Goal: Transaction & Acquisition: Purchase product/service

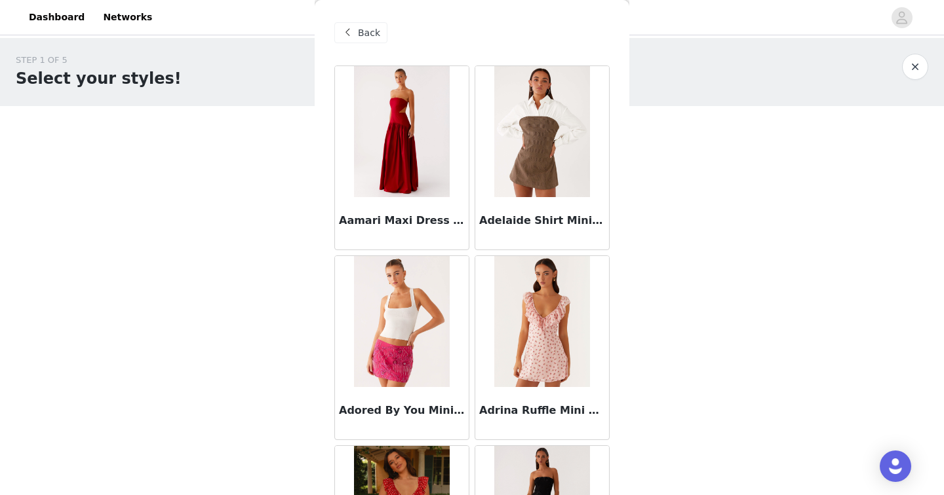
scroll to position [77, 0]
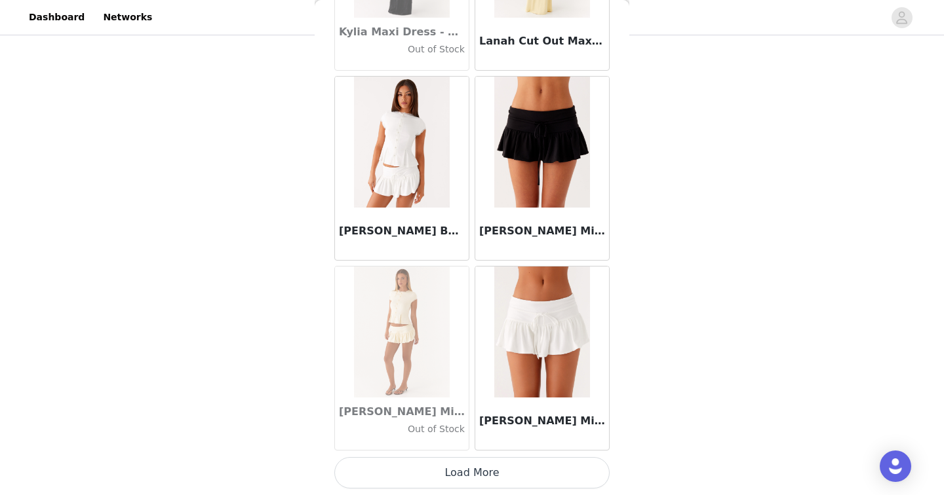
click at [507, 472] on button "Load More" at bounding box center [471, 472] width 275 height 31
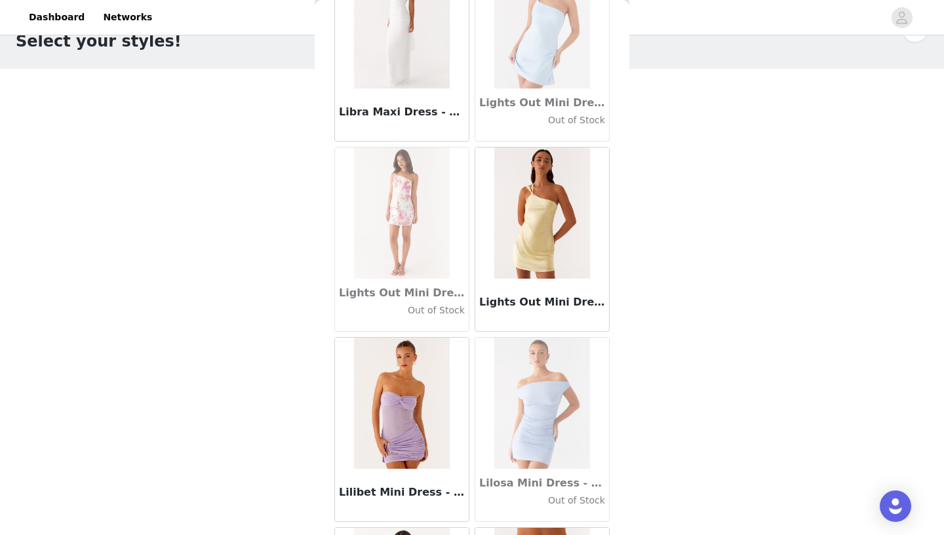
scroll to position [45183, 0]
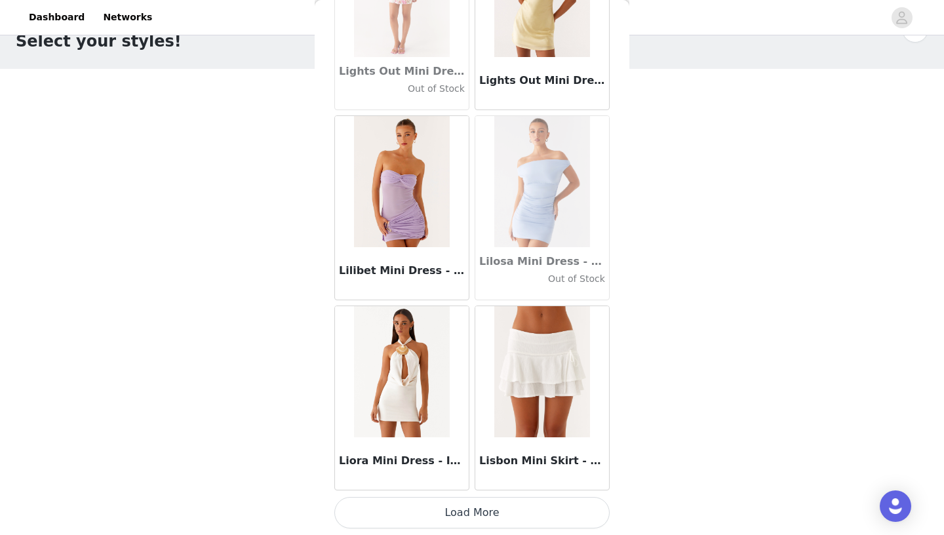
click at [477, 495] on button "Load More" at bounding box center [471, 512] width 275 height 31
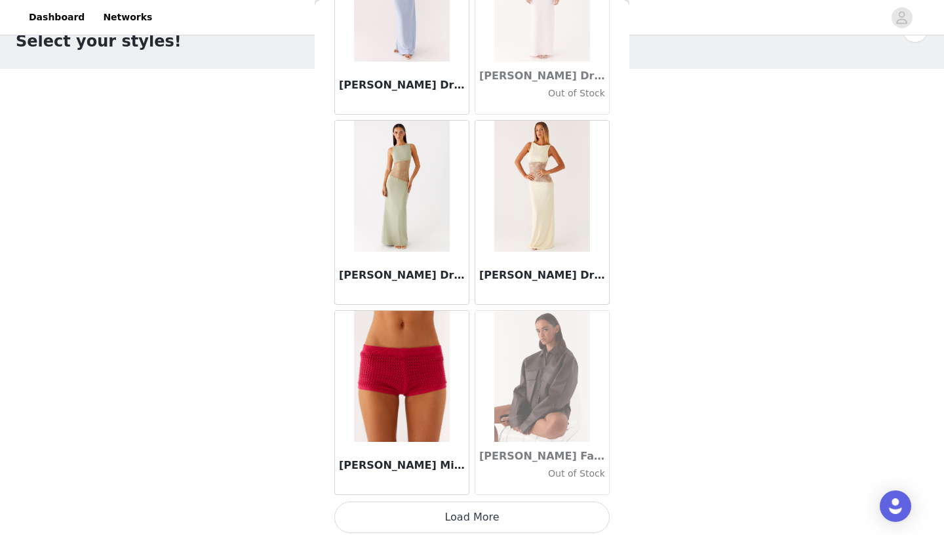
scroll to position [47079, 0]
click at [475, 495] on button "Load More" at bounding box center [471, 516] width 275 height 31
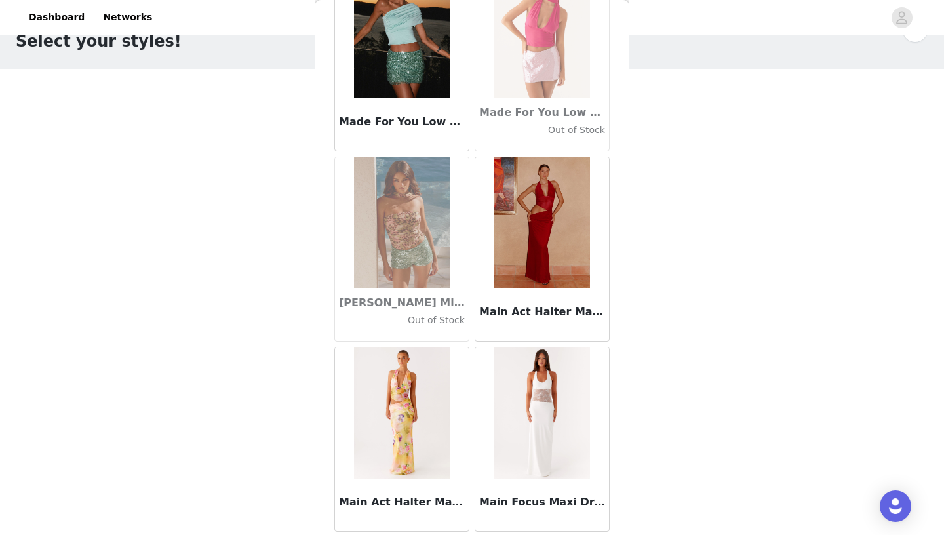
scroll to position [48984, 0]
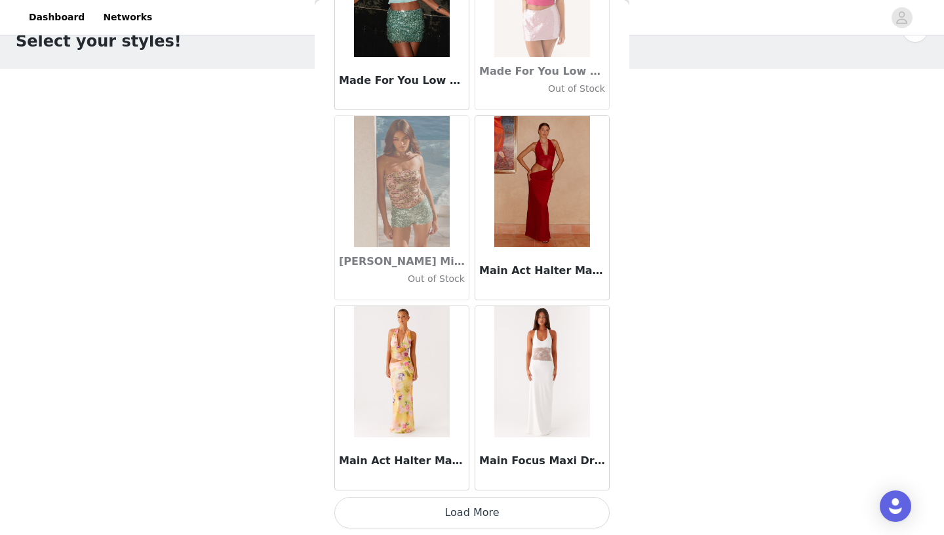
click at [455, 495] on button "Load More" at bounding box center [471, 512] width 275 height 31
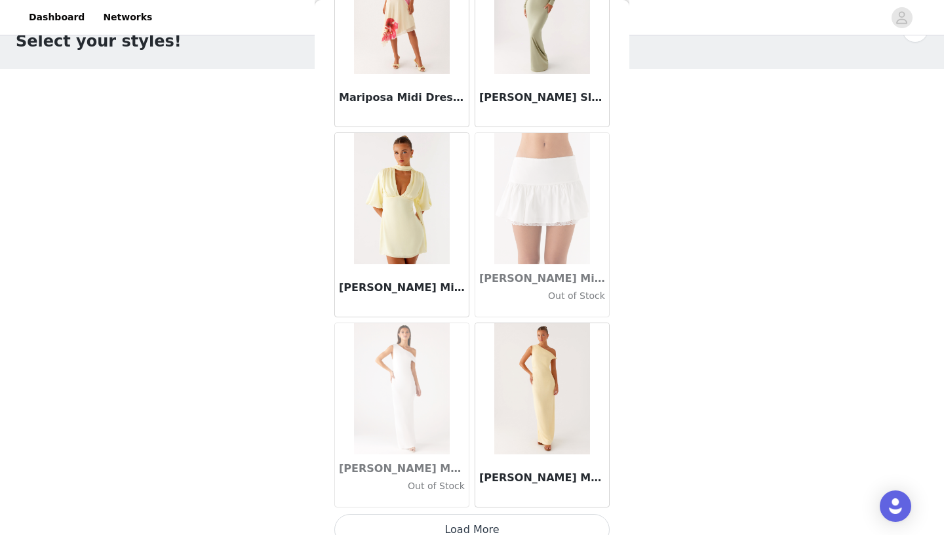
scroll to position [50884, 0]
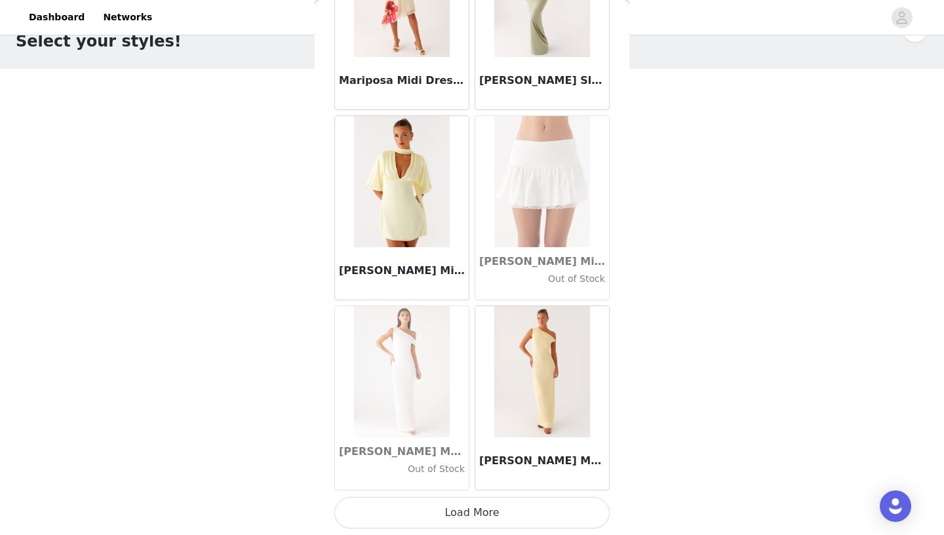
click at [463, 495] on button "Load More" at bounding box center [471, 512] width 275 height 31
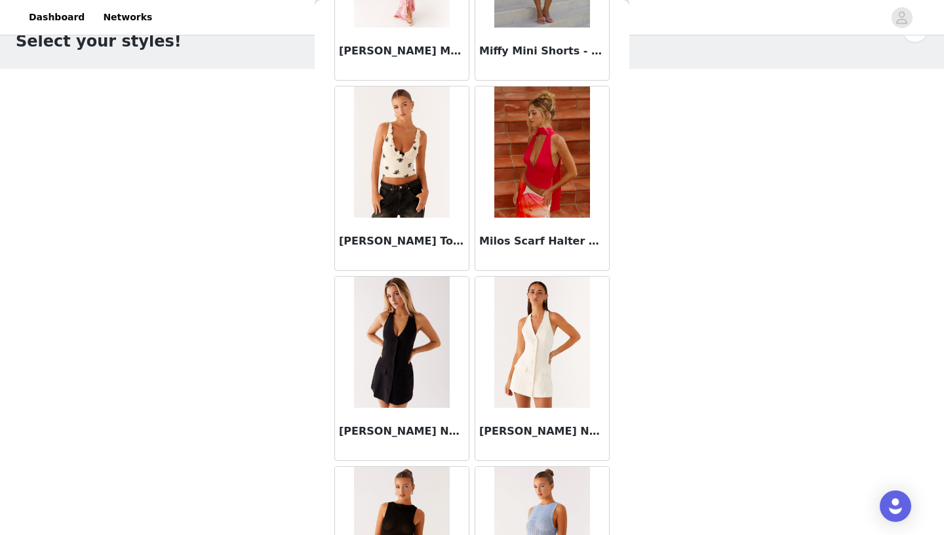
scroll to position [52785, 0]
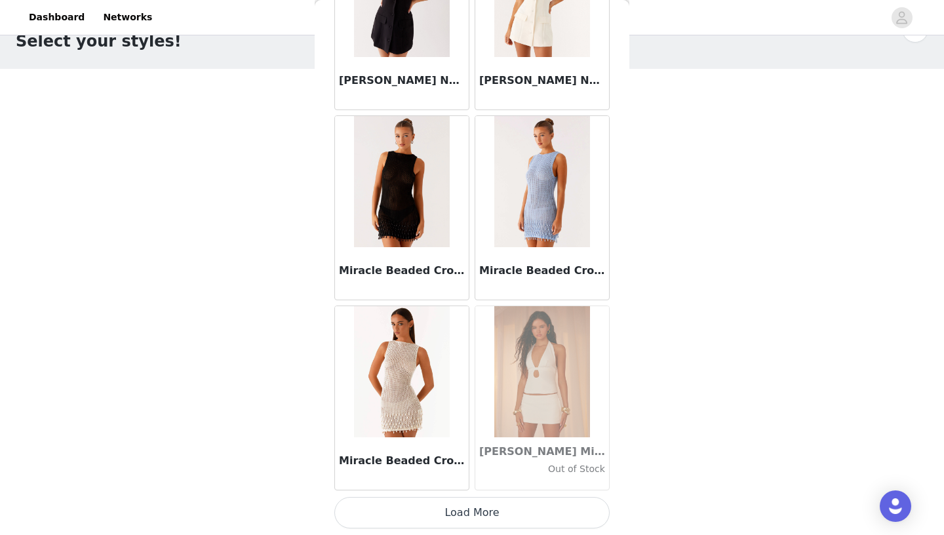
click at [462, 495] on button "Load More" at bounding box center [471, 512] width 275 height 31
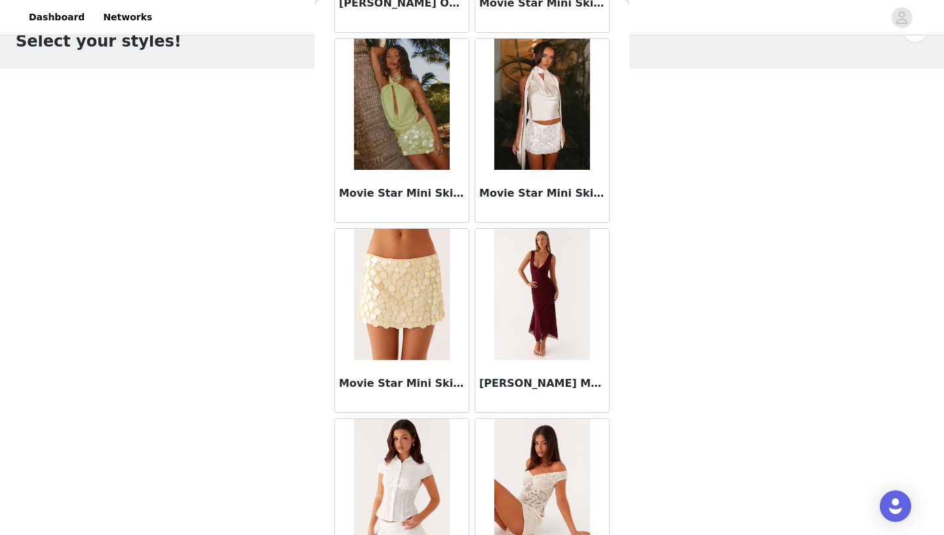
scroll to position [54685, 0]
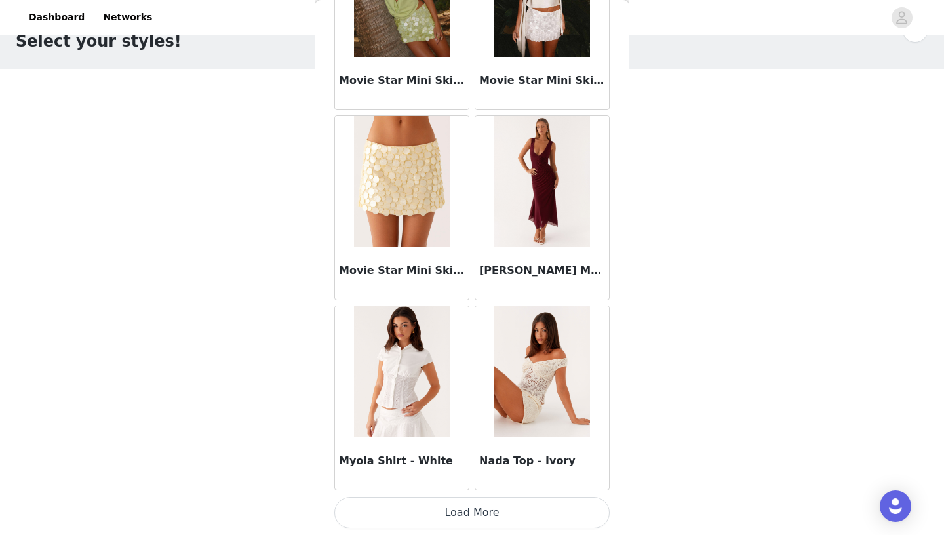
click at [446, 495] on button "Load More" at bounding box center [471, 512] width 275 height 31
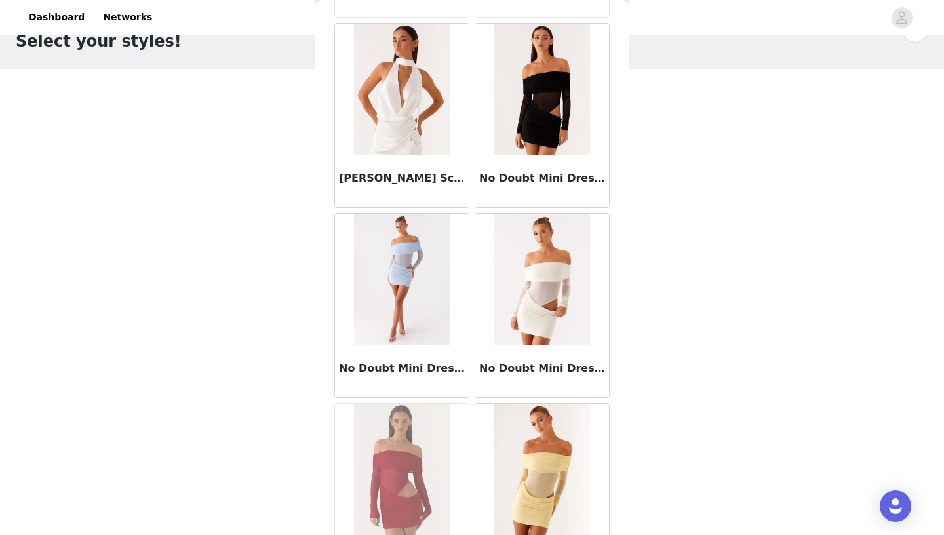
scroll to position [56586, 0]
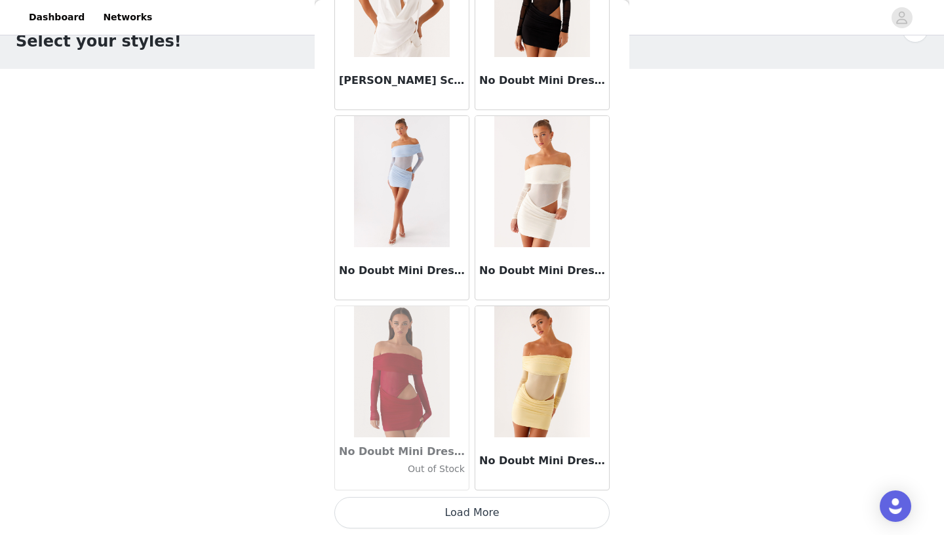
click at [474, 495] on button "Load More" at bounding box center [471, 512] width 275 height 31
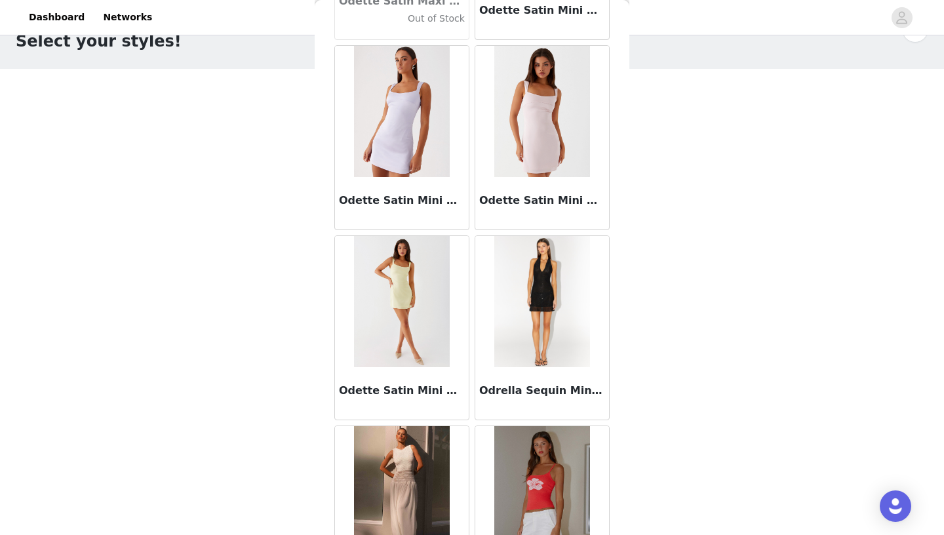
scroll to position [58487, 0]
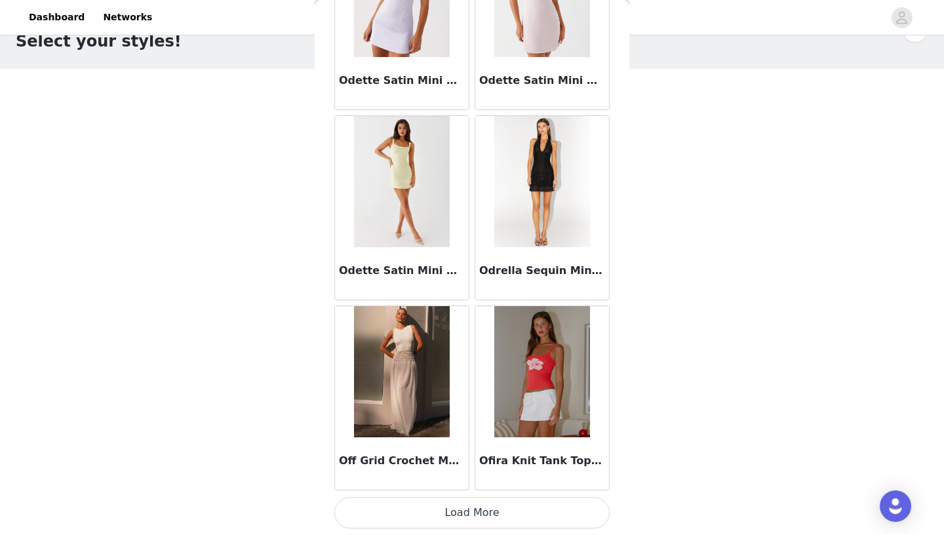
click at [457, 495] on button "Load More" at bounding box center [471, 512] width 275 height 31
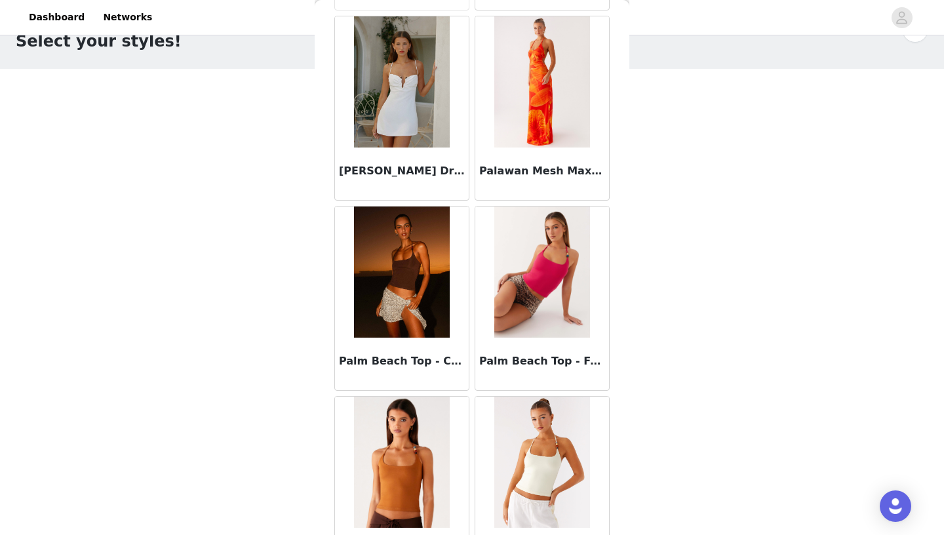
scroll to position [59543, 0]
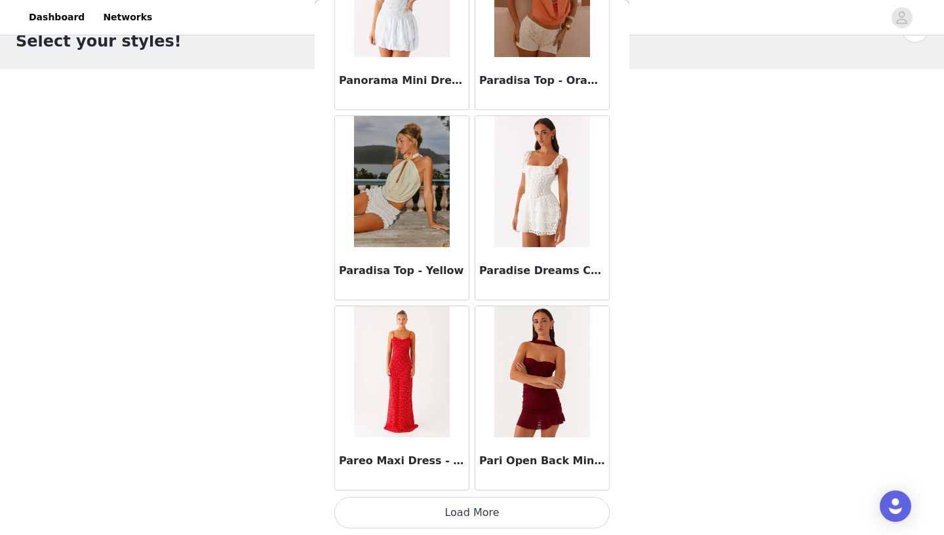
click at [476, 495] on button "Load More" at bounding box center [471, 512] width 275 height 31
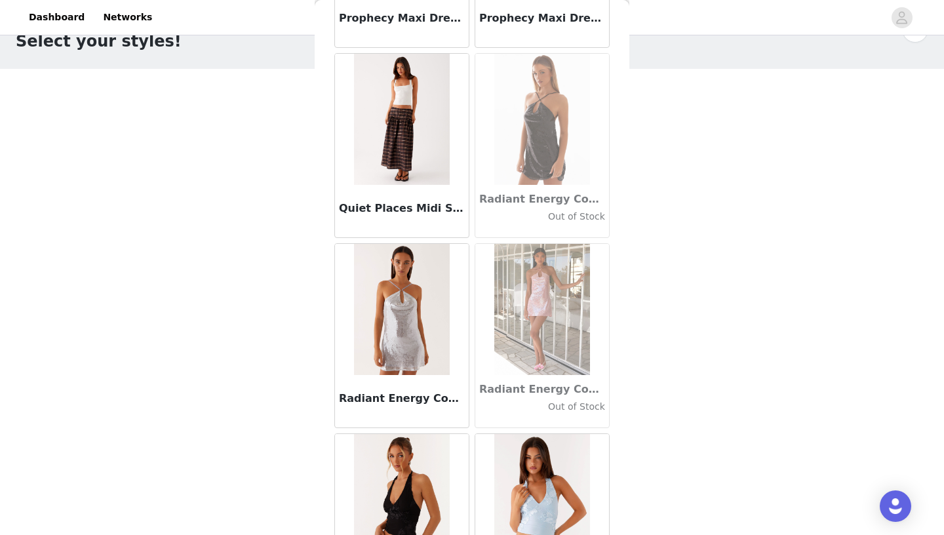
scroll to position [62288, 0]
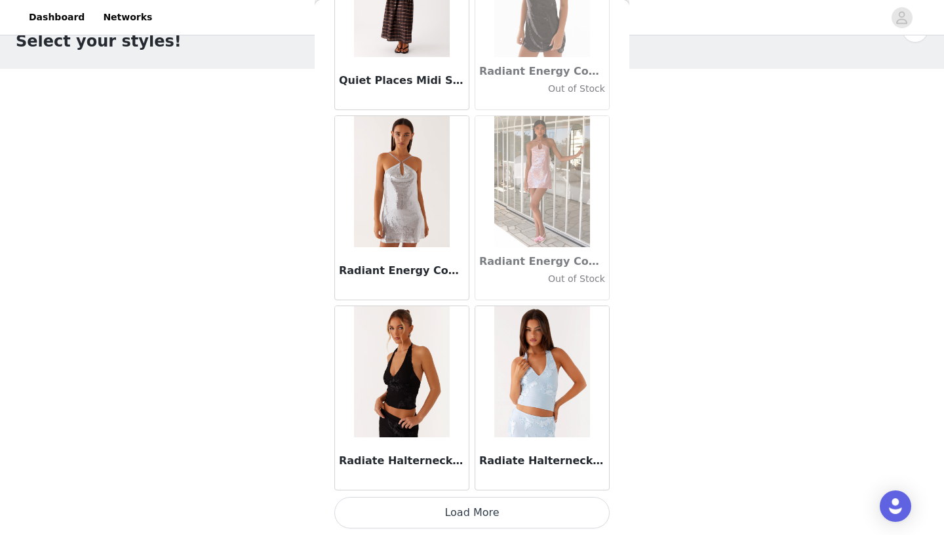
click at [455, 495] on button "Load More" at bounding box center [471, 512] width 275 height 31
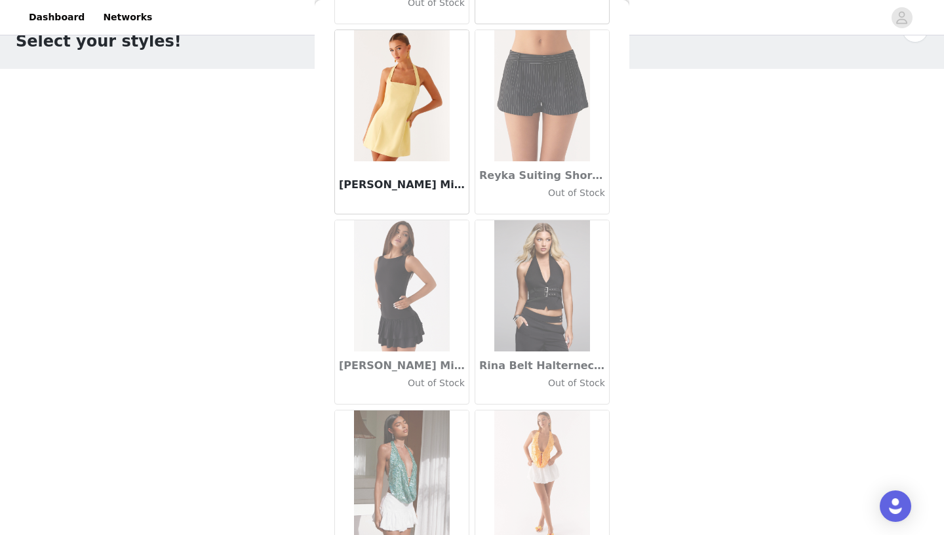
scroll to position [64188, 0]
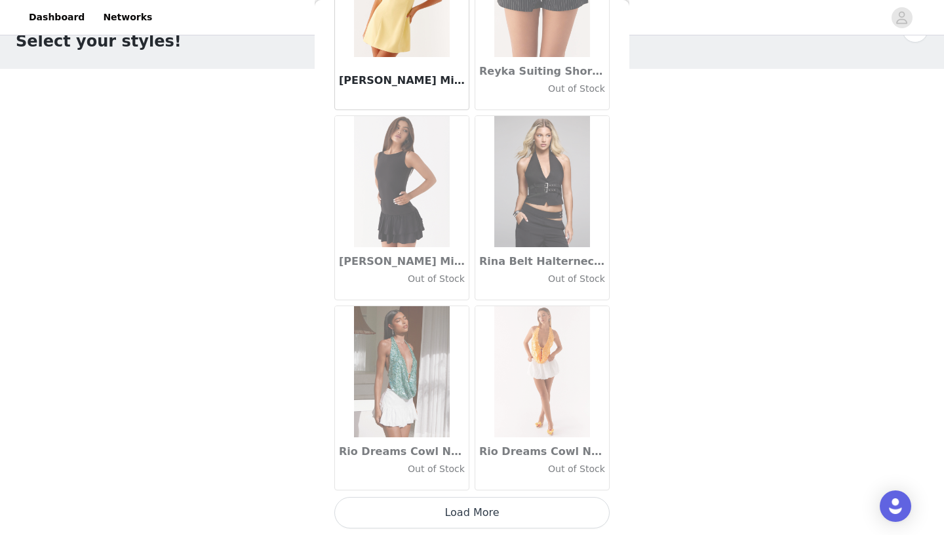
click at [473, 495] on button "Load More" at bounding box center [471, 512] width 275 height 31
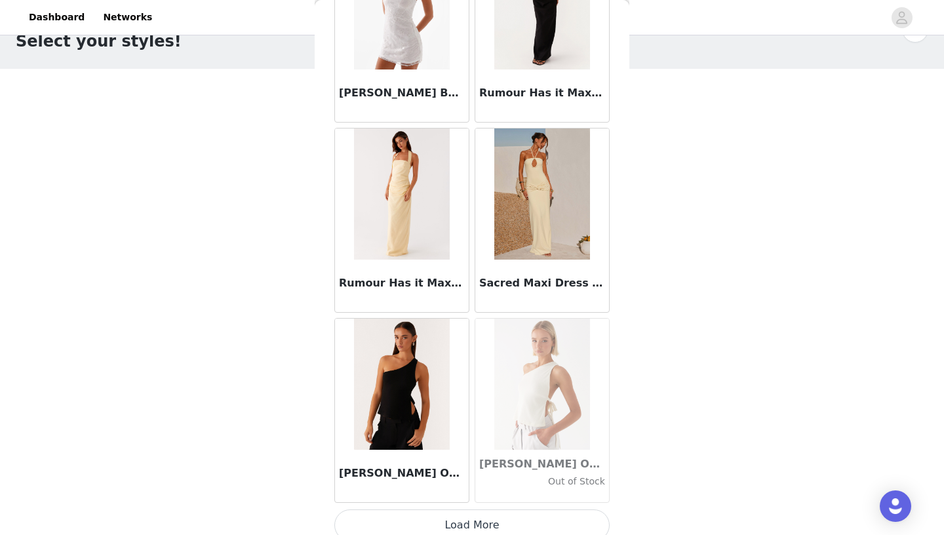
scroll to position [66089, 0]
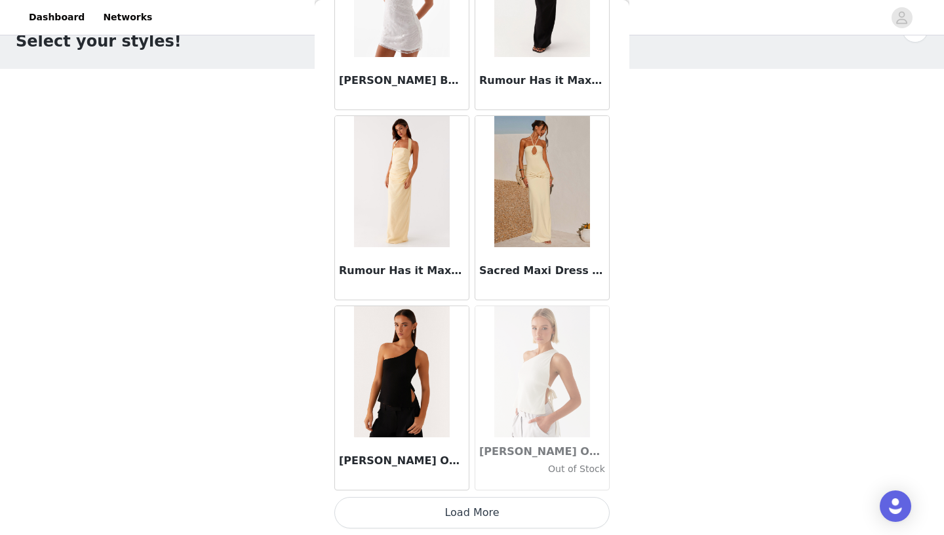
click at [478, 495] on button "Load More" at bounding box center [471, 512] width 275 height 31
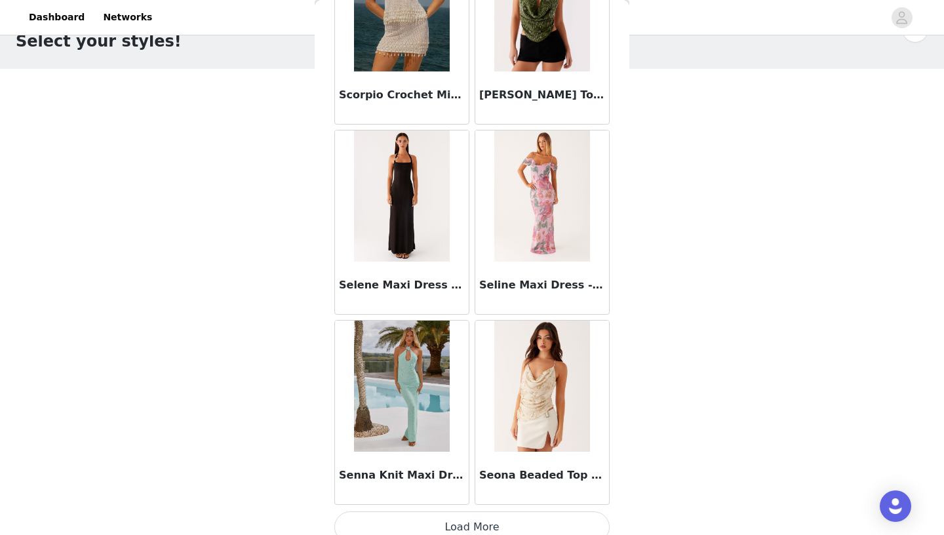
scroll to position [67989, 0]
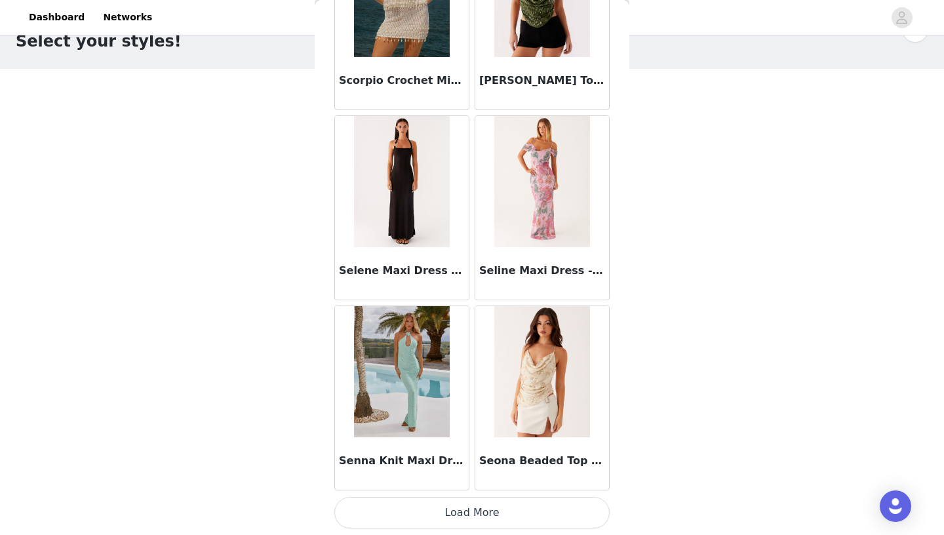
click at [465, 495] on button "Load More" at bounding box center [471, 512] width 275 height 31
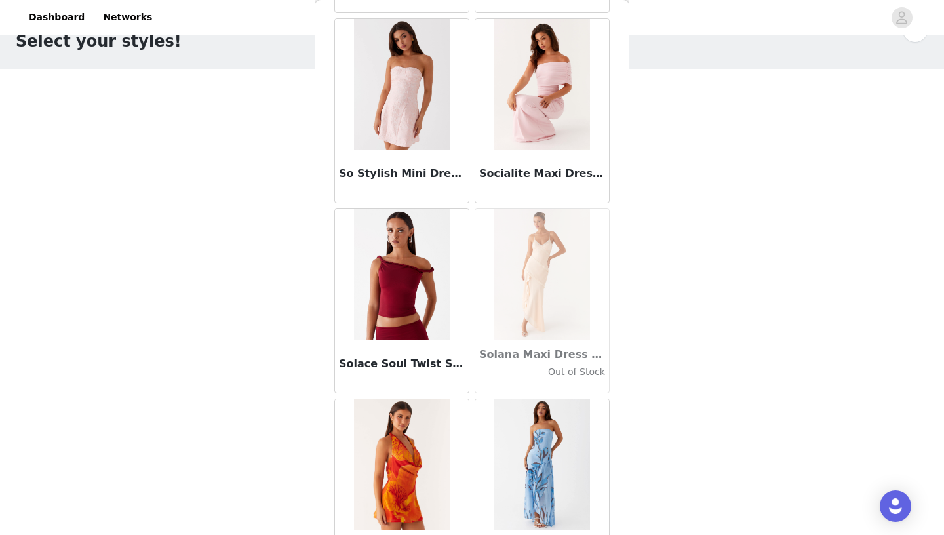
scroll to position [69890, 0]
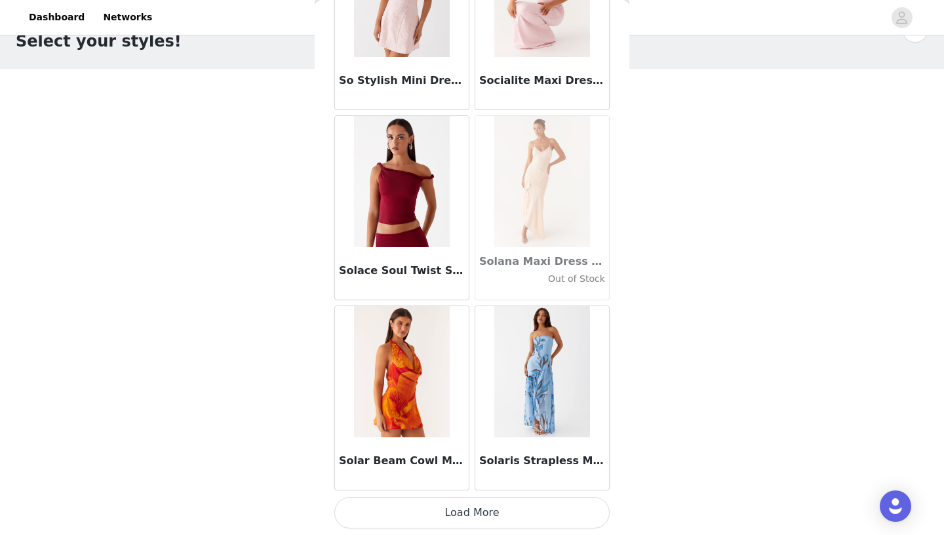
click at [461, 495] on button "Load More" at bounding box center [471, 512] width 275 height 31
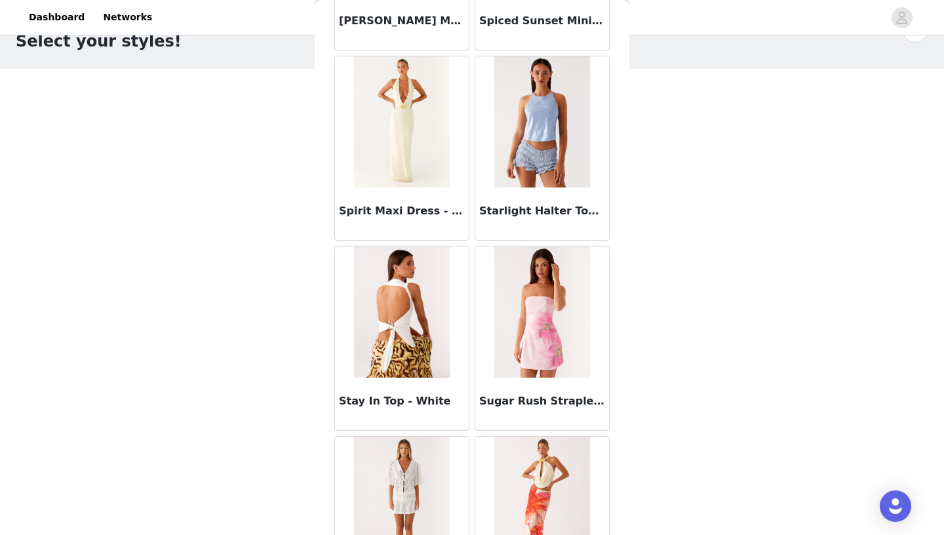
scroll to position [71790, 0]
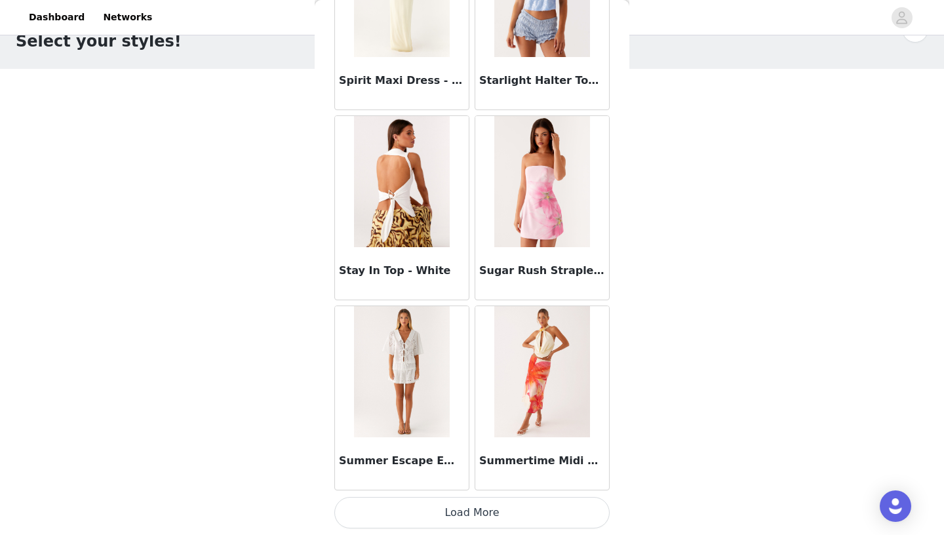
click at [446, 495] on button "Load More" at bounding box center [471, 512] width 275 height 31
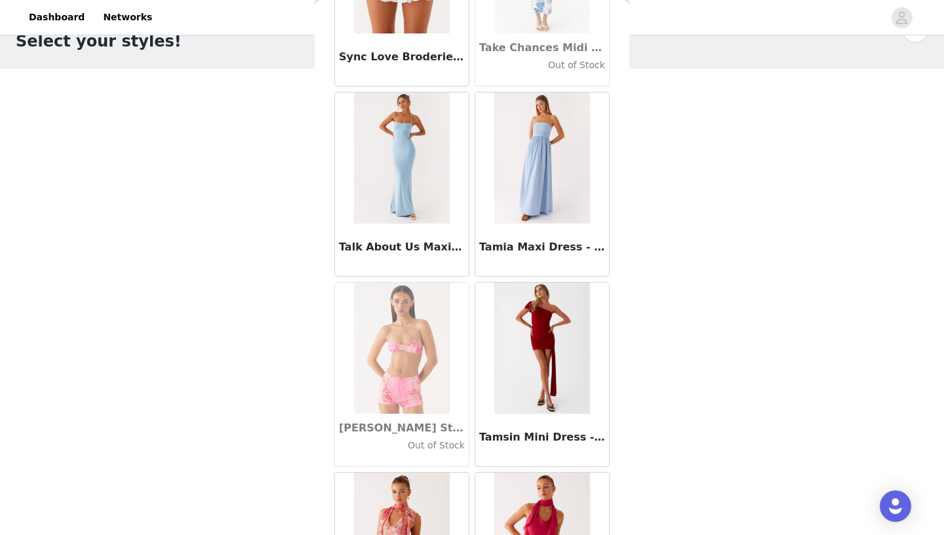
scroll to position [73691, 0]
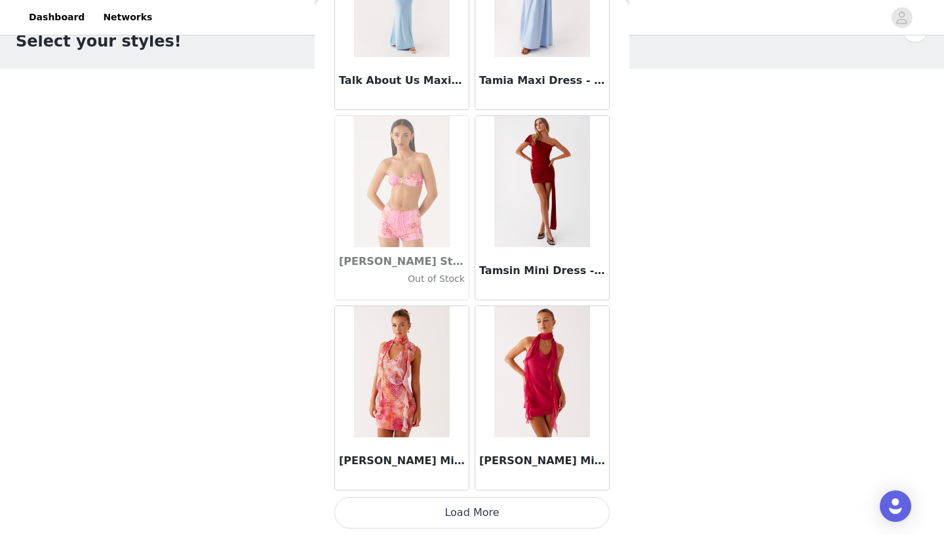
click at [474, 495] on button "Load More" at bounding box center [471, 512] width 275 height 31
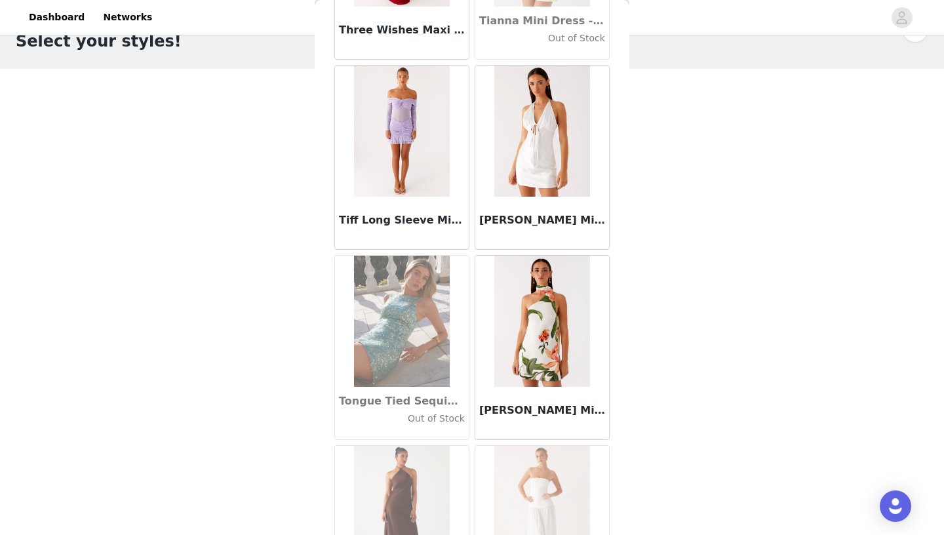
scroll to position [75264, 0]
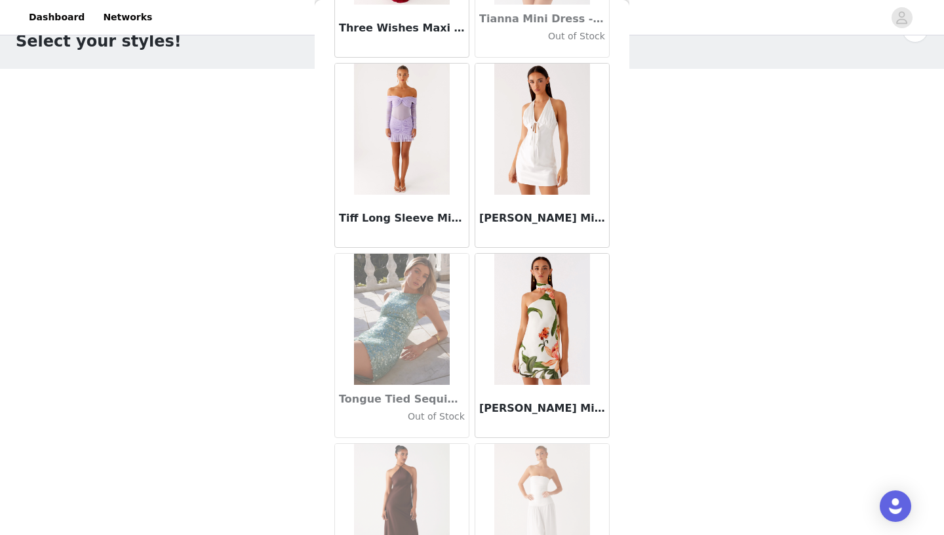
click at [428, 130] on img at bounding box center [401, 129] width 95 height 131
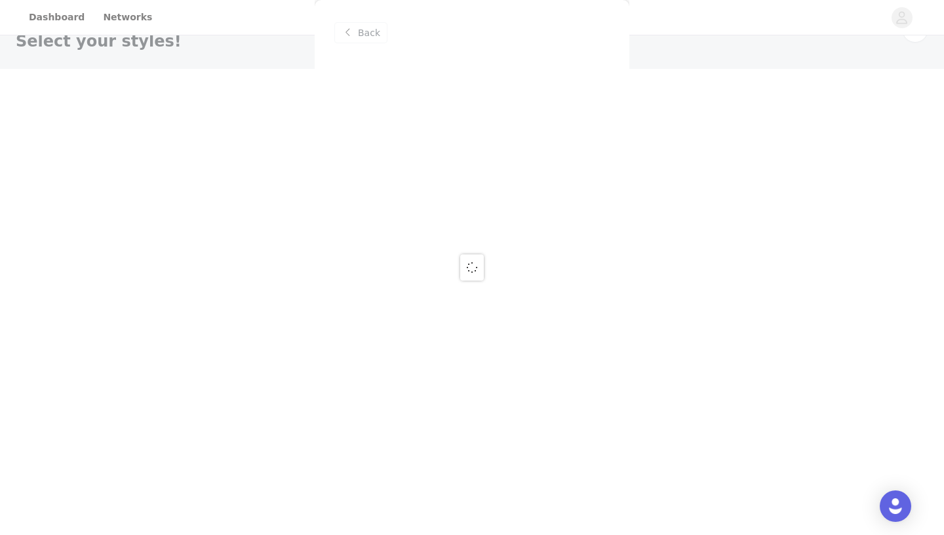
scroll to position [0, 0]
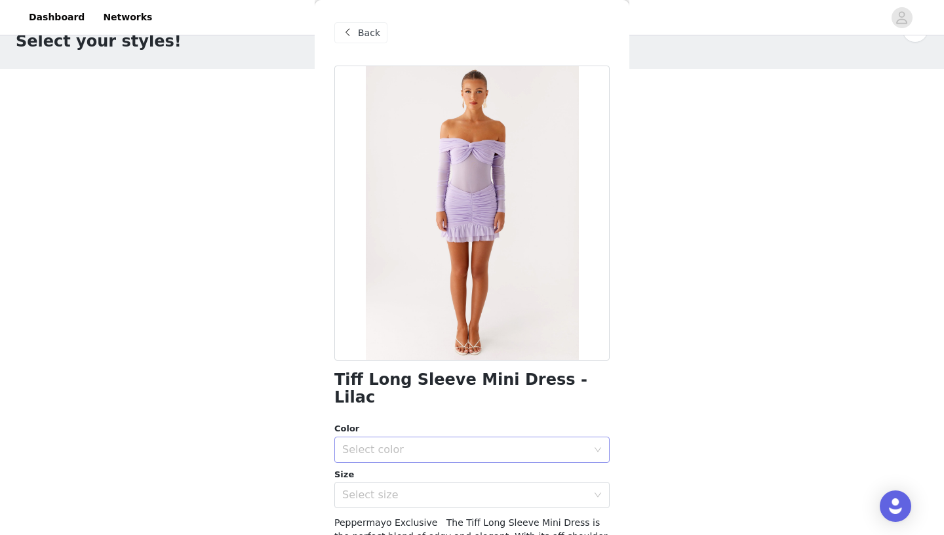
click at [501, 443] on div "Select color" at bounding box center [464, 449] width 245 height 13
click at [410, 466] on li "Lilac" at bounding box center [471, 460] width 275 height 21
click at [402, 488] on div "Select size" at bounding box center [464, 494] width 245 height 13
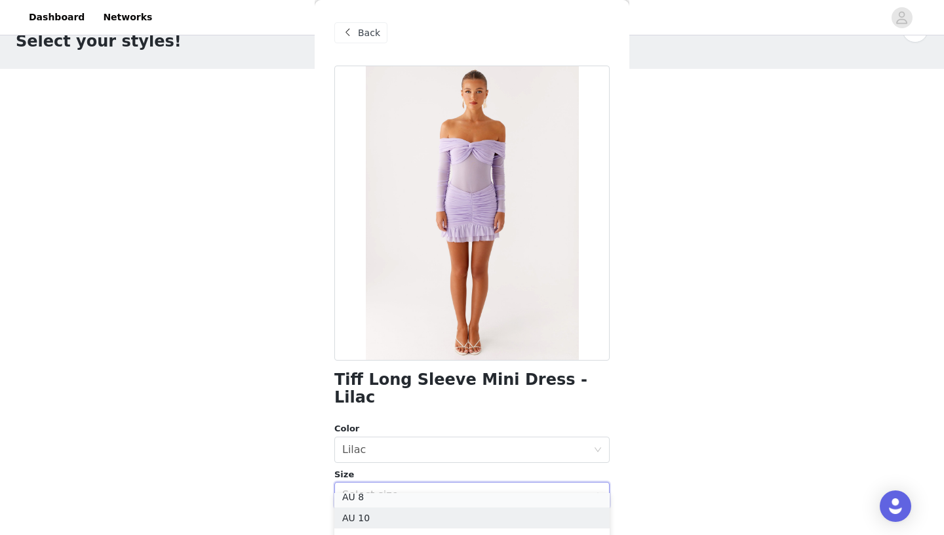
scroll to position [45, 0]
click at [370, 495] on li "AU 8" at bounding box center [471, 503] width 275 height 21
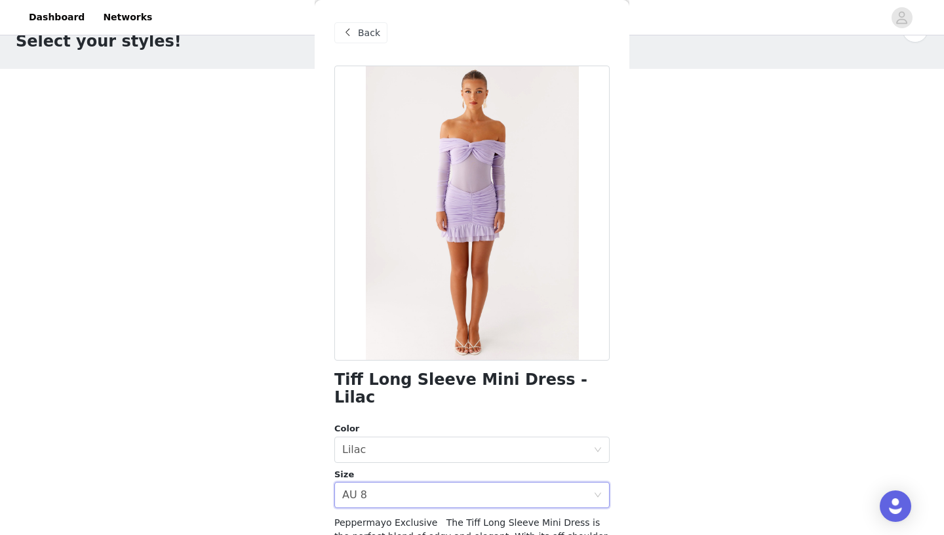
click at [367, 34] on span "Back" at bounding box center [369, 33] width 22 height 14
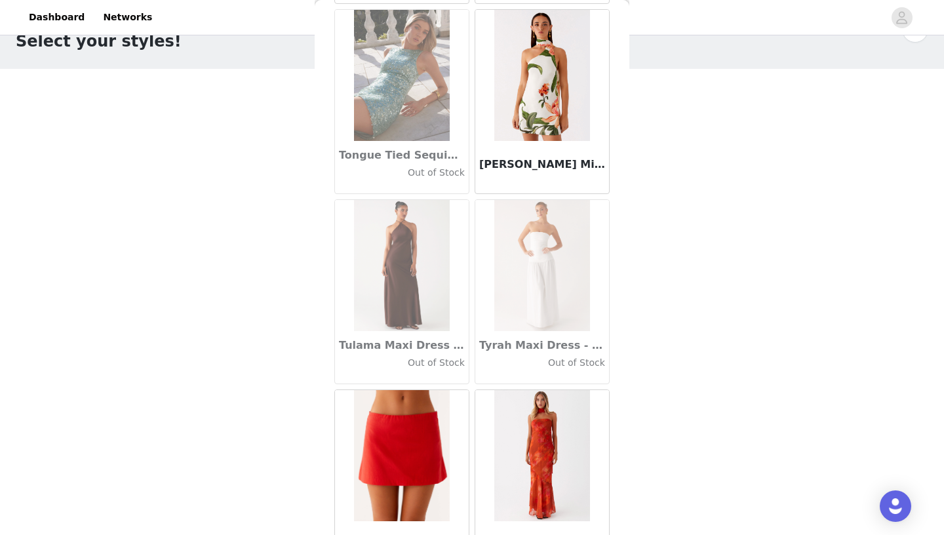
scroll to position [75591, 0]
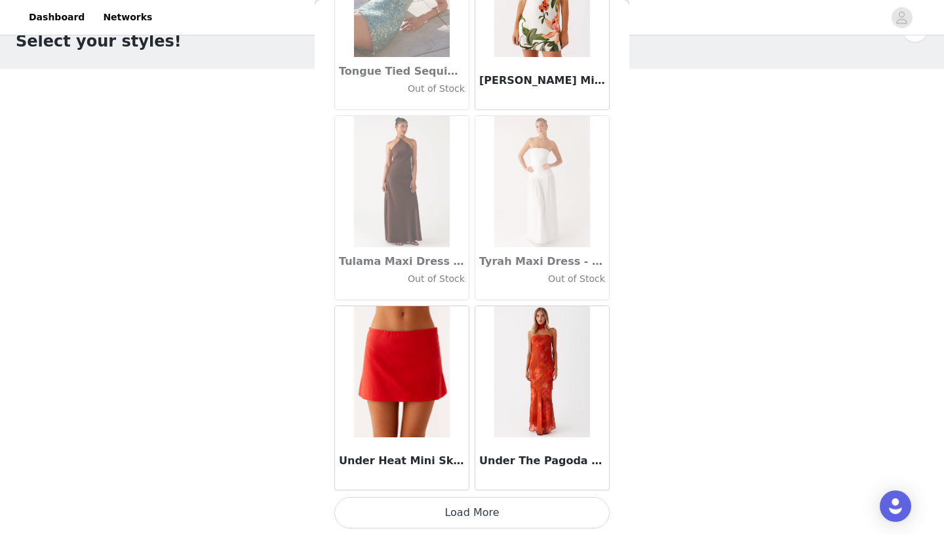
drag, startPoint x: 455, startPoint y: 512, endPoint x: 469, endPoint y: 424, distance: 88.8
click at [455, 495] on button "Load More" at bounding box center [471, 512] width 275 height 31
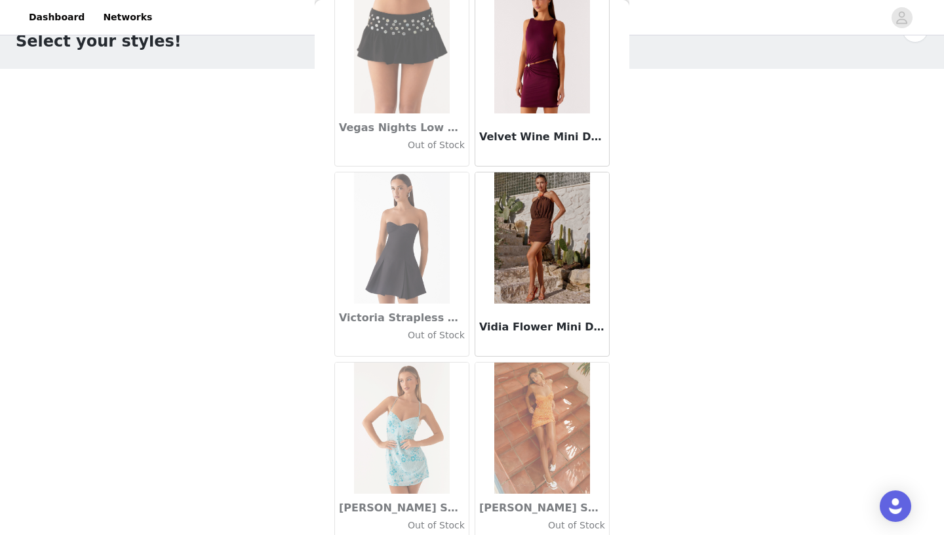
scroll to position [77492, 0]
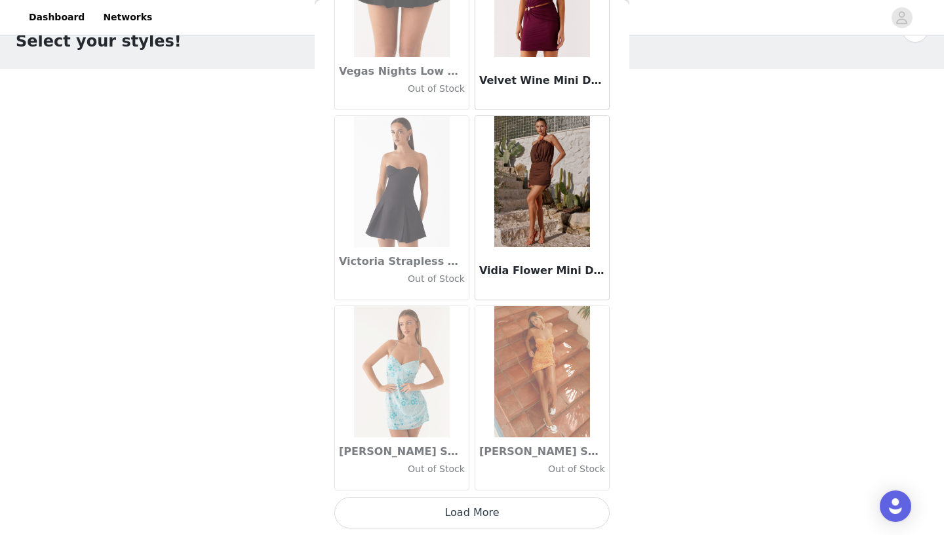
click at [461, 495] on button "Load More" at bounding box center [471, 512] width 275 height 31
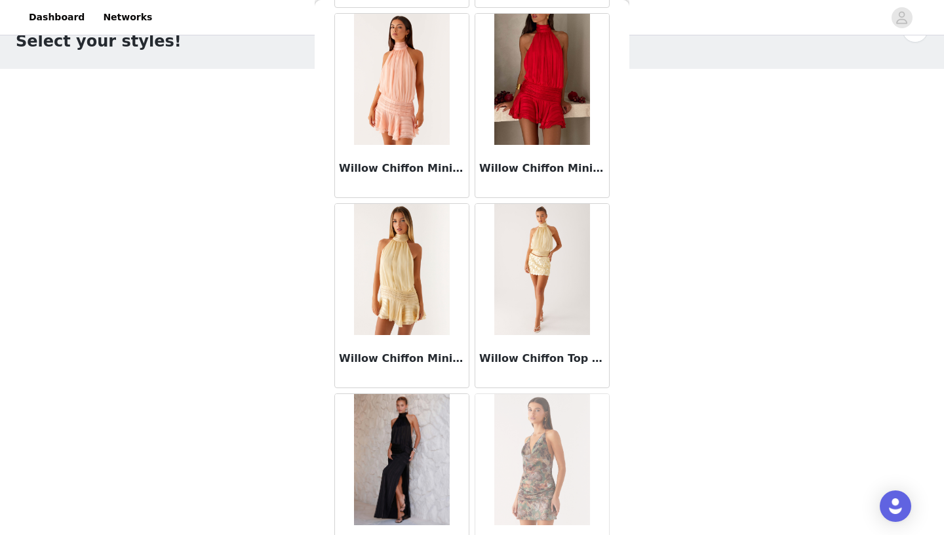
scroll to position [79392, 0]
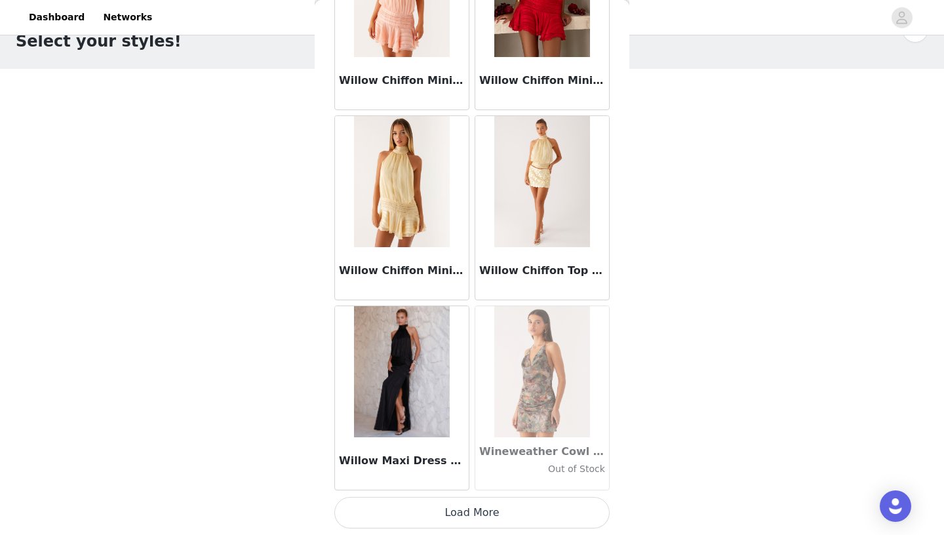
click at [460, 495] on button "Load More" at bounding box center [471, 512] width 275 height 31
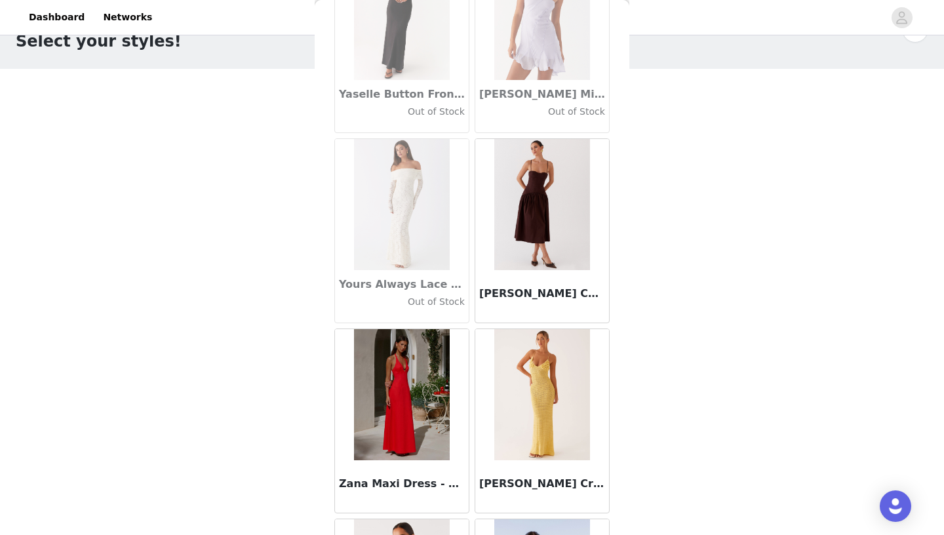
scroll to position [80321, 0]
click at [528, 222] on img at bounding box center [541, 203] width 95 height 131
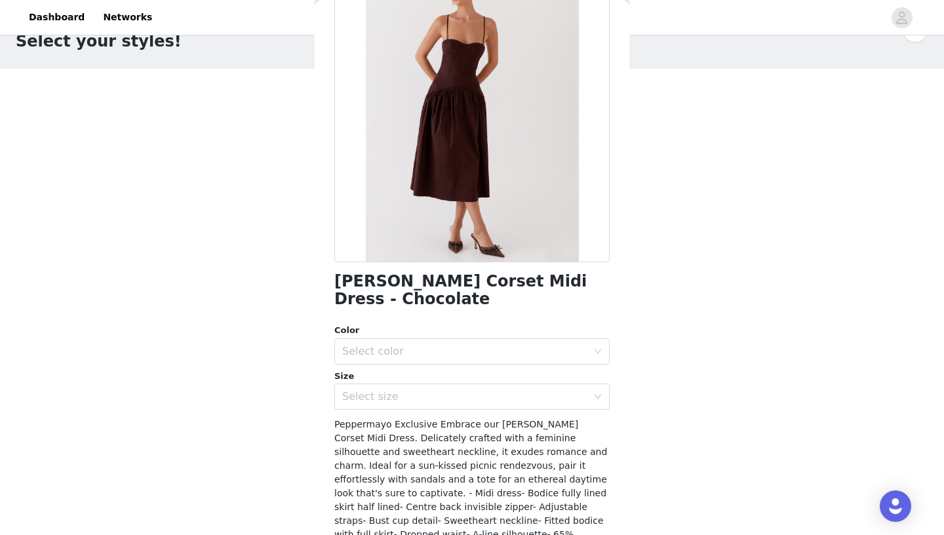
scroll to position [0, 0]
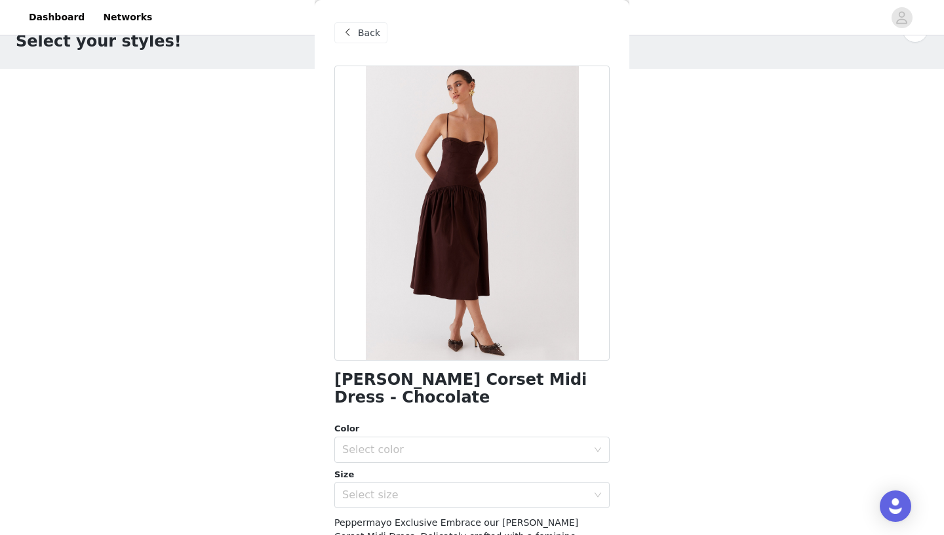
click at [376, 35] on span "Back" at bounding box center [369, 33] width 22 height 14
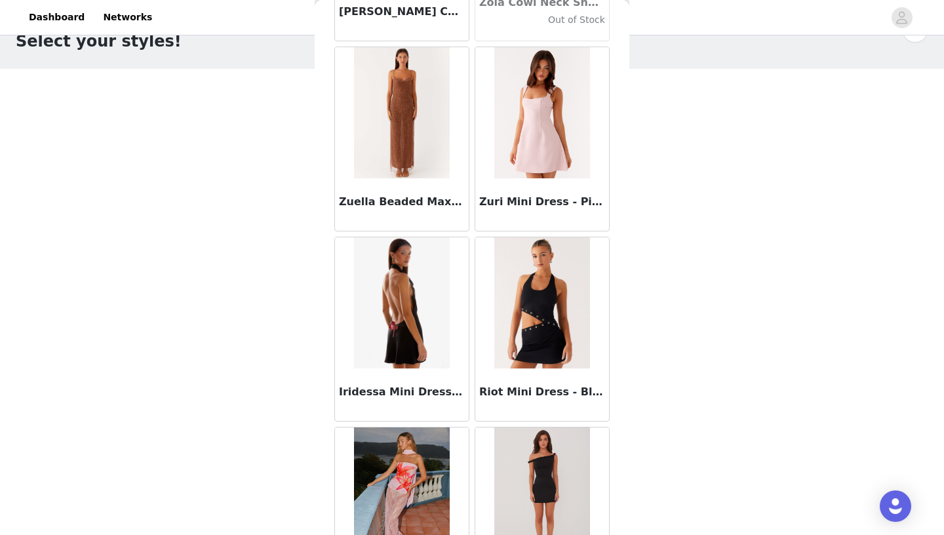
scroll to position [81168, 0]
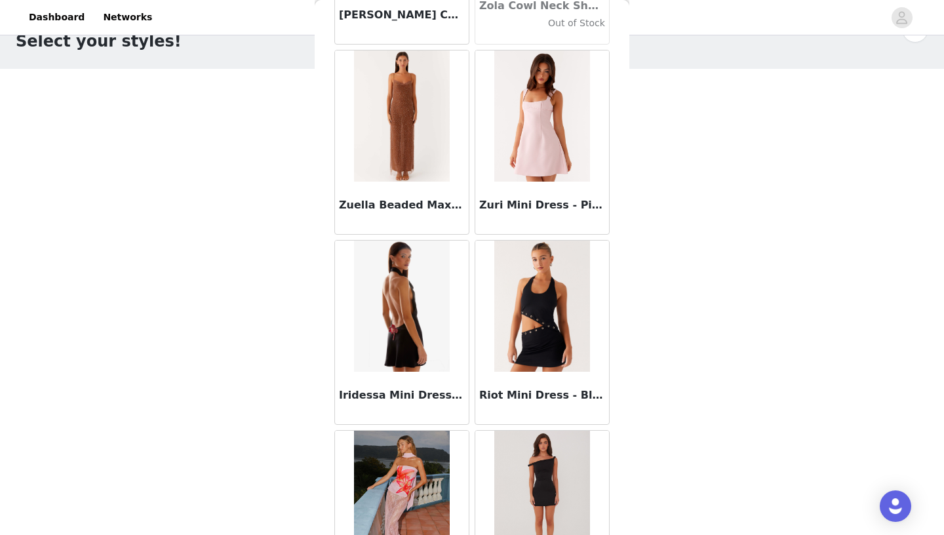
click at [548, 92] on img at bounding box center [541, 115] width 95 height 131
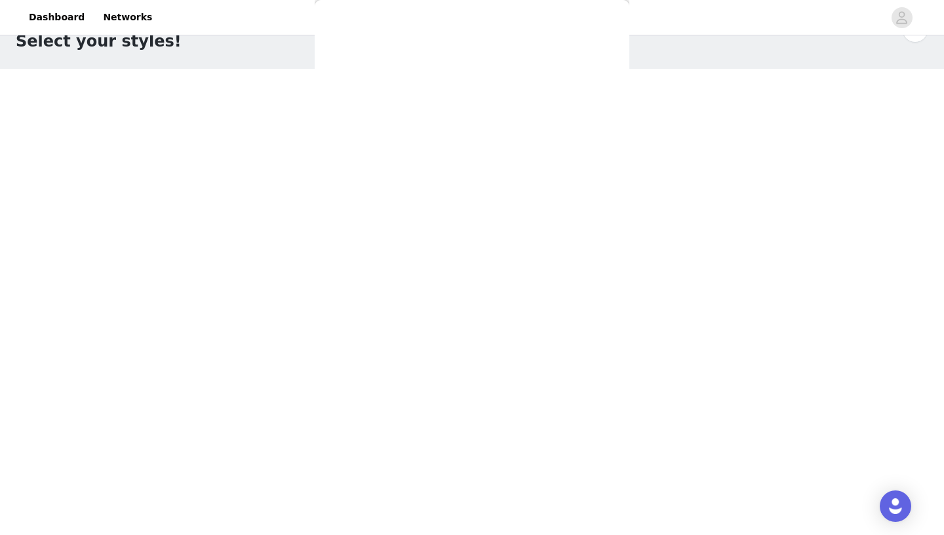
scroll to position [0, 0]
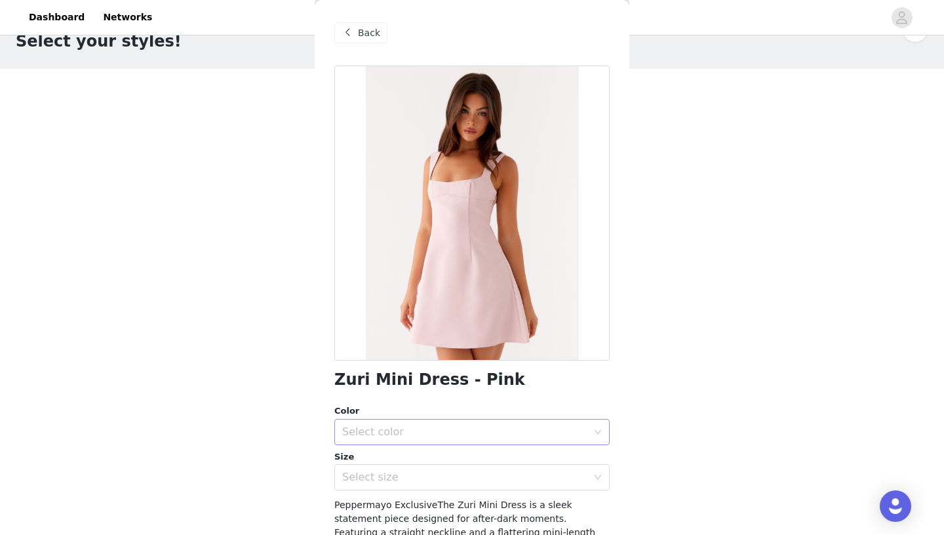
click at [493, 435] on div "Select color" at bounding box center [464, 431] width 245 height 13
click at [411, 457] on li "Pink" at bounding box center [471, 460] width 275 height 21
click at [397, 476] on div "Select size" at bounding box center [464, 477] width 245 height 13
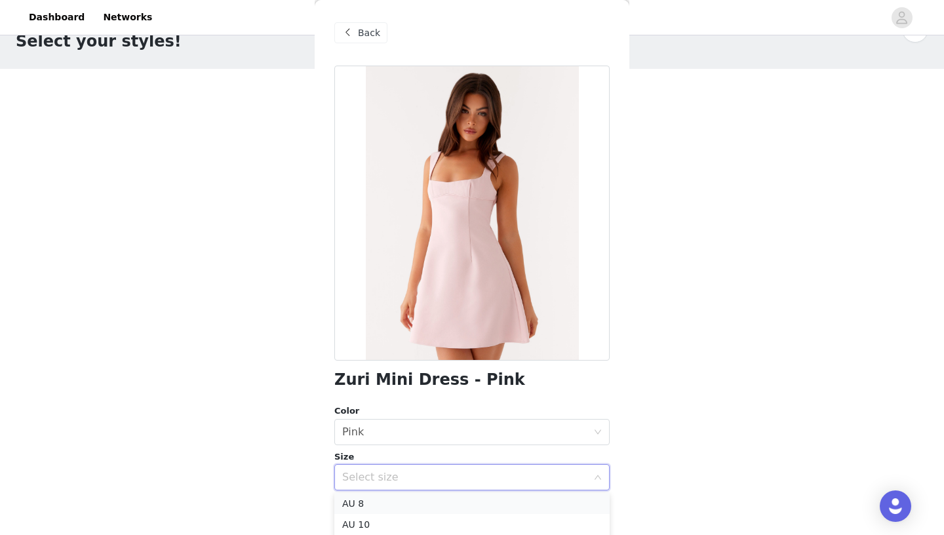
click at [368, 495] on li "AU 8" at bounding box center [471, 503] width 275 height 21
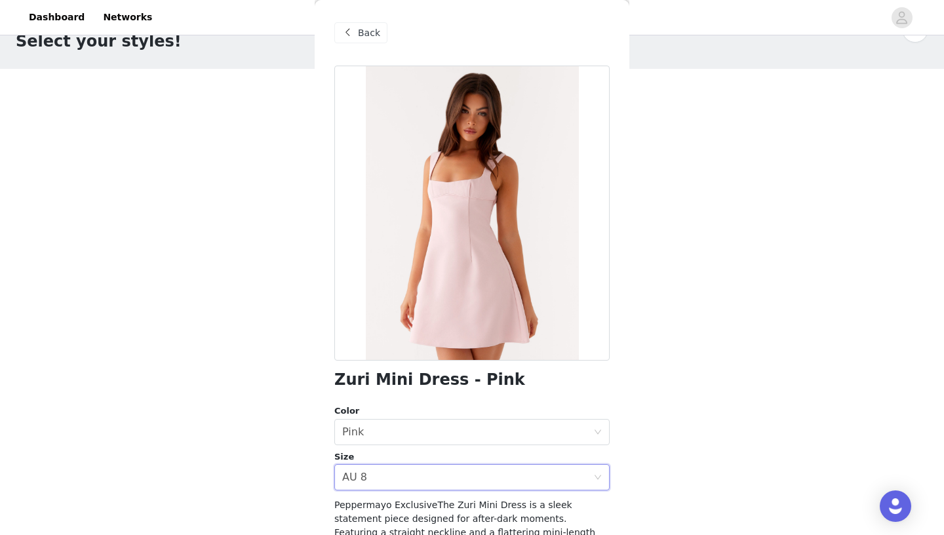
click at [372, 32] on span "Back" at bounding box center [369, 33] width 22 height 14
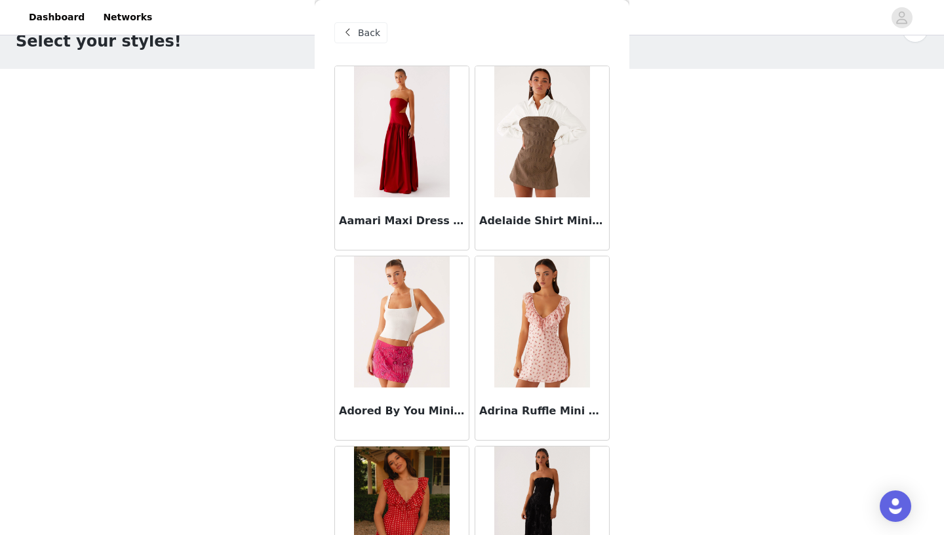
click at [410, 144] on img at bounding box center [401, 131] width 95 height 131
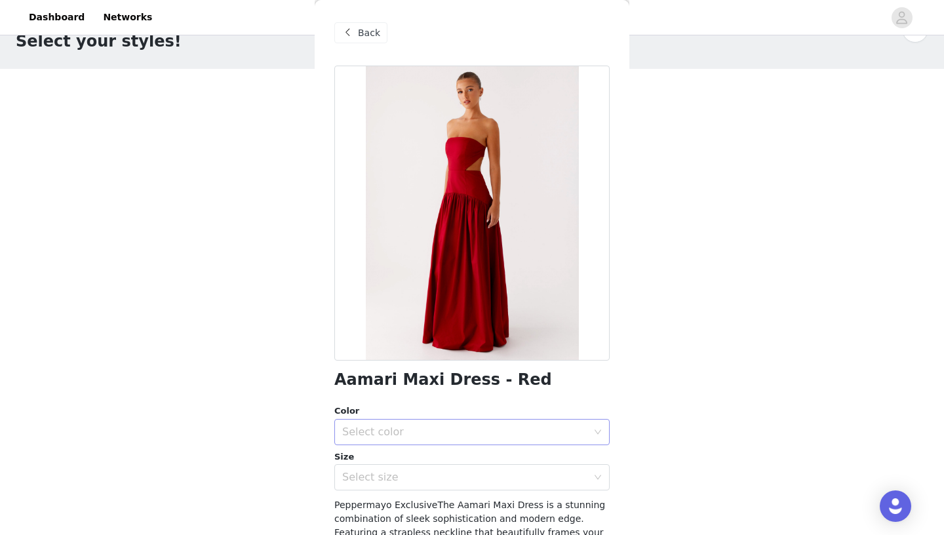
click at [379, 425] on div "Select color" at bounding box center [467, 431] width 251 height 25
click at [374, 465] on li "Red" at bounding box center [471, 460] width 275 height 21
click at [372, 476] on div "Select size" at bounding box center [464, 477] width 245 height 13
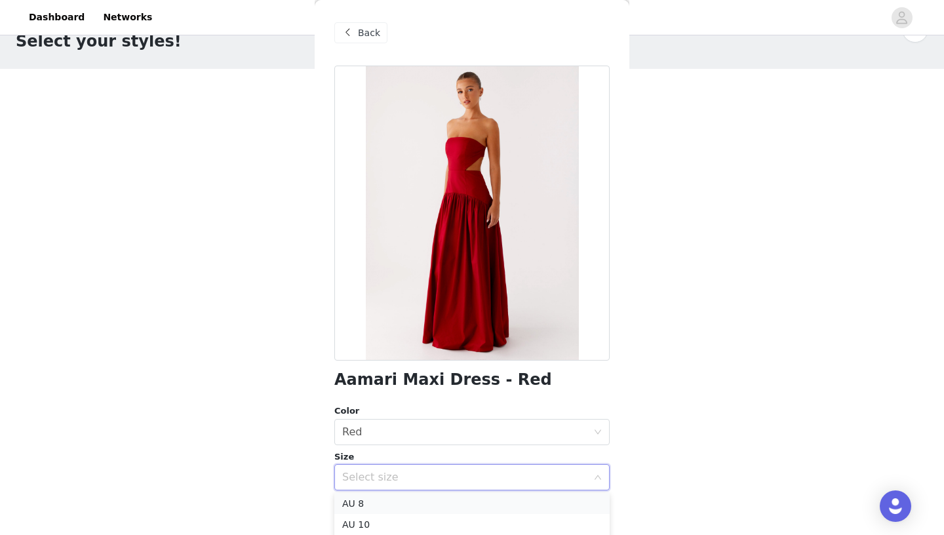
click at [366, 495] on li "AU 8" at bounding box center [471, 503] width 275 height 21
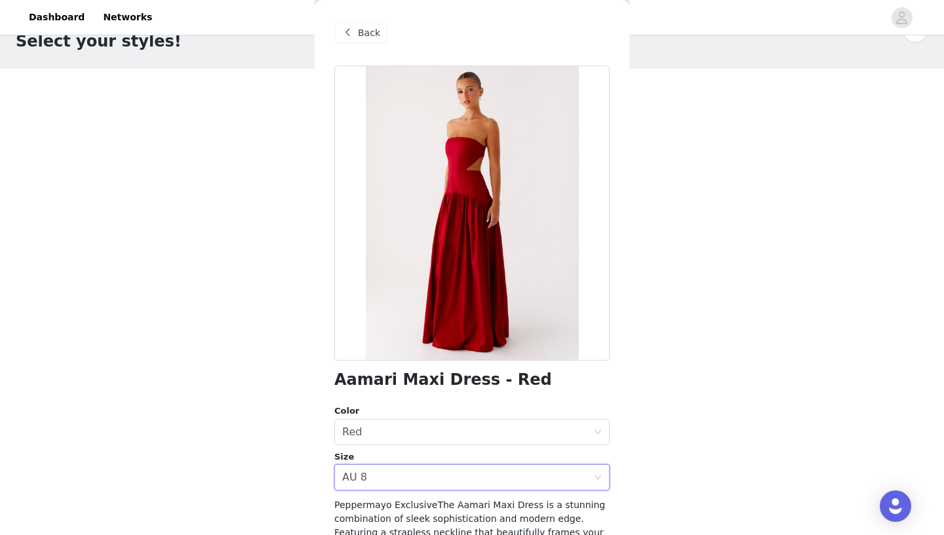
click at [369, 33] on span "Back" at bounding box center [369, 33] width 22 height 14
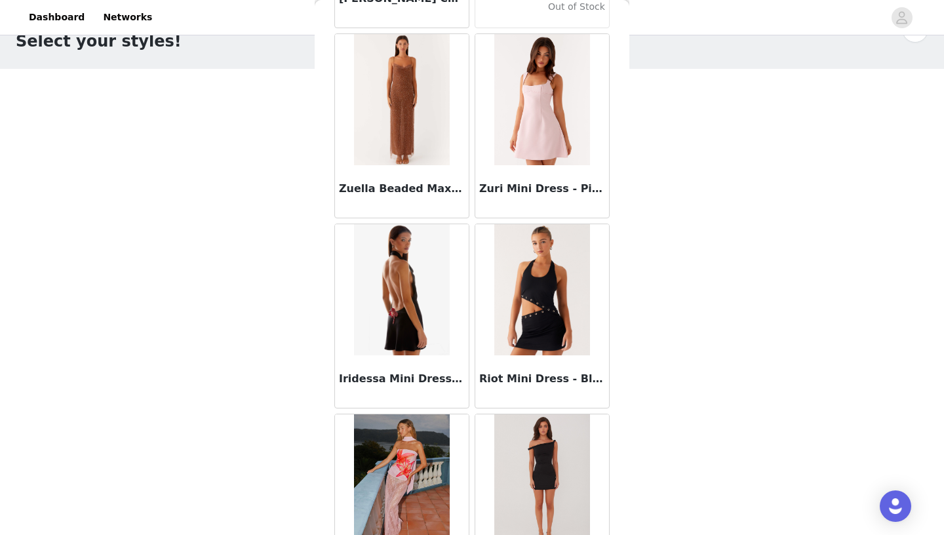
scroll to position [81293, 0]
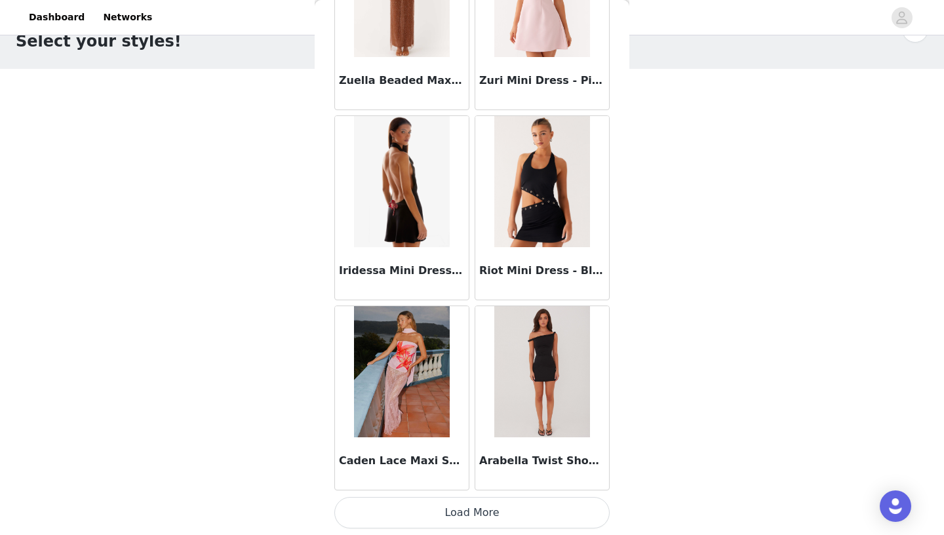
click at [493, 495] on button "Load More" at bounding box center [471, 512] width 275 height 31
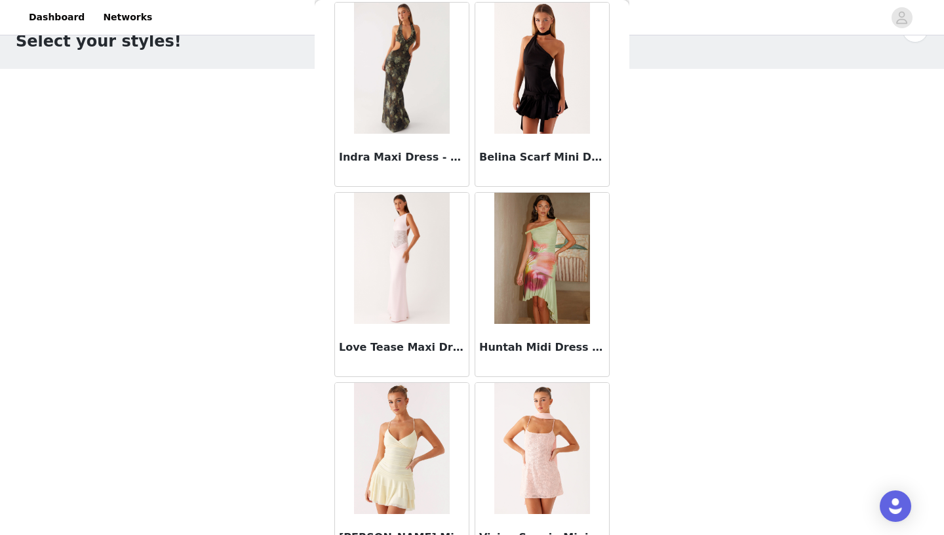
scroll to position [82940, 0]
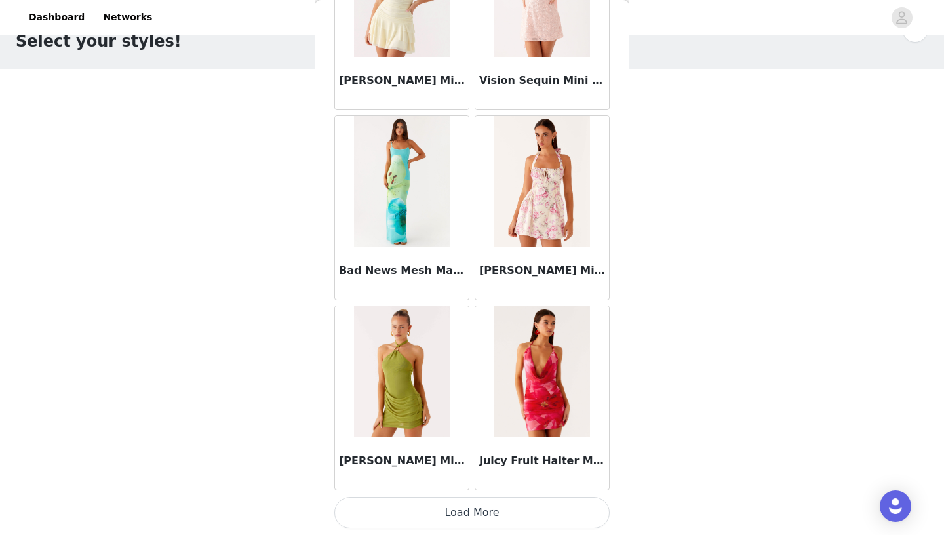
click at [472, 495] on button "Load More" at bounding box center [471, 512] width 275 height 31
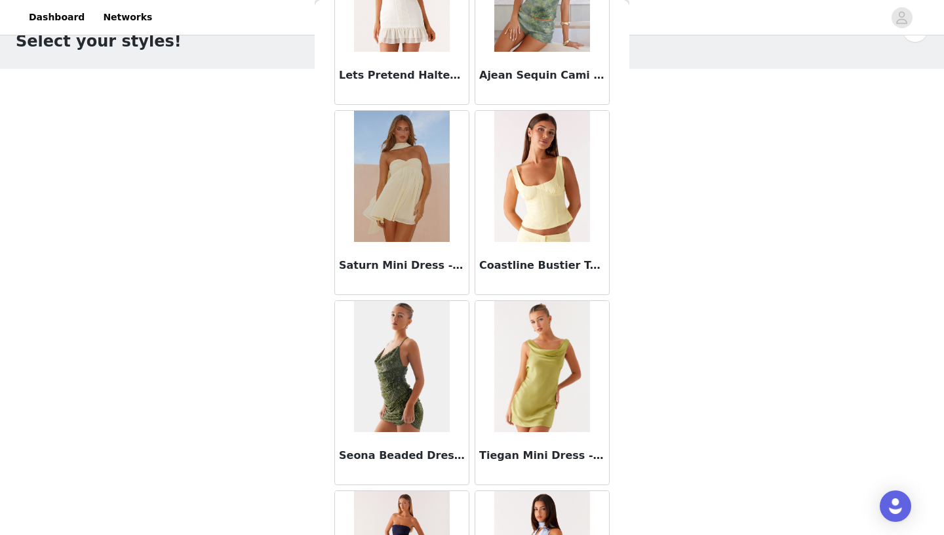
scroll to position [85094, 0]
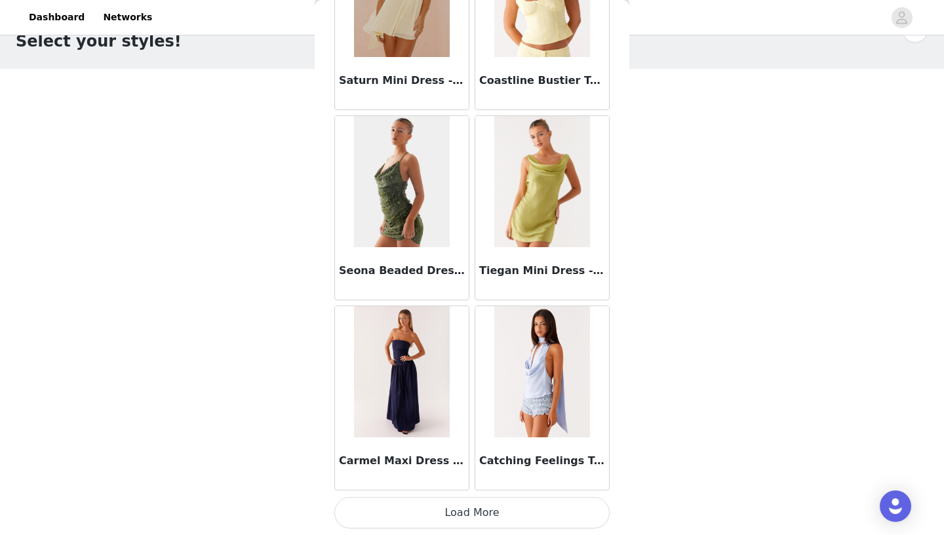
click at [464, 495] on button "Load More" at bounding box center [471, 512] width 275 height 31
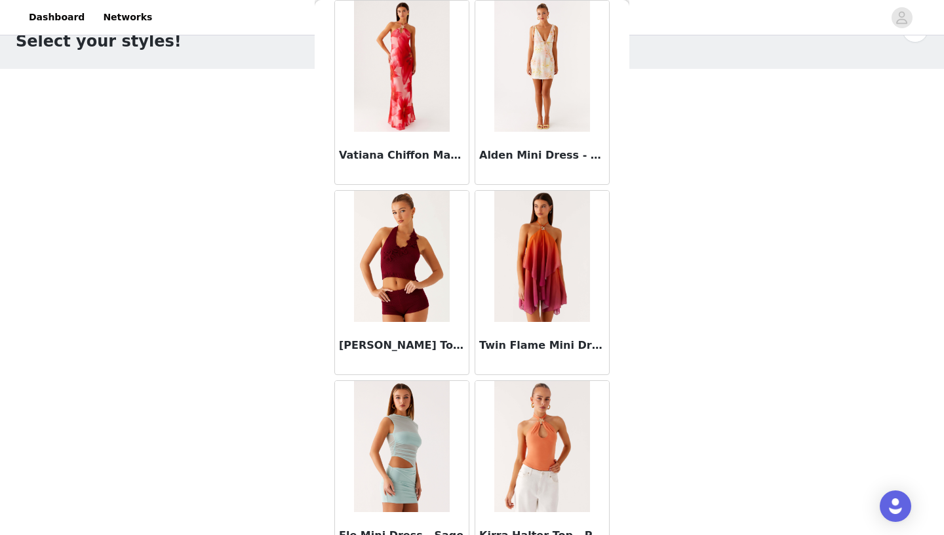
scroll to position [86732, 0]
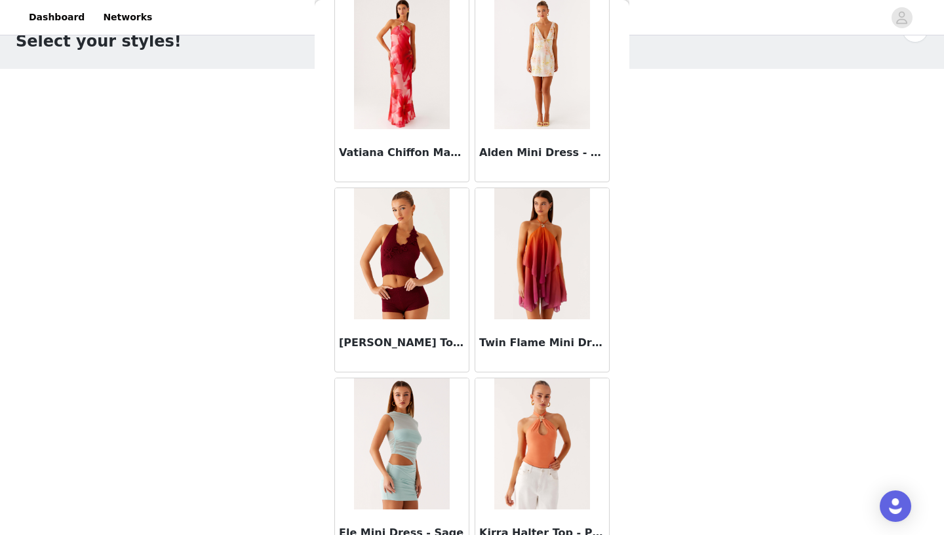
click at [560, 247] on img at bounding box center [541, 253] width 95 height 131
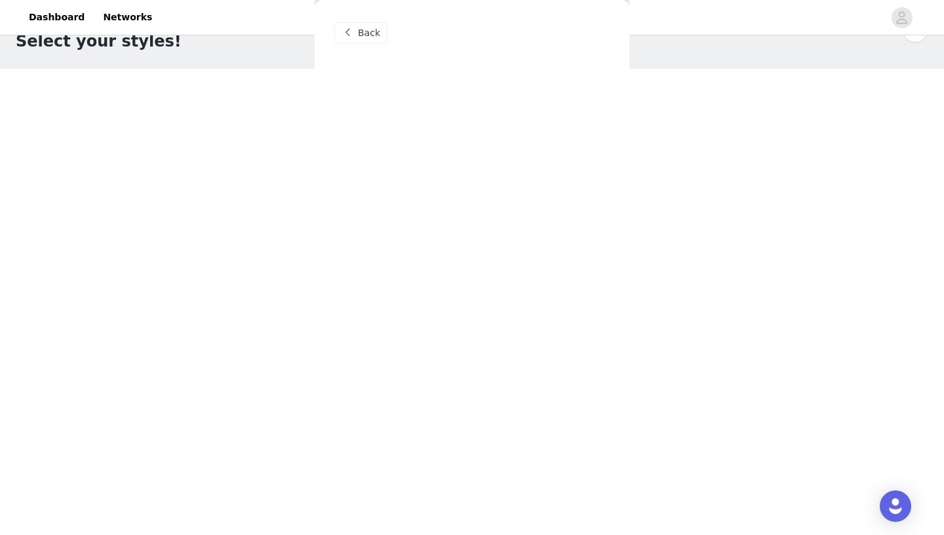
scroll to position [0, 0]
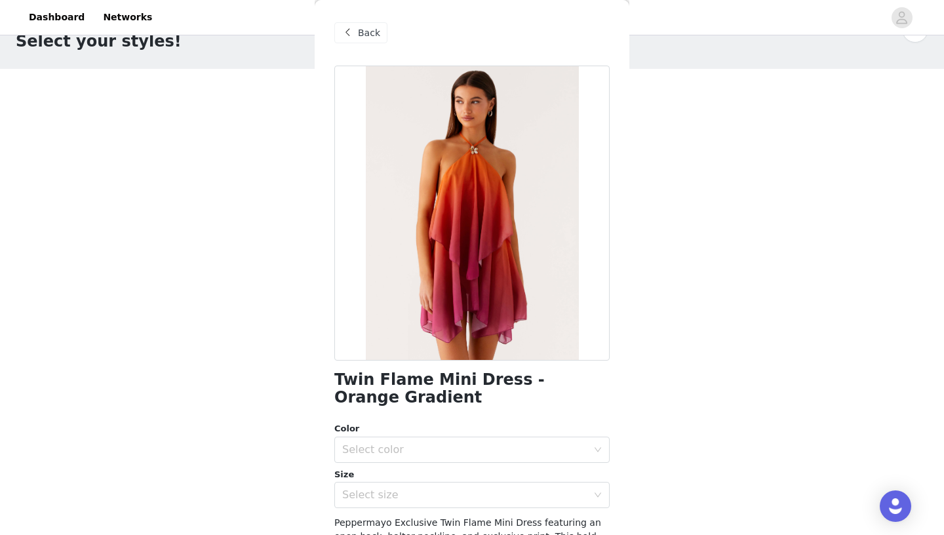
click at [358, 34] on span "Back" at bounding box center [369, 33] width 22 height 14
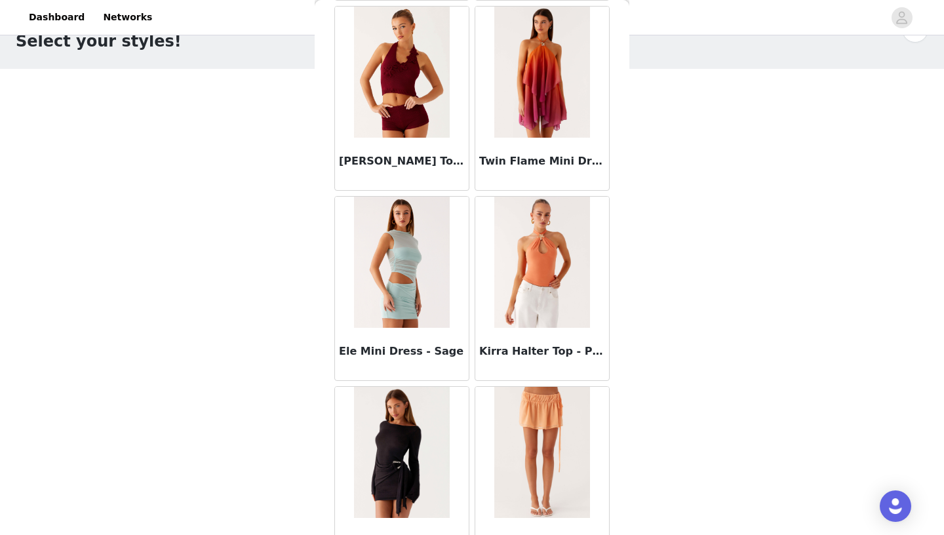
scroll to position [86994, 0]
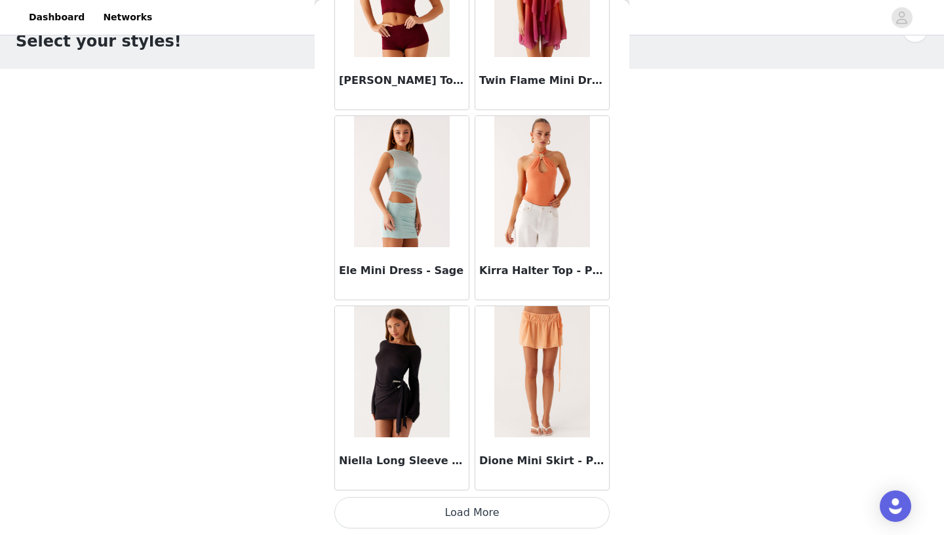
click at [463, 495] on button "Load More" at bounding box center [471, 512] width 275 height 31
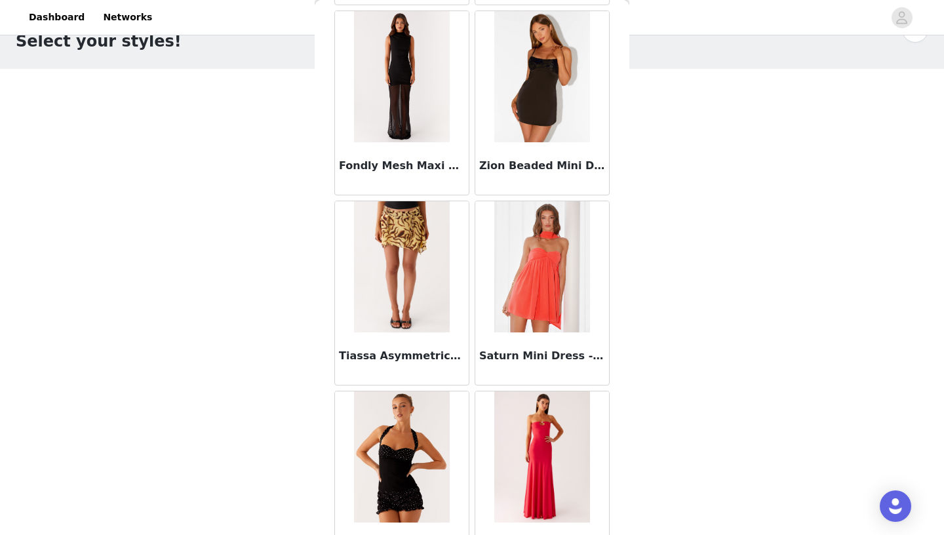
scroll to position [88895, 0]
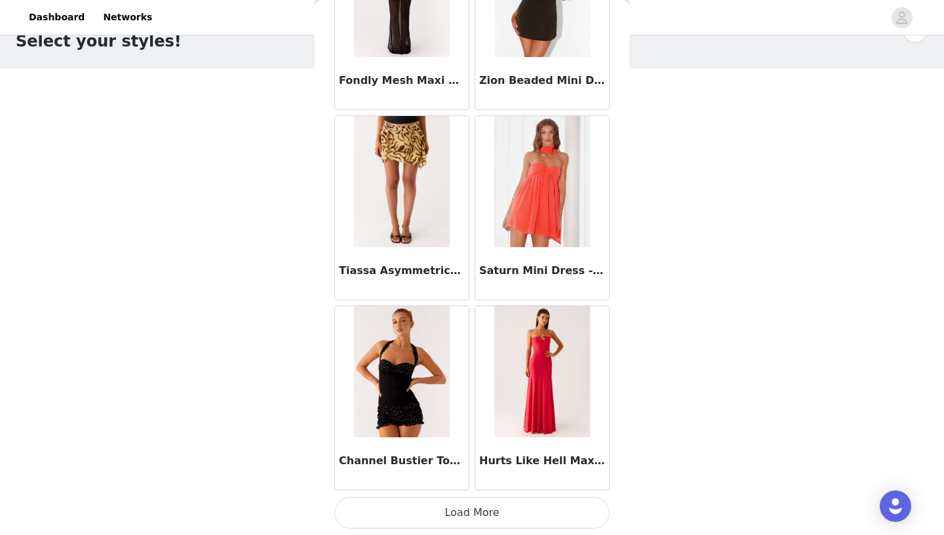
click at [467, 495] on button "Load More" at bounding box center [471, 512] width 275 height 31
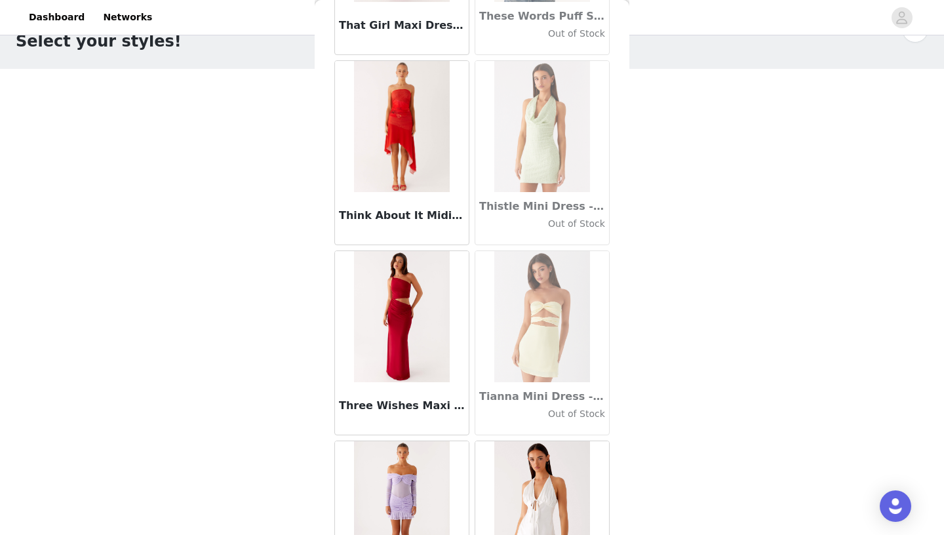
scroll to position [74887, 0]
click at [406, 309] on img at bounding box center [401, 315] width 95 height 131
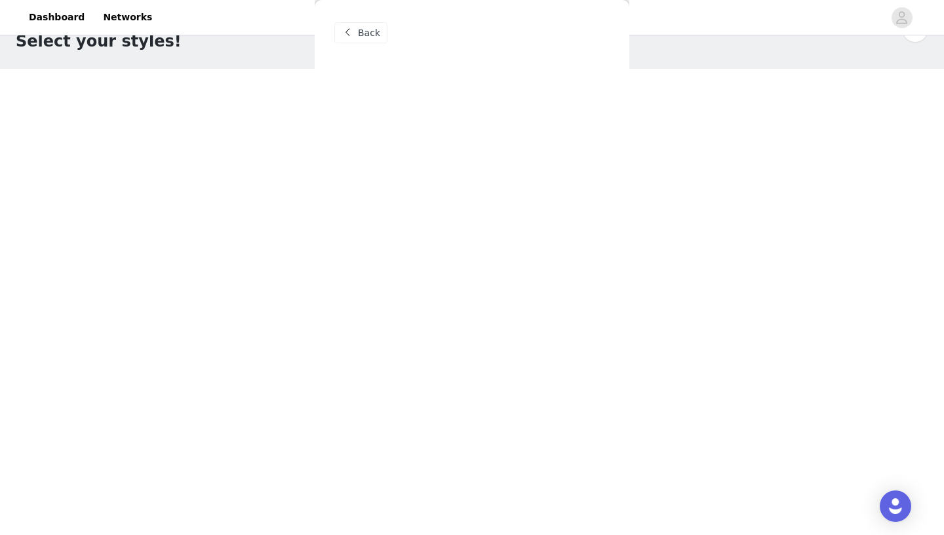
scroll to position [0, 0]
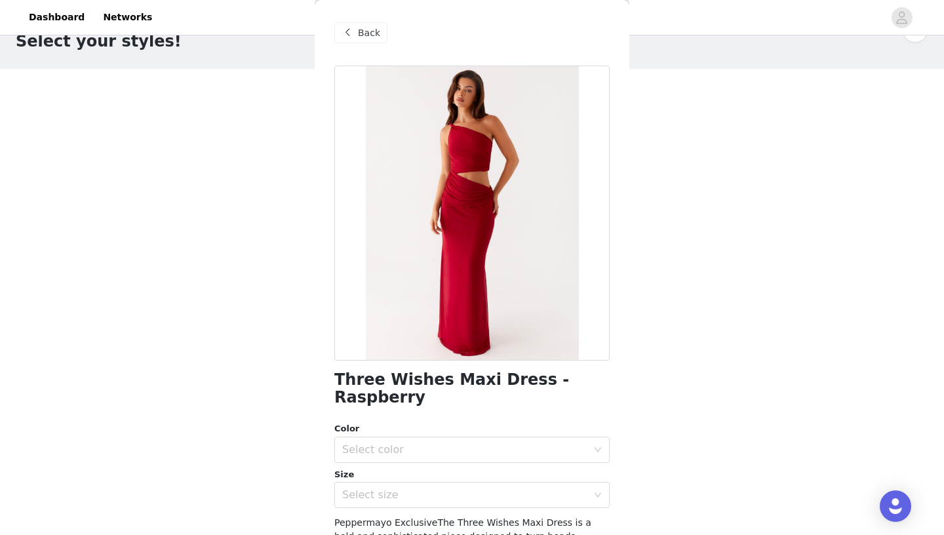
click at [347, 39] on span at bounding box center [347, 33] width 16 height 16
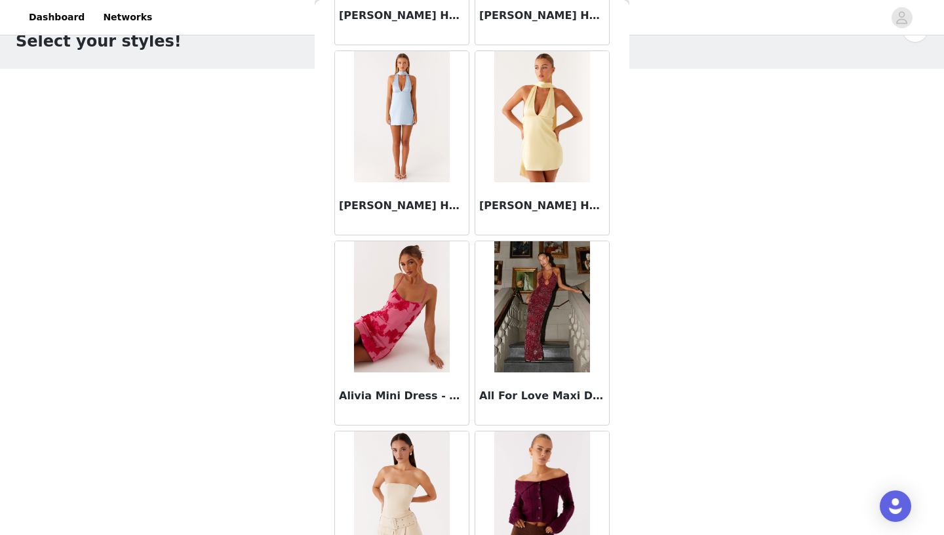
scroll to position [2429, 0]
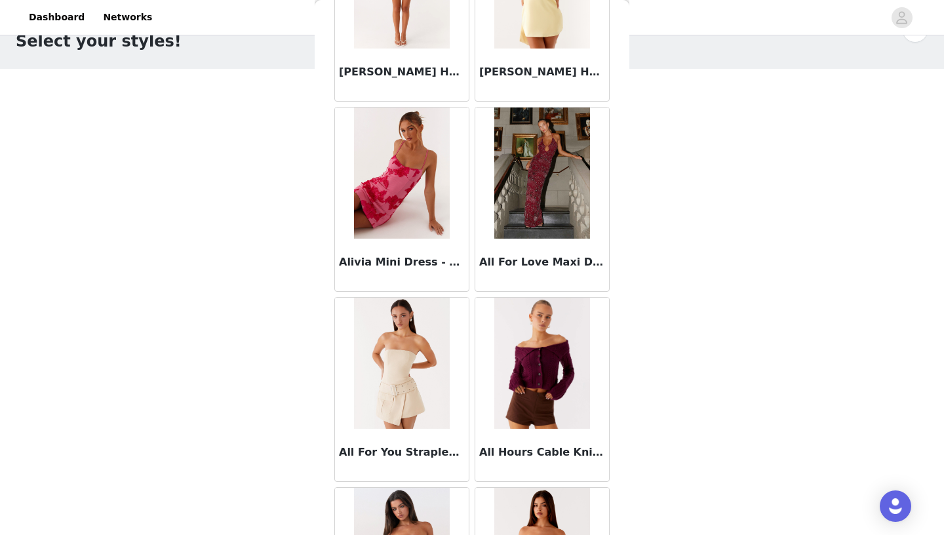
click at [547, 195] on img at bounding box center [541, 172] width 95 height 131
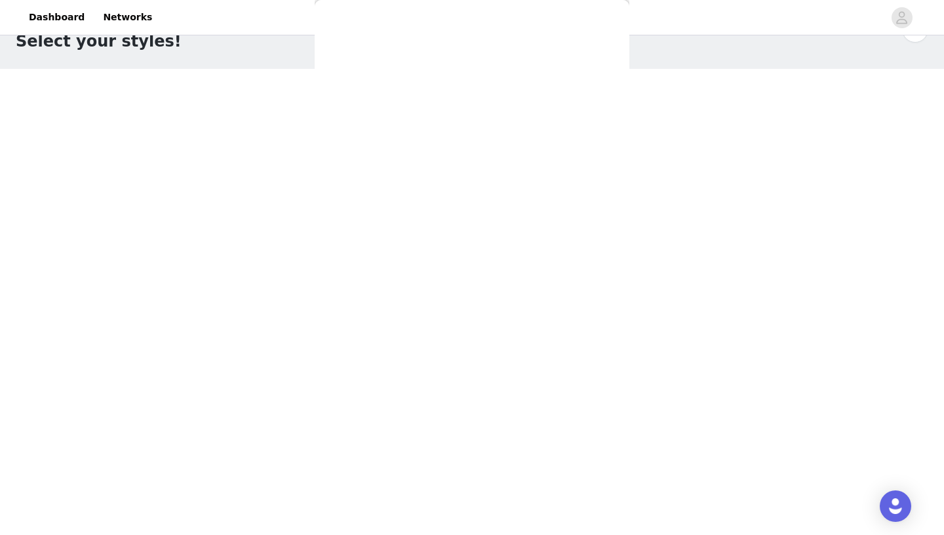
scroll to position [0, 0]
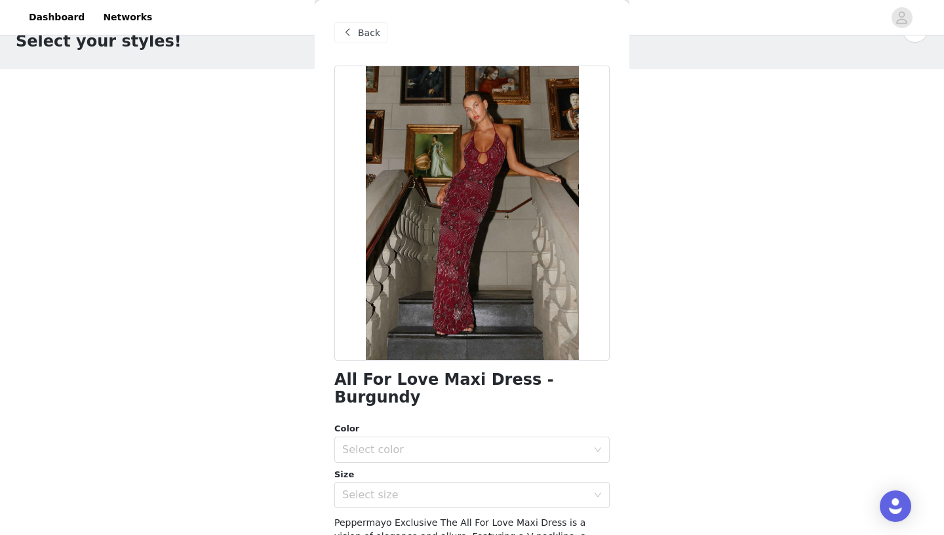
click at [373, 39] on span "Back" at bounding box center [369, 33] width 22 height 14
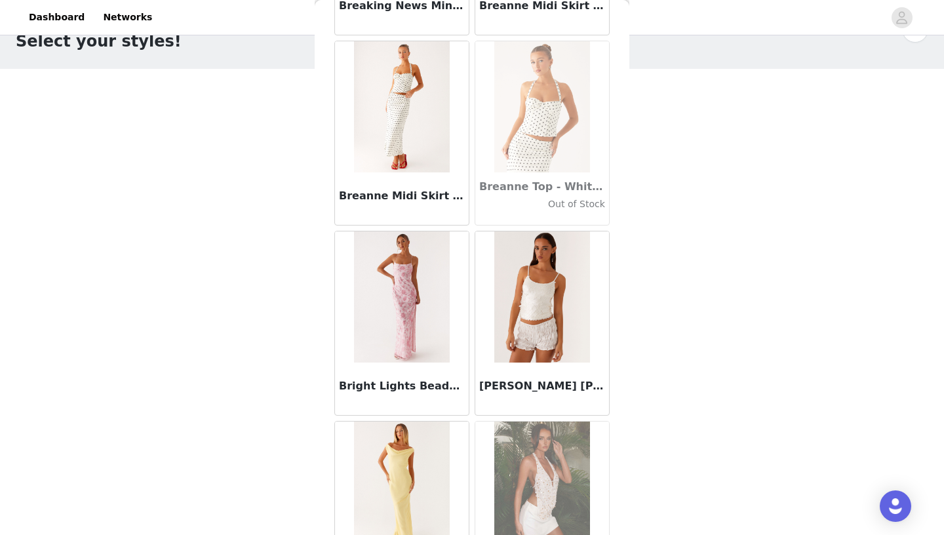
scroll to position [12098, 0]
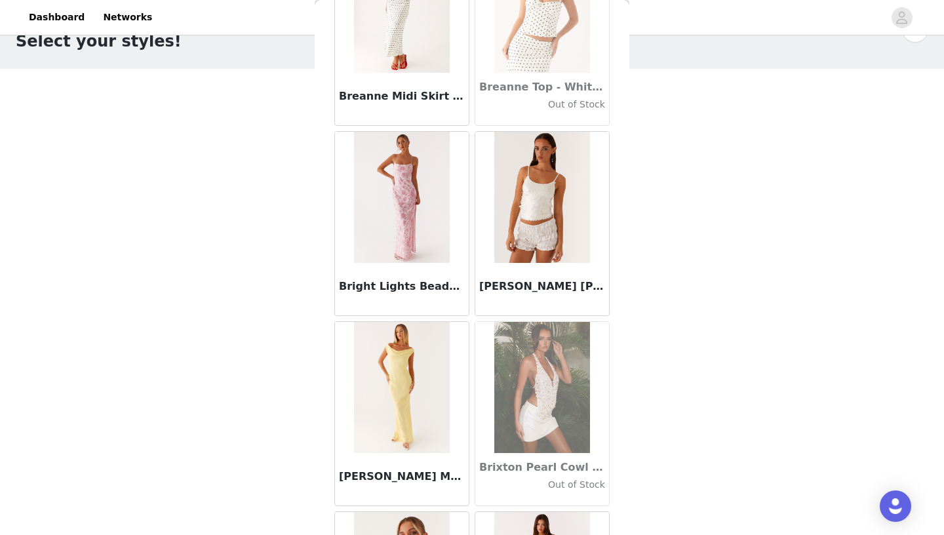
click at [401, 220] on img at bounding box center [401, 197] width 95 height 131
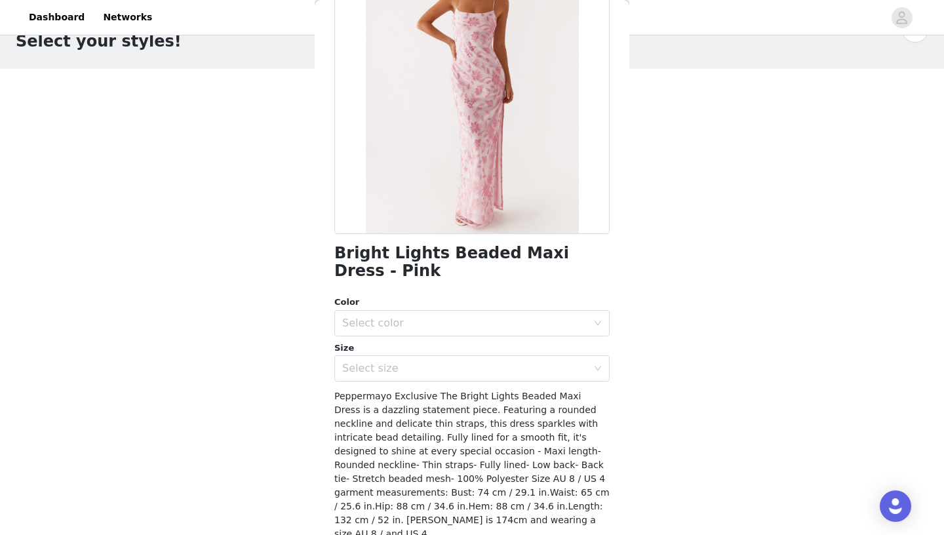
scroll to position [130, 0]
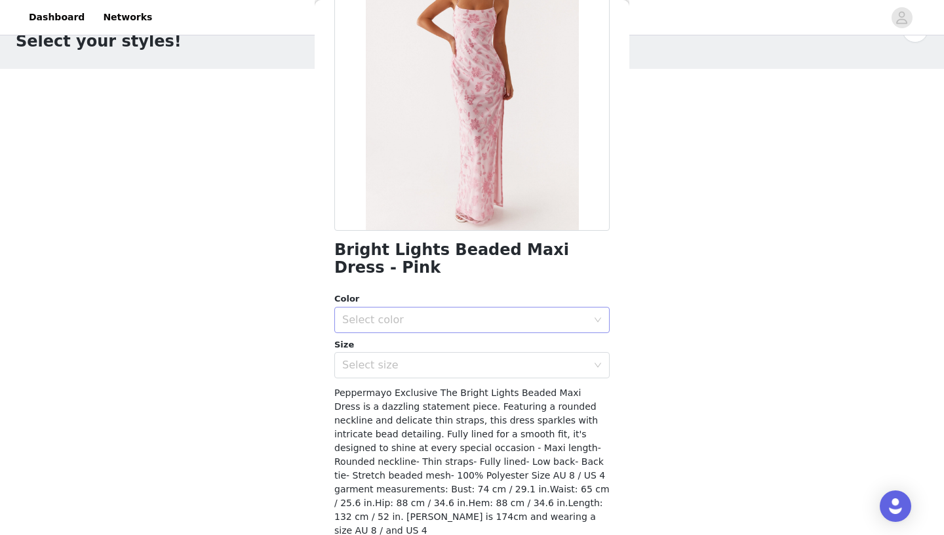
click at [485, 327] on div "Select color" at bounding box center [467, 319] width 251 height 25
click at [427, 349] on li "Pink" at bounding box center [471, 348] width 275 height 21
click at [423, 368] on div "Select size" at bounding box center [464, 364] width 245 height 13
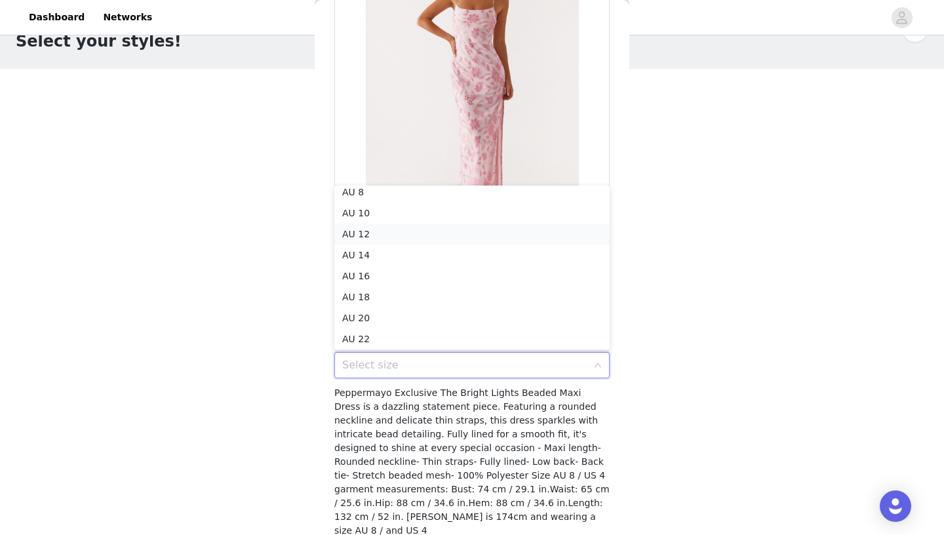
scroll to position [0, 0]
click at [372, 239] on li "AU 8" at bounding box center [471, 240] width 275 height 21
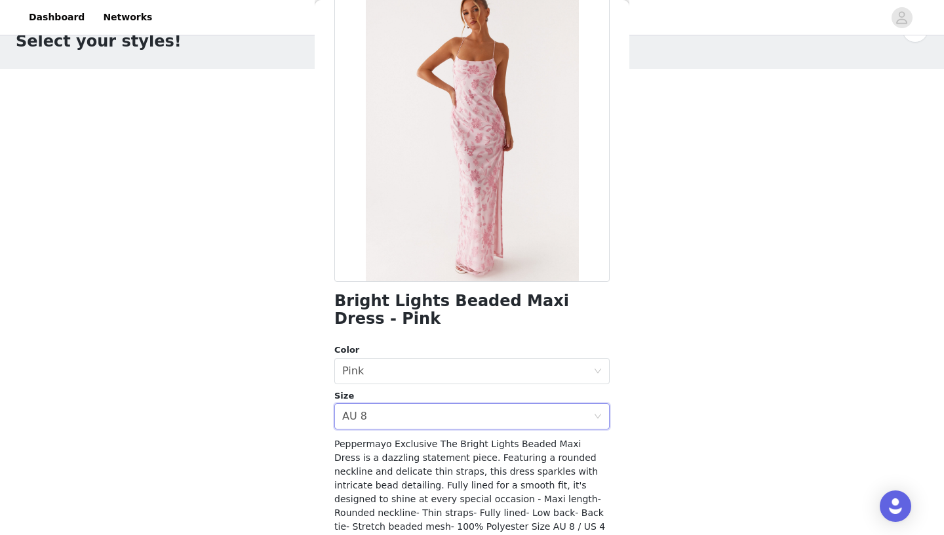
scroll to position [174, 0]
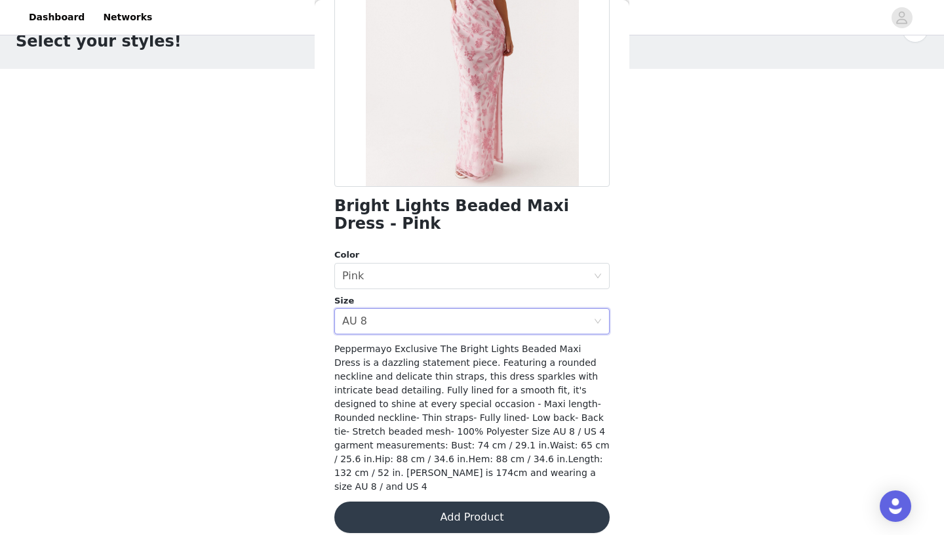
click at [438, 495] on button "Add Product" at bounding box center [471, 516] width 275 height 31
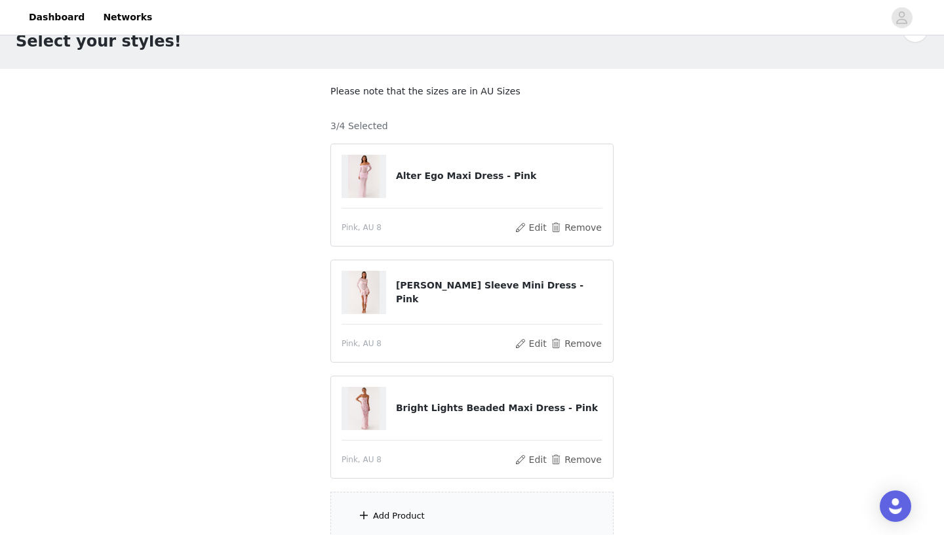
scroll to position [153, 0]
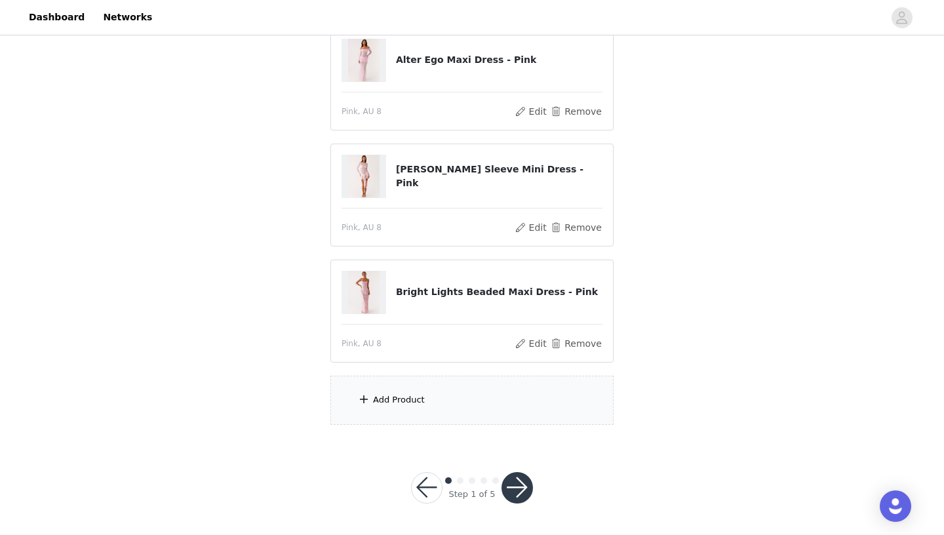
click at [382, 396] on div "Add Product" at bounding box center [399, 399] width 52 height 13
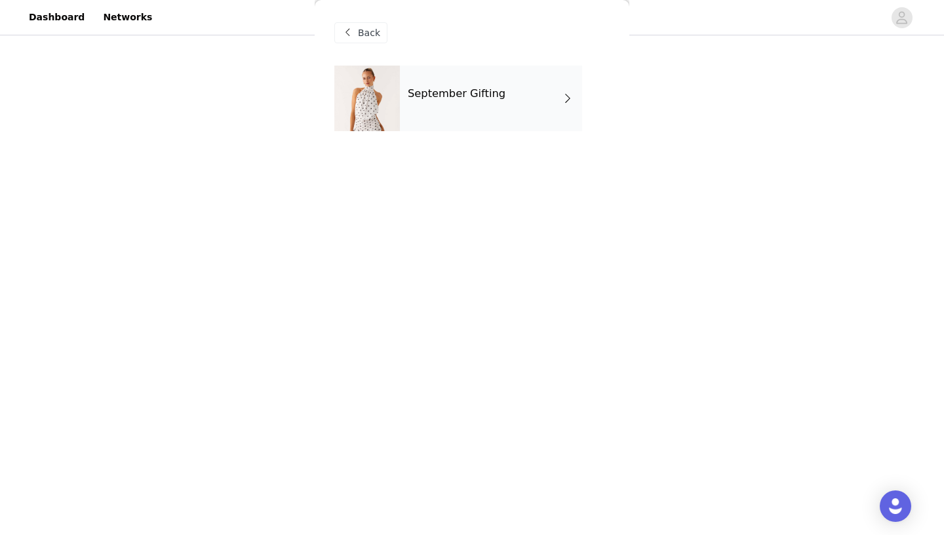
click at [446, 106] on div "September Gifting" at bounding box center [491, 99] width 182 height 66
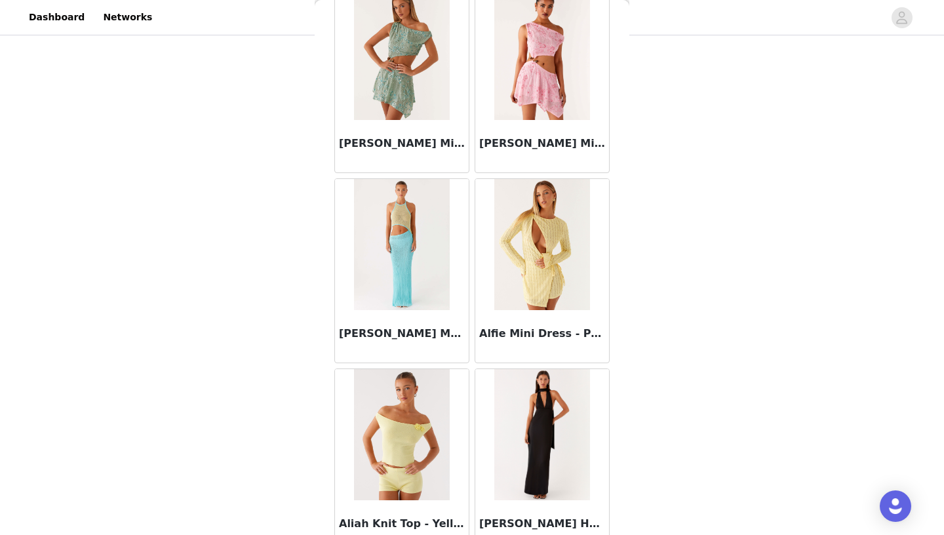
scroll to position [1471, 0]
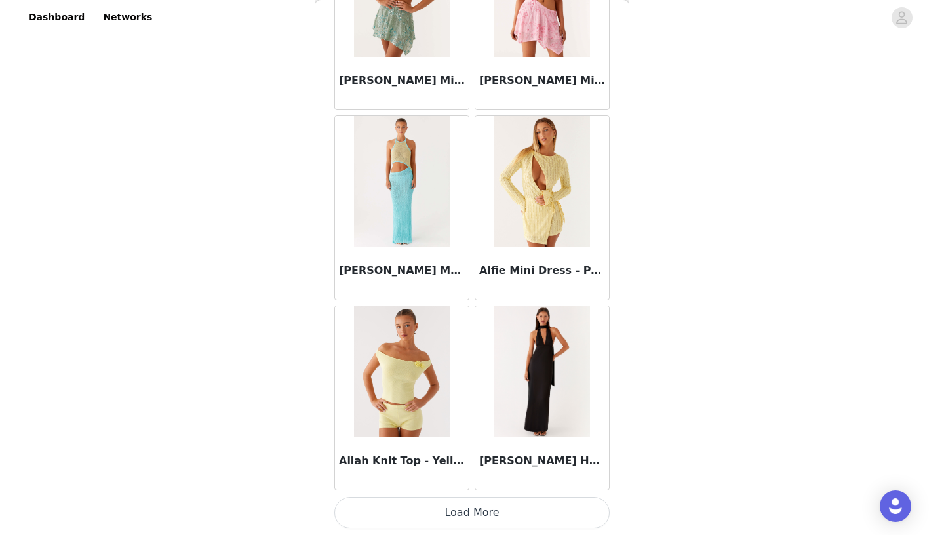
click at [467, 495] on button "Load More" at bounding box center [471, 512] width 275 height 31
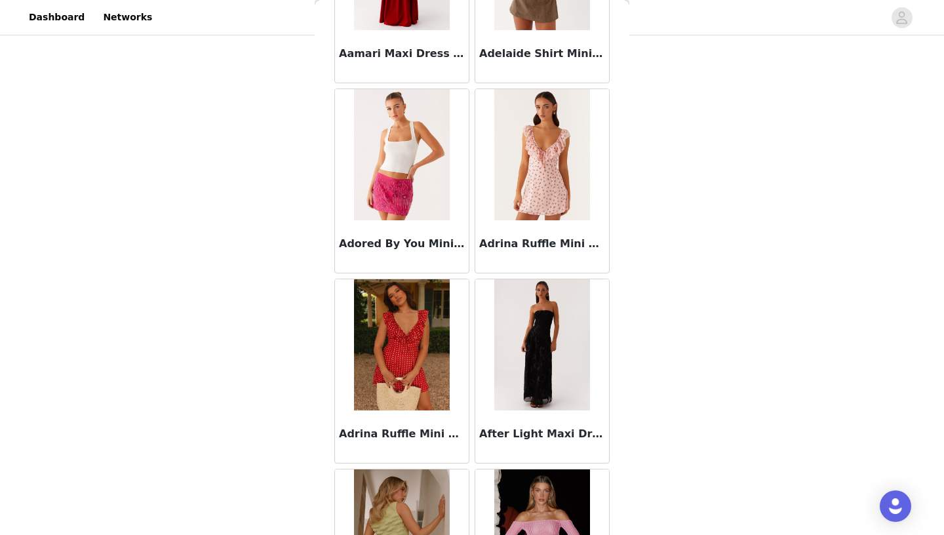
scroll to position [0, 0]
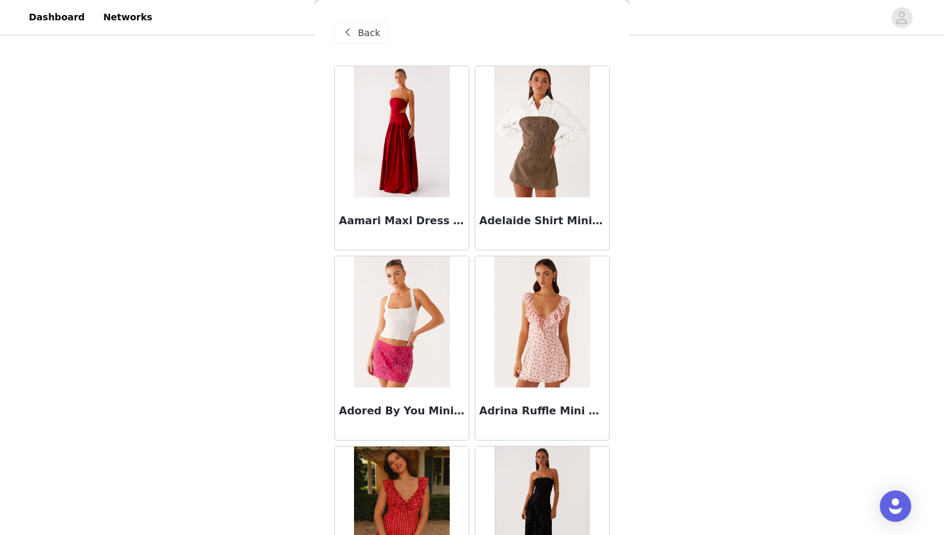
click at [372, 40] on div "Back" at bounding box center [360, 32] width 53 height 21
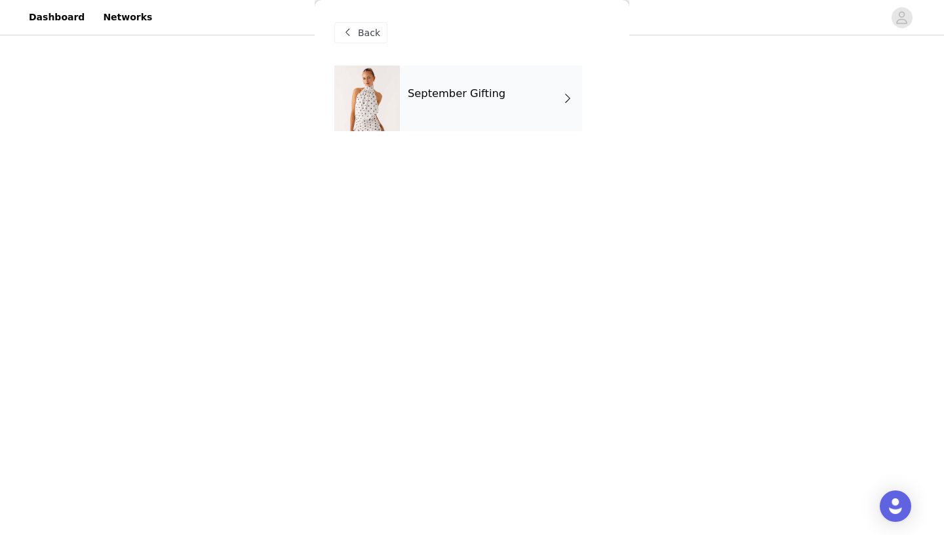
click at [375, 39] on span "Back" at bounding box center [369, 33] width 22 height 14
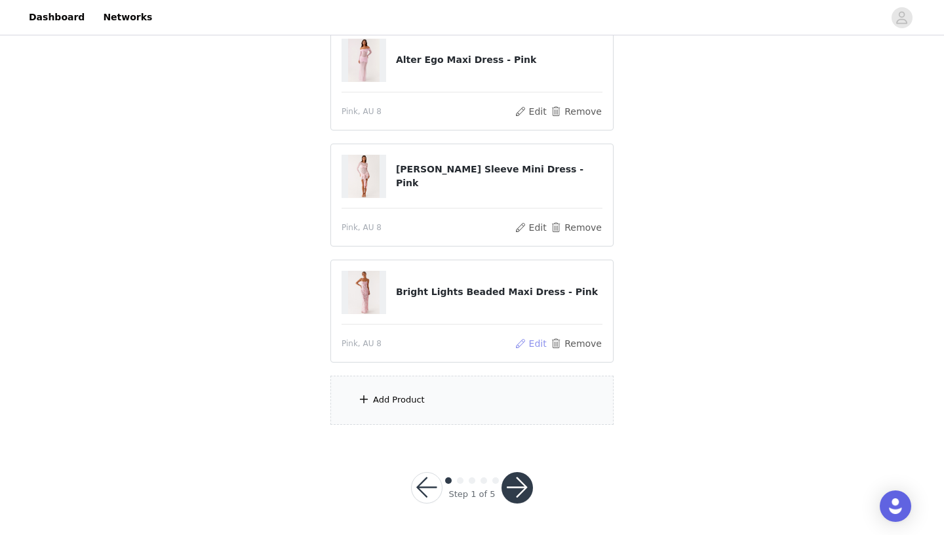
click at [527, 346] on button "Edit" at bounding box center [530, 344] width 33 height 16
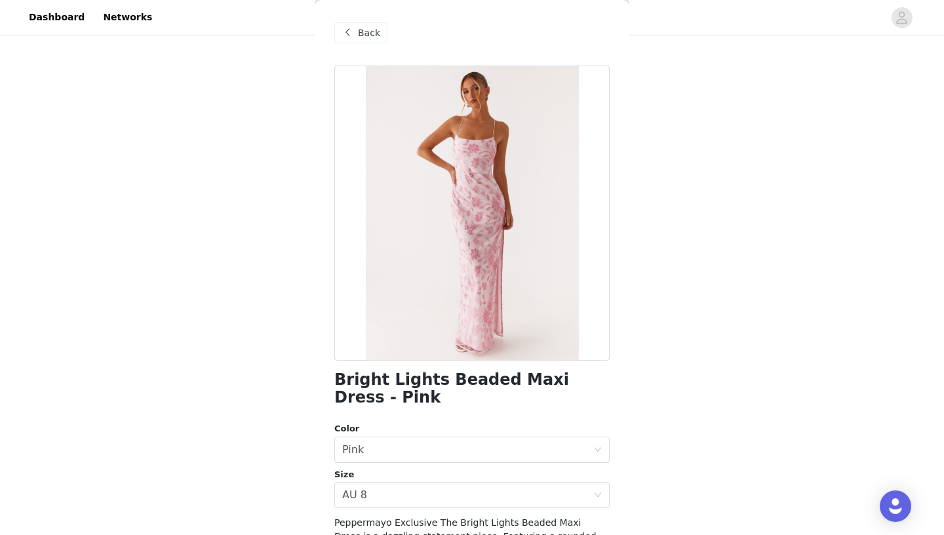
click at [366, 31] on span "Back" at bounding box center [369, 33] width 22 height 14
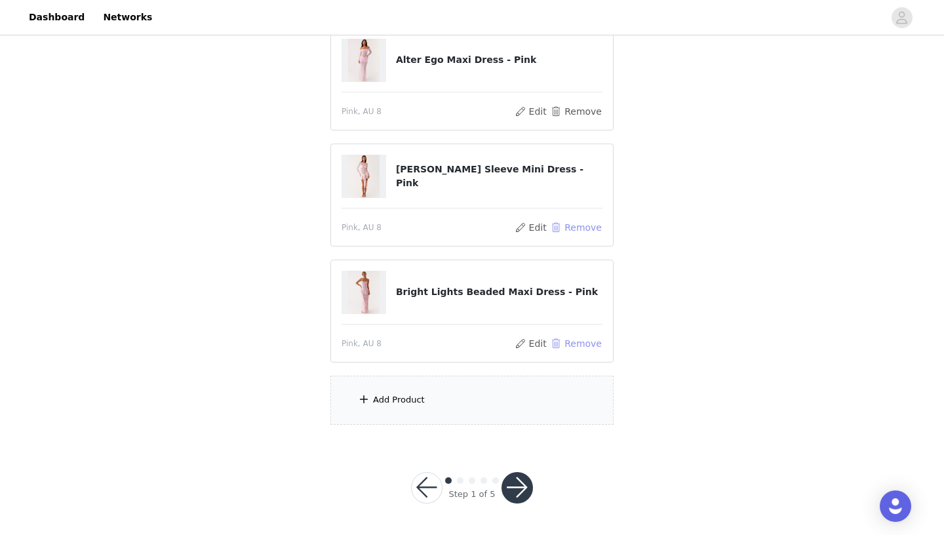
click at [570, 341] on button "Remove" at bounding box center [576, 344] width 52 height 16
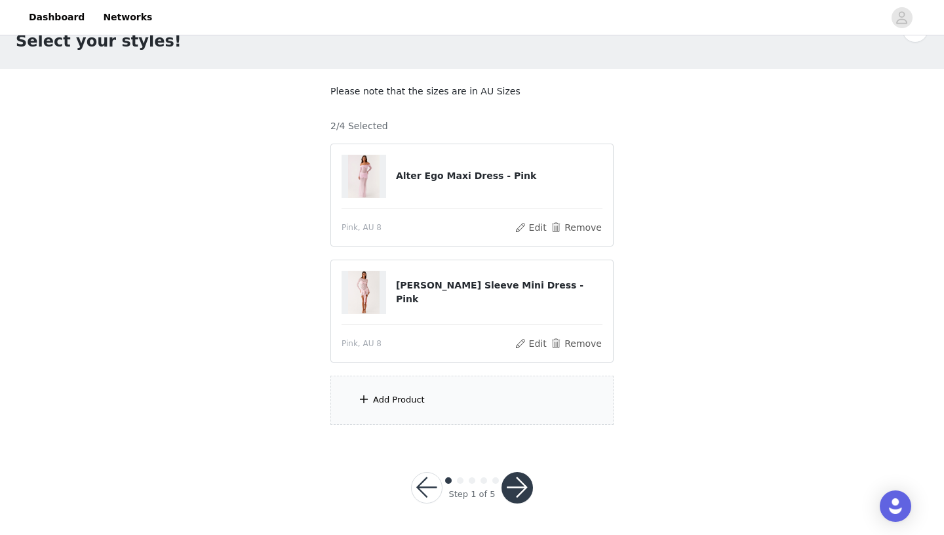
click at [437, 400] on div "Add Product" at bounding box center [471, 400] width 283 height 49
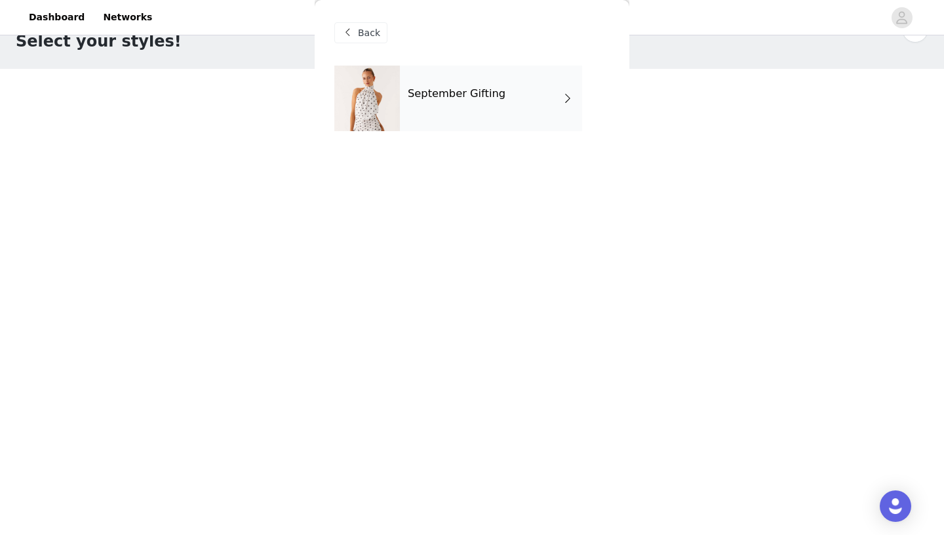
click at [514, 90] on div "September Gifting" at bounding box center [491, 99] width 182 height 66
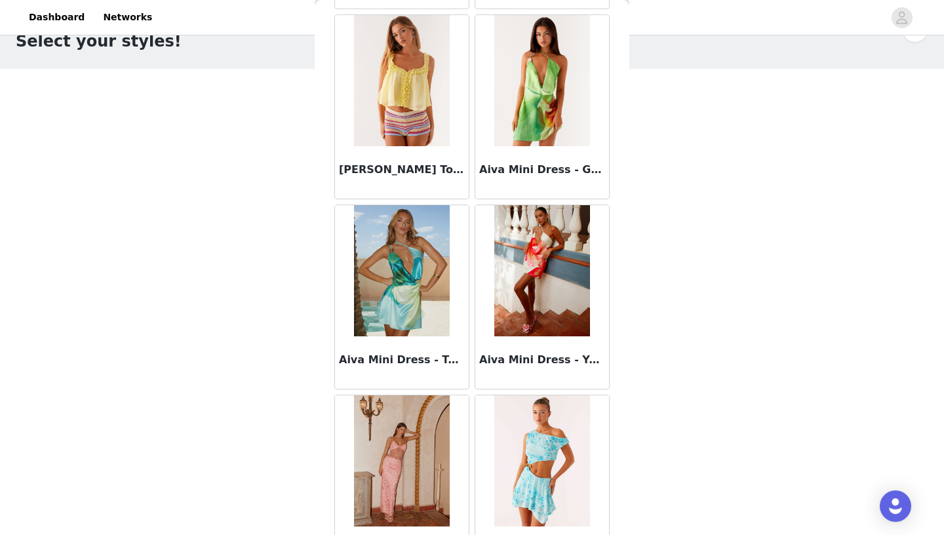
scroll to position [1471, 0]
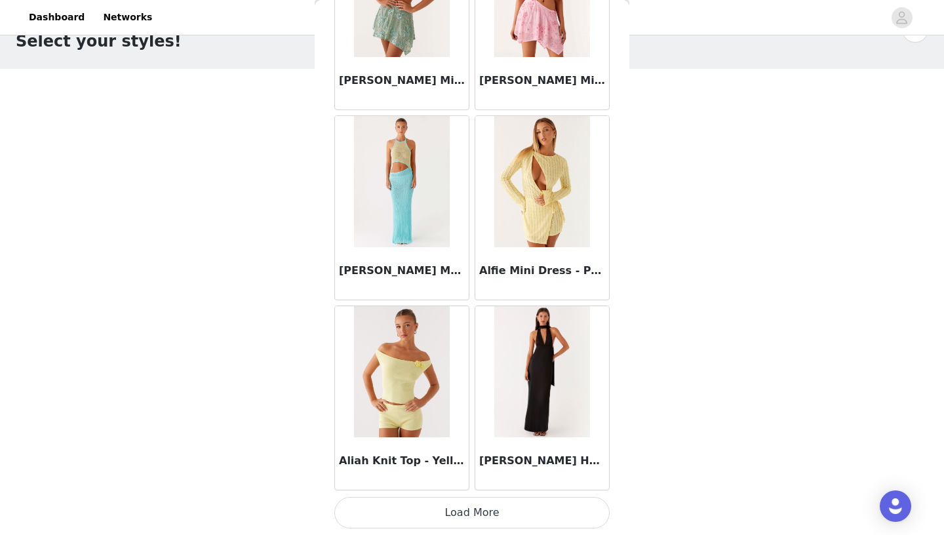
click at [487, 495] on button "Load More" at bounding box center [471, 512] width 275 height 31
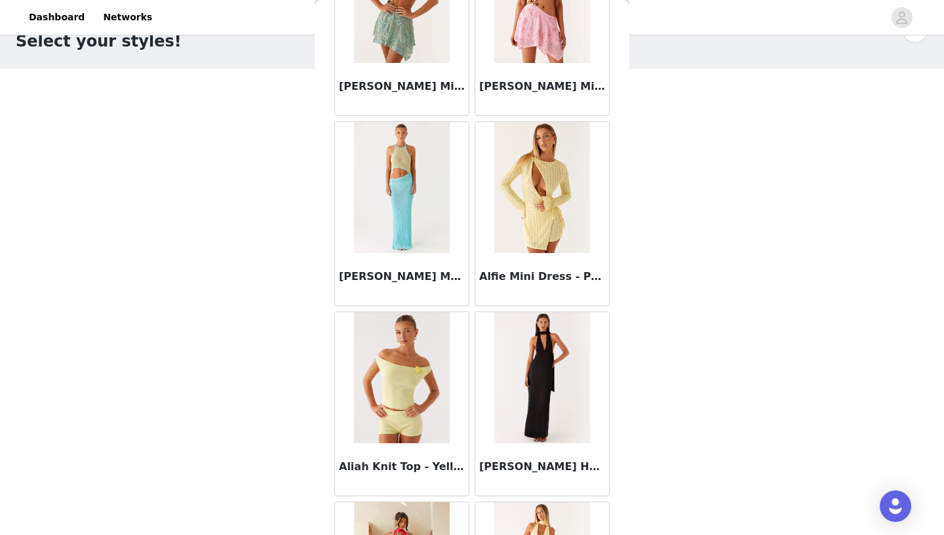
scroll to position [3371, 0]
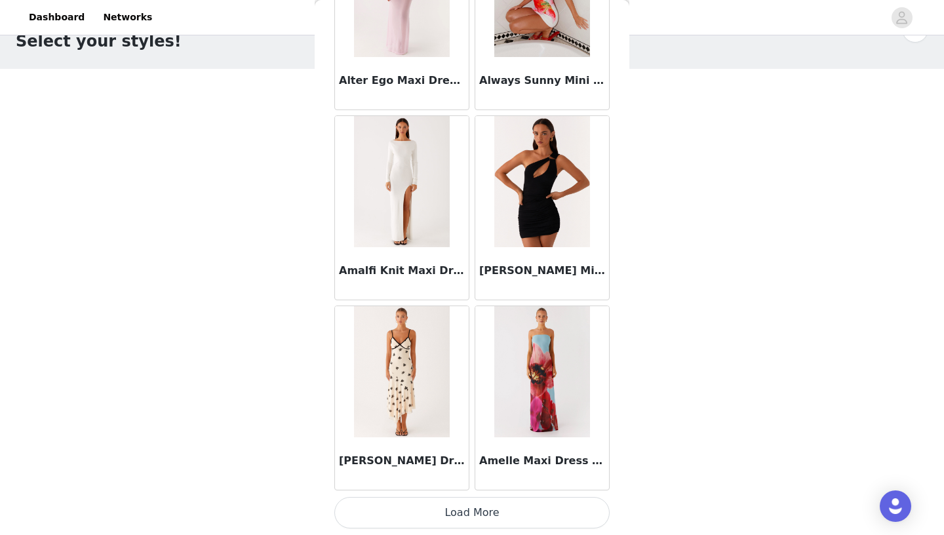
click at [456, 495] on button "Load More" at bounding box center [471, 512] width 275 height 31
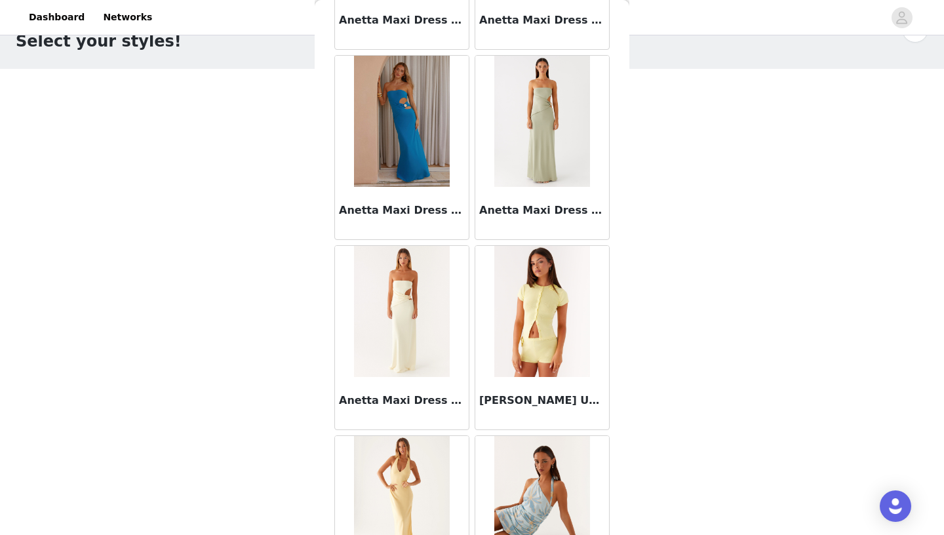
scroll to position [5272, 0]
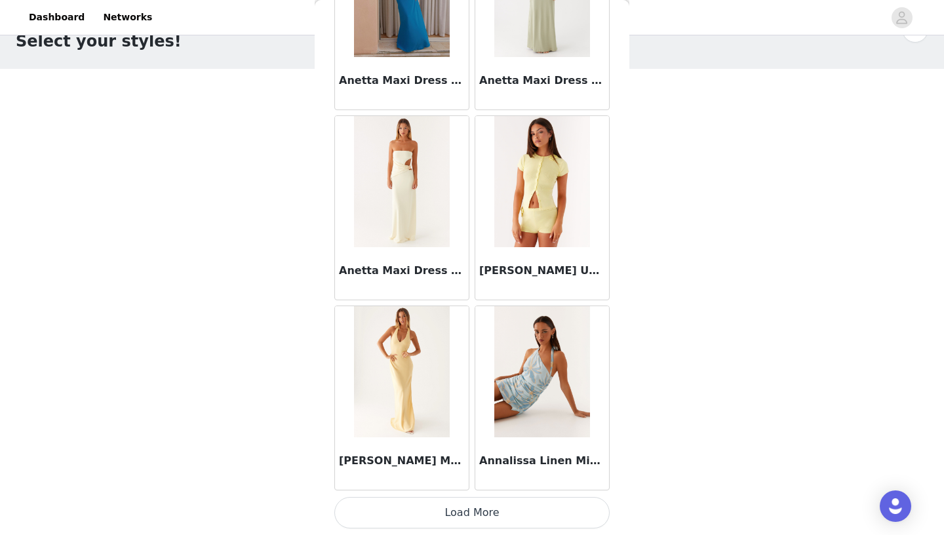
click at [485, 495] on button "Load More" at bounding box center [471, 512] width 275 height 31
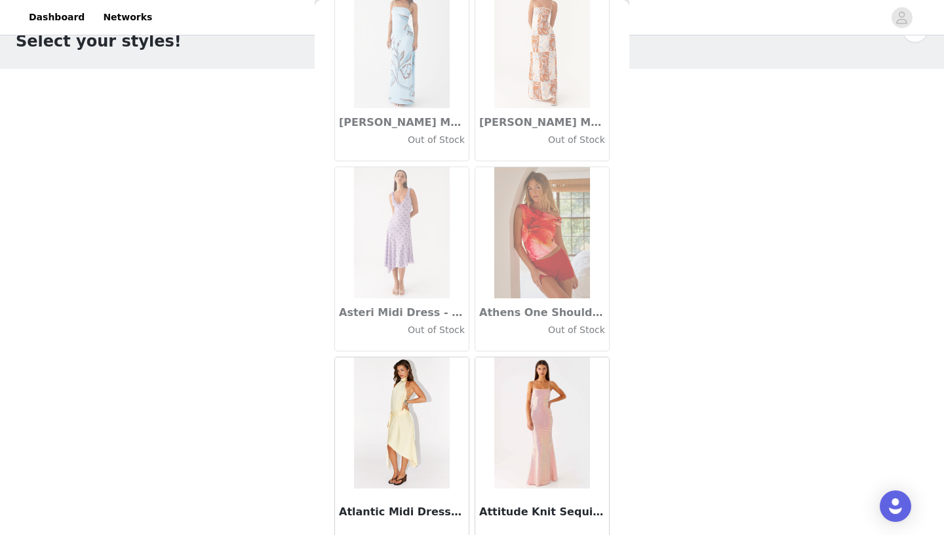
scroll to position [7172, 0]
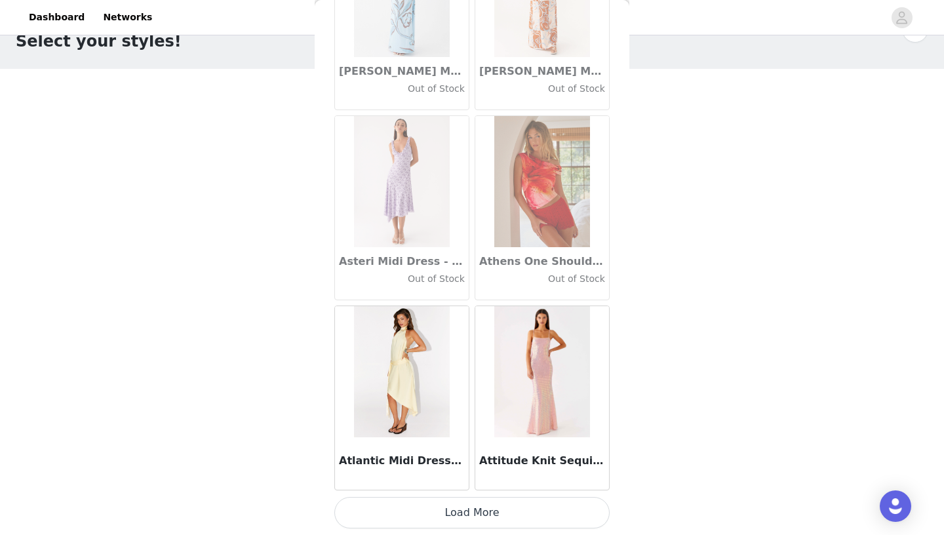
click at [472, 495] on button "Load More" at bounding box center [471, 512] width 275 height 31
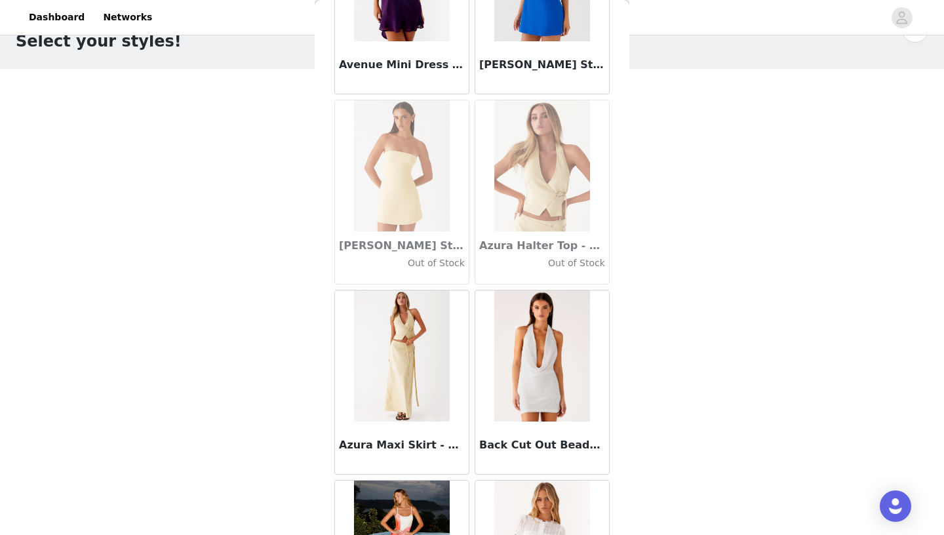
scroll to position [9073, 0]
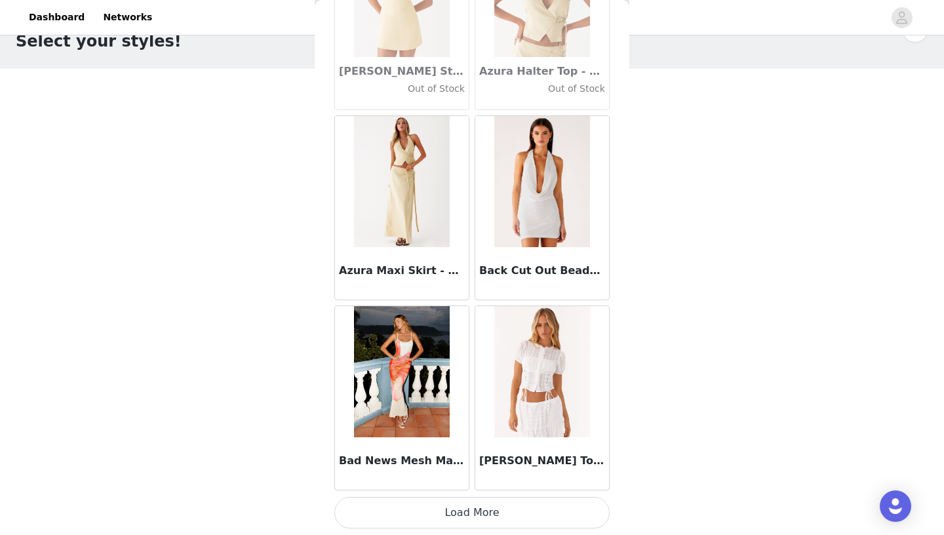
click at [479, 495] on button "Load More" at bounding box center [471, 512] width 275 height 31
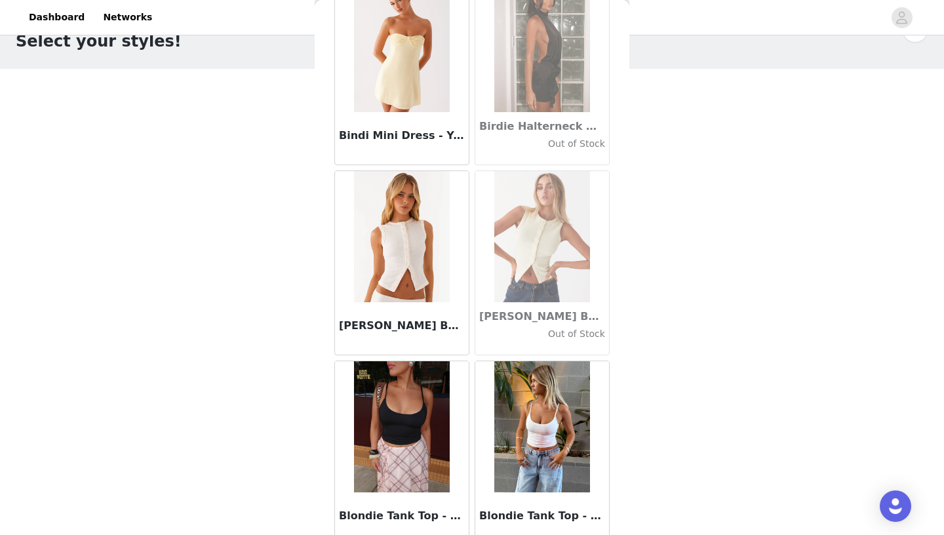
scroll to position [10973, 0]
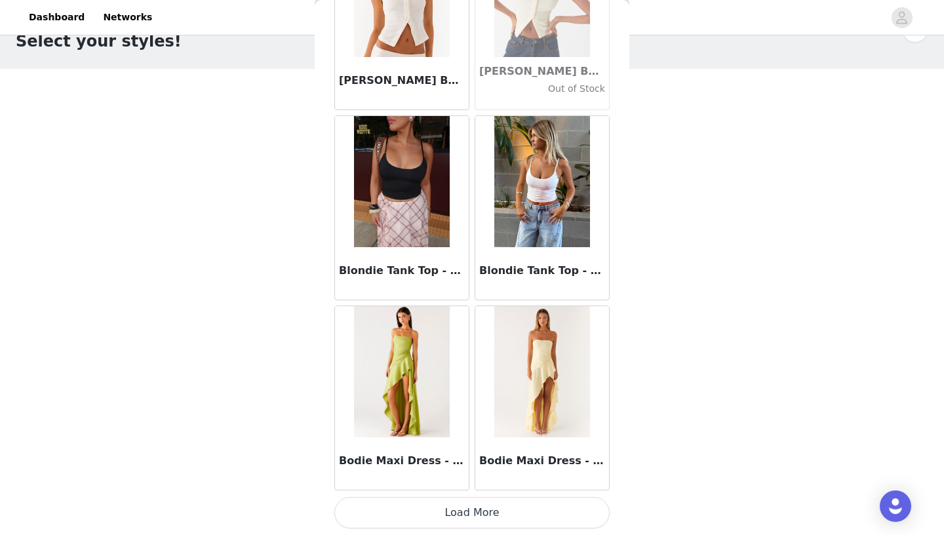
click at [482, 495] on button "Load More" at bounding box center [471, 512] width 275 height 31
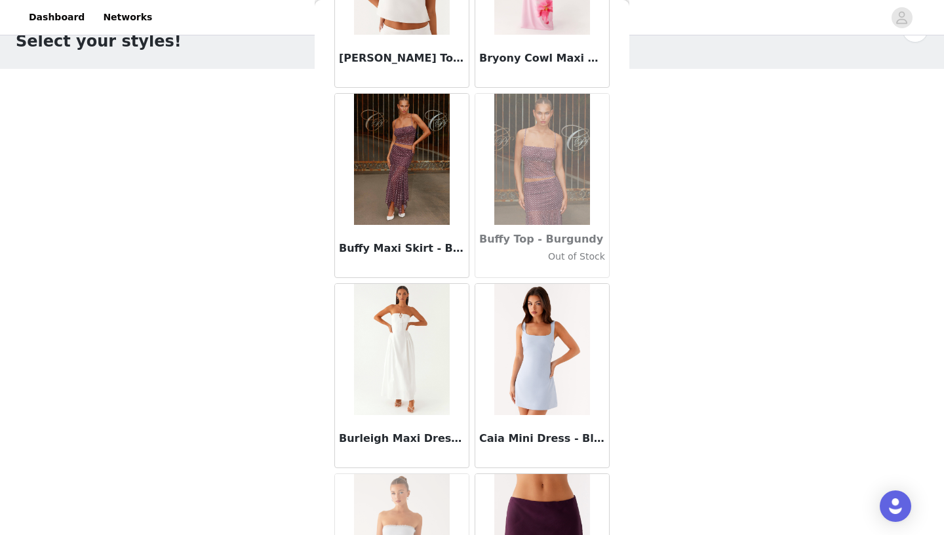
scroll to position [12874, 0]
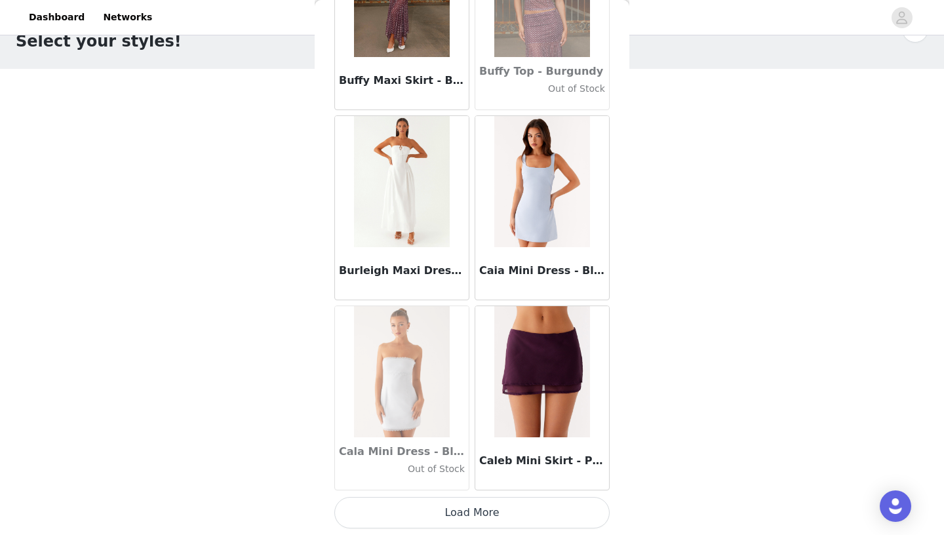
click at [473, 495] on button "Load More" at bounding box center [471, 512] width 275 height 31
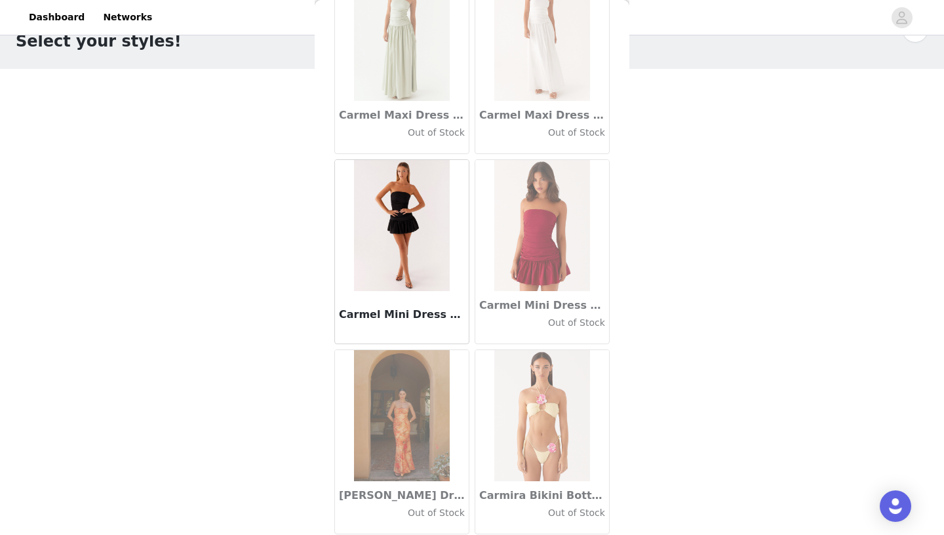
scroll to position [14774, 0]
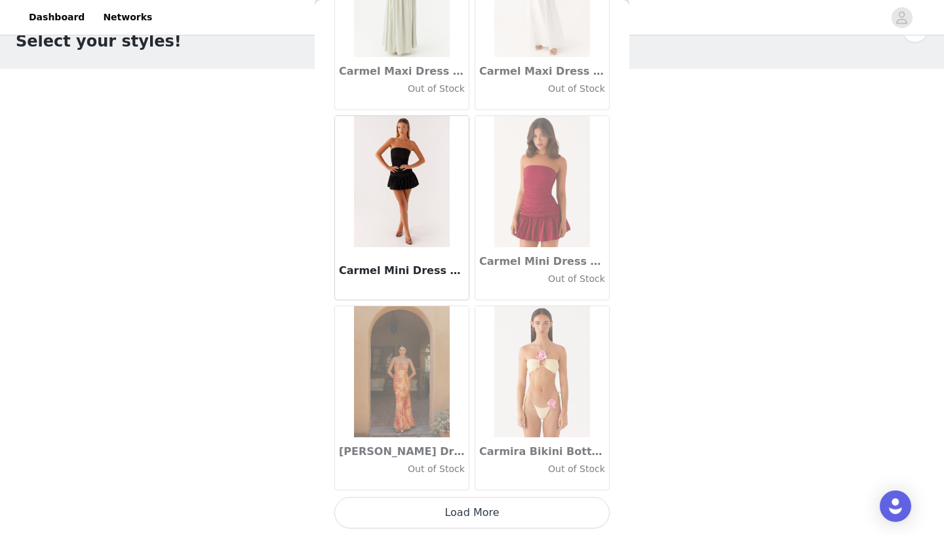
click at [473, 495] on button "Load More" at bounding box center [471, 512] width 275 height 31
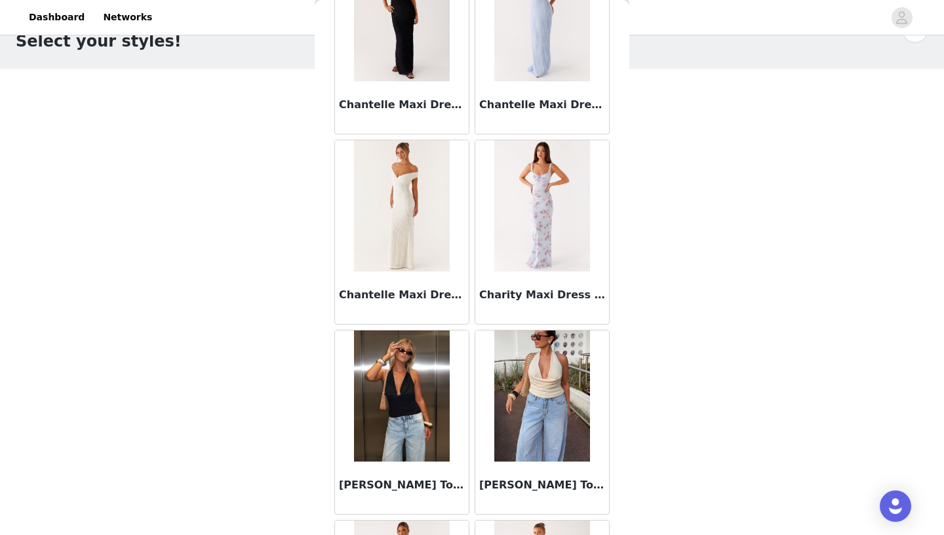
scroll to position [16675, 0]
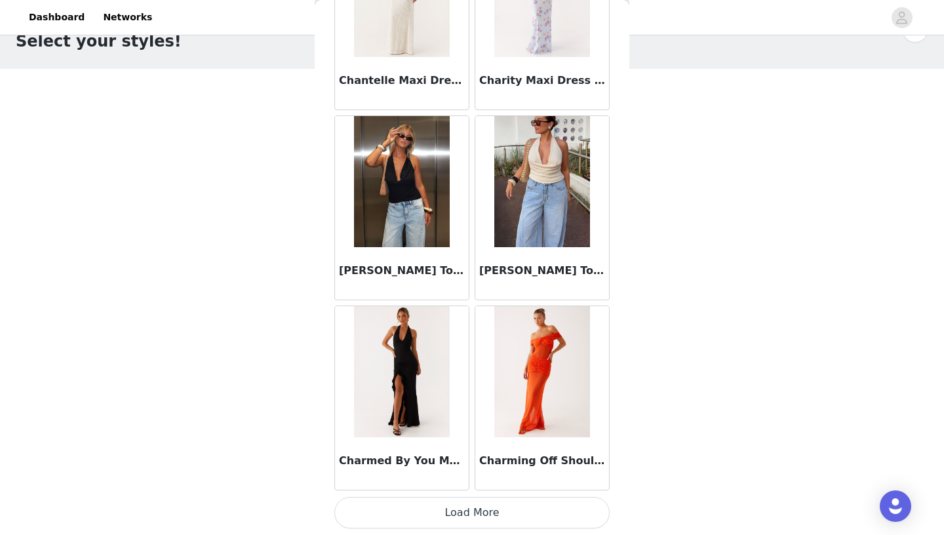
click at [490, 495] on button "Load More" at bounding box center [471, 512] width 275 height 31
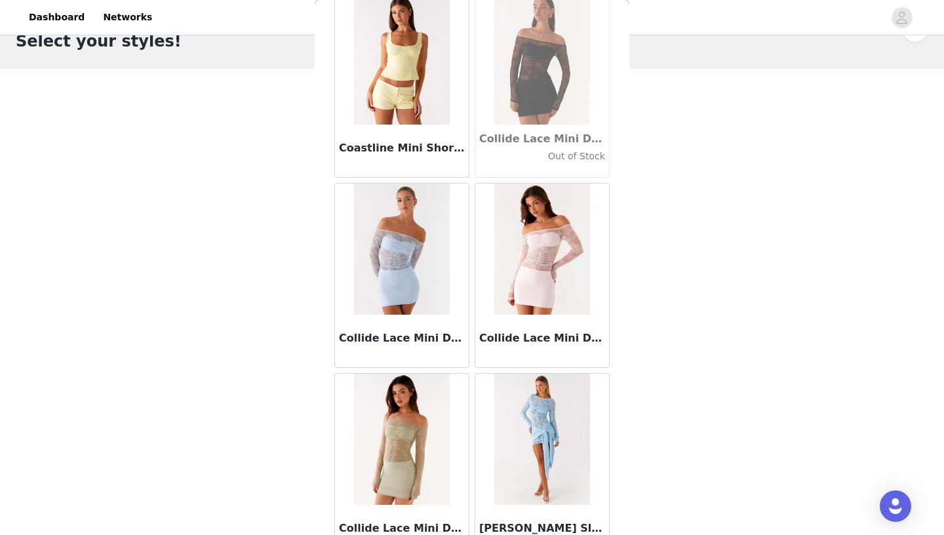
scroll to position [18575, 0]
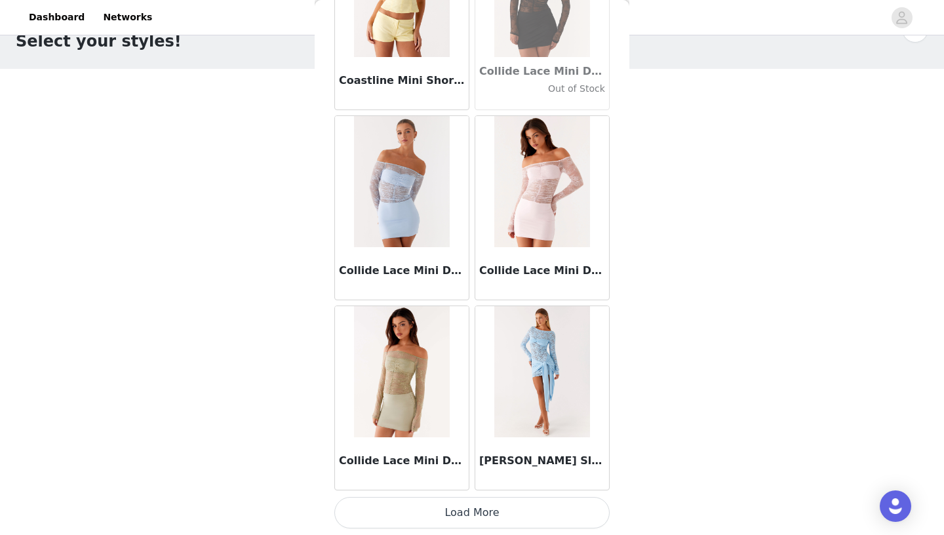
click at [531, 408] on img at bounding box center [541, 371] width 95 height 131
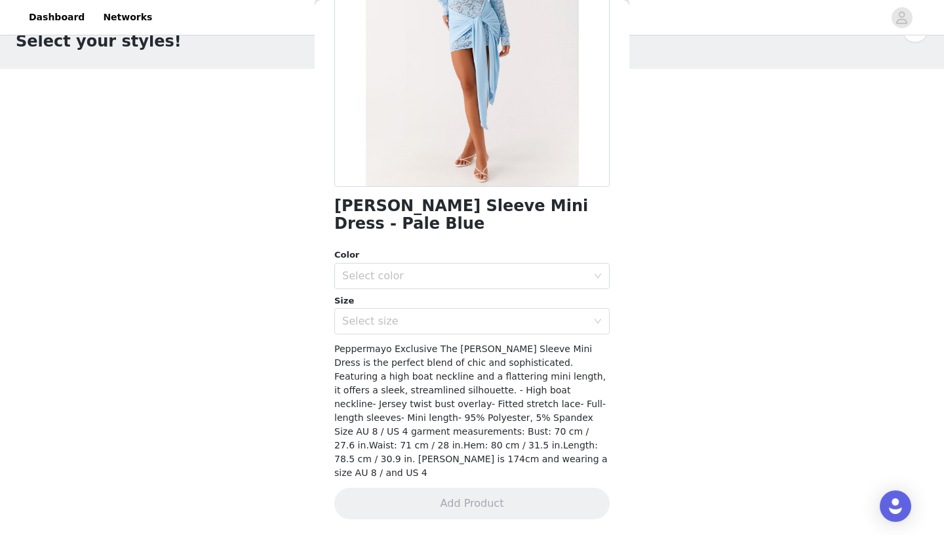
scroll to position [160, 0]
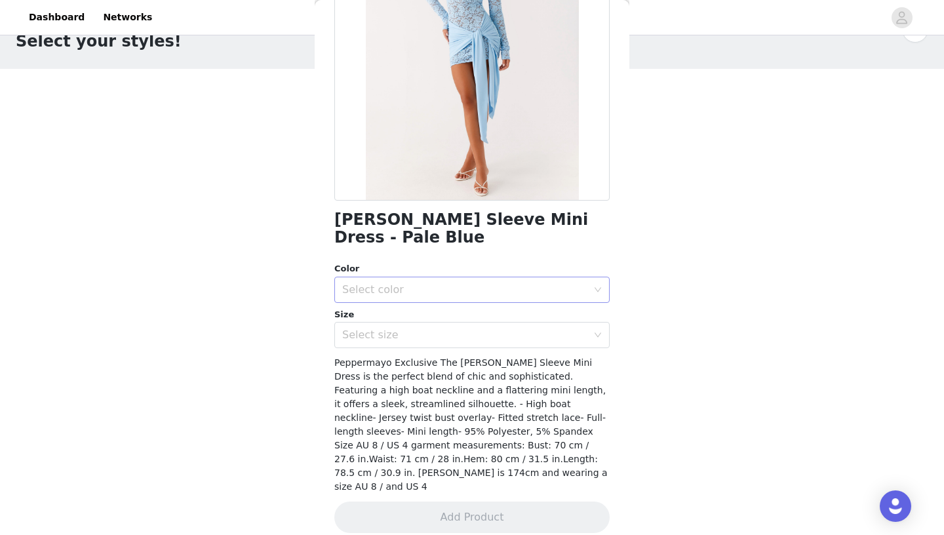
click at [423, 286] on div "Select color" at bounding box center [464, 289] width 245 height 13
click at [398, 320] on li "Pale Blue" at bounding box center [471, 317] width 275 height 21
click at [400, 336] on div "Select size" at bounding box center [464, 334] width 245 height 13
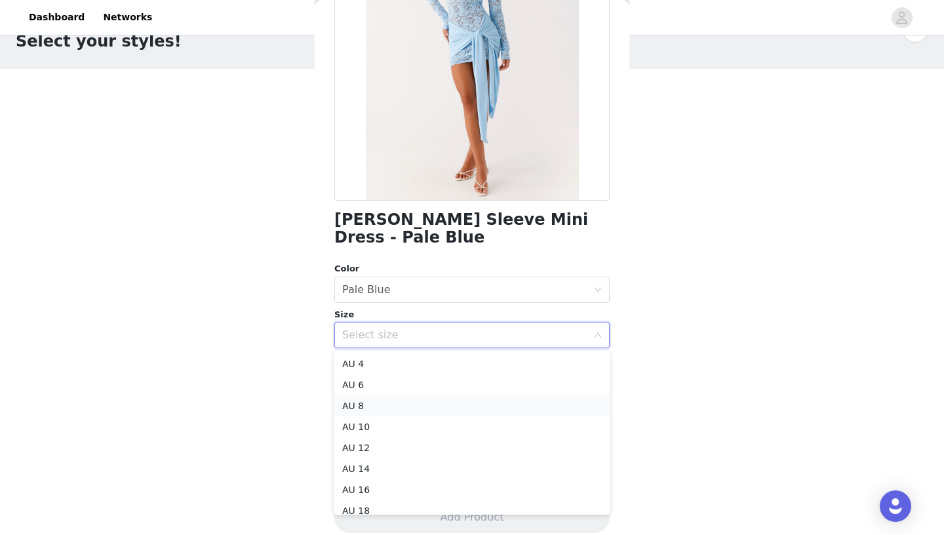
click at [379, 408] on li "AU 8" at bounding box center [471, 405] width 275 height 21
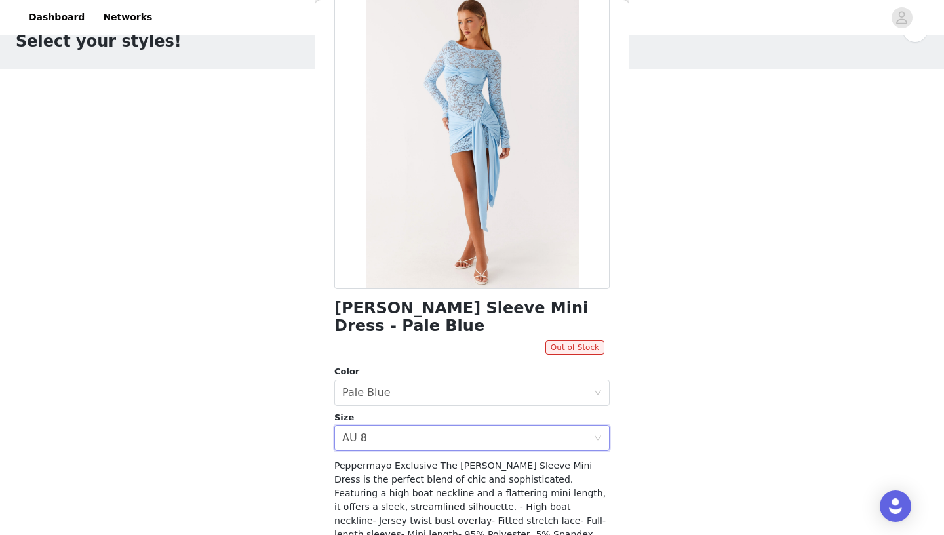
scroll to position [0, 0]
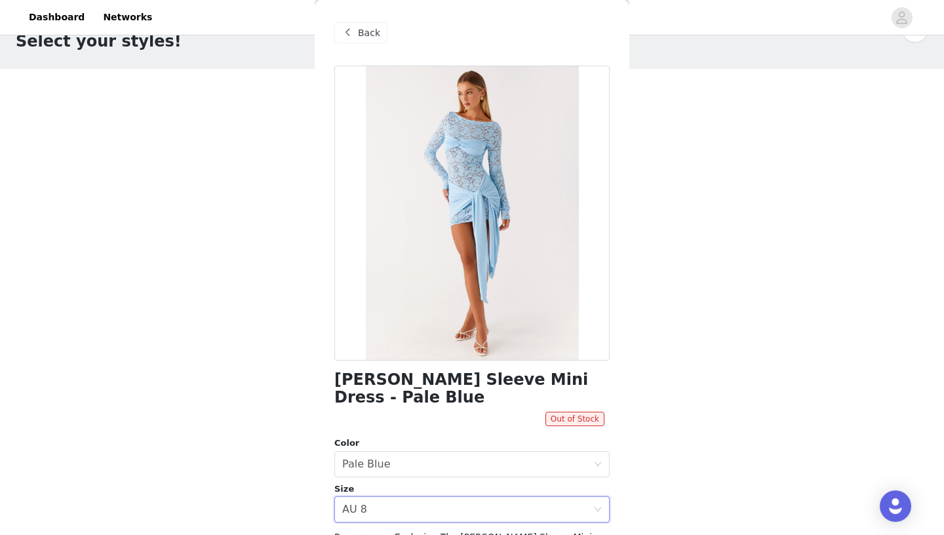
click at [367, 29] on span "Back" at bounding box center [369, 33] width 22 height 14
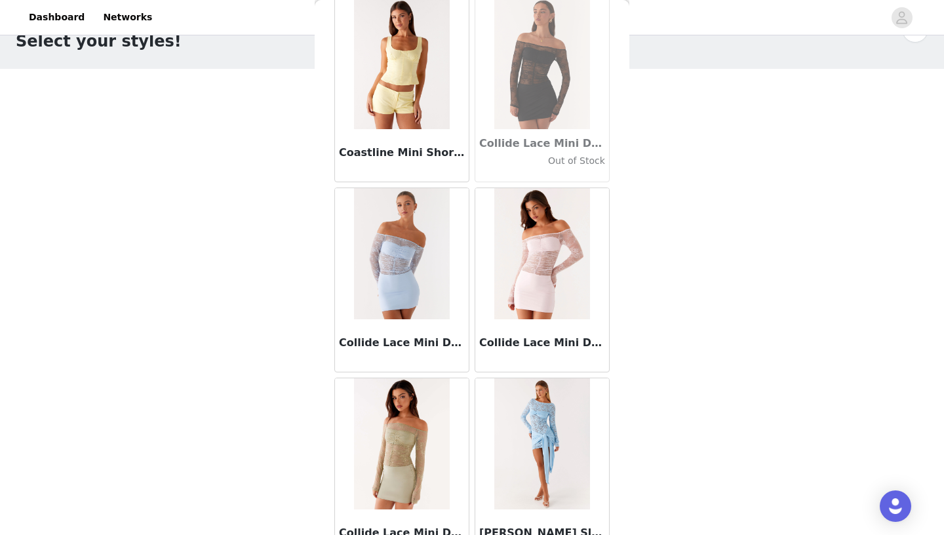
scroll to position [18575, 0]
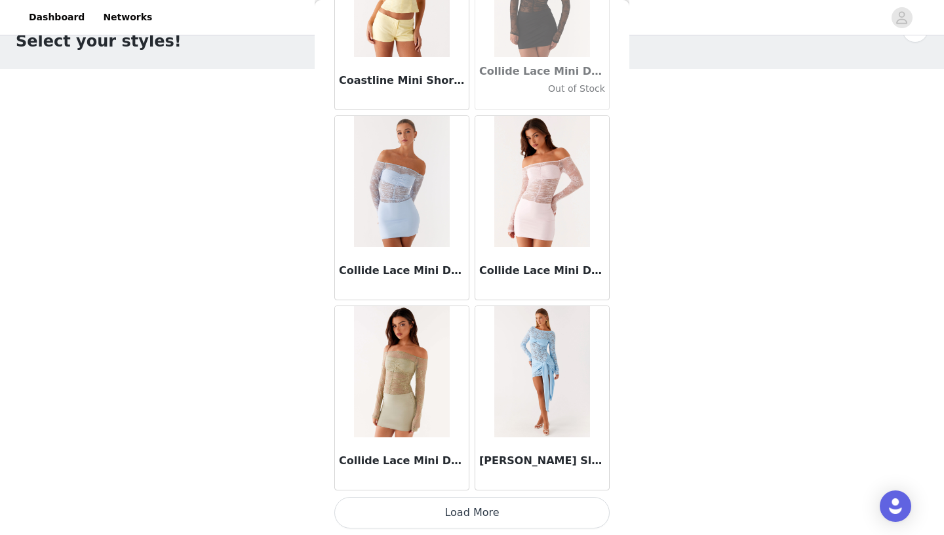
click at [509, 495] on button "Load More" at bounding box center [471, 512] width 275 height 31
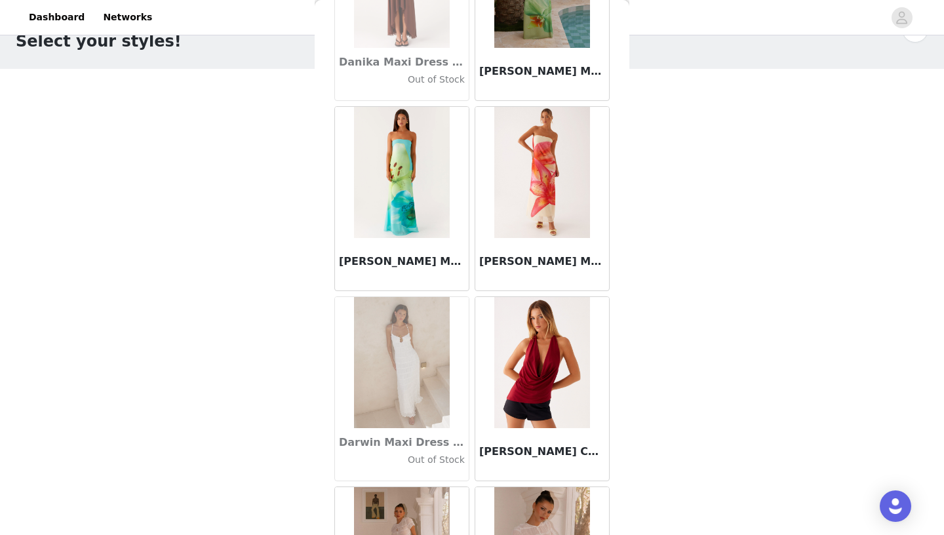
scroll to position [20476, 0]
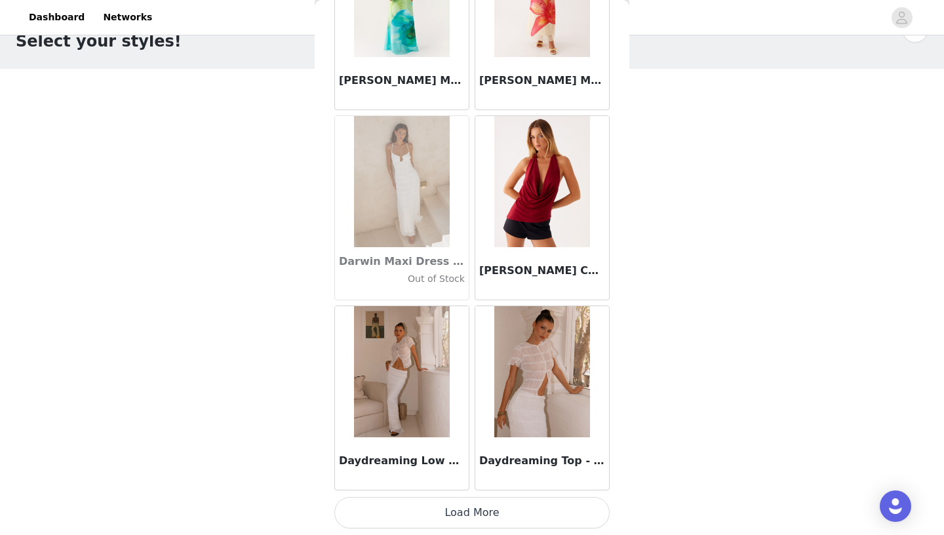
click at [464, 495] on button "Load More" at bounding box center [471, 512] width 275 height 31
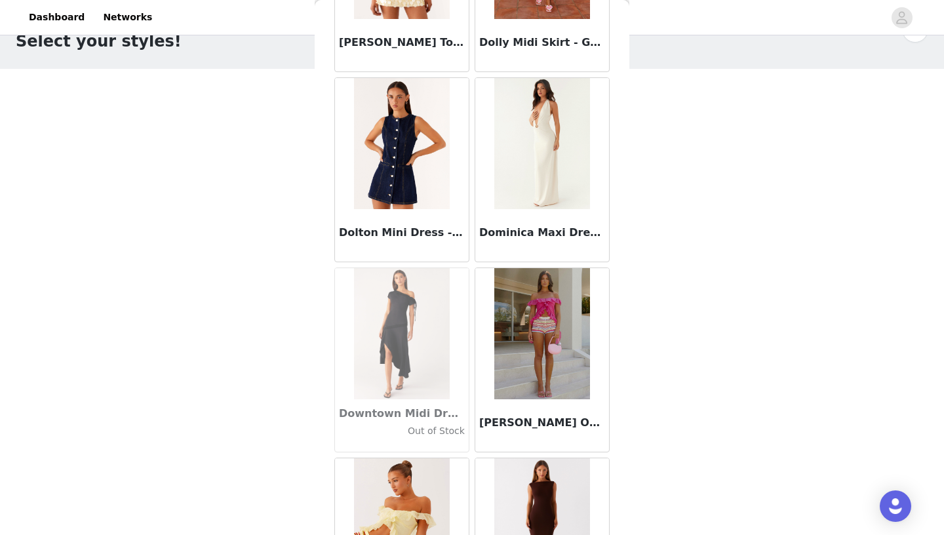
scroll to position [22376, 0]
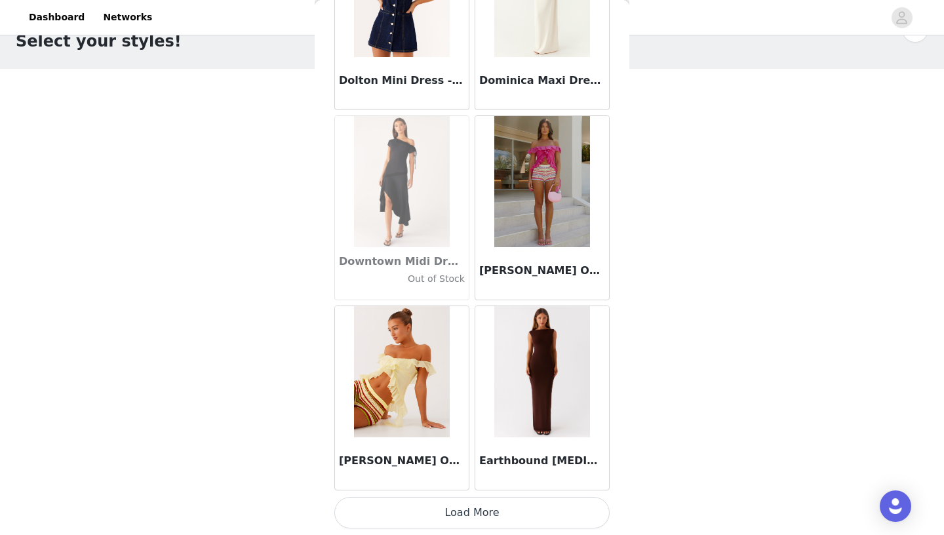
click at [478, 495] on button "Load More" at bounding box center [471, 512] width 275 height 31
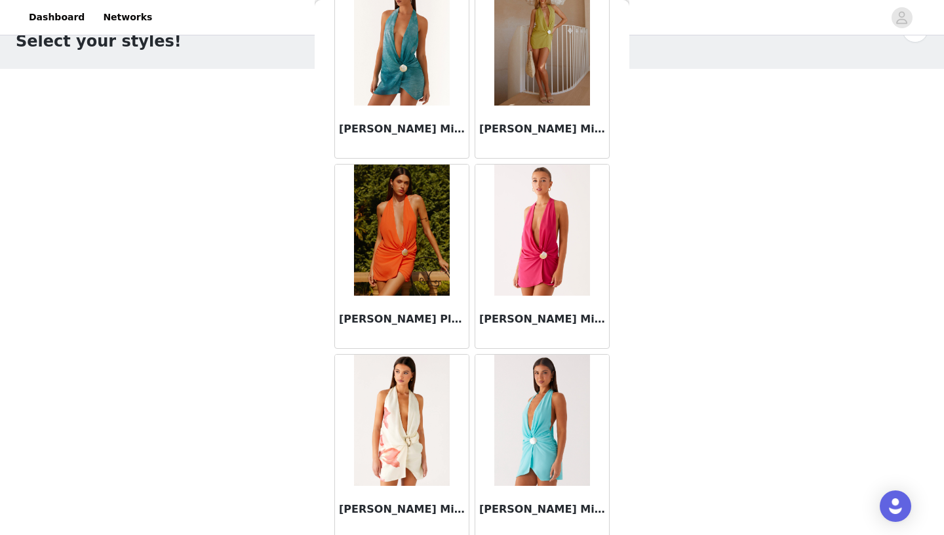
scroll to position [24277, 0]
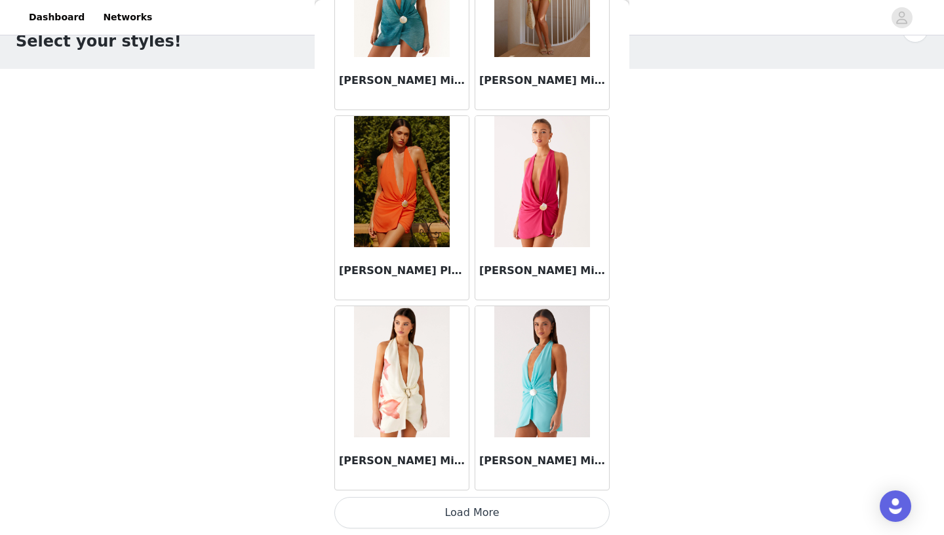
click at [493, 495] on button "Load More" at bounding box center [471, 512] width 275 height 31
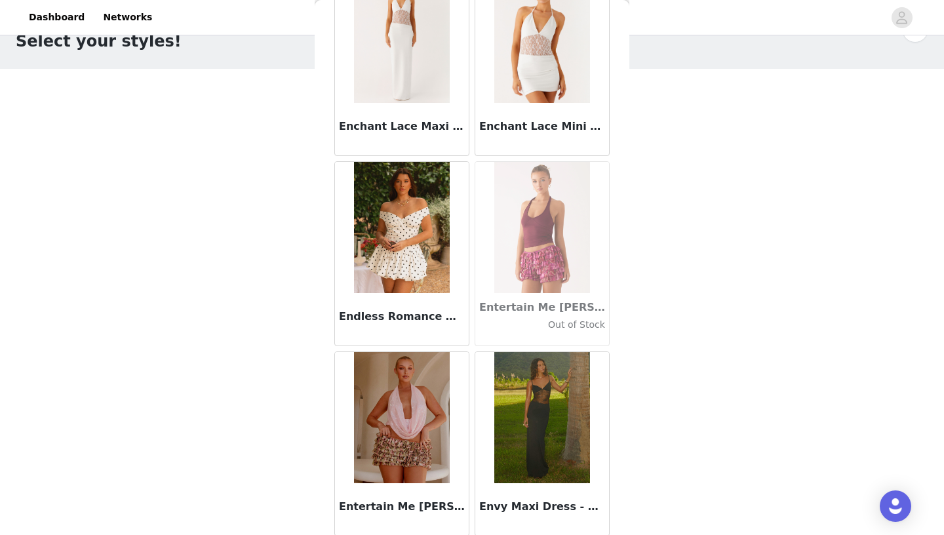
scroll to position [26178, 0]
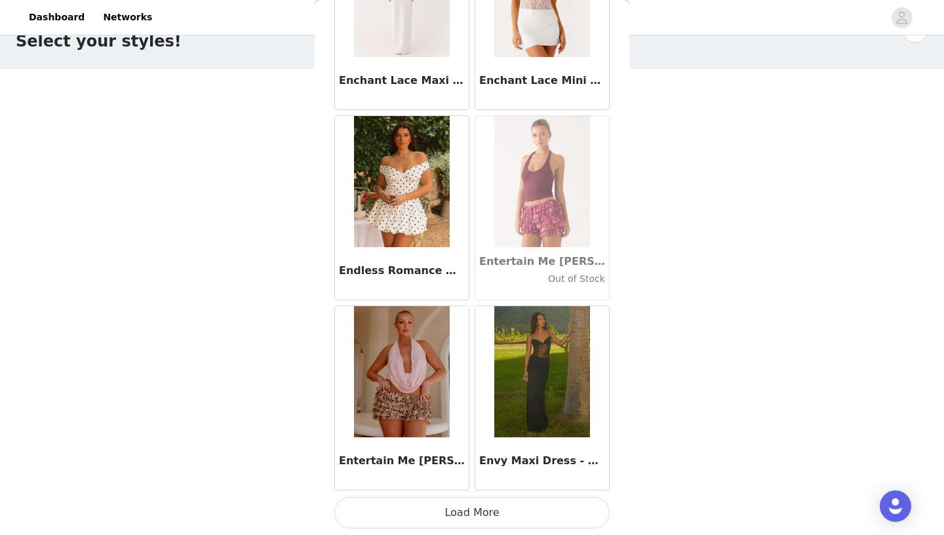
click at [459, 495] on button "Load More" at bounding box center [471, 512] width 275 height 31
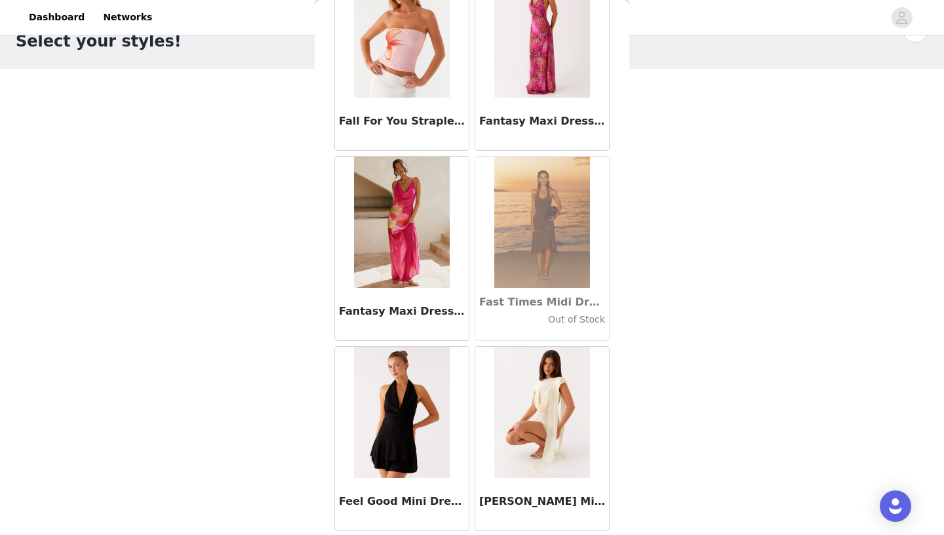
scroll to position [28078, 0]
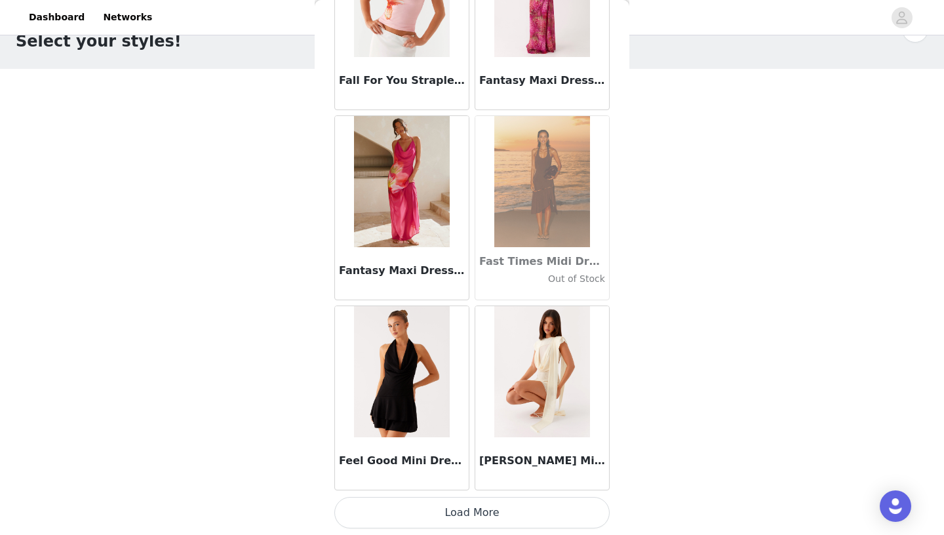
click at [470, 495] on button "Load More" at bounding box center [471, 512] width 275 height 31
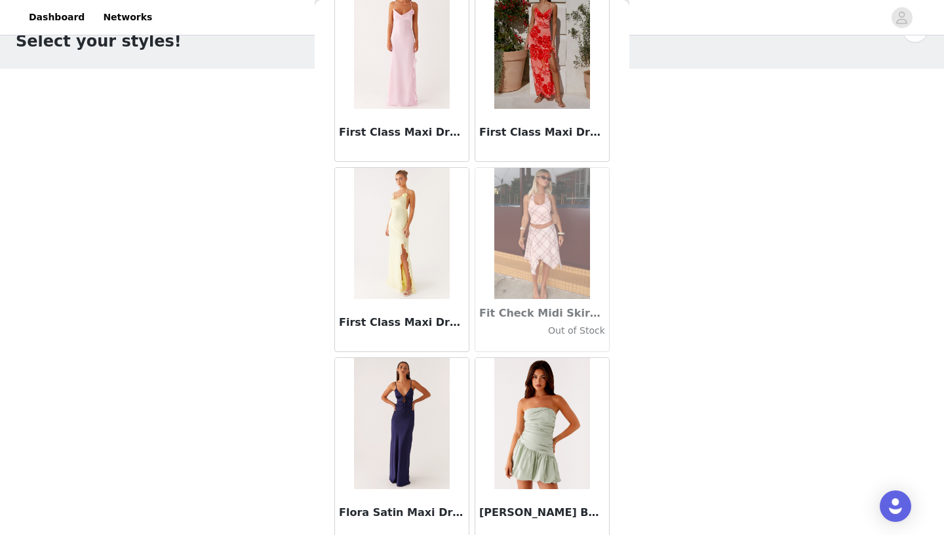
scroll to position [29979, 0]
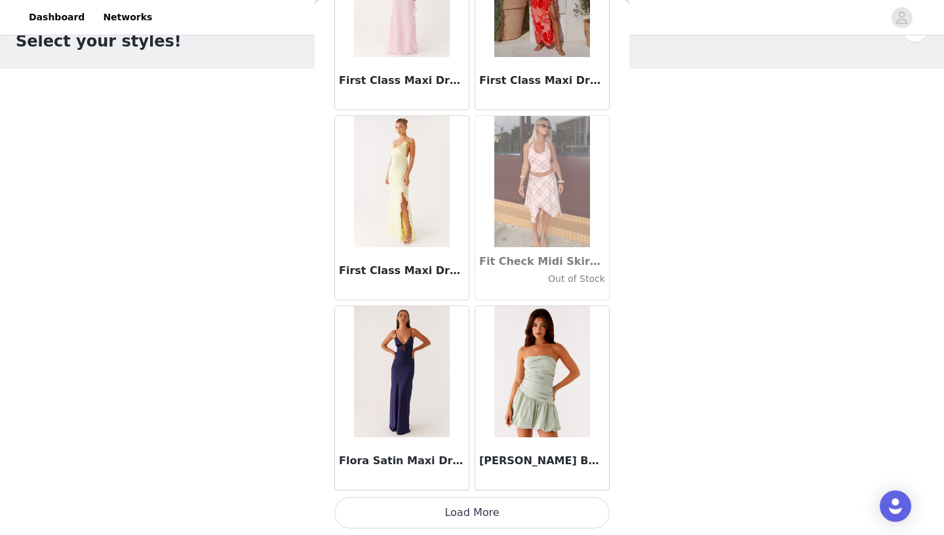
click at [472, 495] on button "Load More" at bounding box center [471, 512] width 275 height 31
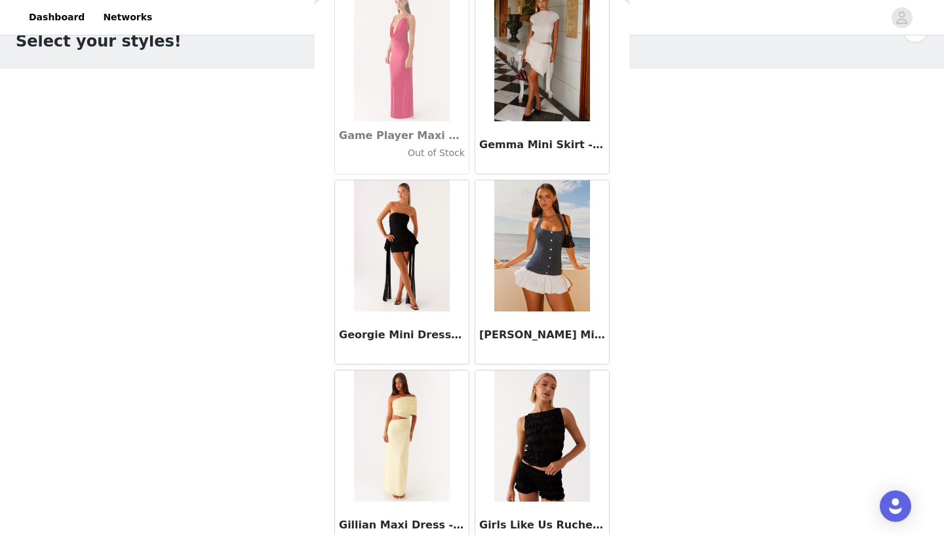
scroll to position [31879, 0]
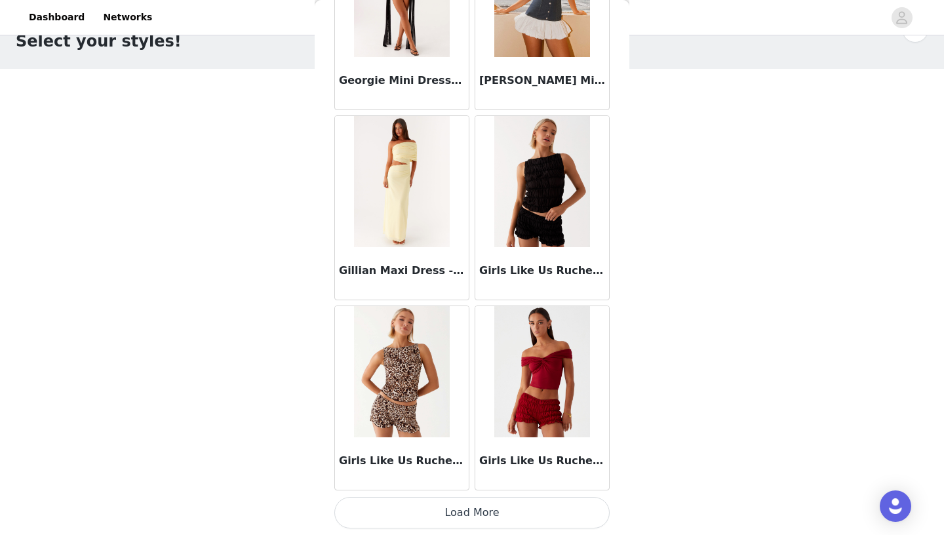
click at [466, 495] on button "Load More" at bounding box center [471, 512] width 275 height 31
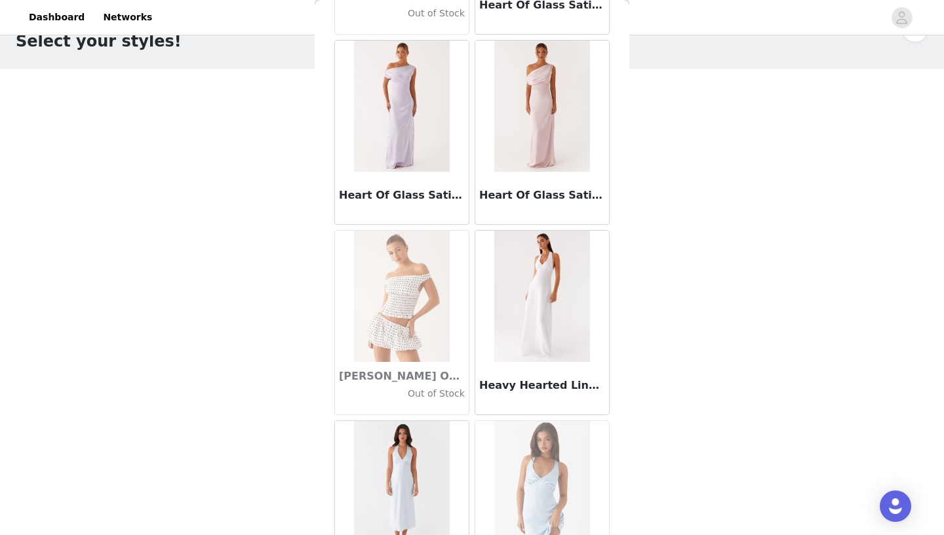
scroll to position [33780, 0]
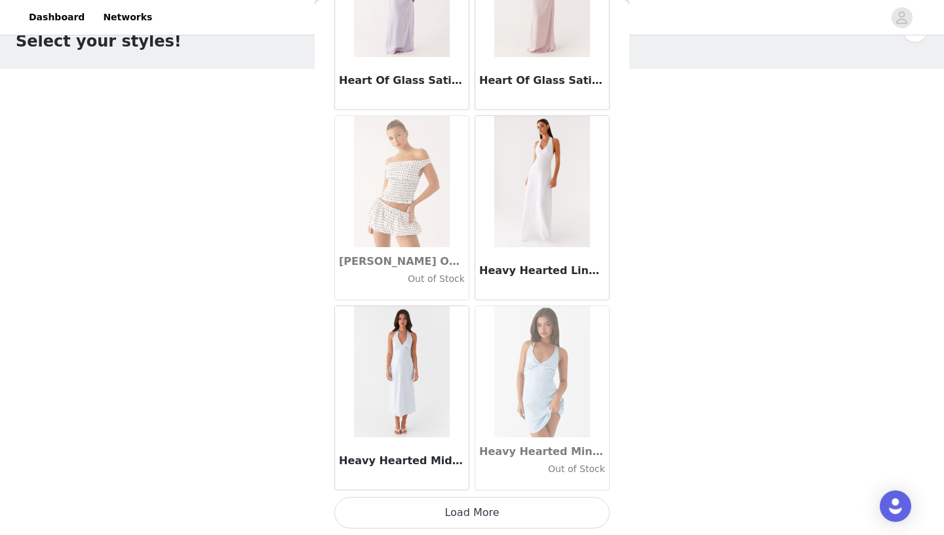
click at [485, 495] on button "Load More" at bounding box center [471, 512] width 275 height 31
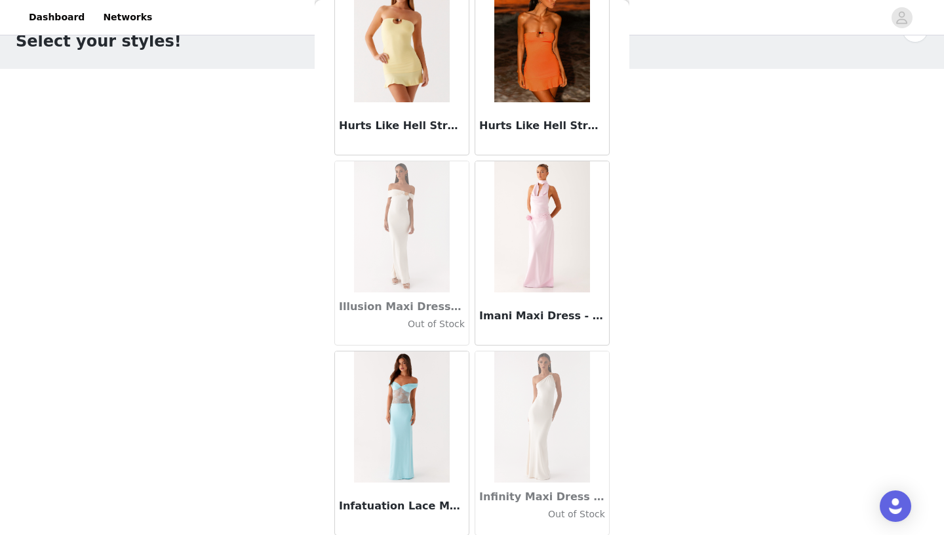
scroll to position [35680, 0]
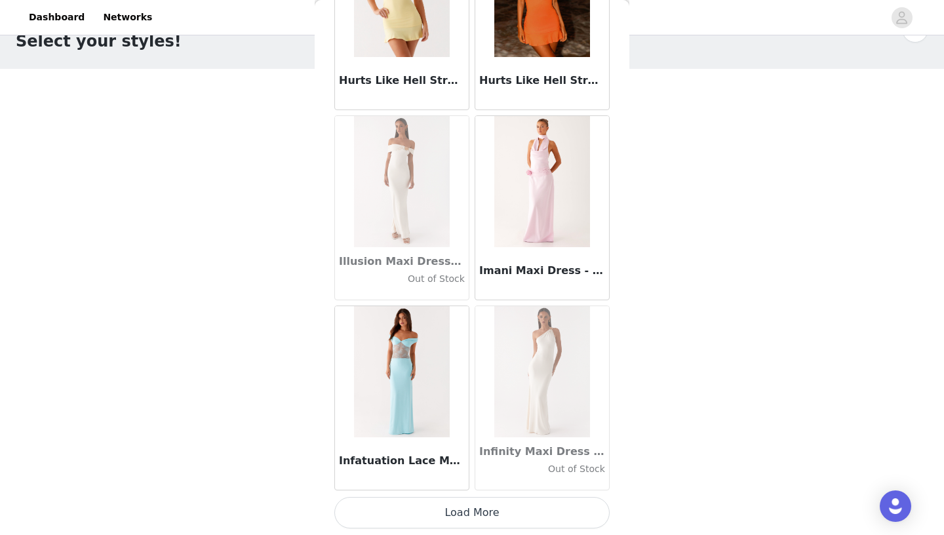
click at [466, 495] on button "Load More" at bounding box center [471, 512] width 275 height 31
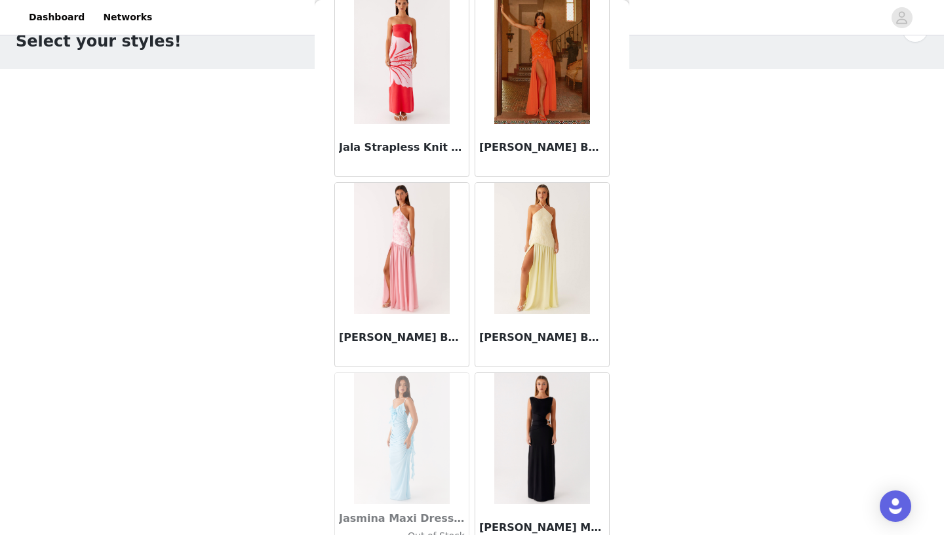
scroll to position [36946, 0]
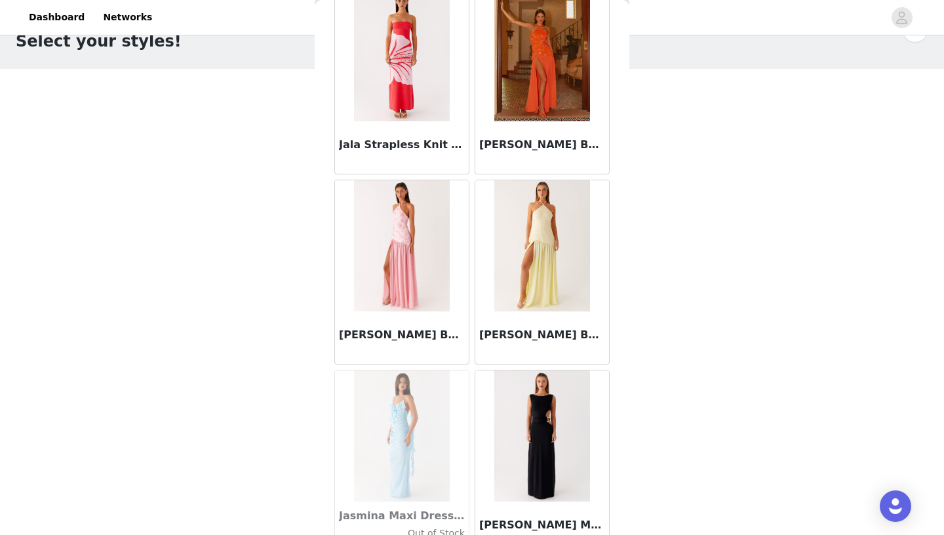
click at [542, 273] on img at bounding box center [541, 245] width 95 height 131
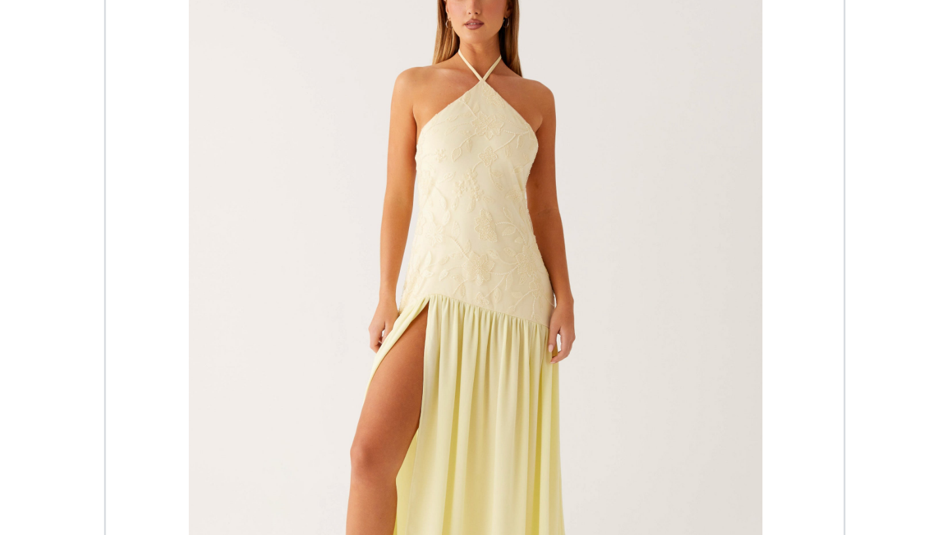
scroll to position [37, 0]
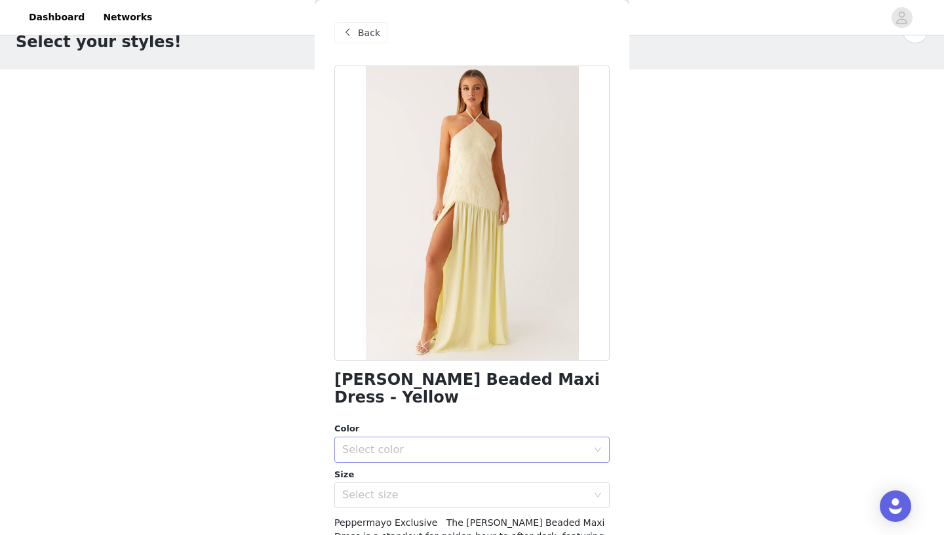
click at [473, 443] on div "Select color" at bounding box center [464, 449] width 245 height 13
click at [379, 35] on span "Back" at bounding box center [369, 33] width 22 height 14
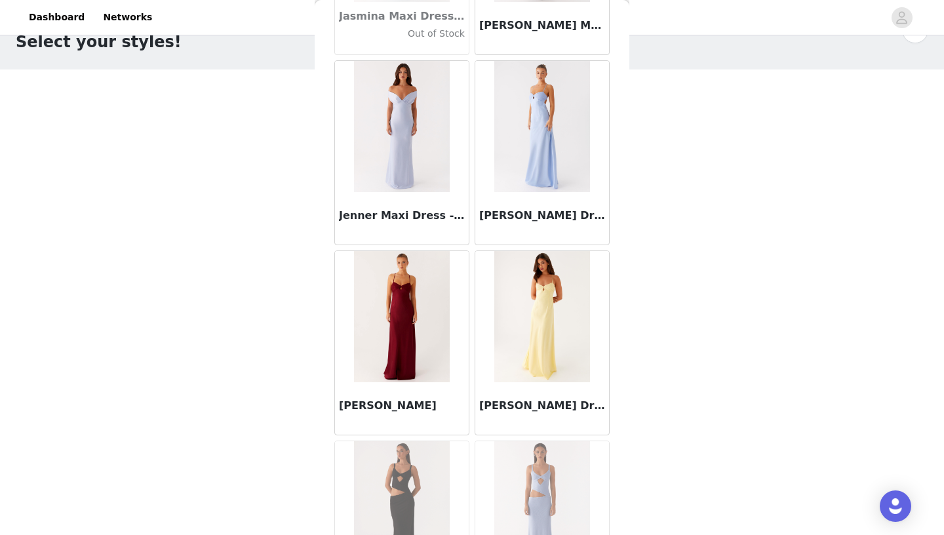
scroll to position [37452, 0]
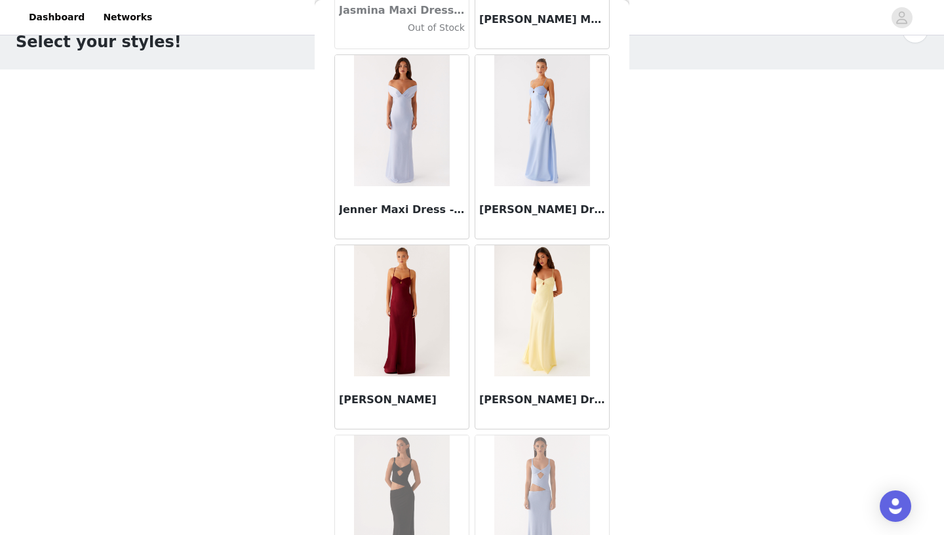
click at [415, 285] on img at bounding box center [401, 310] width 95 height 131
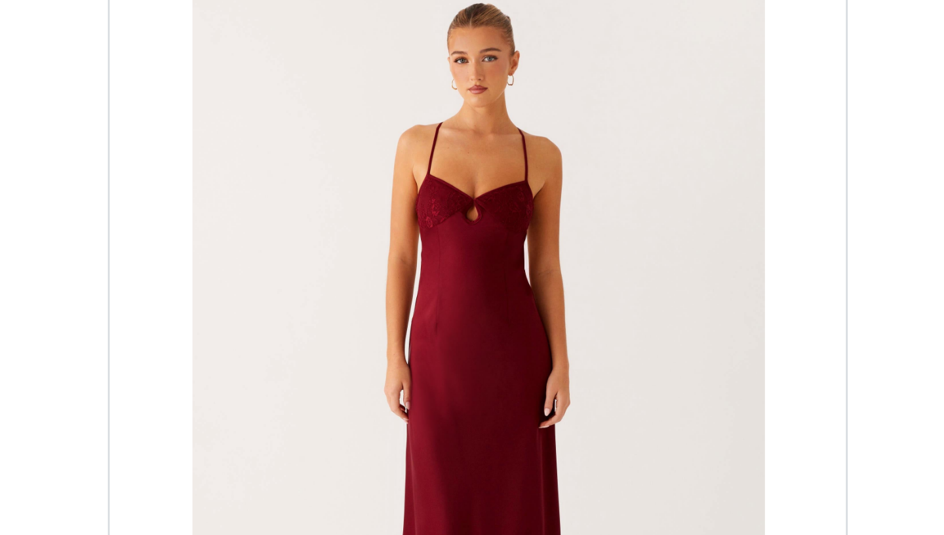
scroll to position [37, 0]
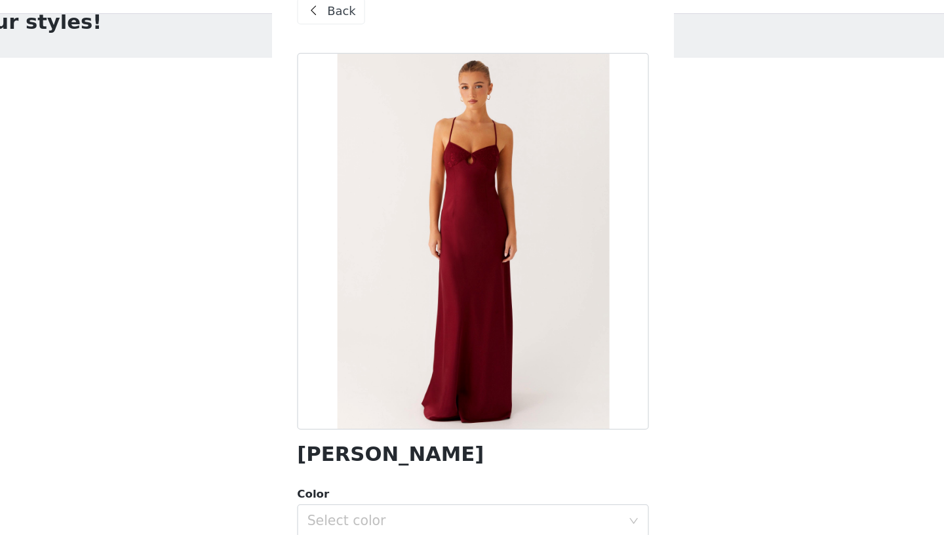
click at [372, 36] on span "Back" at bounding box center [369, 33] width 22 height 14
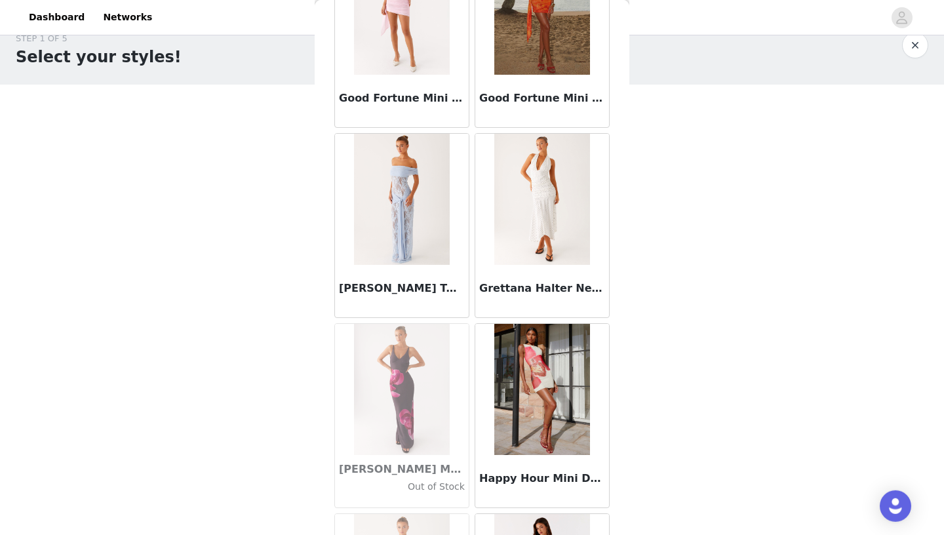
scroll to position [37581, 0]
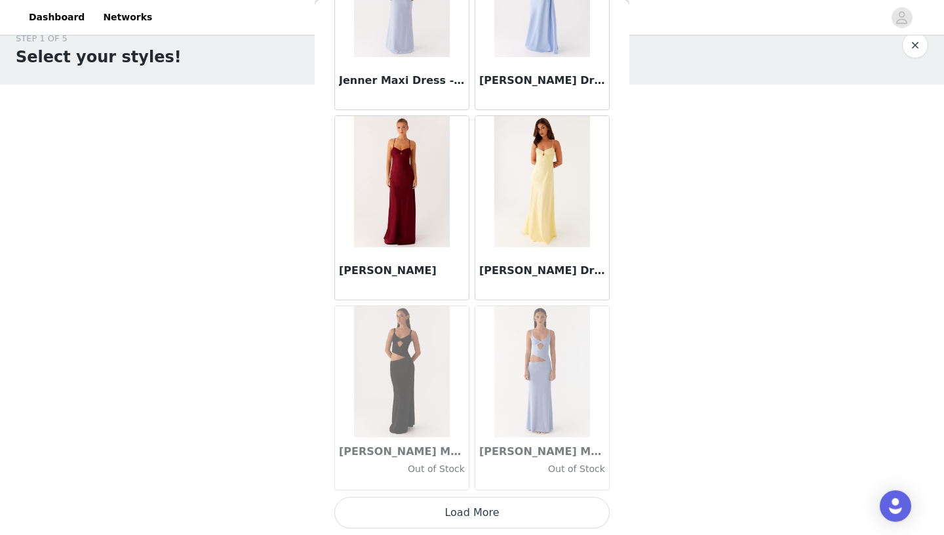
click at [558, 495] on button "Load More" at bounding box center [471, 512] width 275 height 31
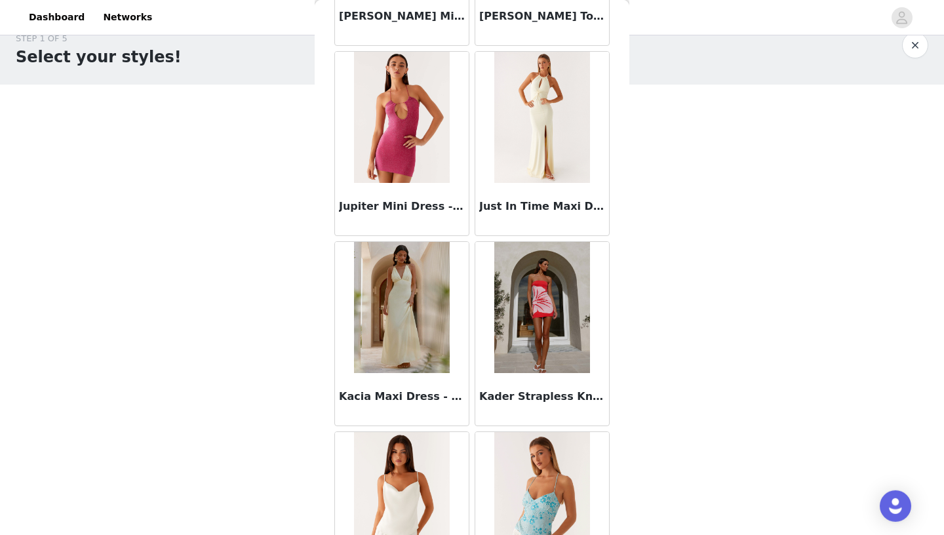
scroll to position [39361, 0]
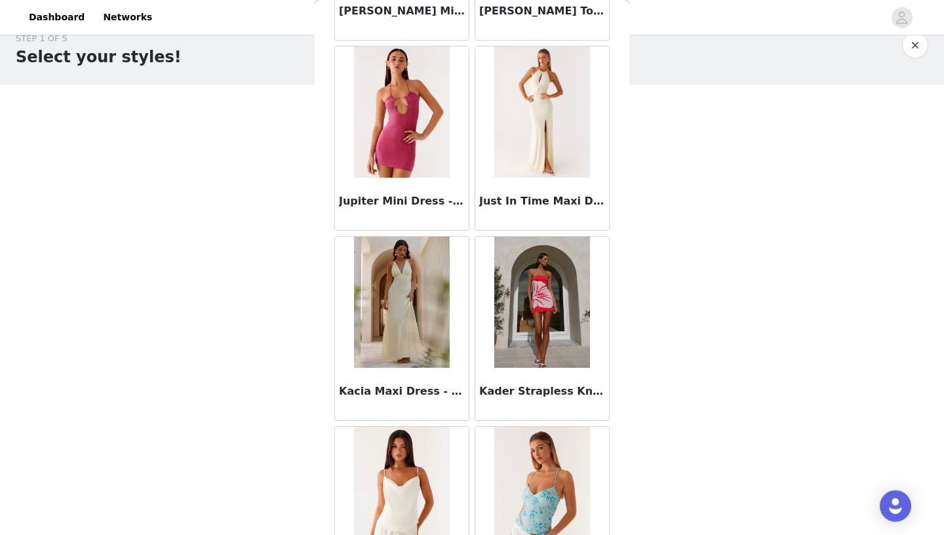
click at [547, 136] on img at bounding box center [541, 112] width 95 height 131
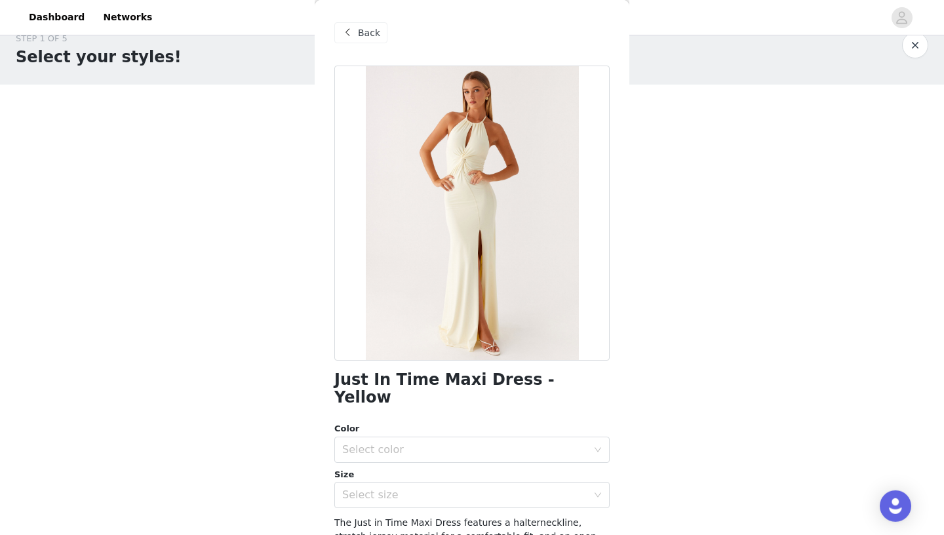
scroll to position [22, 0]
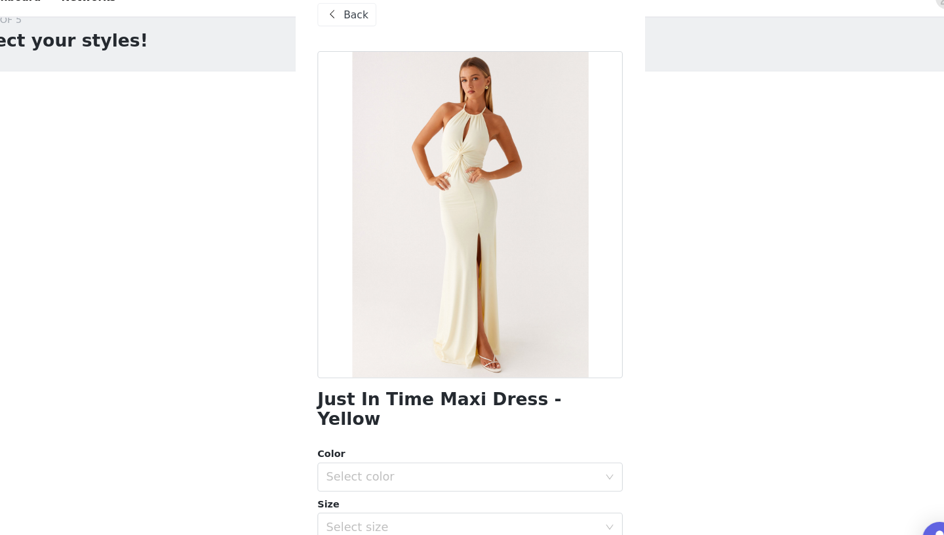
click at [380, 33] on div "Back" at bounding box center [360, 32] width 53 height 21
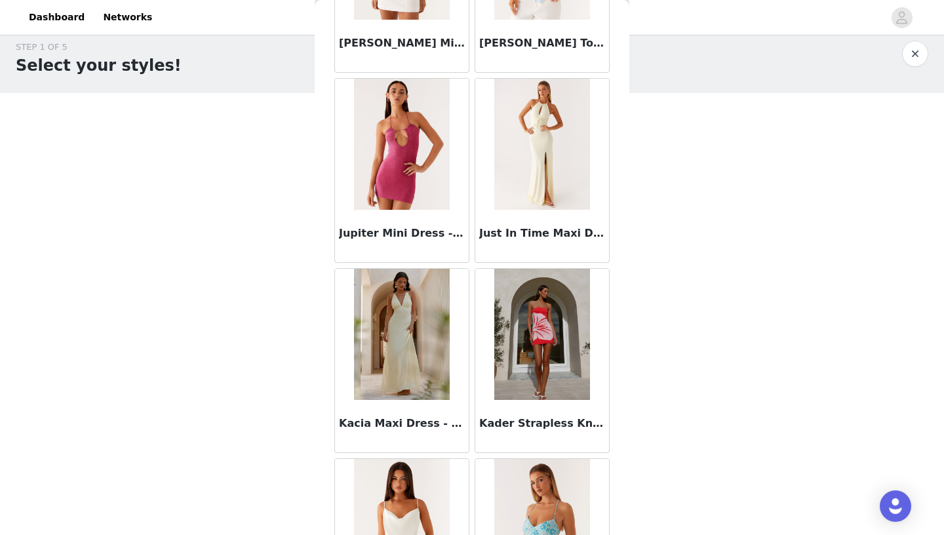
scroll to position [39481, 0]
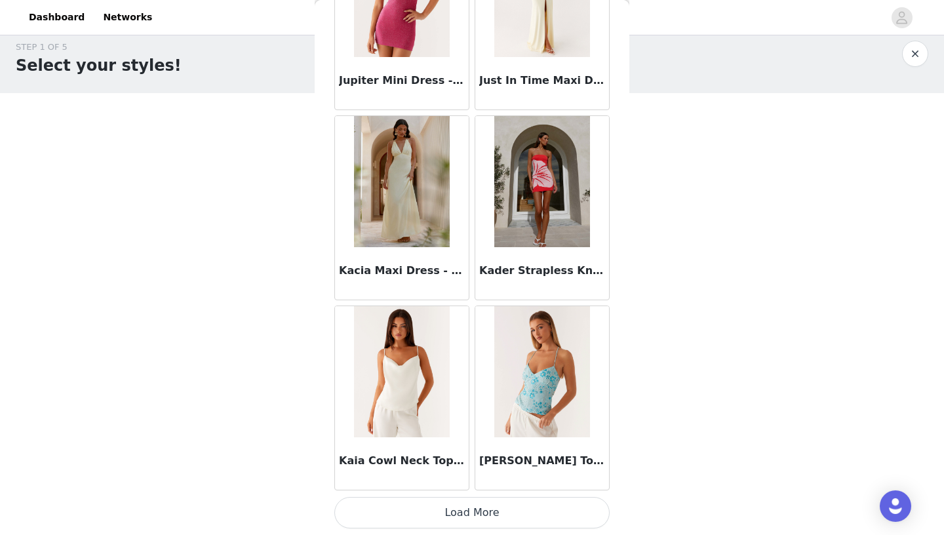
click at [467, 495] on button "Load More" at bounding box center [471, 512] width 275 height 31
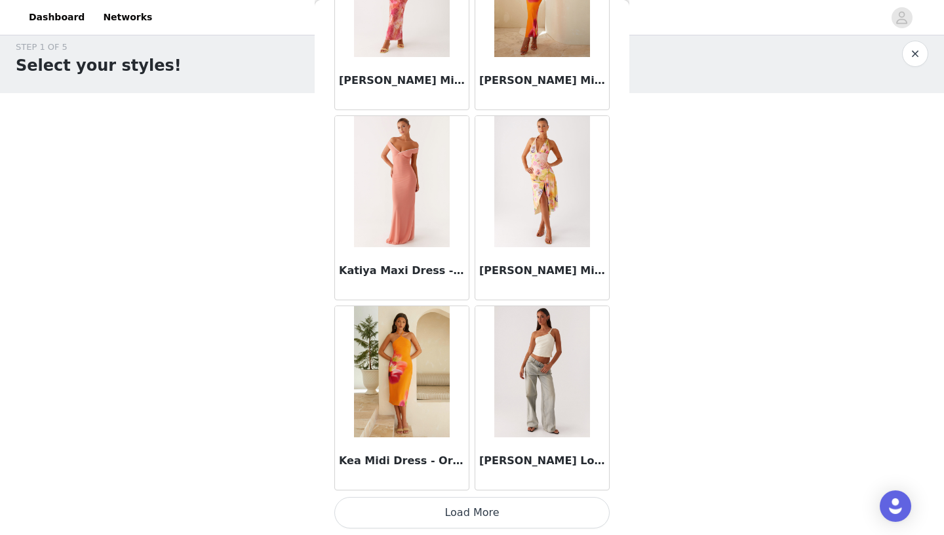
scroll to position [37, 0]
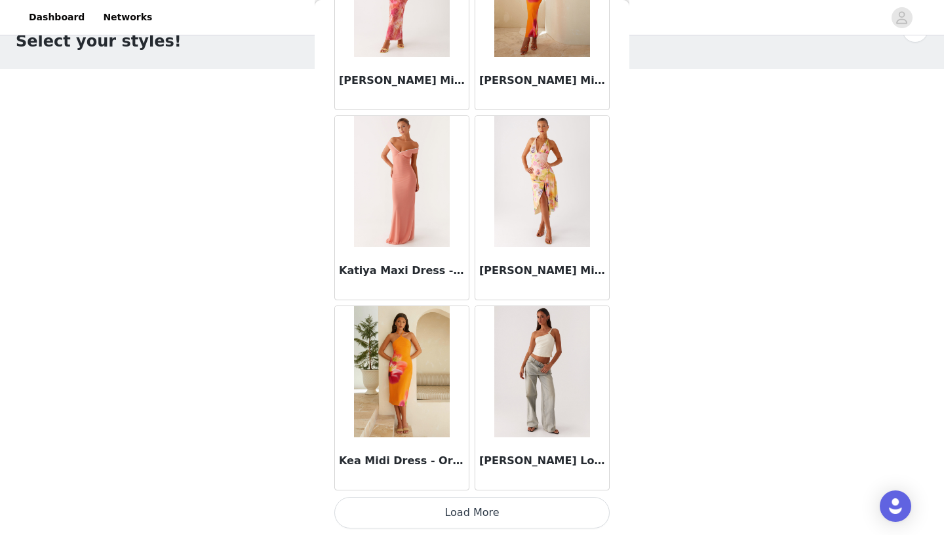
click at [481, 495] on button "Load More" at bounding box center [471, 512] width 275 height 31
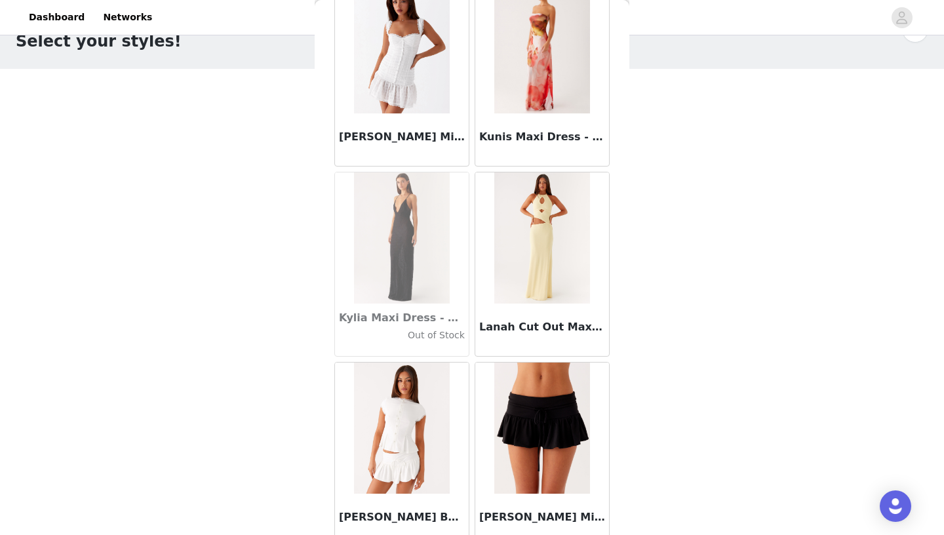
scroll to position [43282, 0]
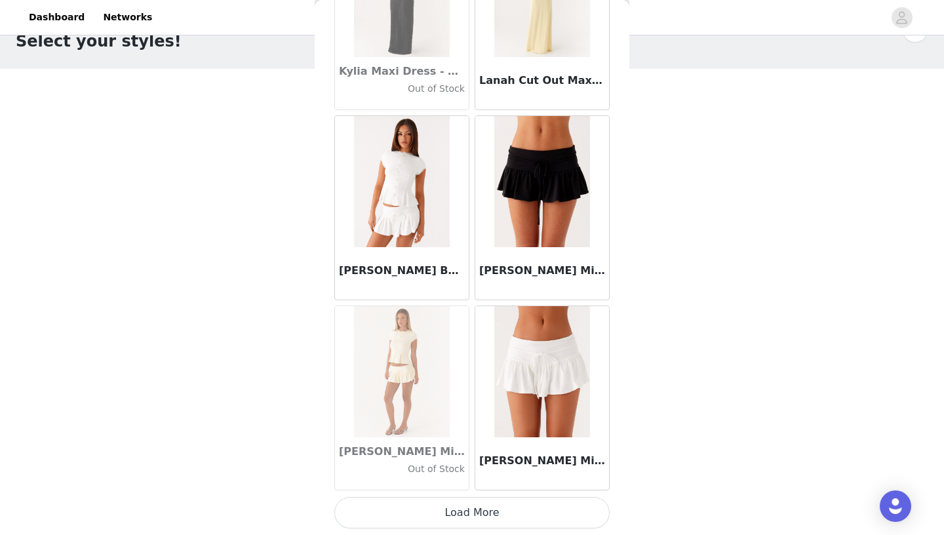
click at [489, 495] on button "Load More" at bounding box center [471, 512] width 275 height 31
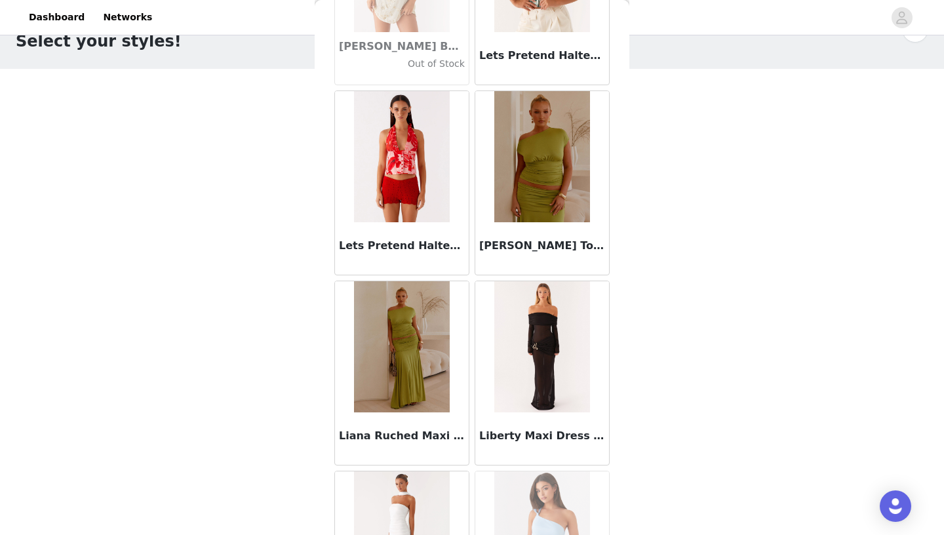
scroll to position [44561, 0]
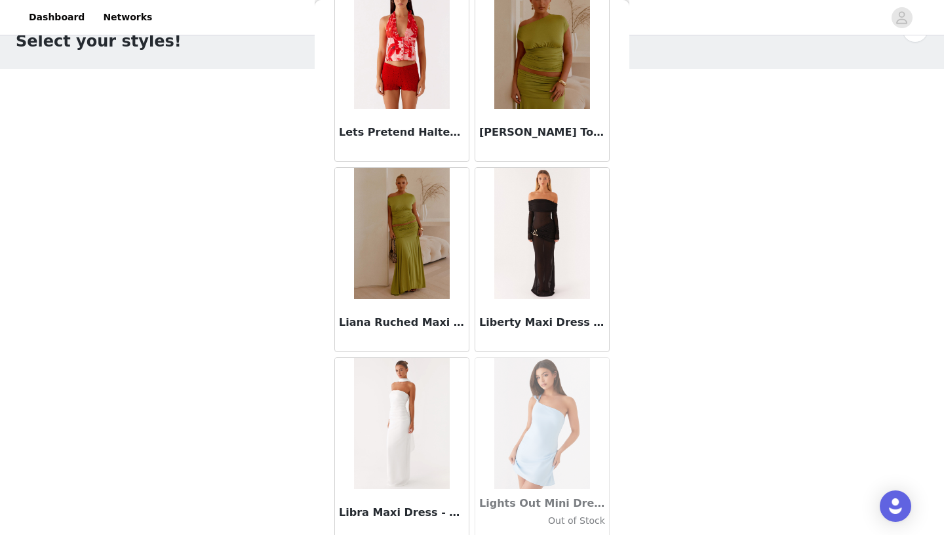
click at [551, 247] on img at bounding box center [541, 233] width 95 height 131
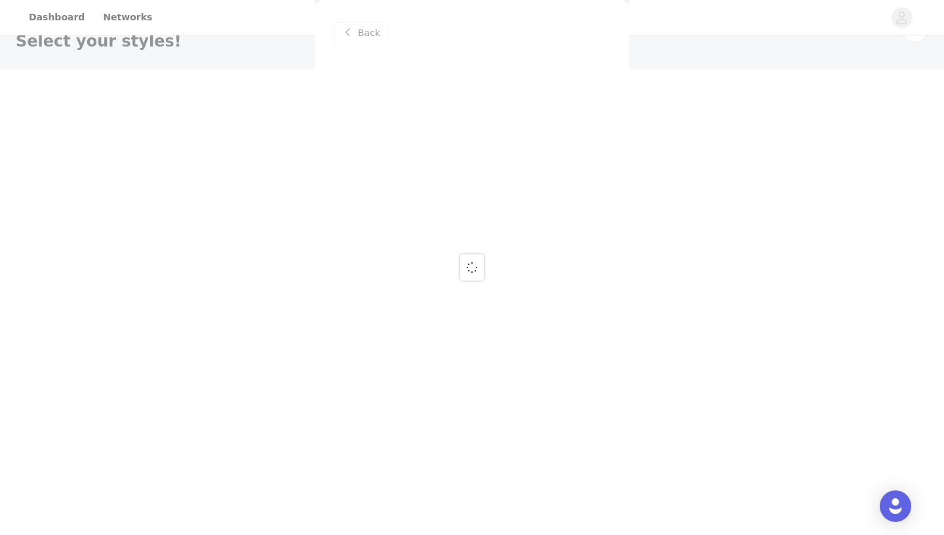
scroll to position [0, 0]
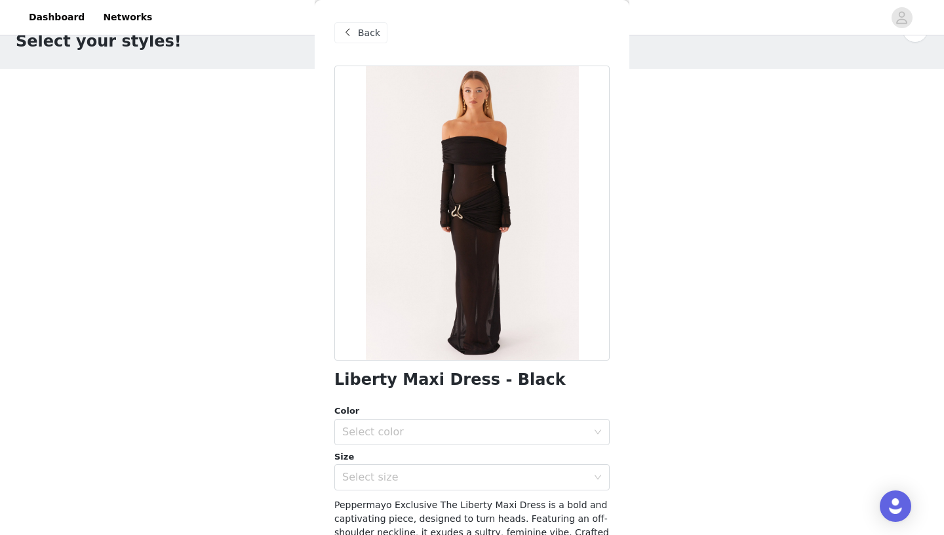
click at [368, 30] on span "Back" at bounding box center [369, 33] width 22 height 14
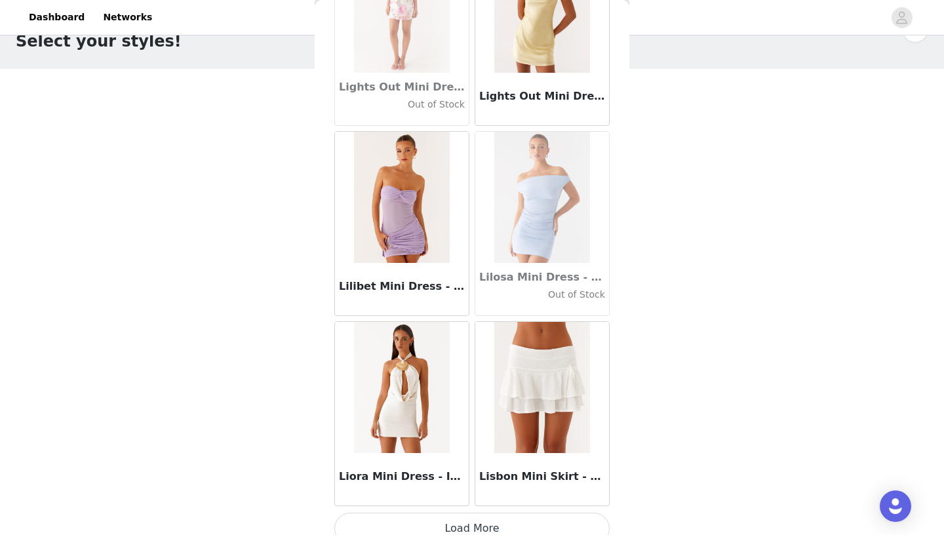
scroll to position [45183, 0]
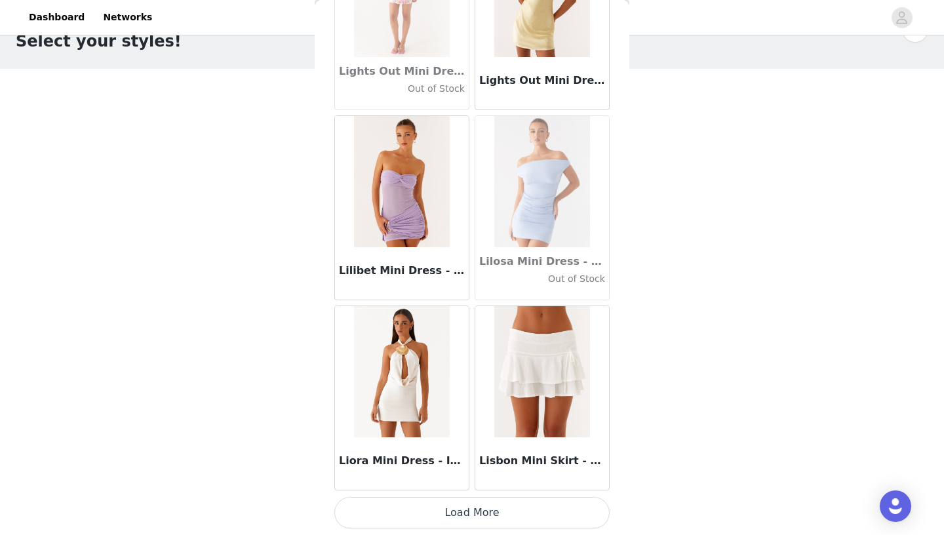
click at [474, 495] on button "Load More" at bounding box center [471, 512] width 275 height 31
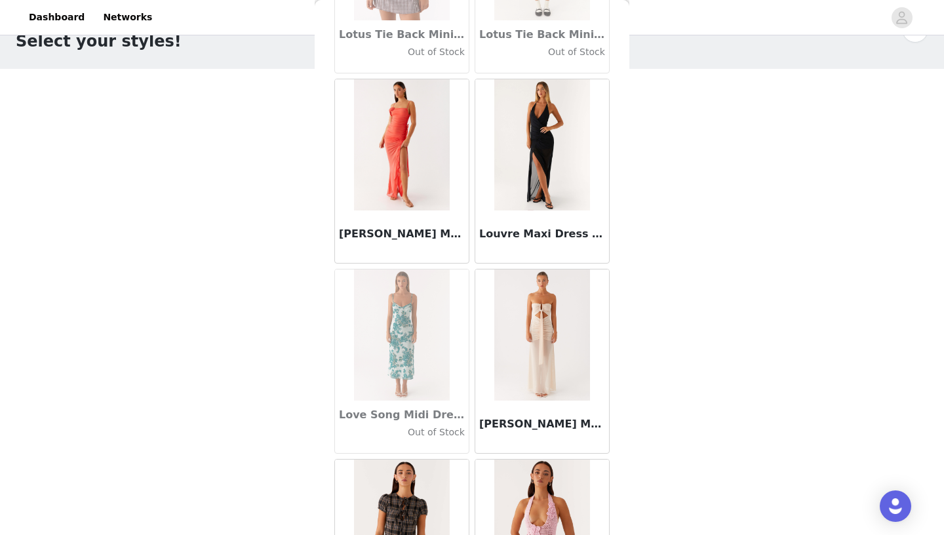
scroll to position [46170, 0]
click at [546, 341] on img at bounding box center [541, 334] width 95 height 131
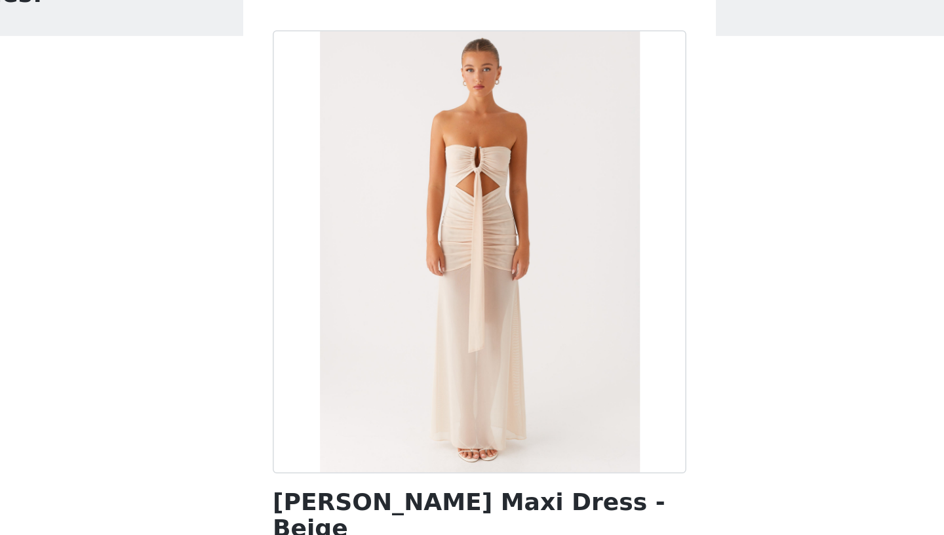
scroll to position [37, 0]
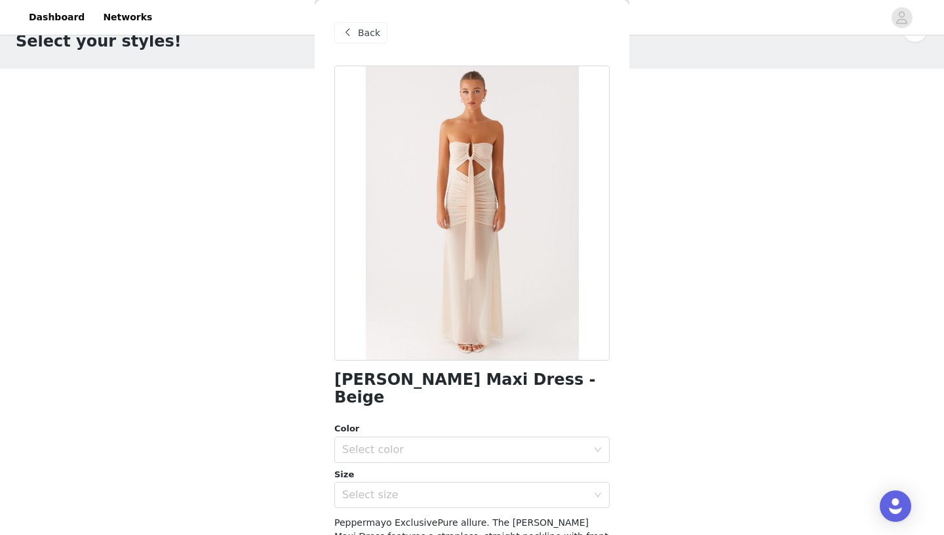
click at [377, 36] on span "Back" at bounding box center [369, 33] width 22 height 14
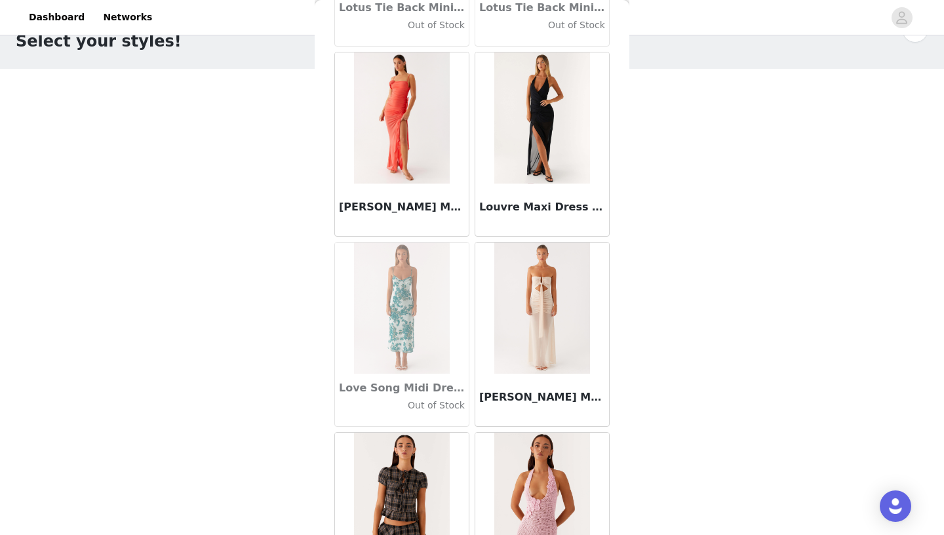
scroll to position [46043, 0]
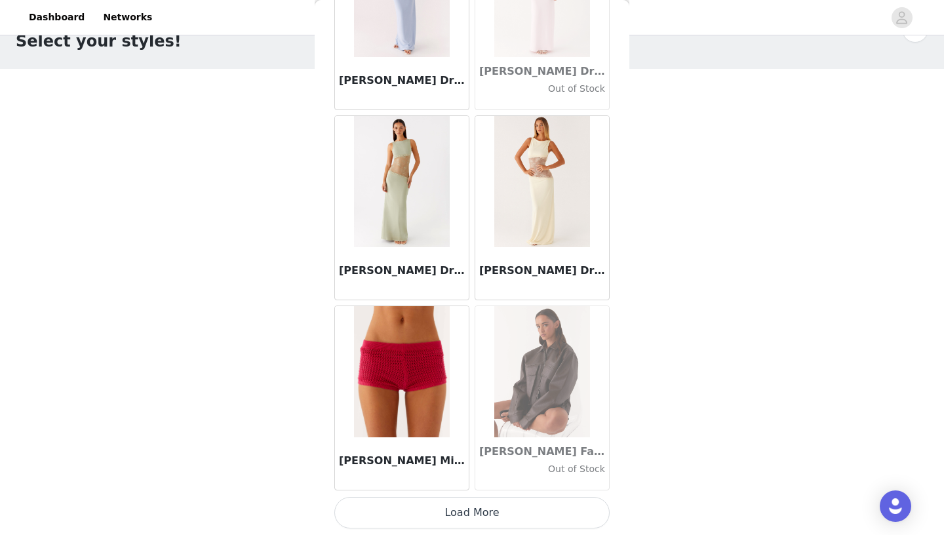
click at [449, 495] on button "Load More" at bounding box center [471, 512] width 275 height 31
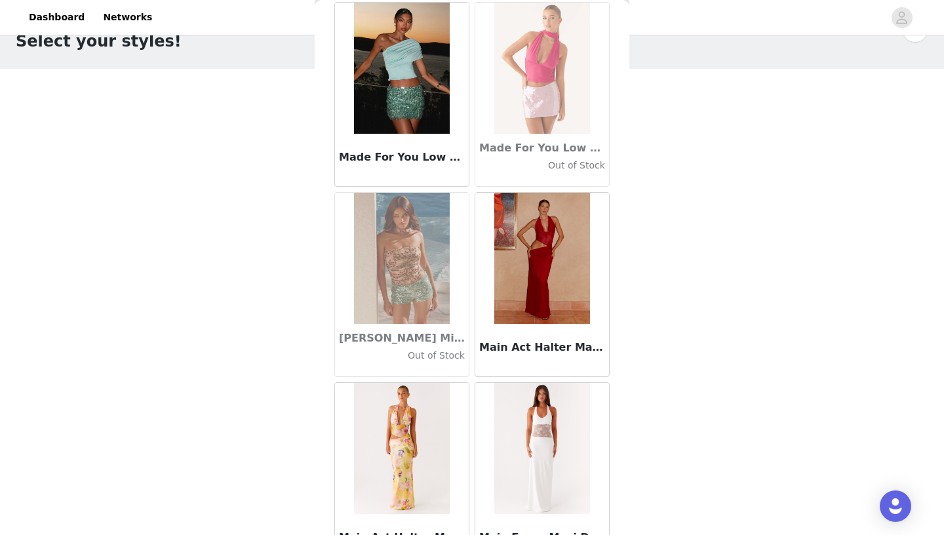
scroll to position [48984, 0]
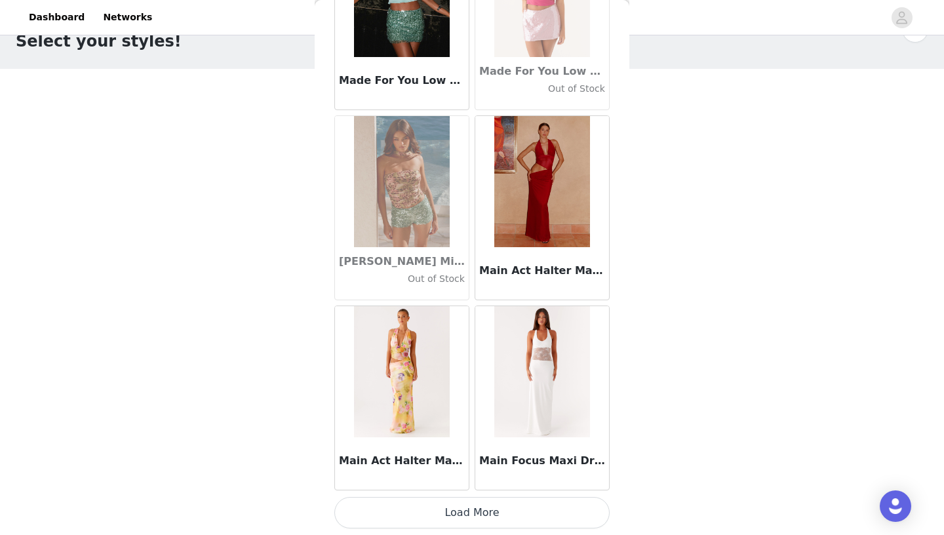
click at [471, 495] on button "Load More" at bounding box center [471, 512] width 275 height 31
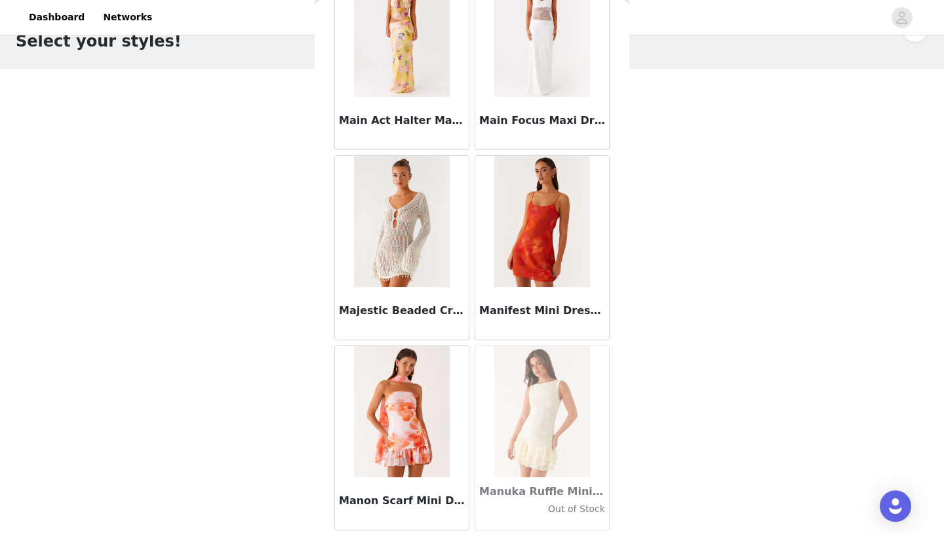
scroll to position [49367, 0]
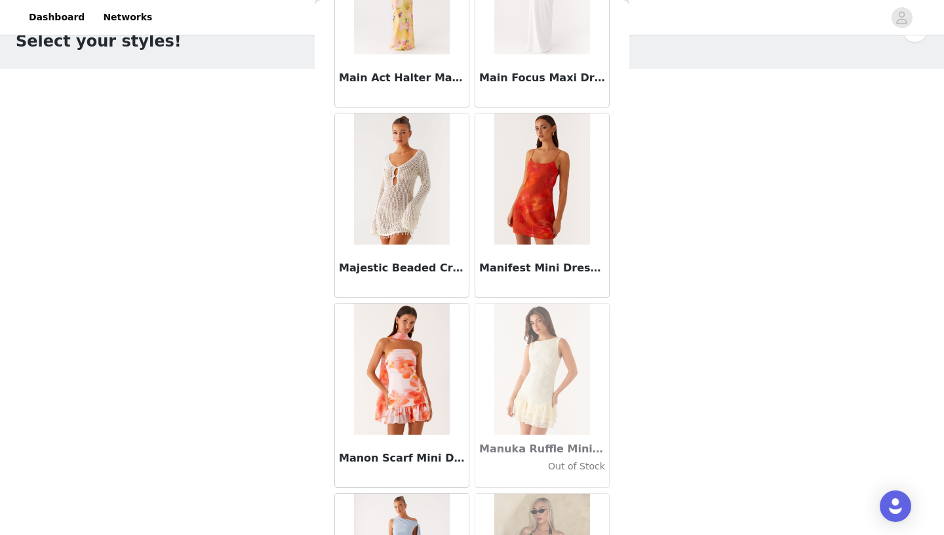
click at [403, 180] on img at bounding box center [401, 178] width 95 height 131
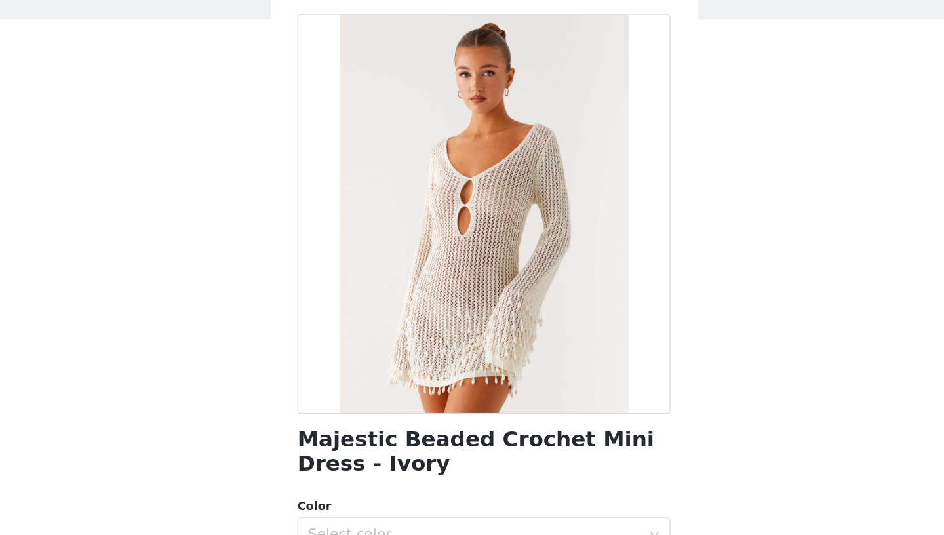
scroll to position [37, 0]
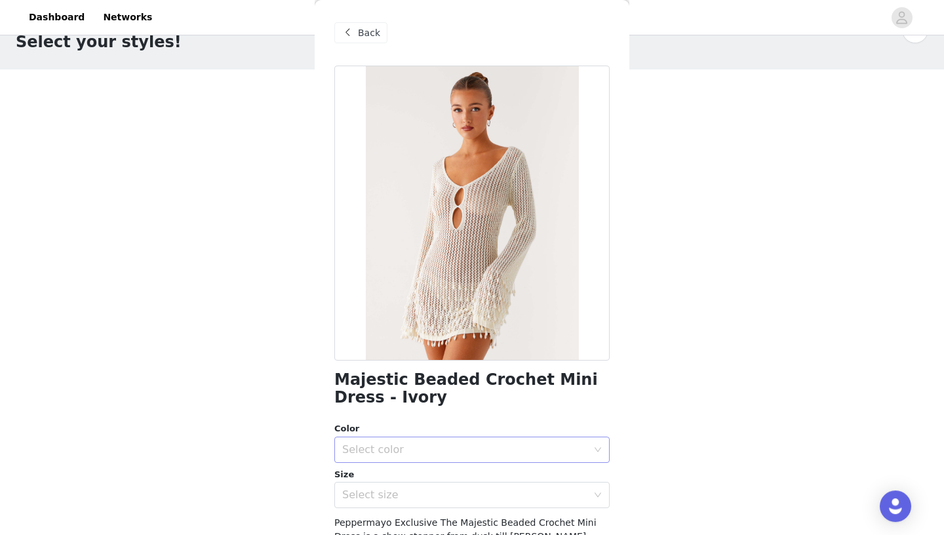
click at [422, 451] on div "Select color" at bounding box center [464, 449] width 245 height 13
click at [407, 480] on li "Ivory" at bounding box center [471, 478] width 275 height 21
click at [396, 495] on div "Select size" at bounding box center [464, 494] width 245 height 13
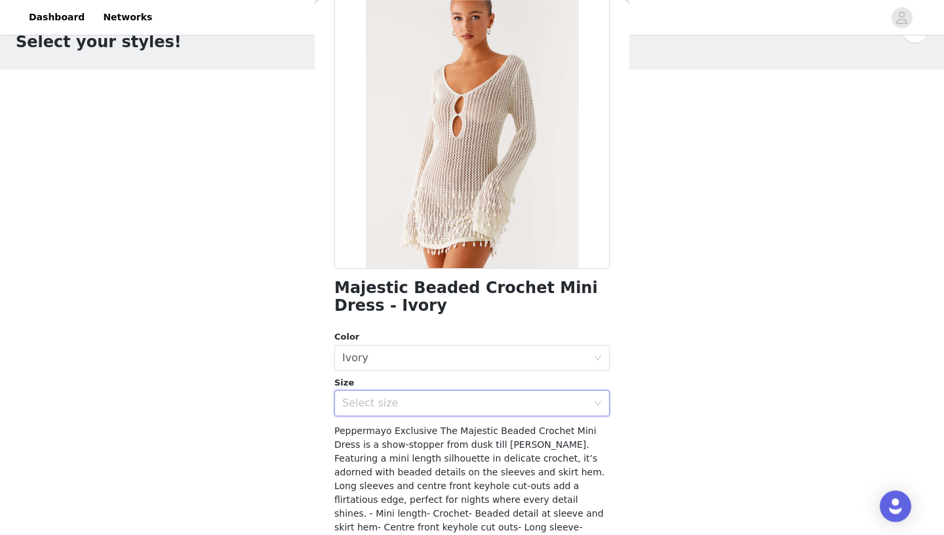
scroll to position [134, 0]
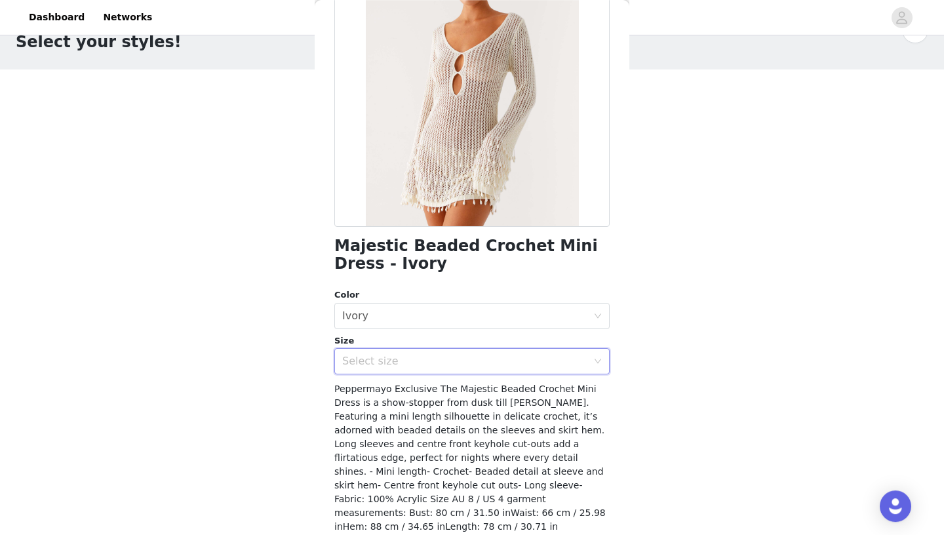
click at [412, 358] on div "Select size" at bounding box center [464, 361] width 245 height 13
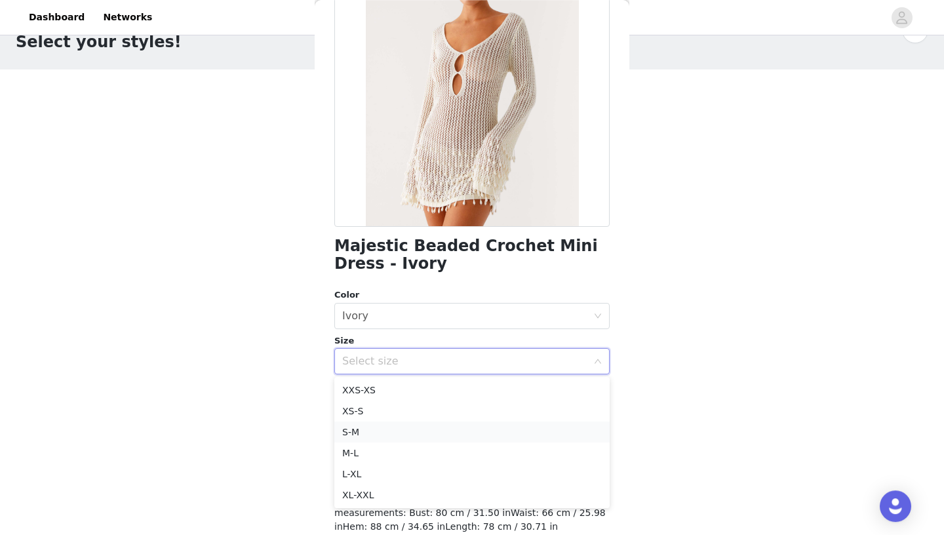
click at [380, 431] on li "S-M" at bounding box center [471, 431] width 275 height 21
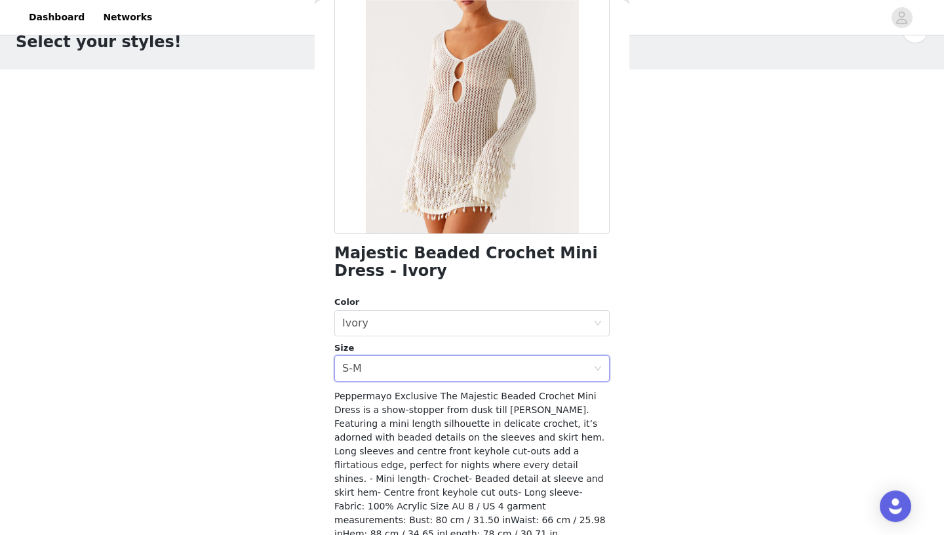
scroll to position [187, 0]
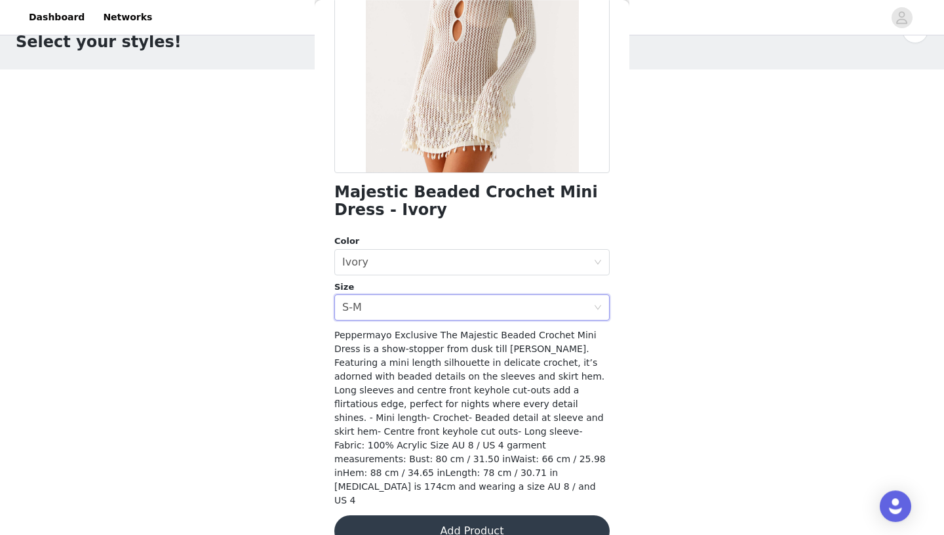
click at [433, 495] on button "Add Product" at bounding box center [471, 530] width 275 height 31
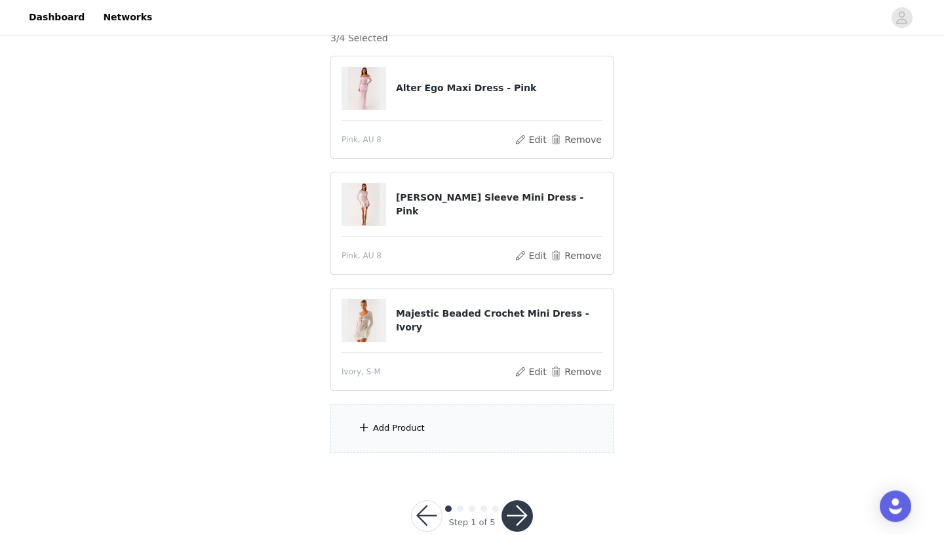
scroll to position [153, 0]
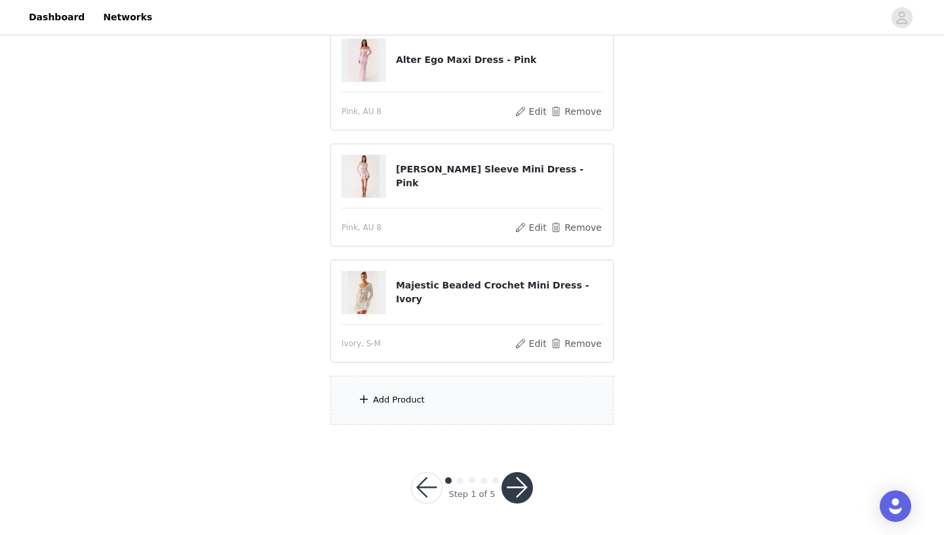
click at [434, 408] on div "Add Product" at bounding box center [471, 400] width 283 height 49
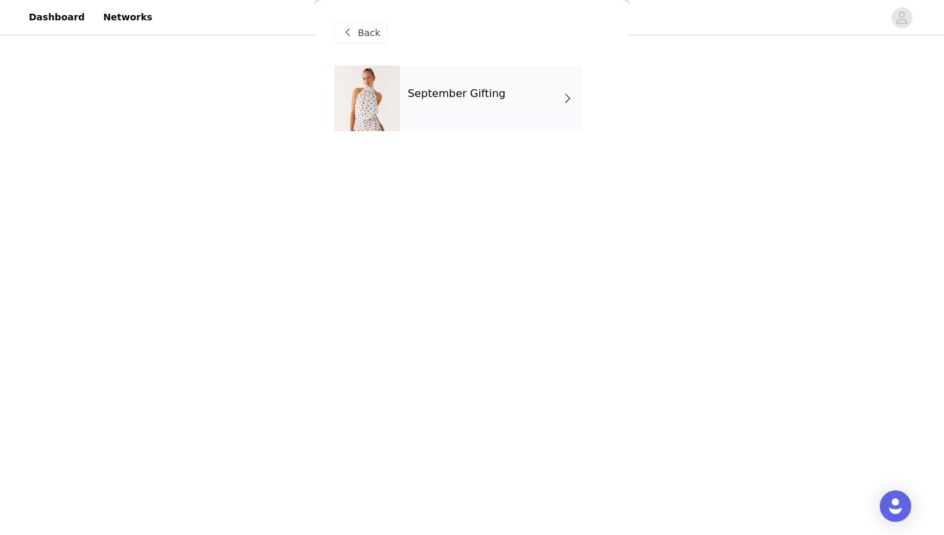
click at [476, 87] on div "September Gifting" at bounding box center [491, 99] width 182 height 66
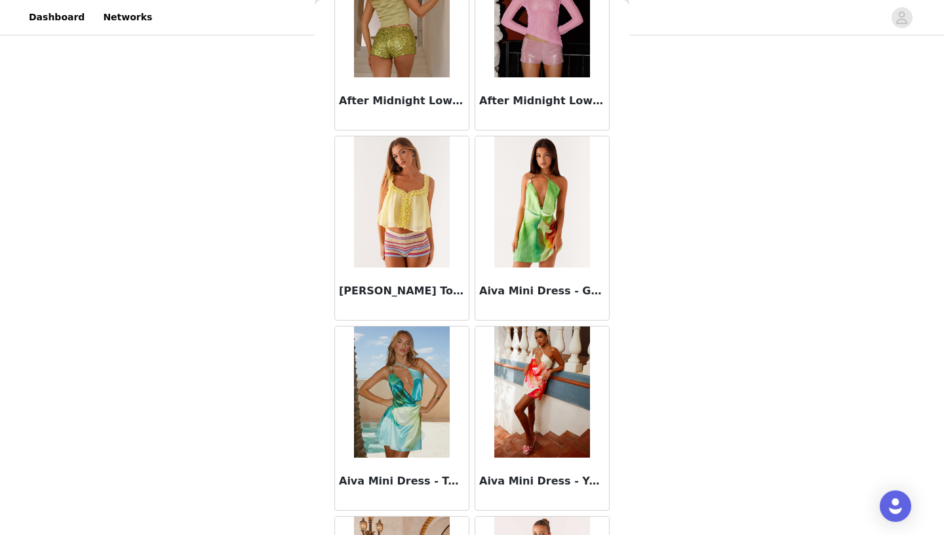
scroll to position [1471, 0]
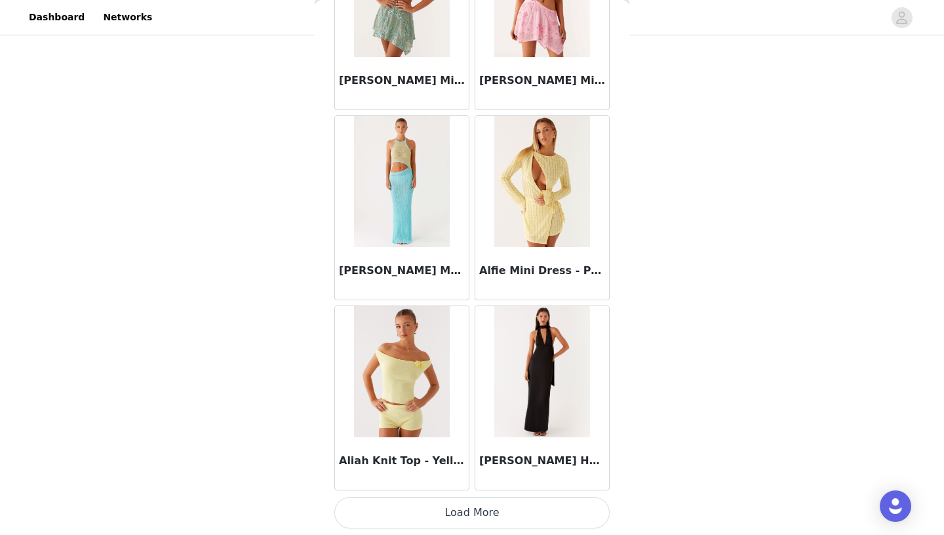
click at [477, 495] on button "Load More" at bounding box center [471, 512] width 275 height 31
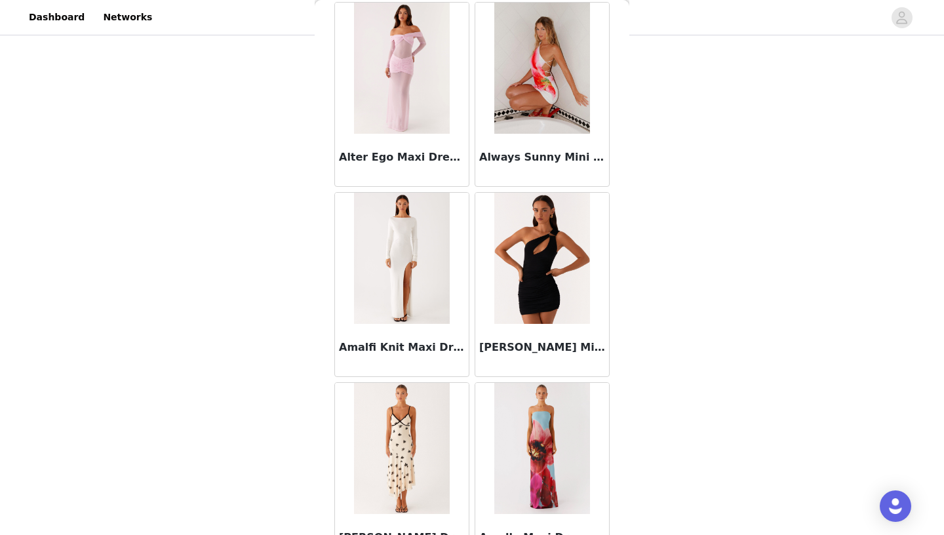
scroll to position [3371, 0]
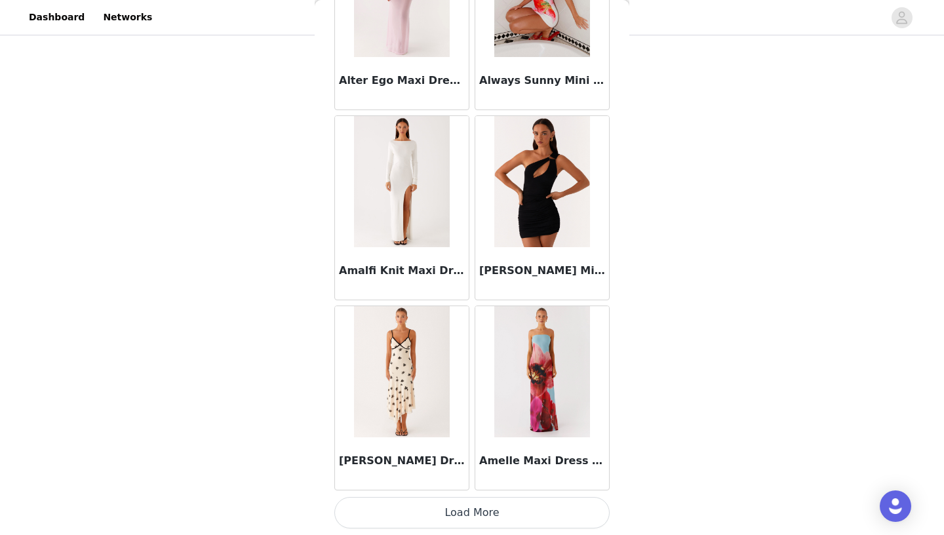
click at [456, 495] on button "Load More" at bounding box center [471, 512] width 275 height 31
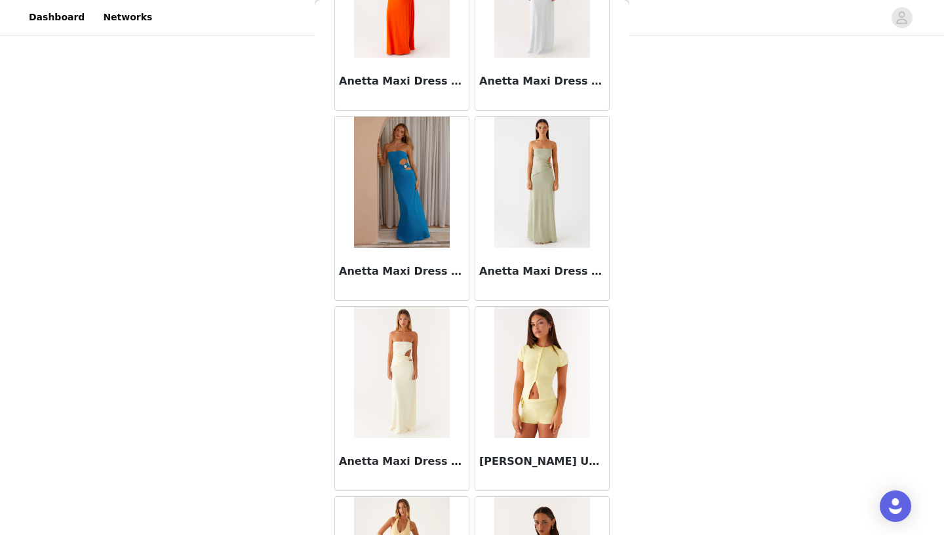
scroll to position [5272, 0]
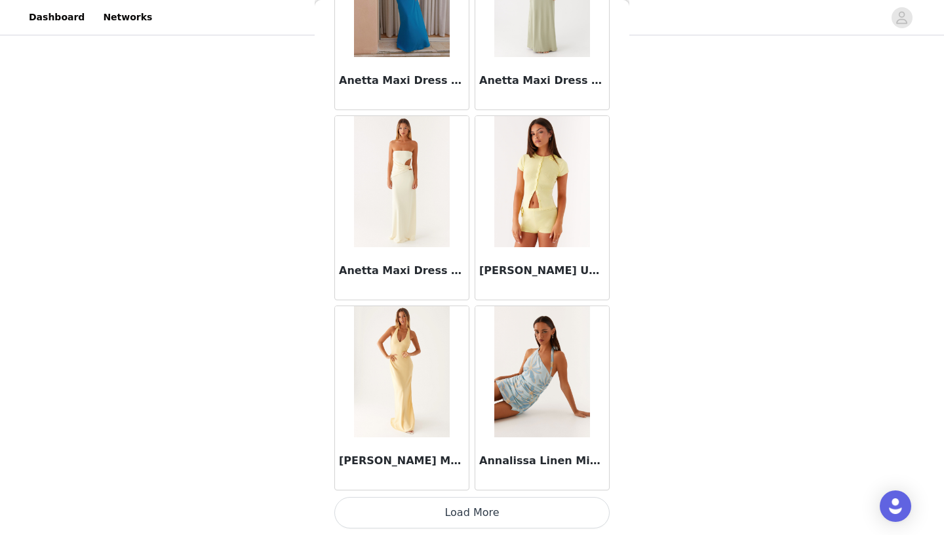
click at [447, 495] on button "Load More" at bounding box center [471, 512] width 275 height 31
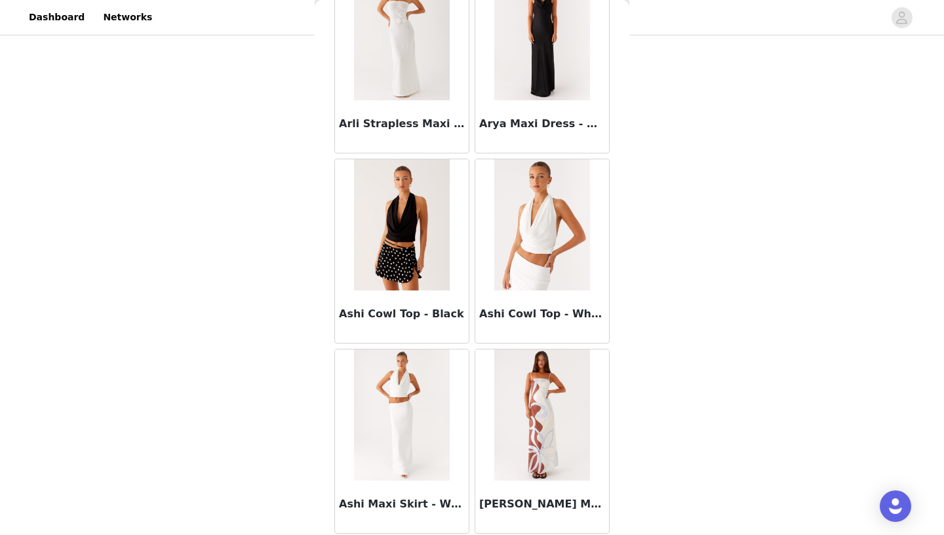
scroll to position [7172, 0]
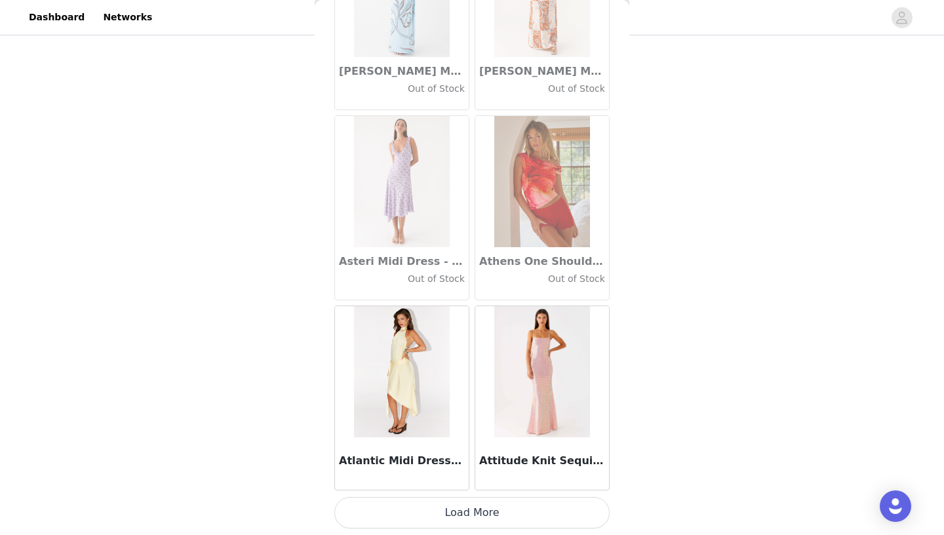
click at [456, 495] on button "Load More" at bounding box center [471, 512] width 275 height 31
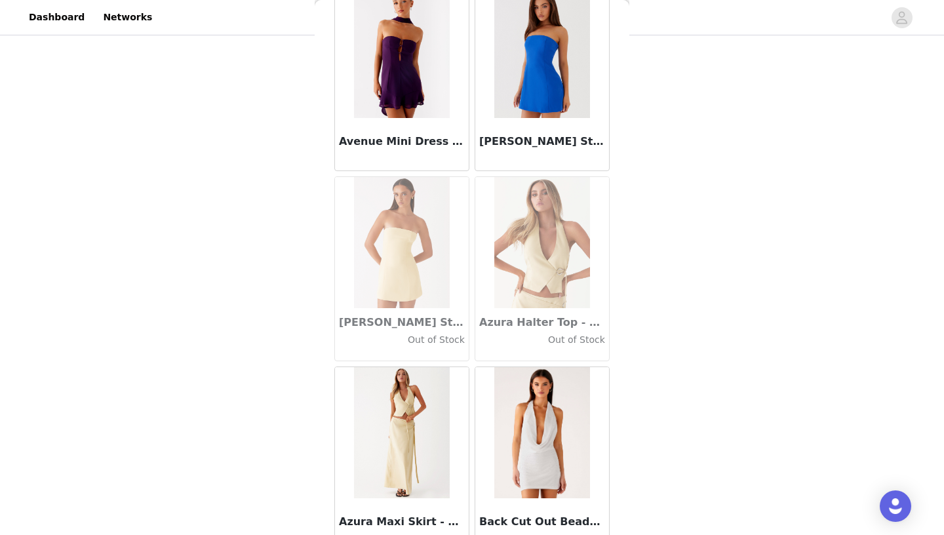
scroll to position [9073, 0]
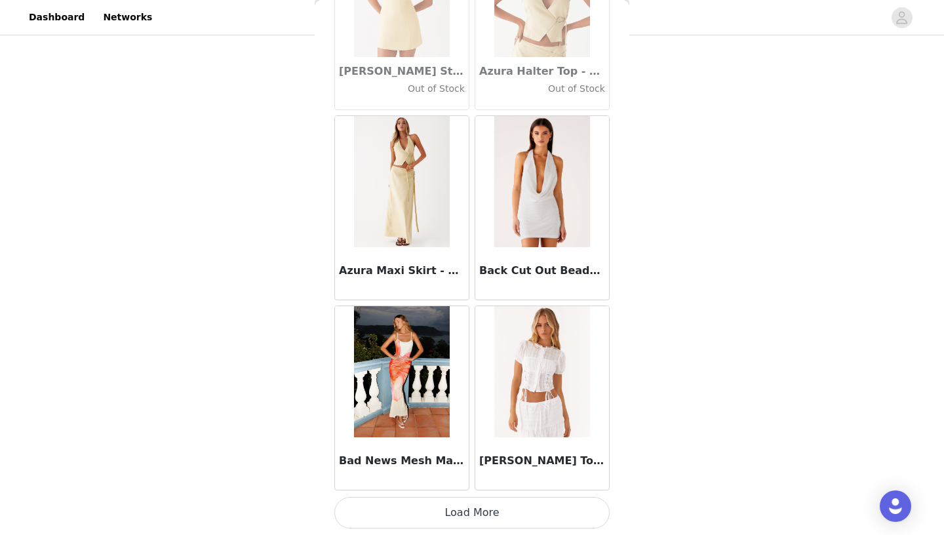
click at [455, 495] on button "Load More" at bounding box center [471, 512] width 275 height 31
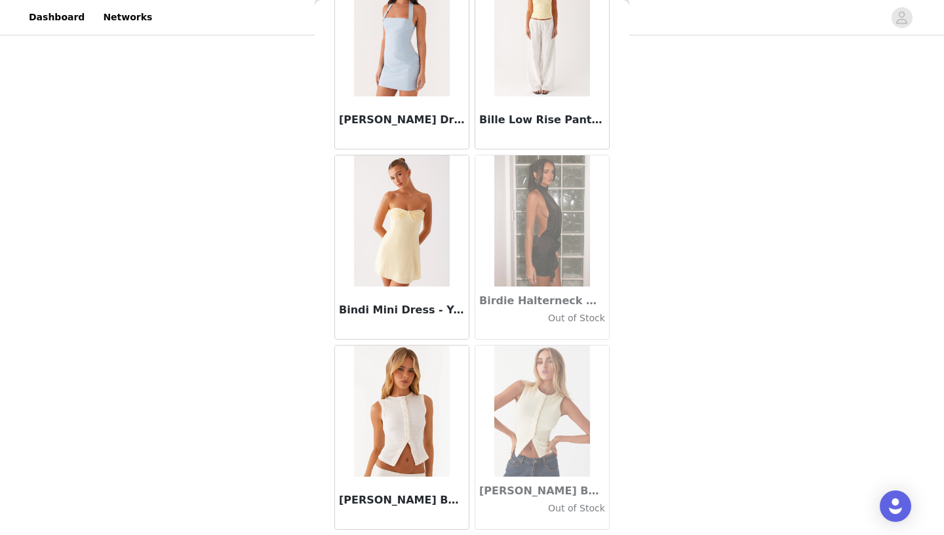
scroll to position [10973, 0]
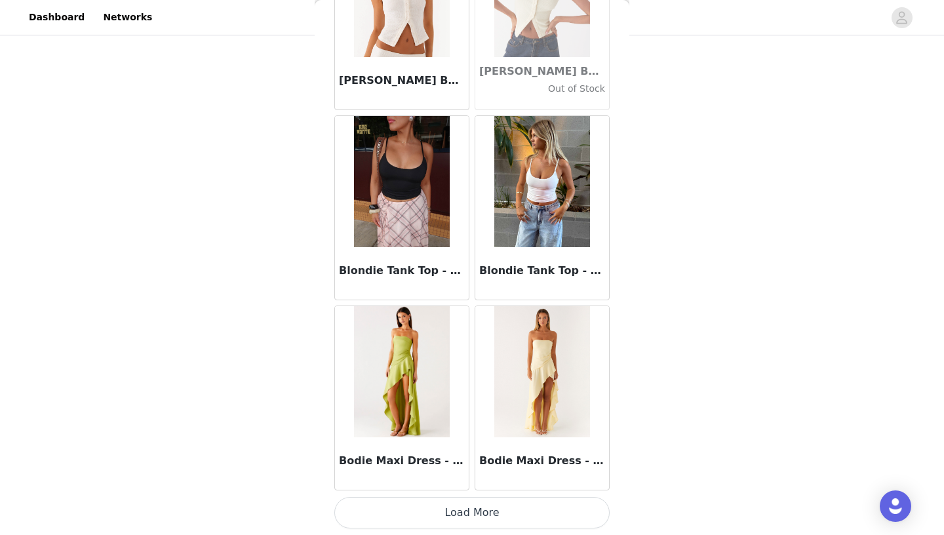
click at [465, 495] on button "Load More" at bounding box center [471, 512] width 275 height 31
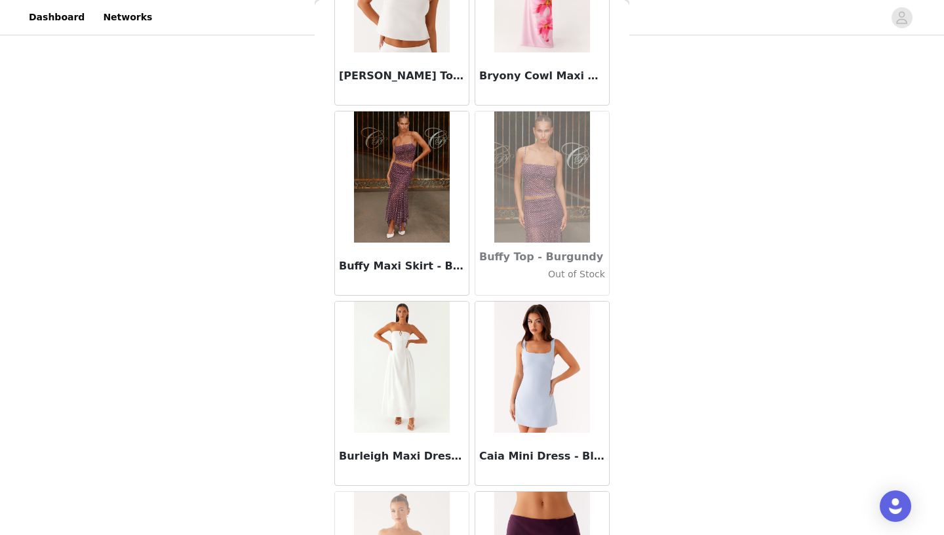
scroll to position [12874, 0]
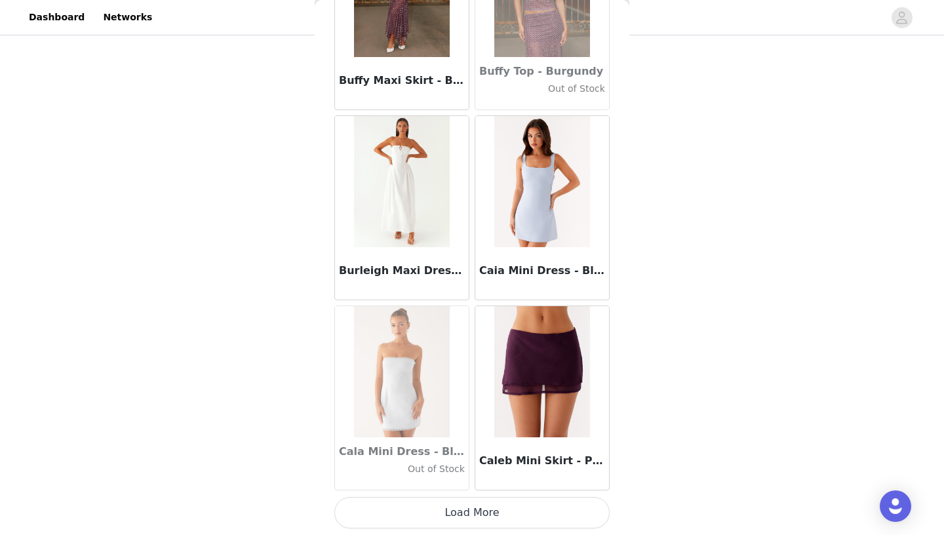
click at [472, 495] on button "Load More" at bounding box center [471, 512] width 275 height 31
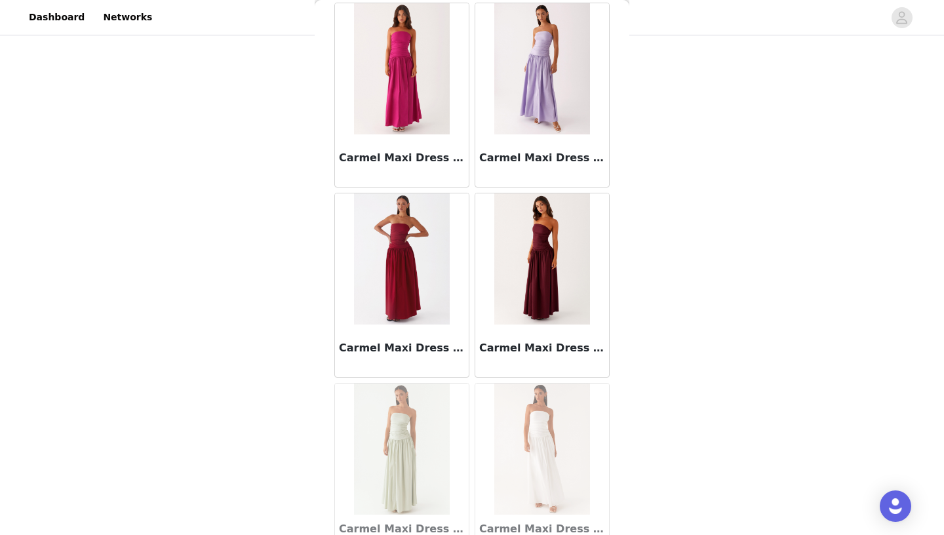
scroll to position [14774, 0]
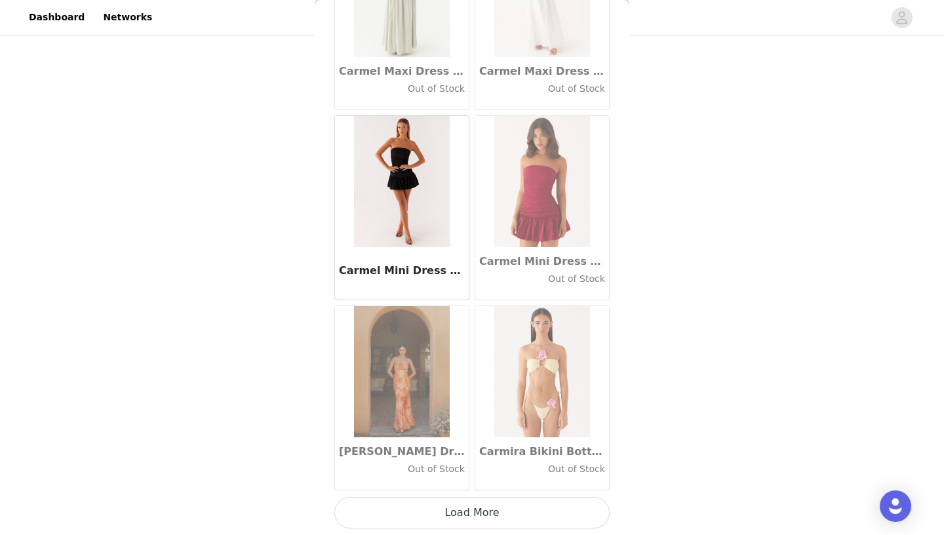
click at [474, 495] on button "Load More" at bounding box center [471, 512] width 275 height 31
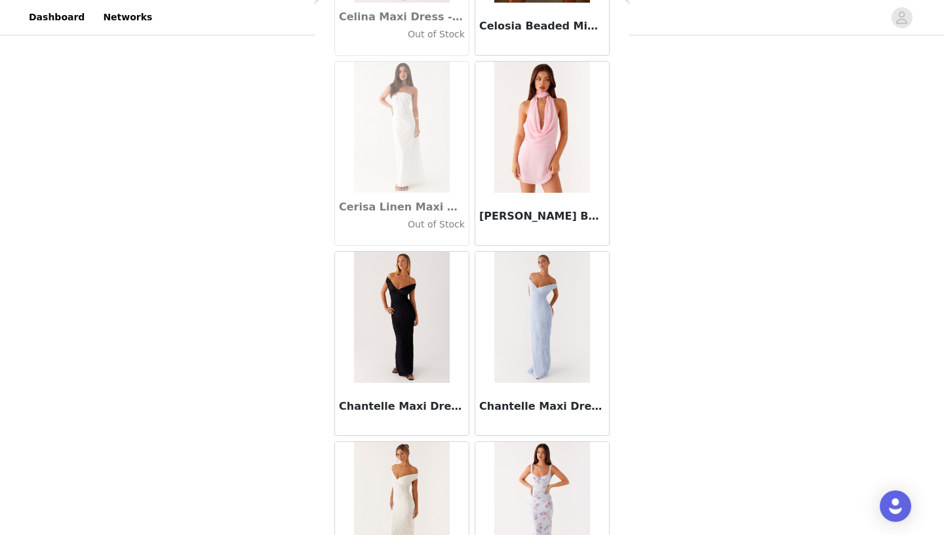
scroll to position [16675, 0]
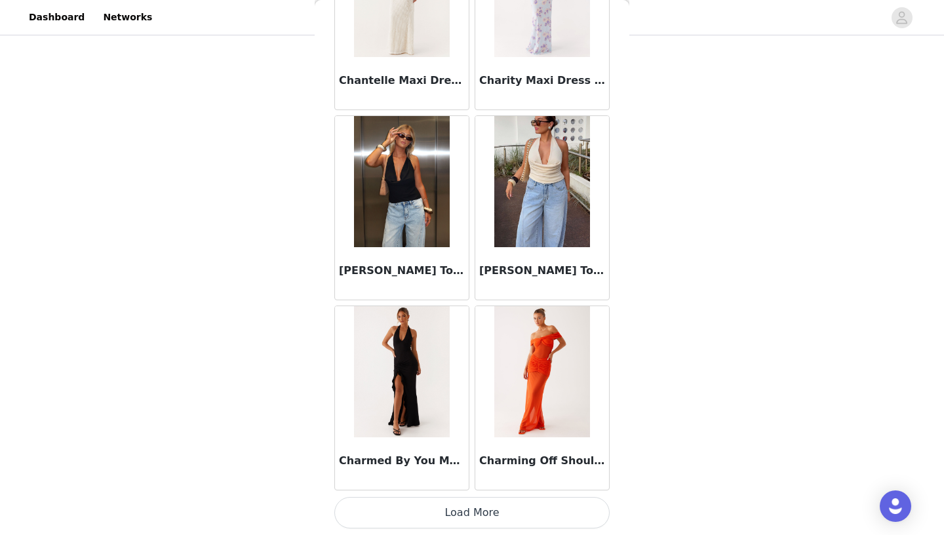
click at [461, 495] on button "Load More" at bounding box center [471, 512] width 275 height 31
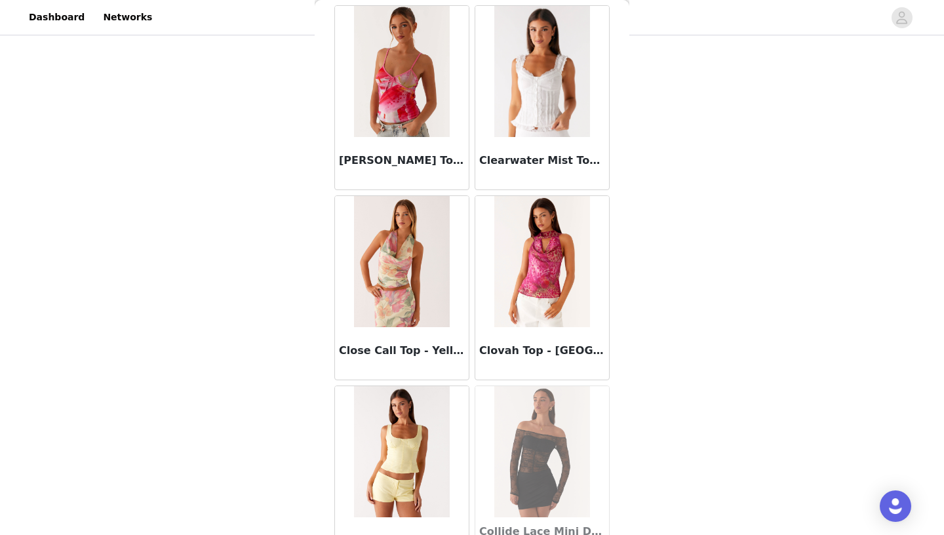
scroll to position [18575, 0]
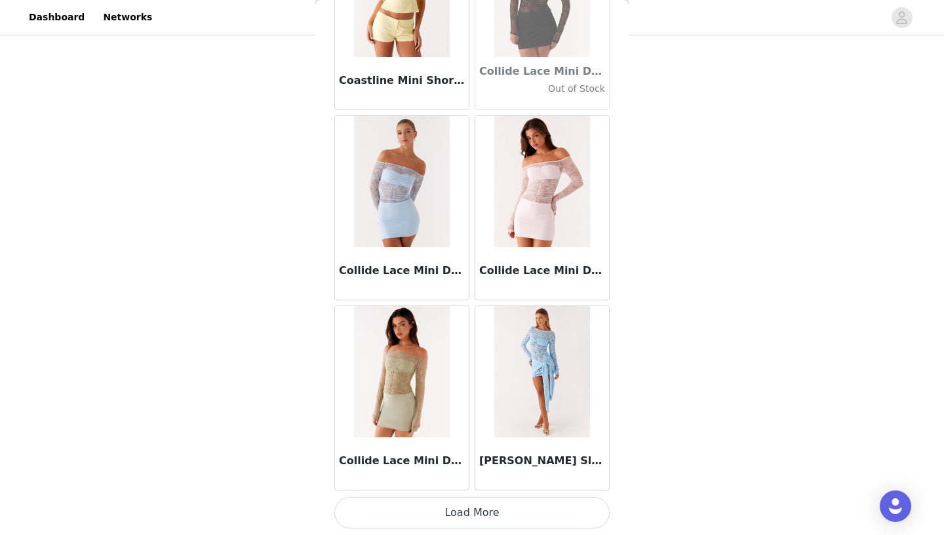
click at [473, 495] on button "Load More" at bounding box center [471, 512] width 275 height 31
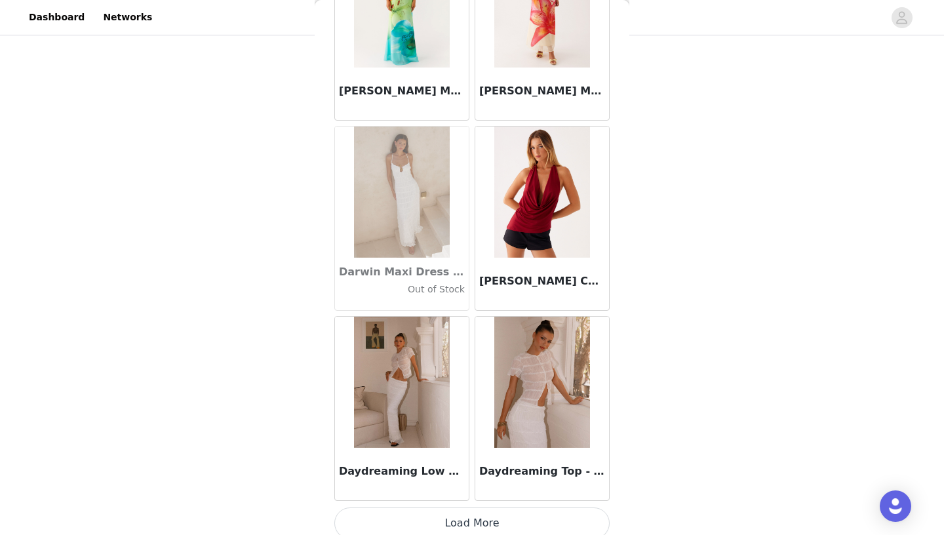
scroll to position [20476, 0]
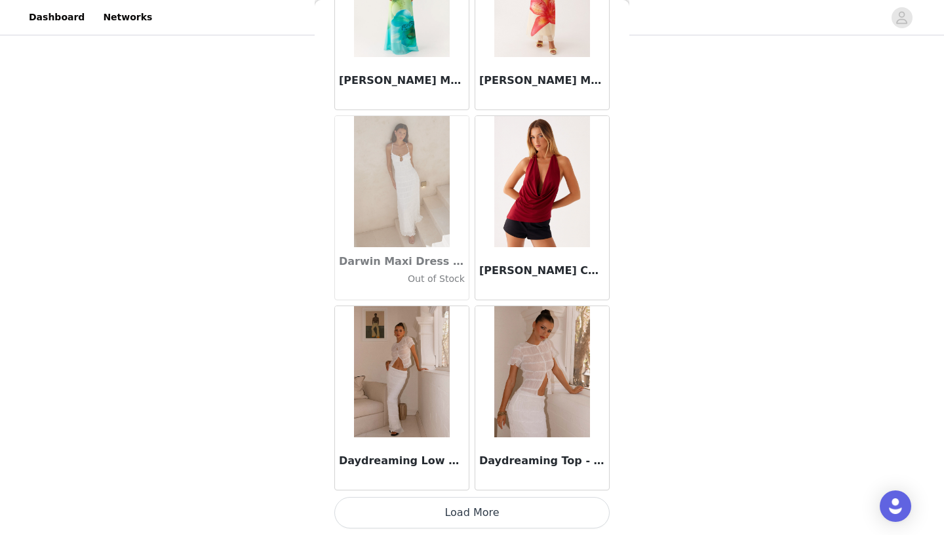
click at [476, 495] on button "Load More" at bounding box center [471, 512] width 275 height 31
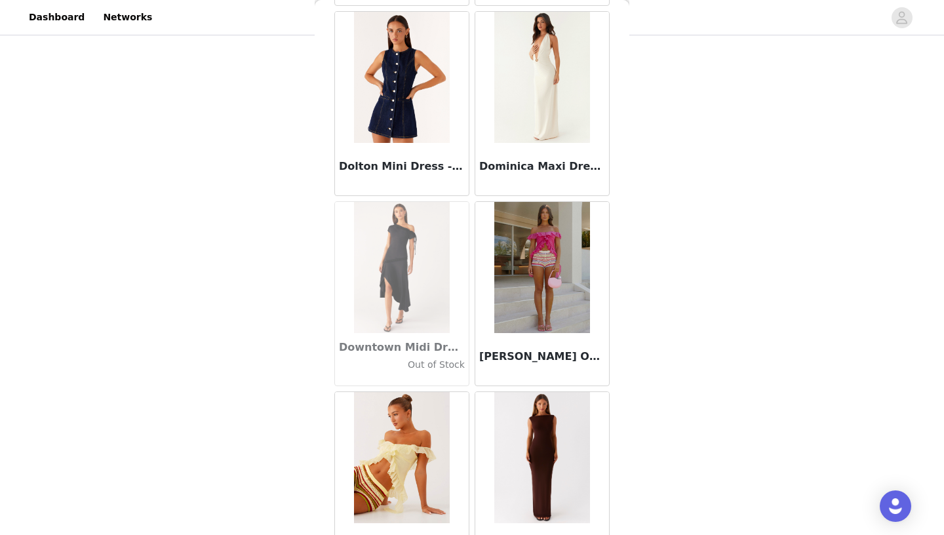
scroll to position [22376, 0]
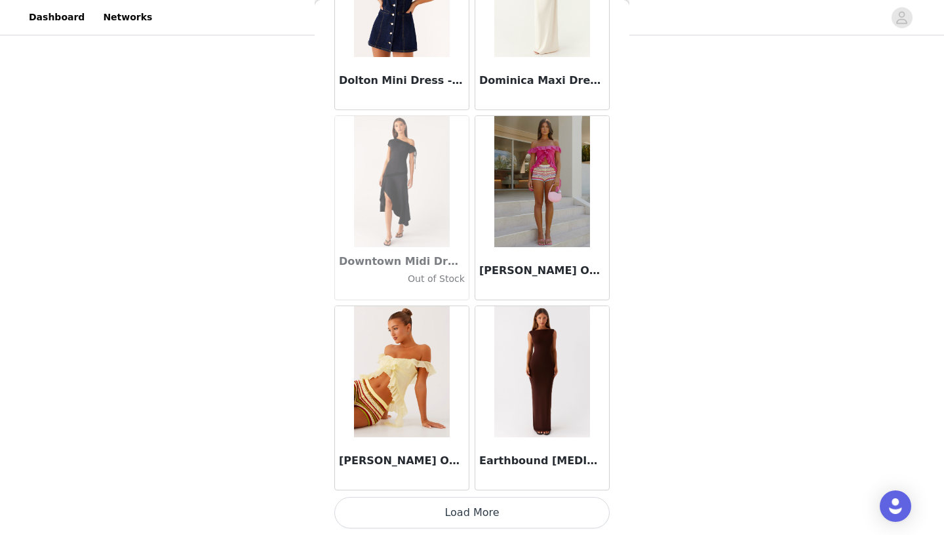
click at [483, 495] on button "Load More" at bounding box center [471, 512] width 275 height 31
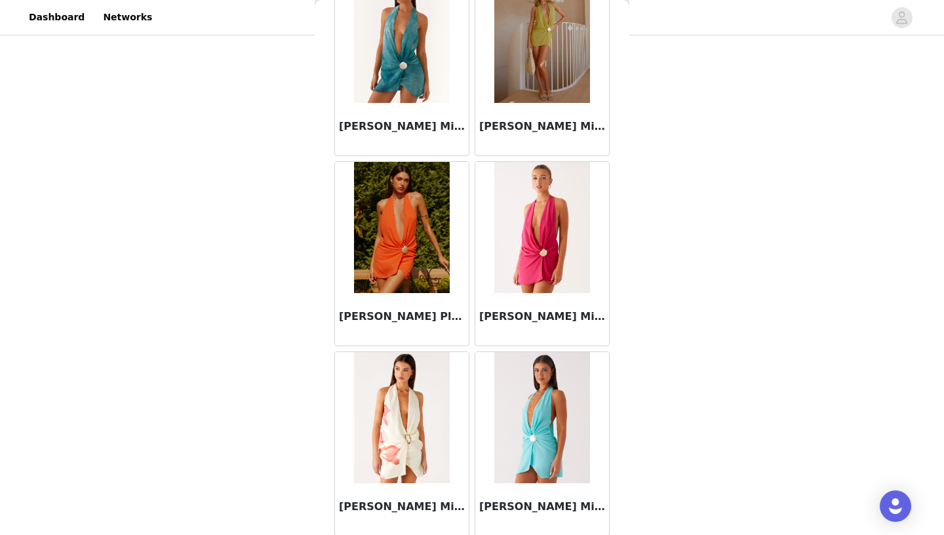
scroll to position [24277, 0]
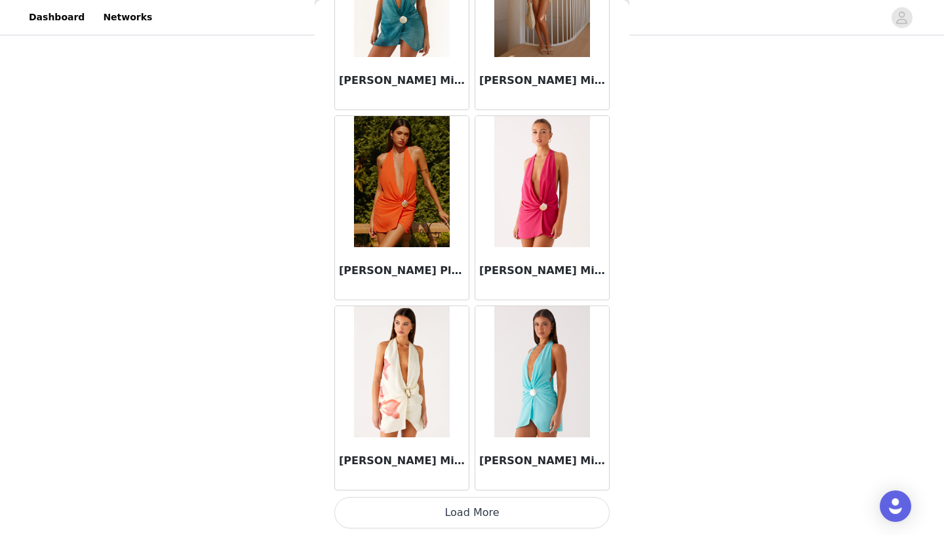
click at [467, 495] on button "Load More" at bounding box center [471, 512] width 275 height 31
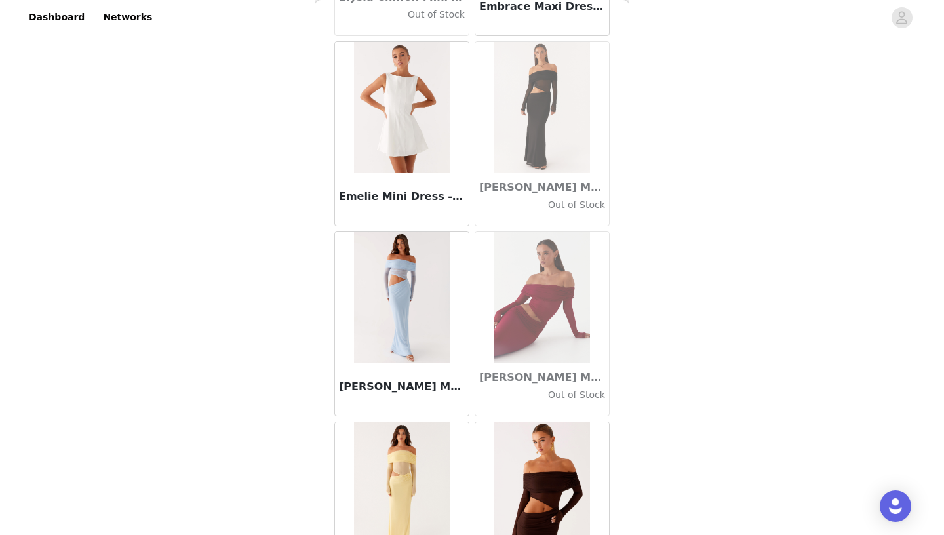
scroll to position [26178, 0]
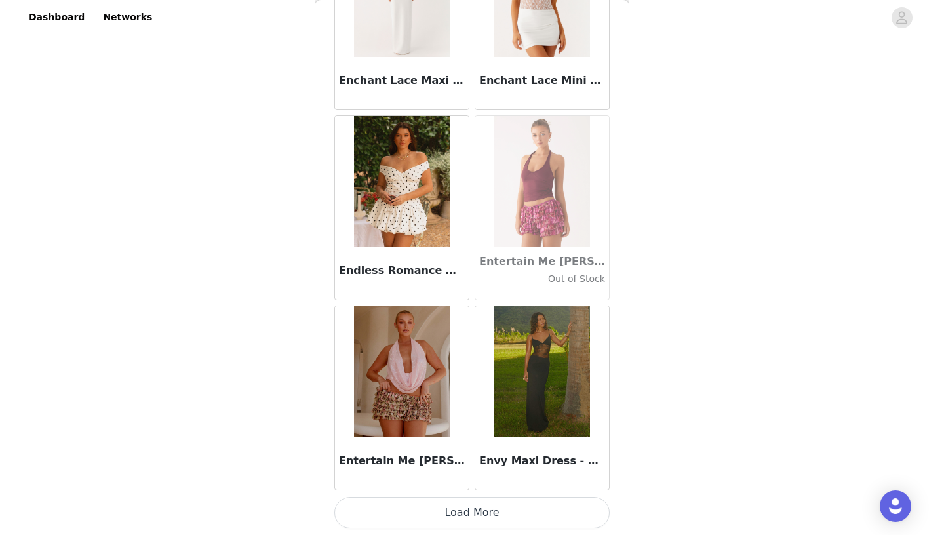
click at [449, 495] on button "Load More" at bounding box center [471, 512] width 275 height 31
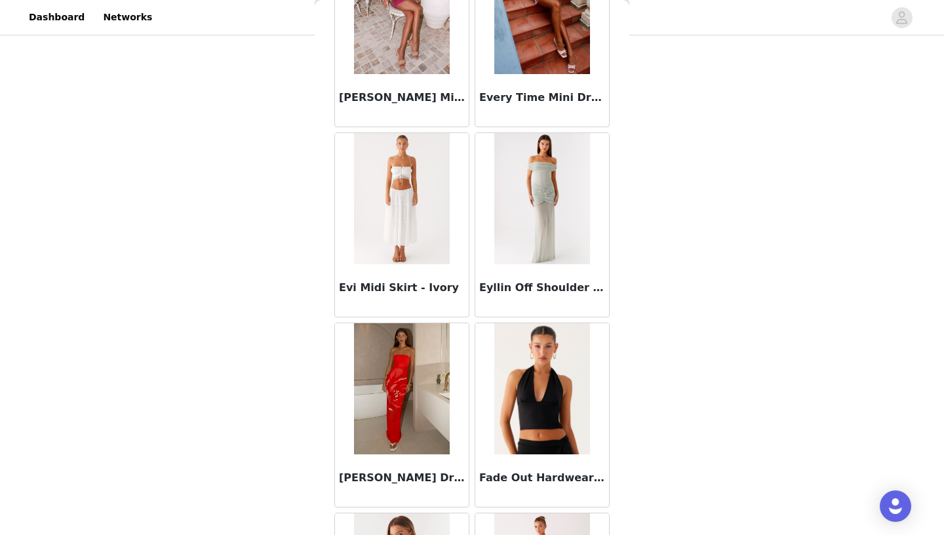
scroll to position [0, 0]
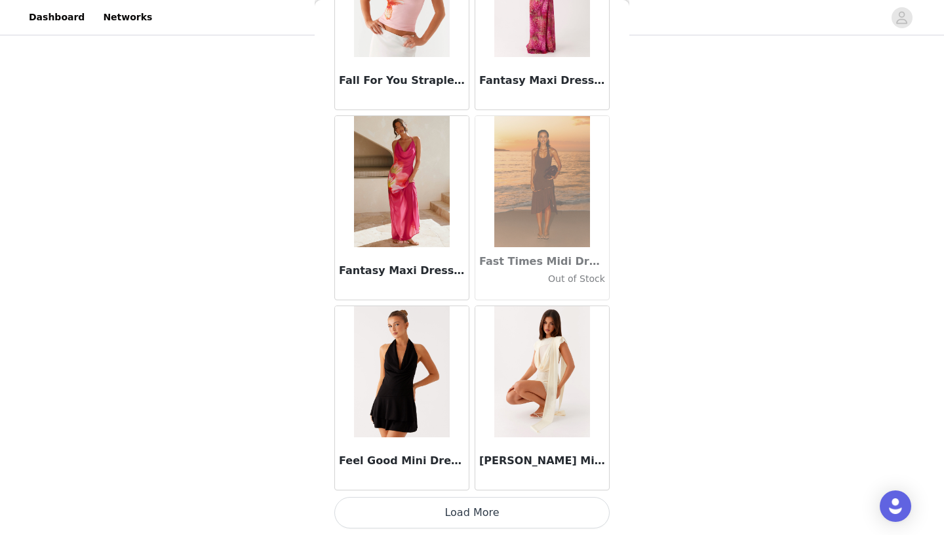
click at [538, 364] on img at bounding box center [541, 371] width 95 height 131
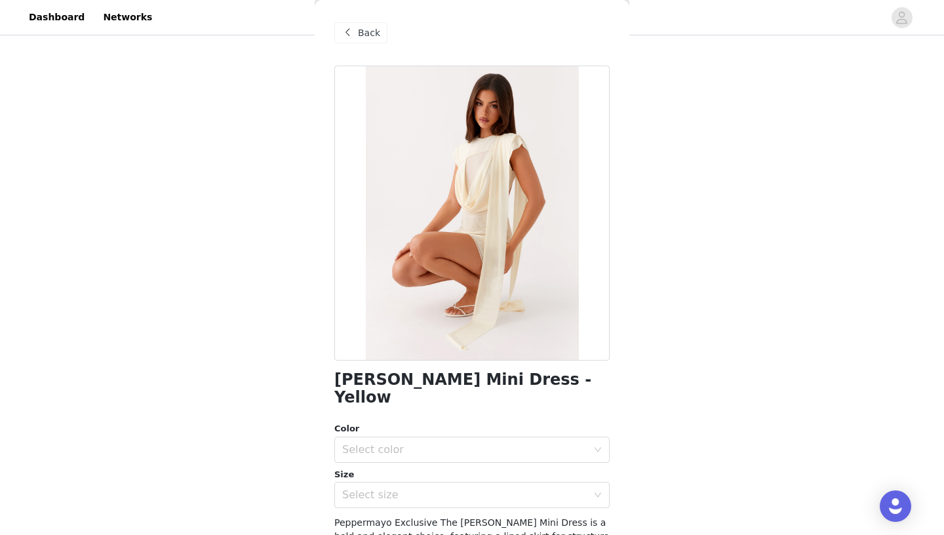
click at [365, 31] on span "Back" at bounding box center [369, 33] width 22 height 14
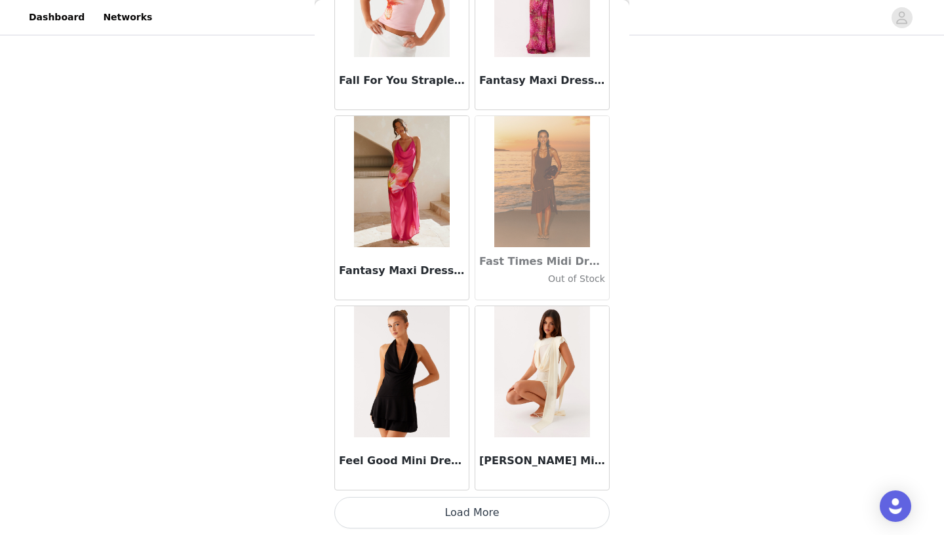
click at [554, 495] on button "Load More" at bounding box center [471, 512] width 275 height 31
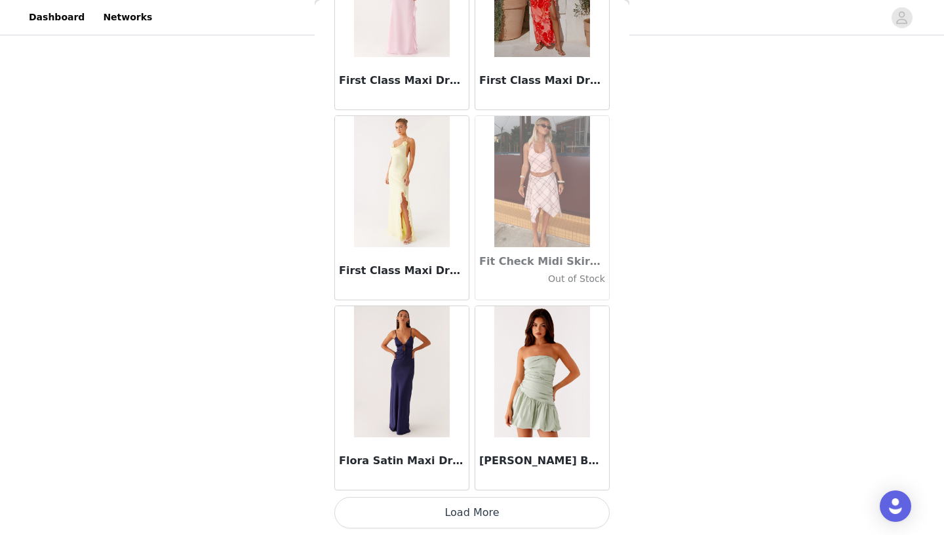
click at [464, 495] on button "Load More" at bounding box center [471, 512] width 275 height 31
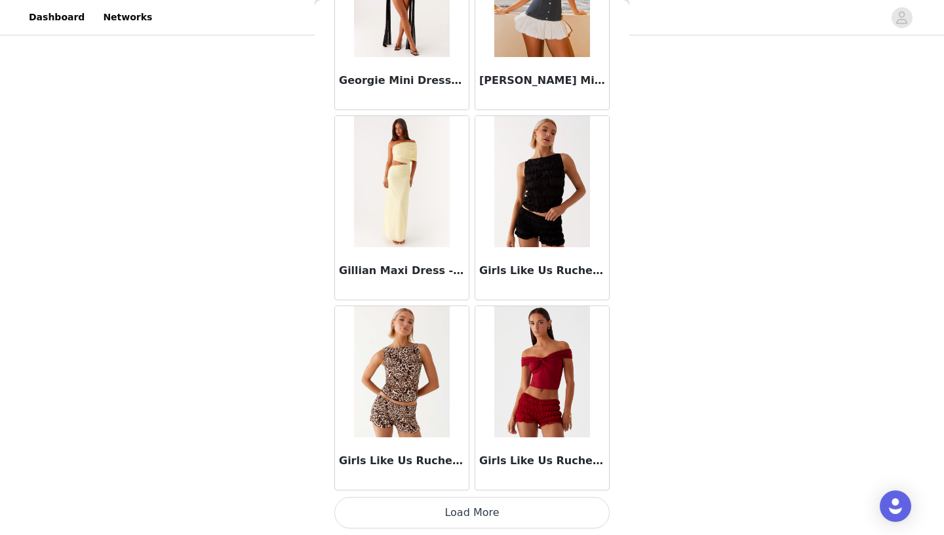
click at [496, 495] on button "Load More" at bounding box center [471, 512] width 275 height 31
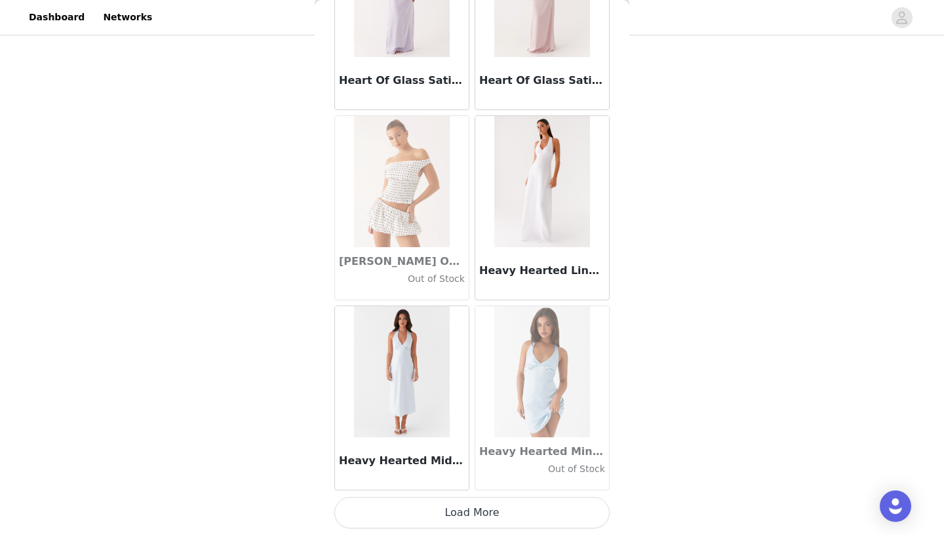
click at [440, 495] on button "Load More" at bounding box center [471, 512] width 275 height 31
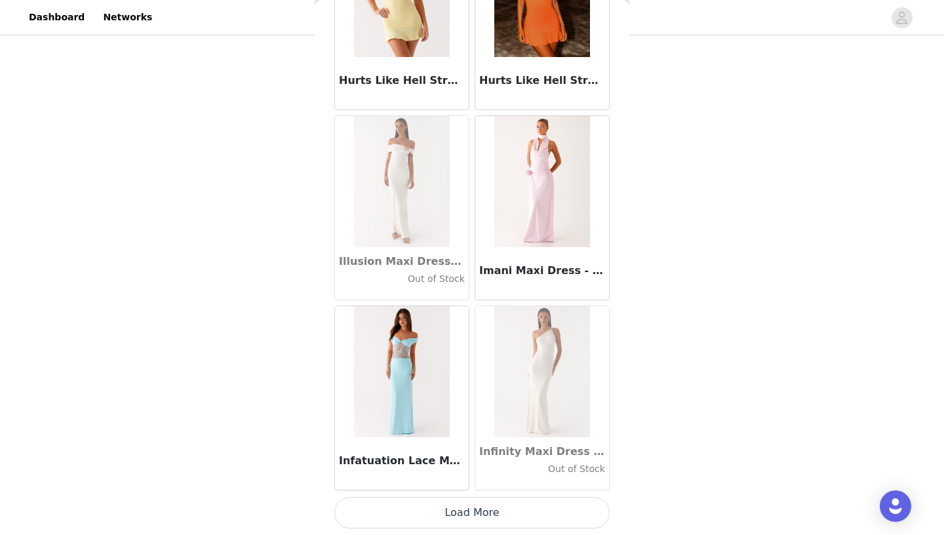
click at [489, 495] on button "Load More" at bounding box center [471, 512] width 275 height 31
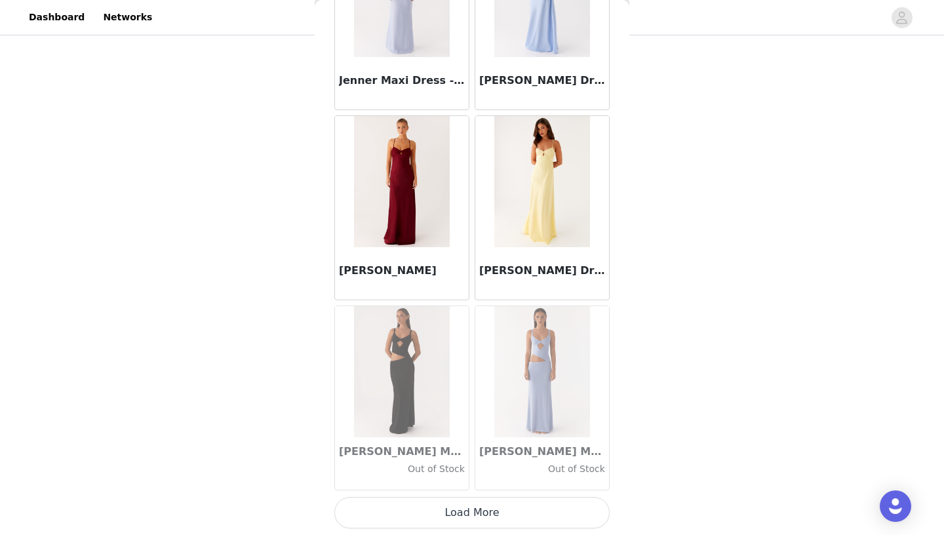
click at [511, 495] on button "Load More" at bounding box center [471, 512] width 275 height 31
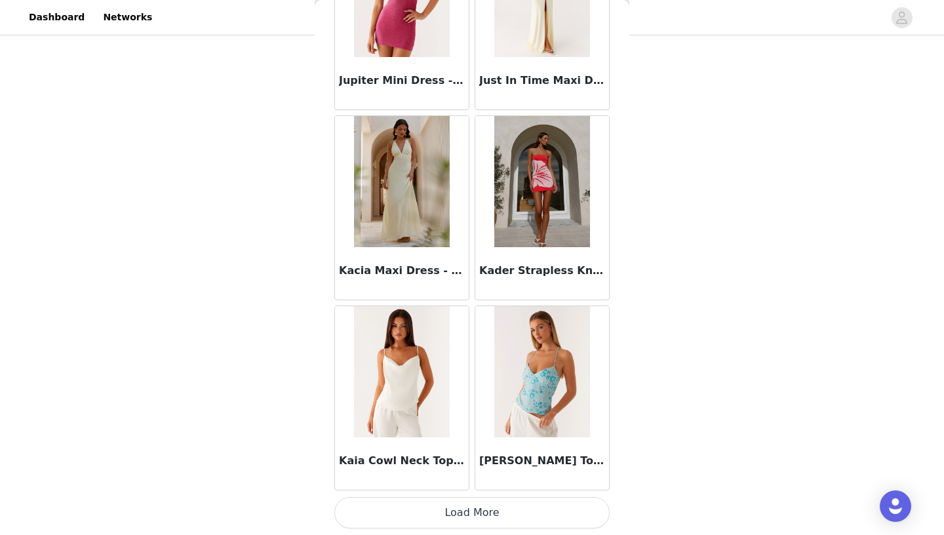
click at [461, 495] on button "Load More" at bounding box center [471, 512] width 275 height 31
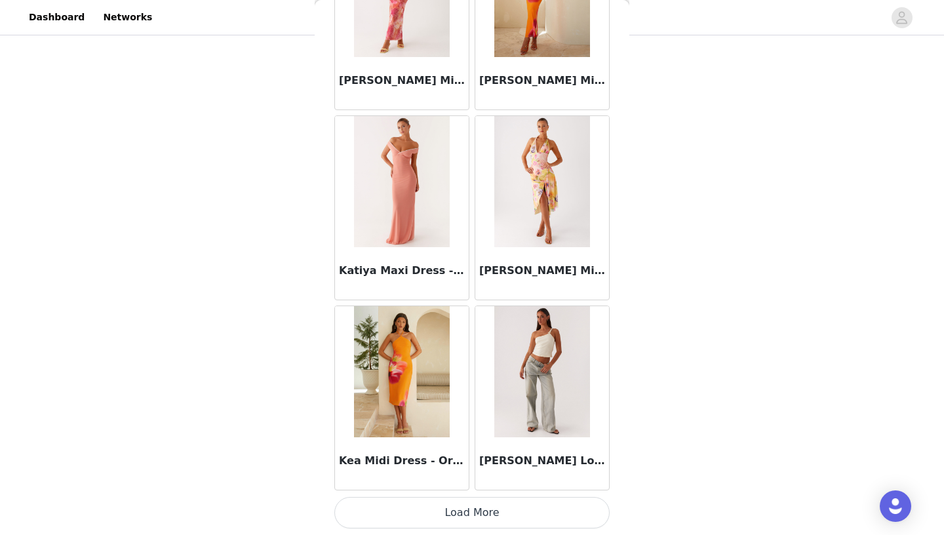
click at [454, 495] on button "Load More" at bounding box center [471, 512] width 275 height 31
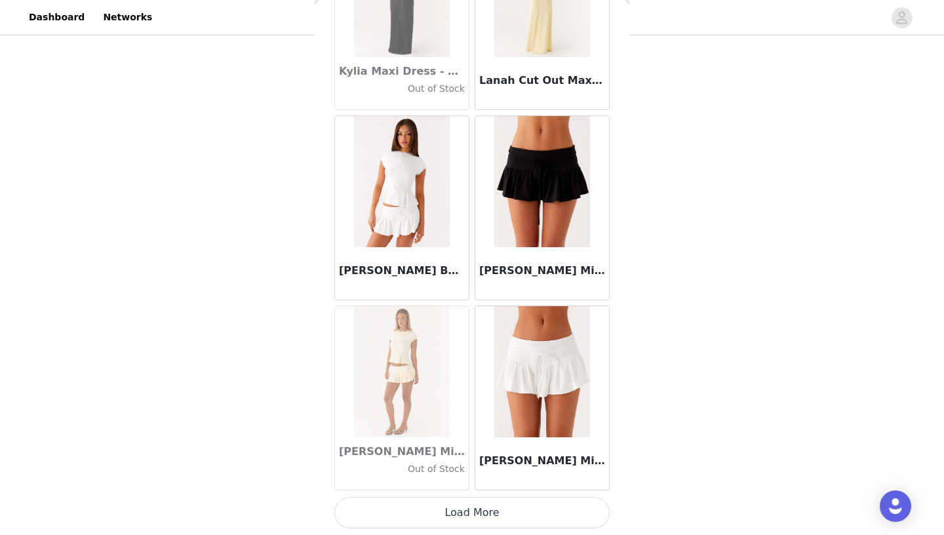
click at [466, 495] on button "Load More" at bounding box center [471, 512] width 275 height 31
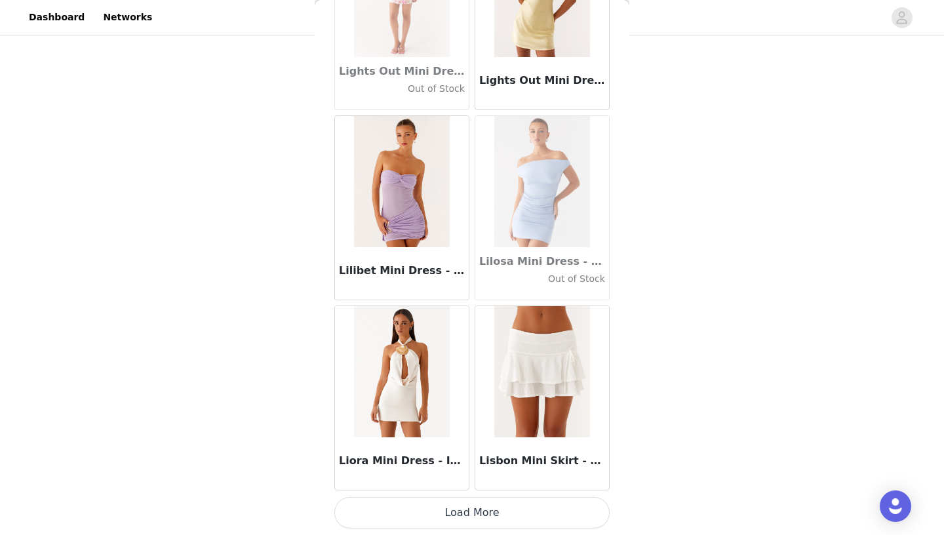
click at [473, 495] on button "Load More" at bounding box center [471, 512] width 275 height 31
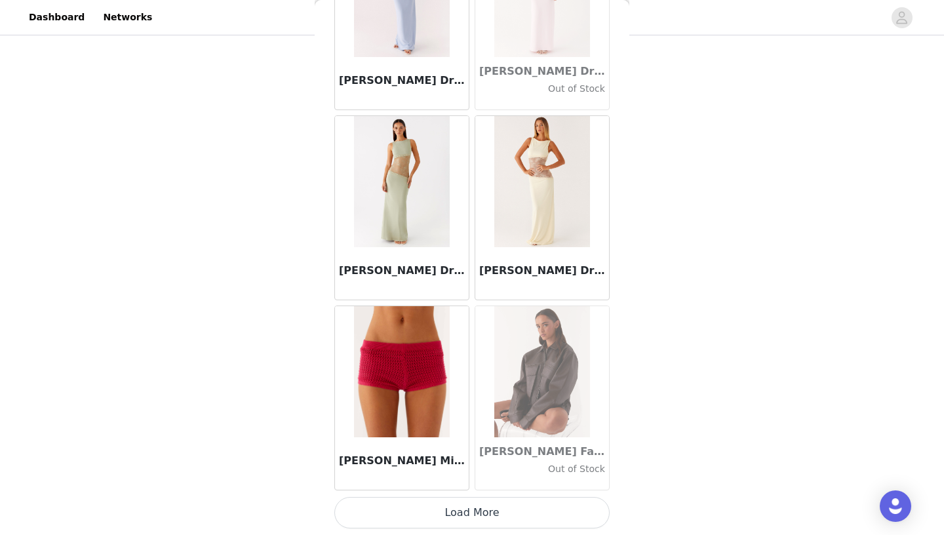
click at [460, 495] on button "Load More" at bounding box center [471, 512] width 275 height 31
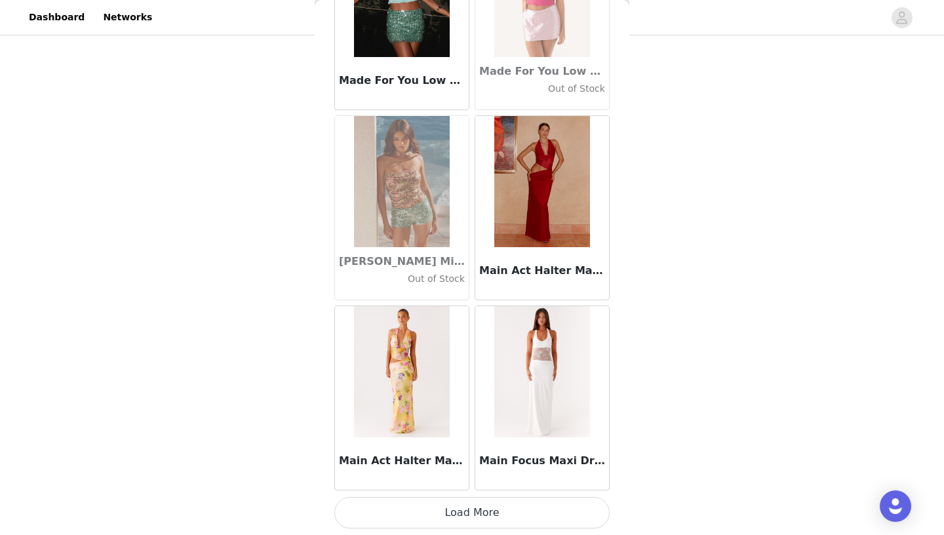
click at [480, 495] on button "Load More" at bounding box center [471, 512] width 275 height 31
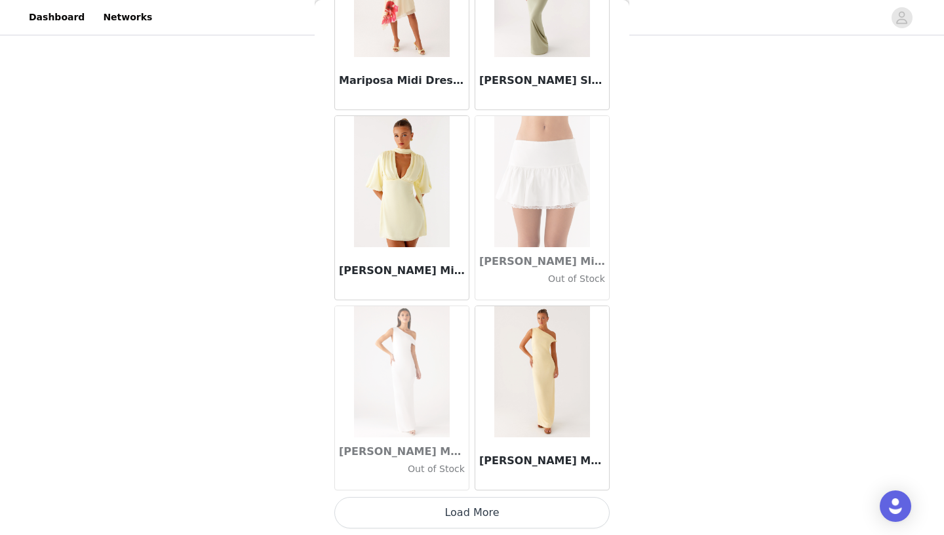
click at [454, 495] on button "Load More" at bounding box center [471, 512] width 275 height 31
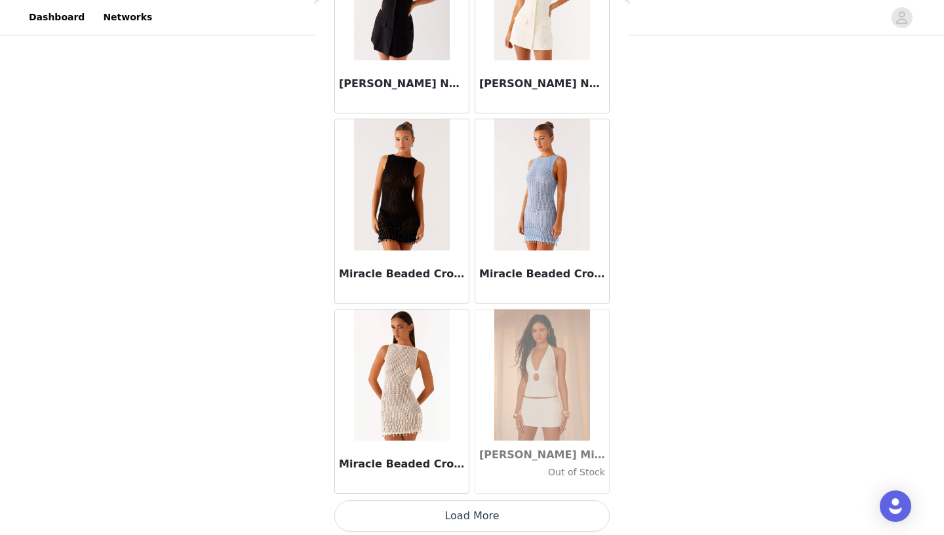
scroll to position [52785, 0]
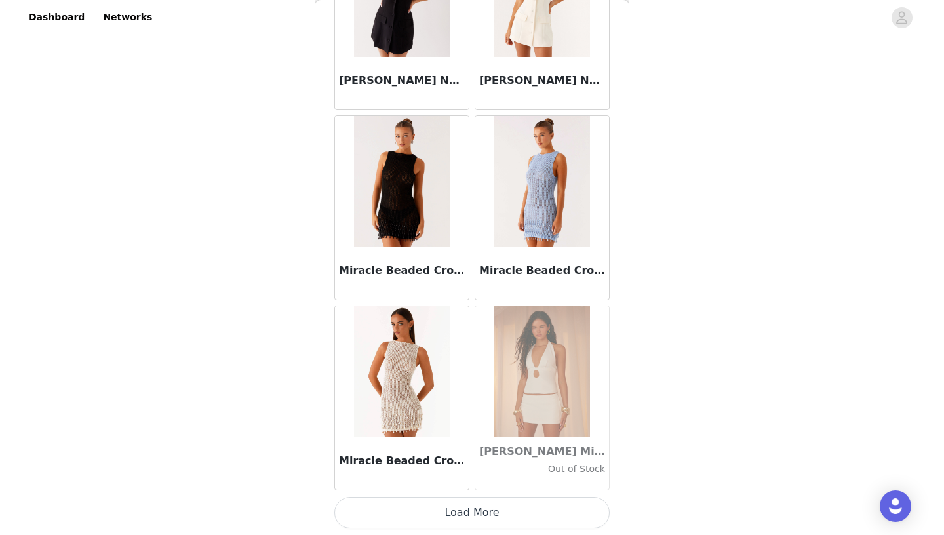
click at [468, 495] on button "Load More" at bounding box center [471, 512] width 275 height 31
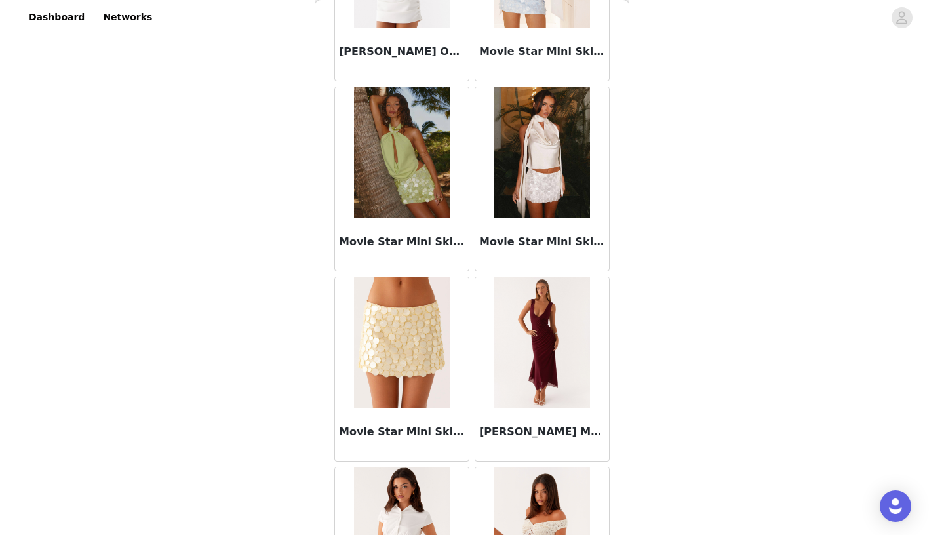
scroll to position [54685, 0]
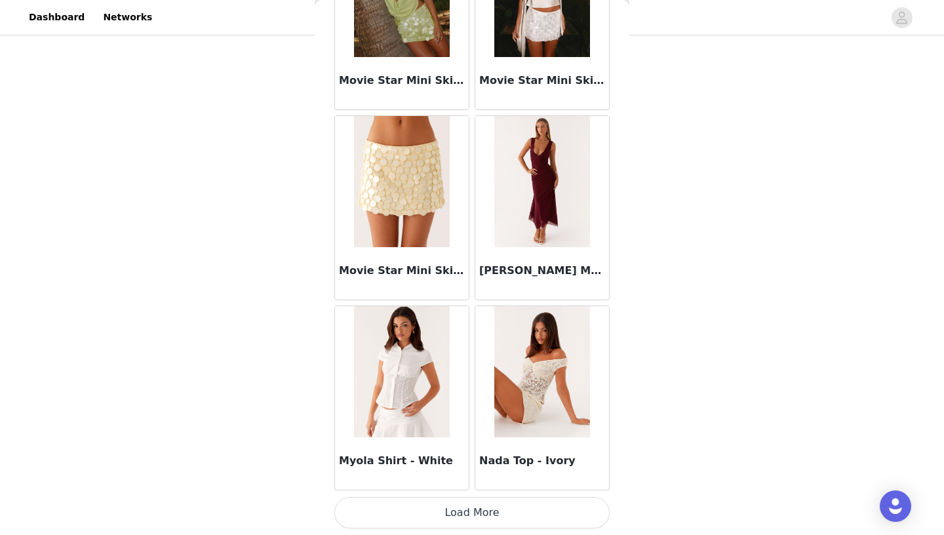
click at [457, 495] on button "Load More" at bounding box center [471, 512] width 275 height 31
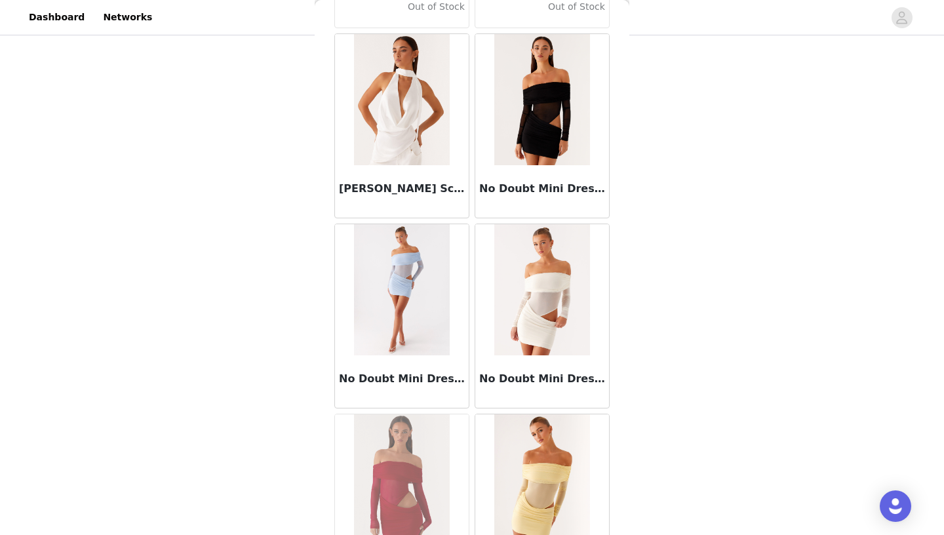
scroll to position [56586, 0]
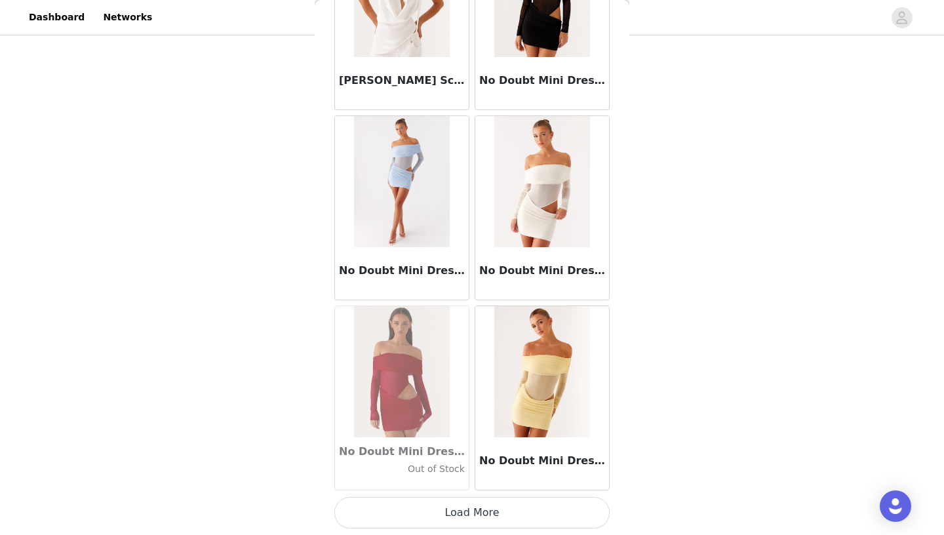
click at [463, 495] on button "Load More" at bounding box center [471, 512] width 275 height 31
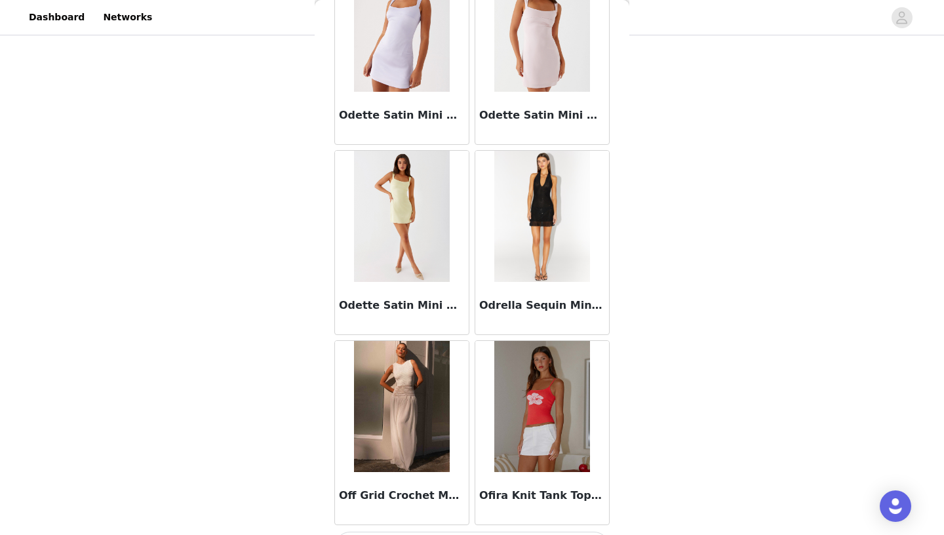
scroll to position [58487, 0]
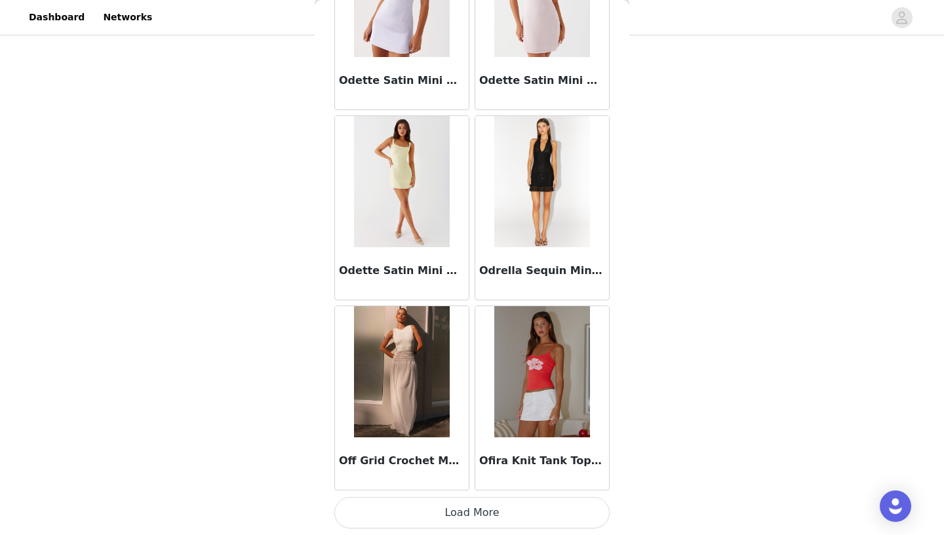
click at [457, 495] on button "Load More" at bounding box center [471, 512] width 275 height 31
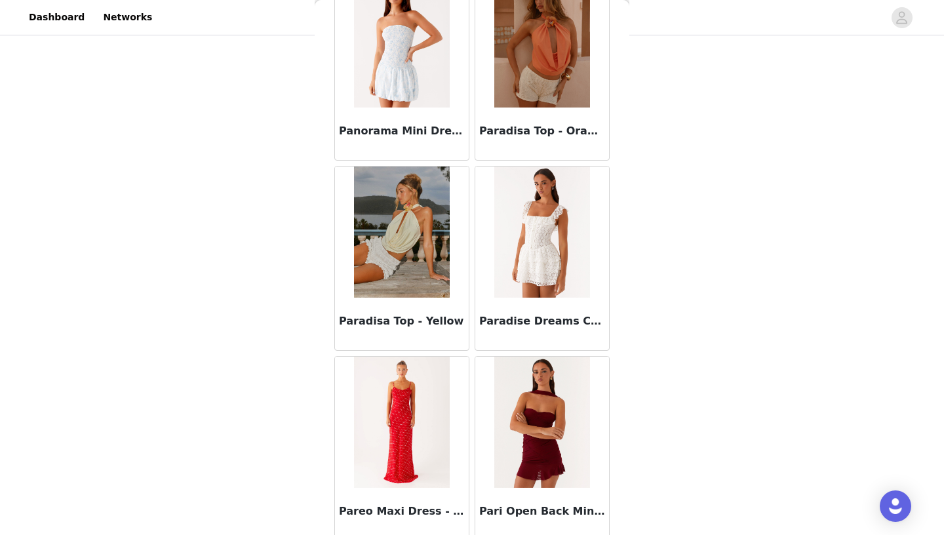
scroll to position [60387, 0]
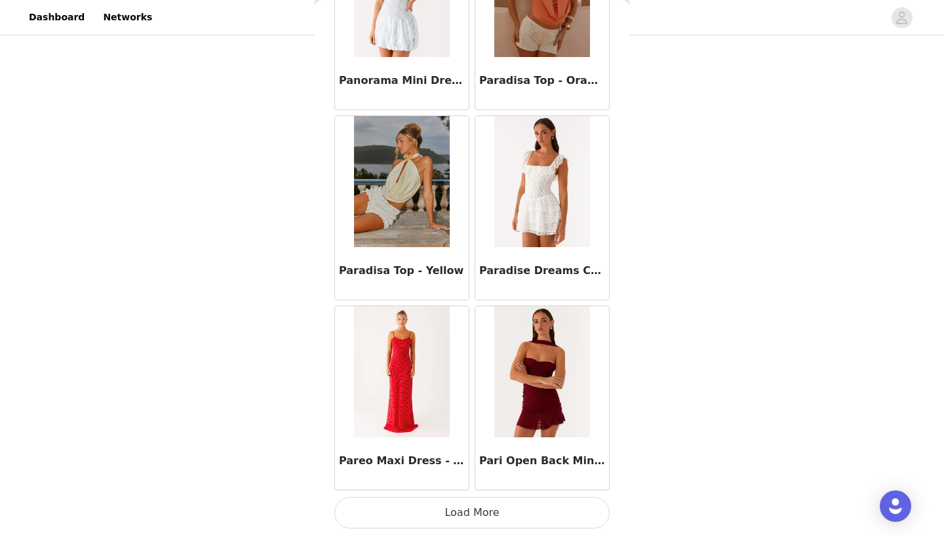
click at [465, 495] on button "Load More" at bounding box center [471, 512] width 275 height 31
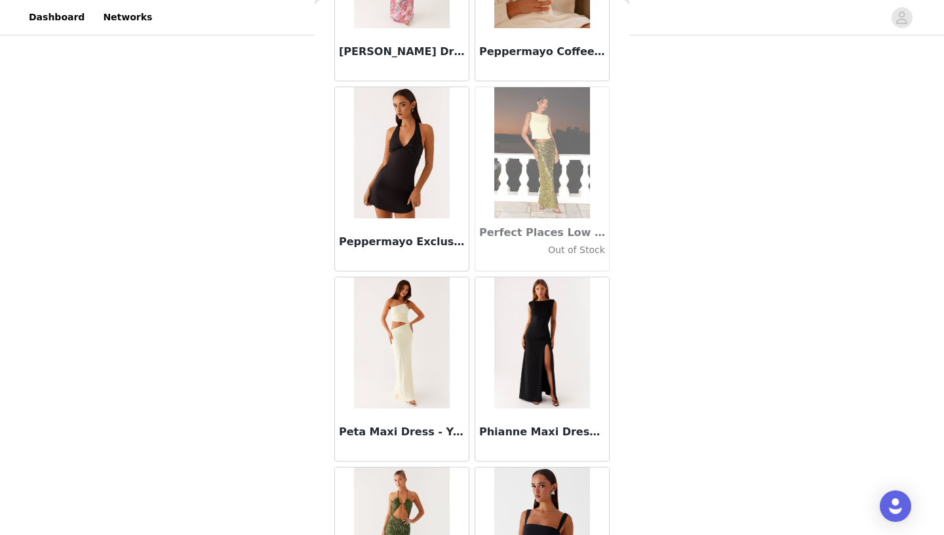
scroll to position [61305, 0]
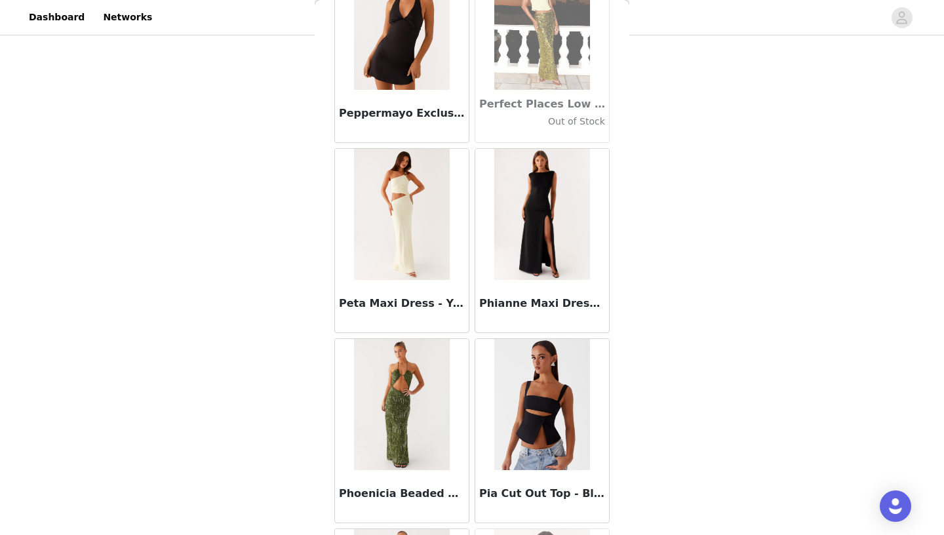
click at [554, 242] on img at bounding box center [541, 214] width 95 height 131
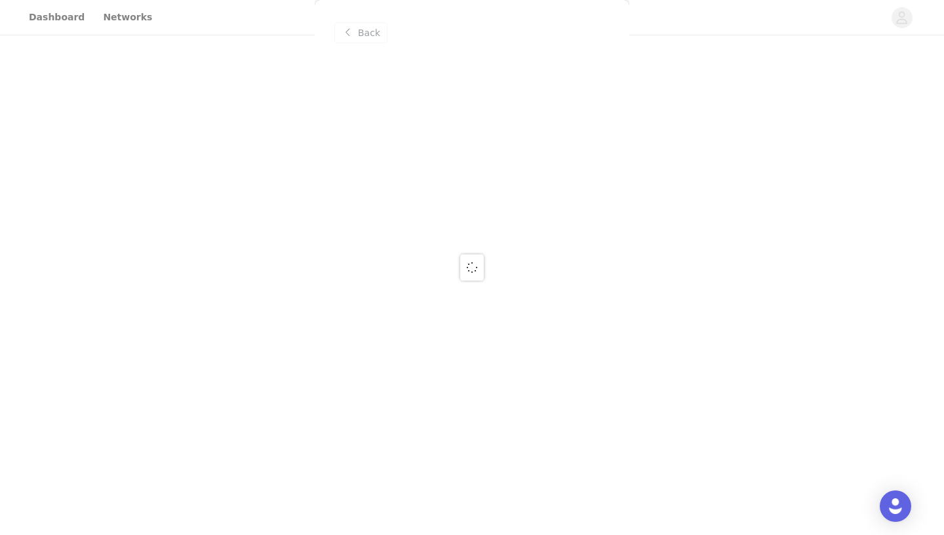
scroll to position [0, 0]
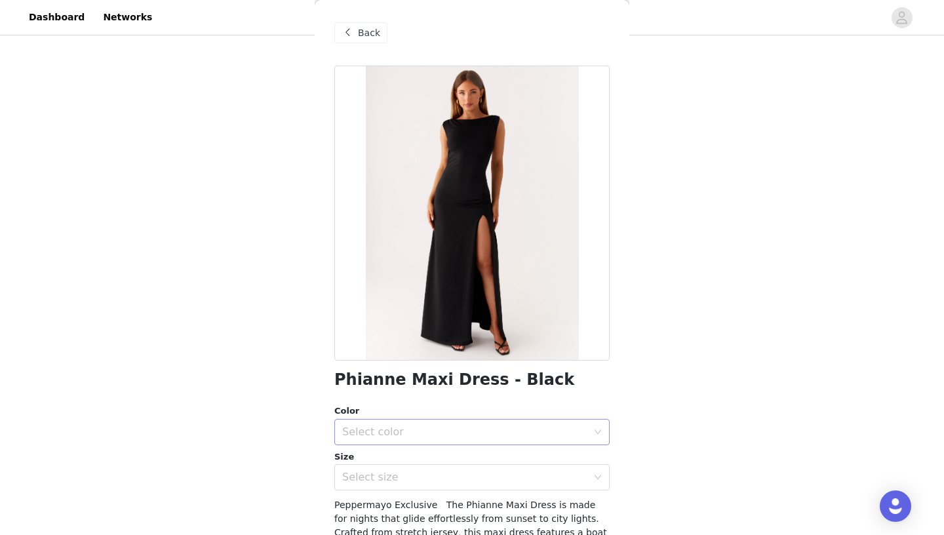
click at [447, 426] on div "Select color" at bounding box center [464, 431] width 245 height 13
click at [376, 459] on li "Black" at bounding box center [471, 460] width 275 height 21
click at [374, 483] on div "Select size" at bounding box center [464, 477] width 245 height 13
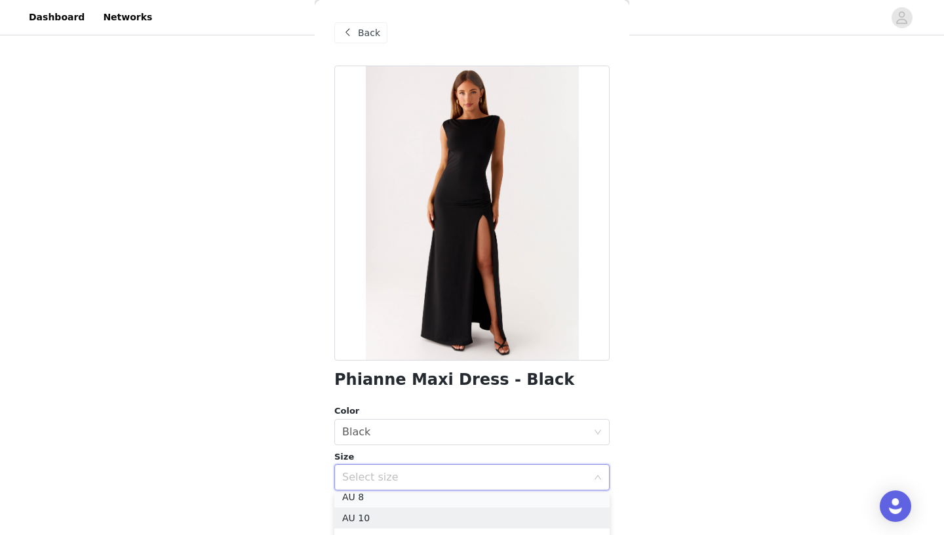
scroll to position [45, 0]
click at [406, 495] on li "AU 8" at bounding box center [471, 503] width 275 height 21
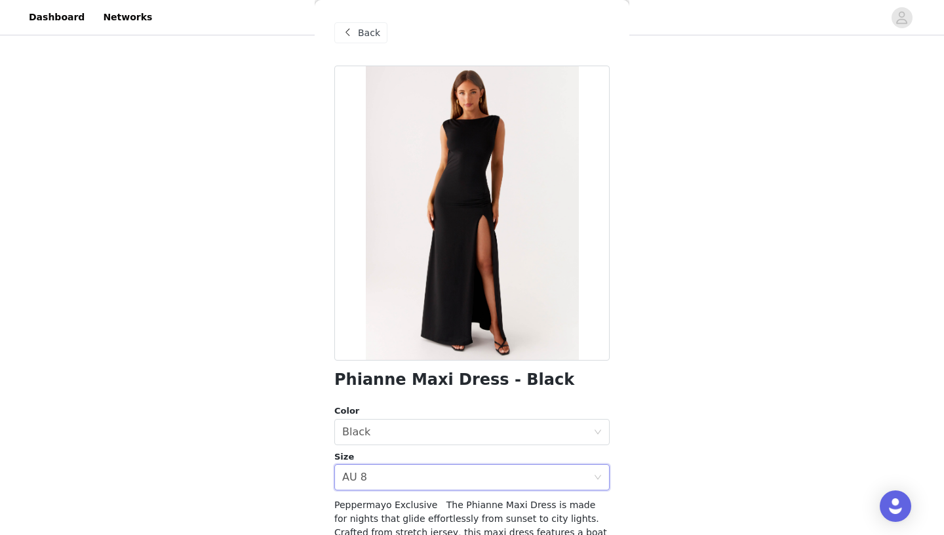
click at [374, 33] on span "Back" at bounding box center [369, 33] width 22 height 14
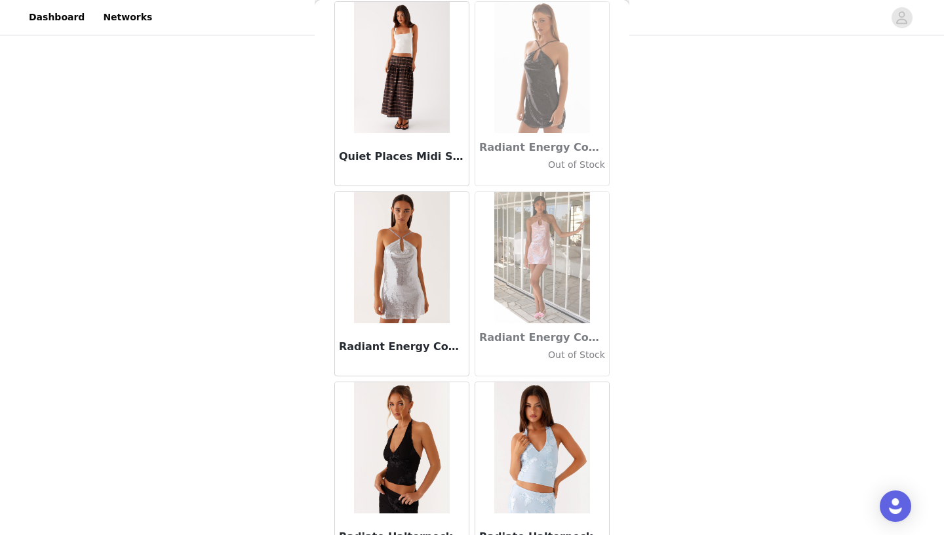
scroll to position [62288, 0]
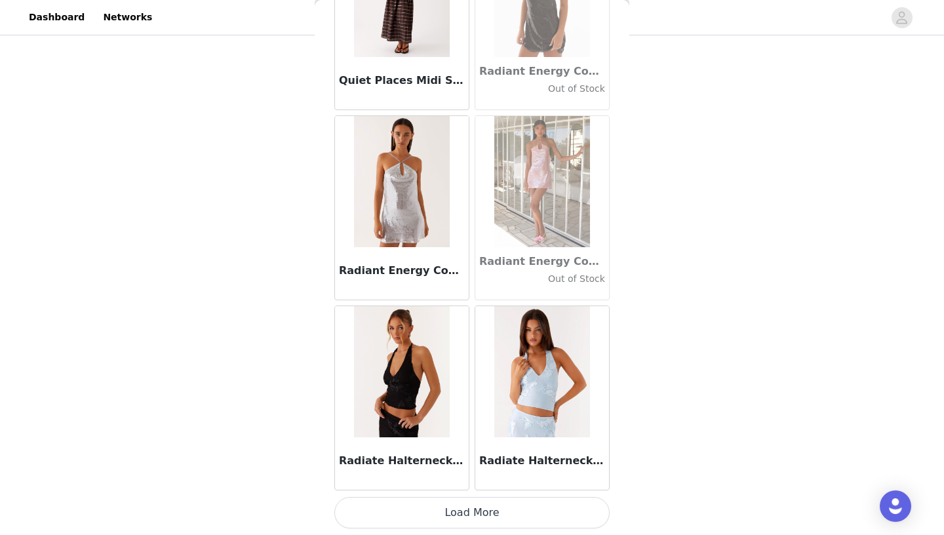
click at [482, 495] on button "Load More" at bounding box center [471, 512] width 275 height 31
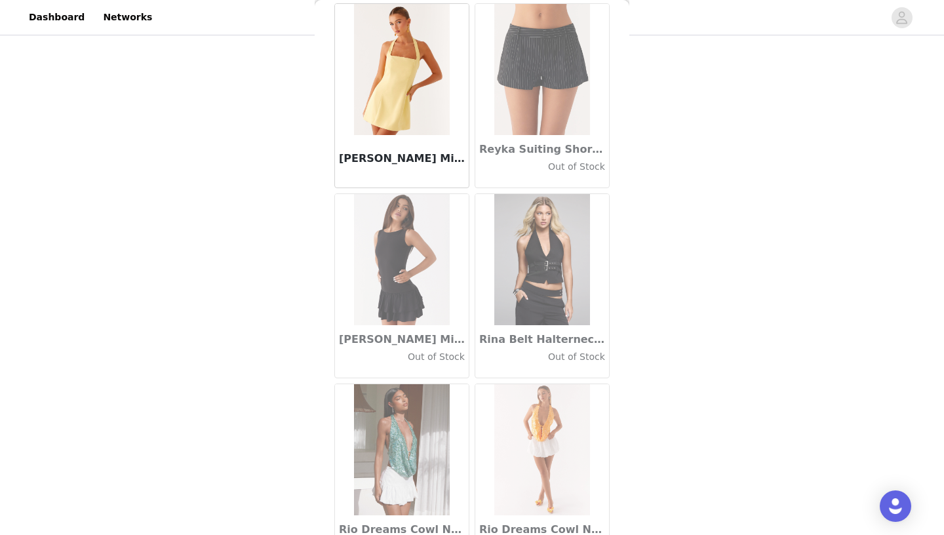
scroll to position [64188, 0]
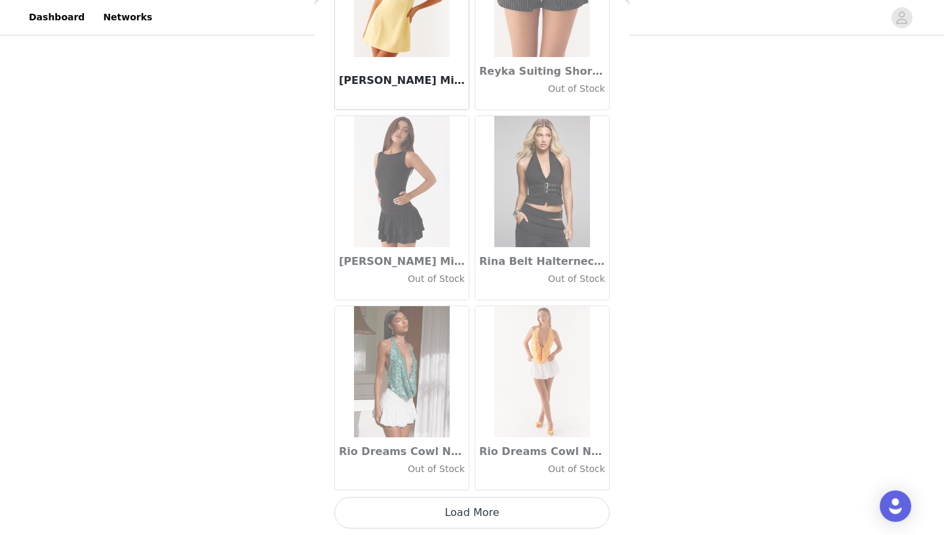
click at [503, 495] on button "Load More" at bounding box center [471, 512] width 275 height 31
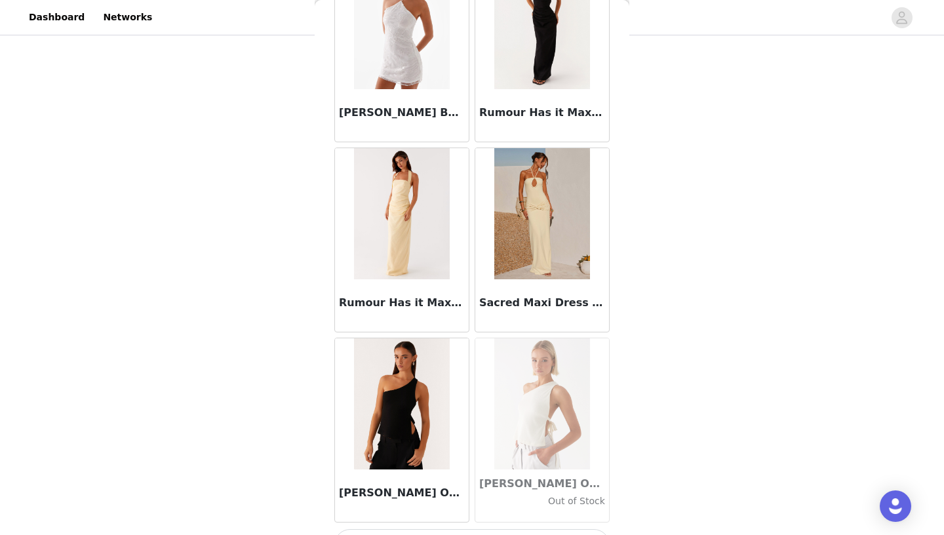
scroll to position [66089, 0]
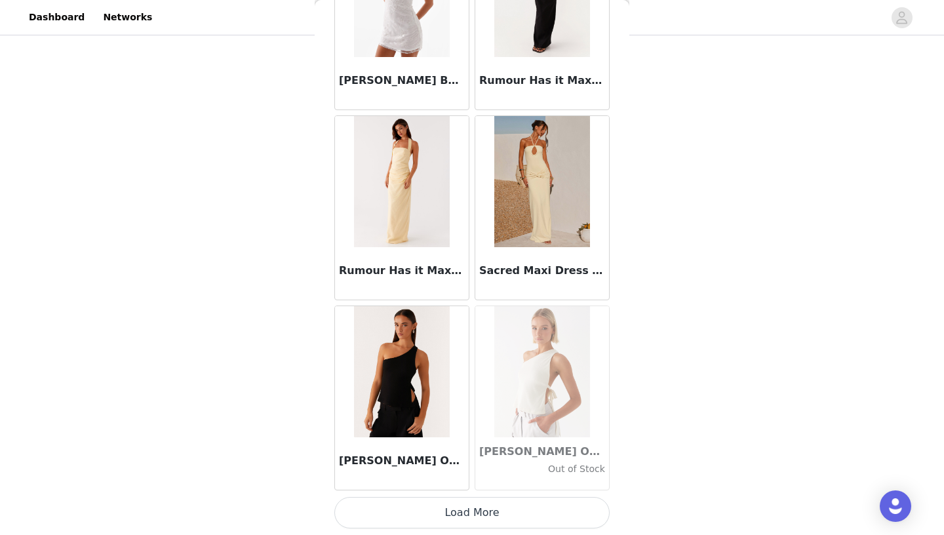
click at [451, 495] on button "Load More" at bounding box center [471, 512] width 275 height 31
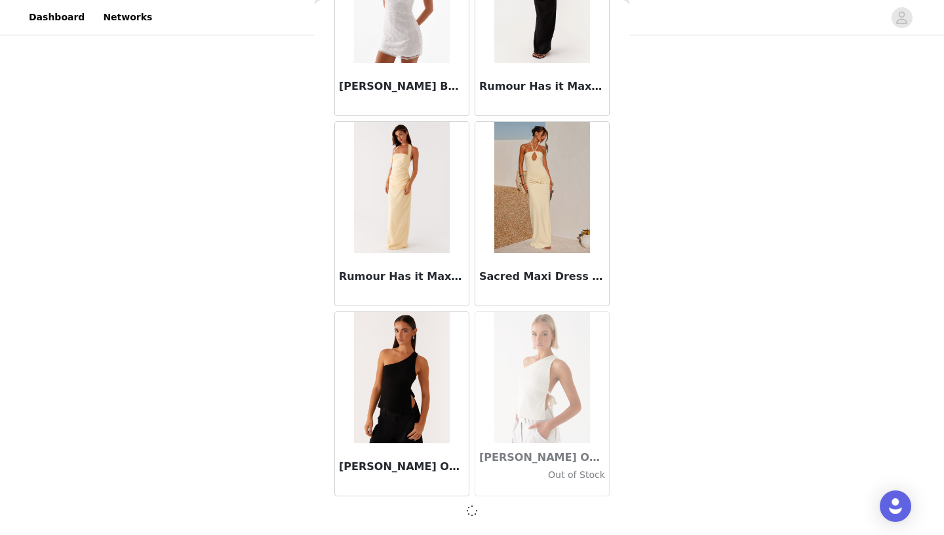
scroll to position [66083, 0]
click at [452, 495] on div at bounding box center [471, 511] width 275 height 16
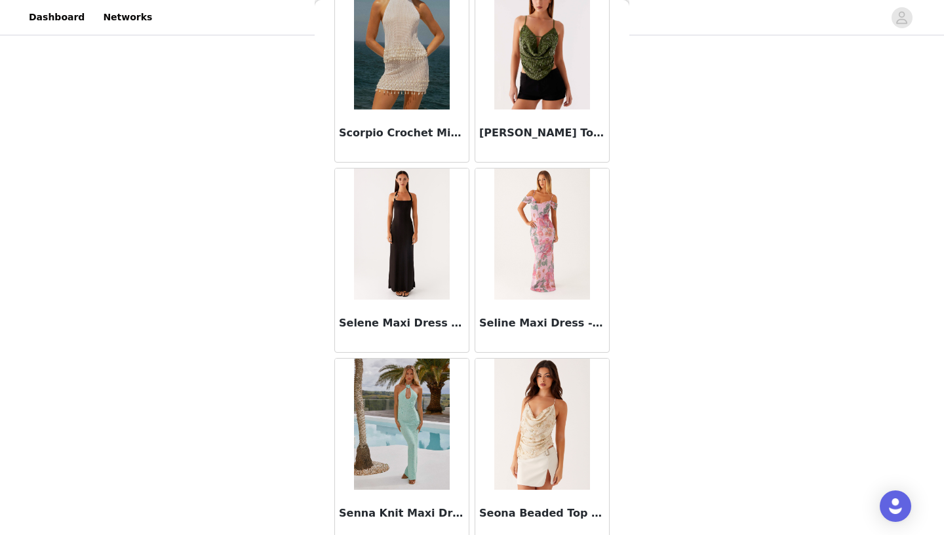
scroll to position [67989, 0]
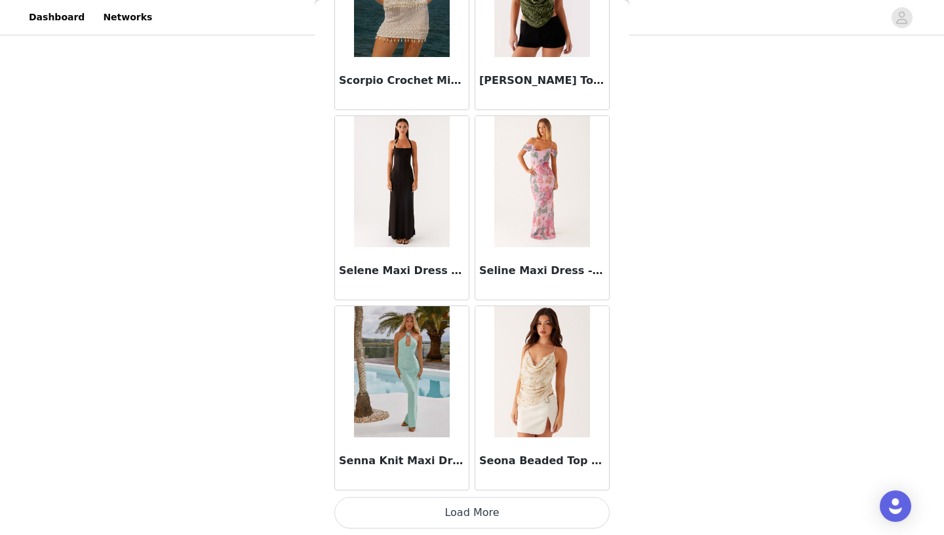
click at [492, 495] on button "Load More" at bounding box center [471, 512] width 275 height 31
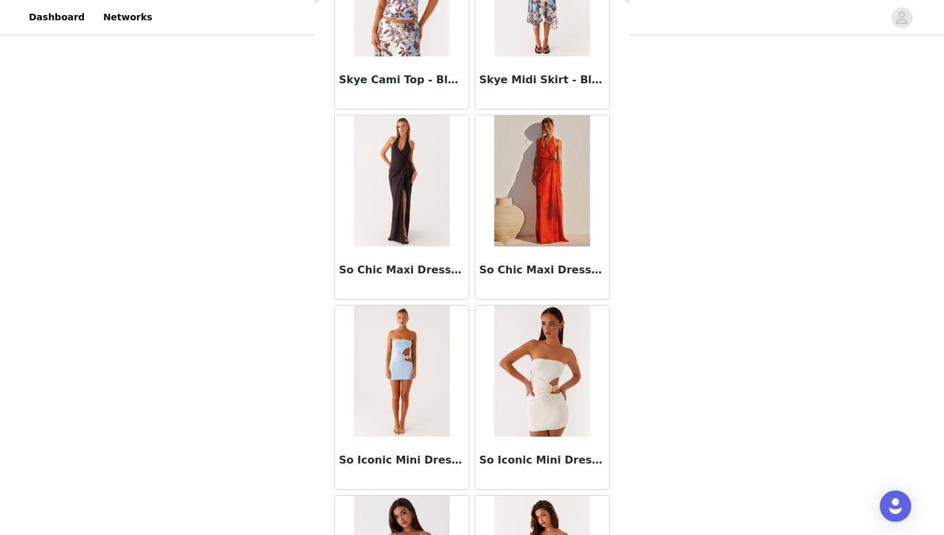
scroll to position [69321, 0]
click at [409, 199] on img at bounding box center [401, 180] width 95 height 131
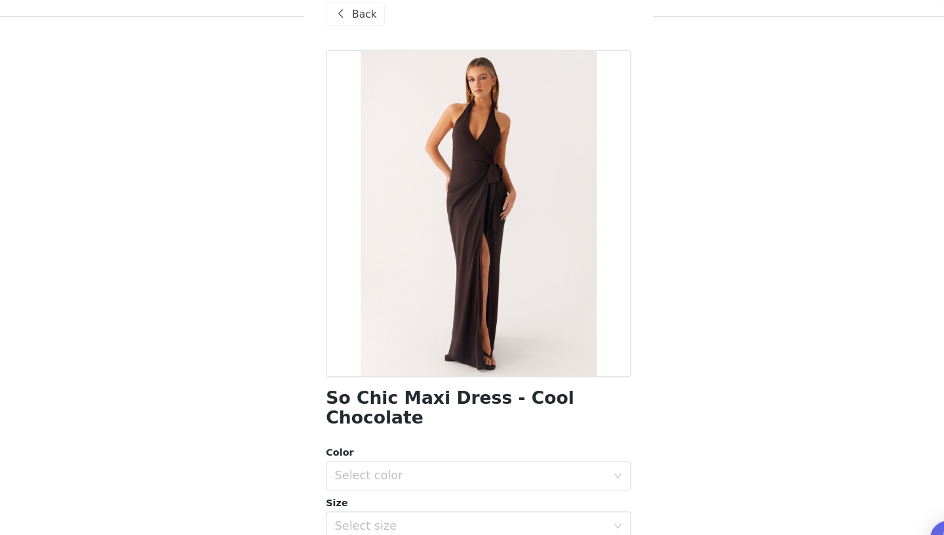
scroll to position [153, 0]
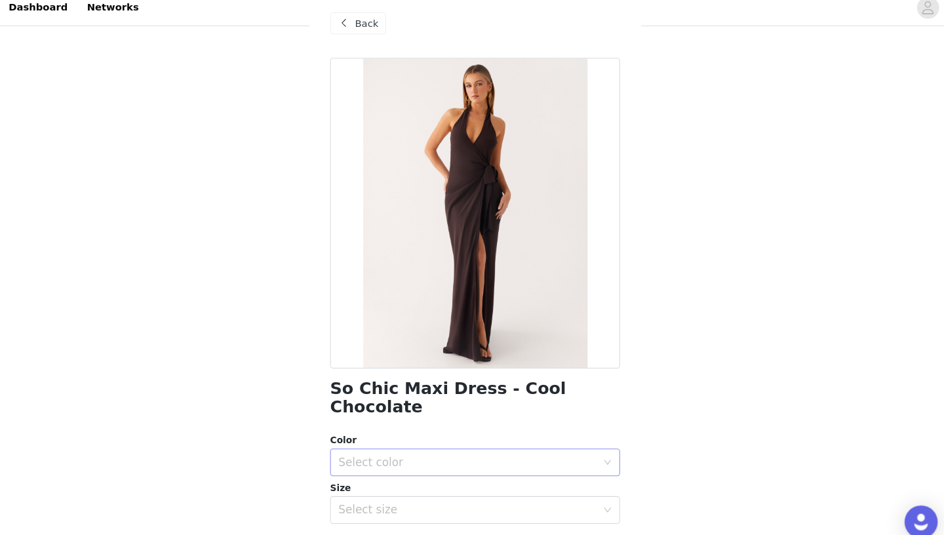
click at [391, 443] on div "Select color" at bounding box center [464, 449] width 245 height 13
click at [387, 459] on li "Cool Chocolate" at bounding box center [471, 460] width 275 height 21
click at [376, 488] on div "Select size" at bounding box center [464, 494] width 245 height 13
click at [375, 495] on li "AU 8" at bounding box center [471, 503] width 275 height 21
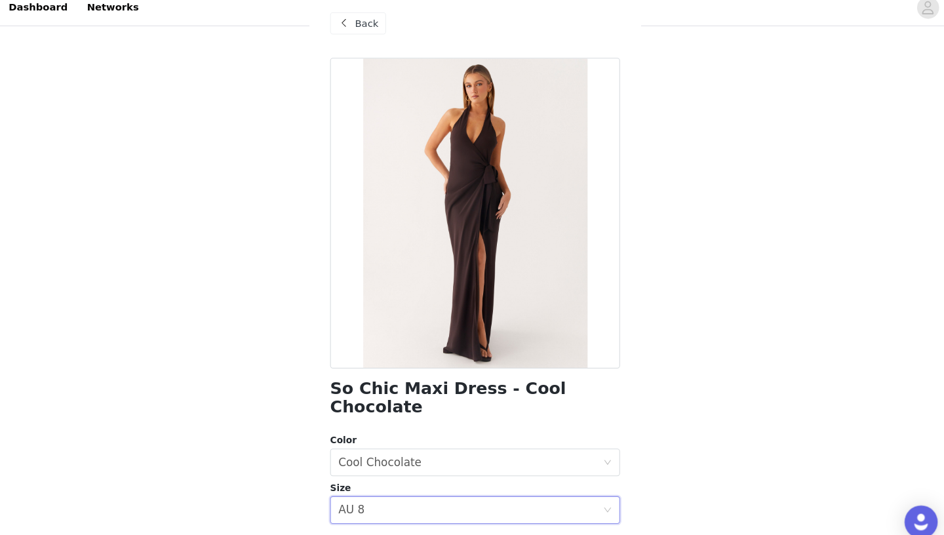
click at [702, 278] on div "STEP 1 OF 5 Select your styles! Please note that the sizes are in AU Sizes 3/4 …" at bounding box center [472, 163] width 944 height 556
click at [367, 33] on span "Back" at bounding box center [369, 33] width 22 height 14
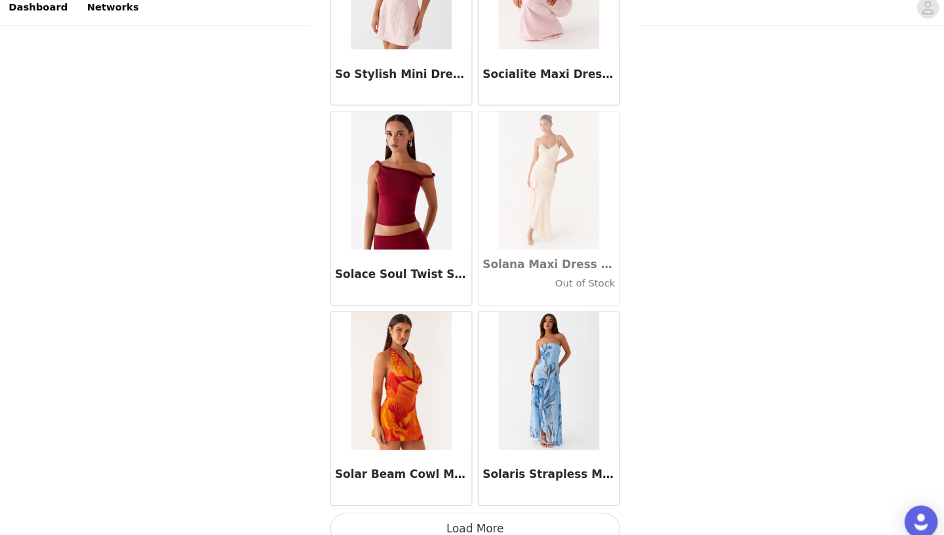
scroll to position [153, 0]
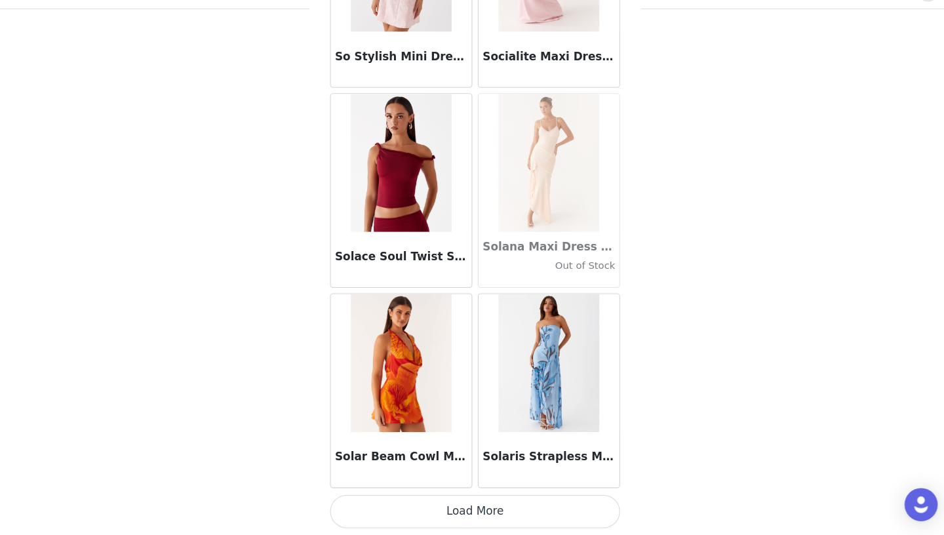
click at [488, 495] on button "Load More" at bounding box center [471, 512] width 275 height 31
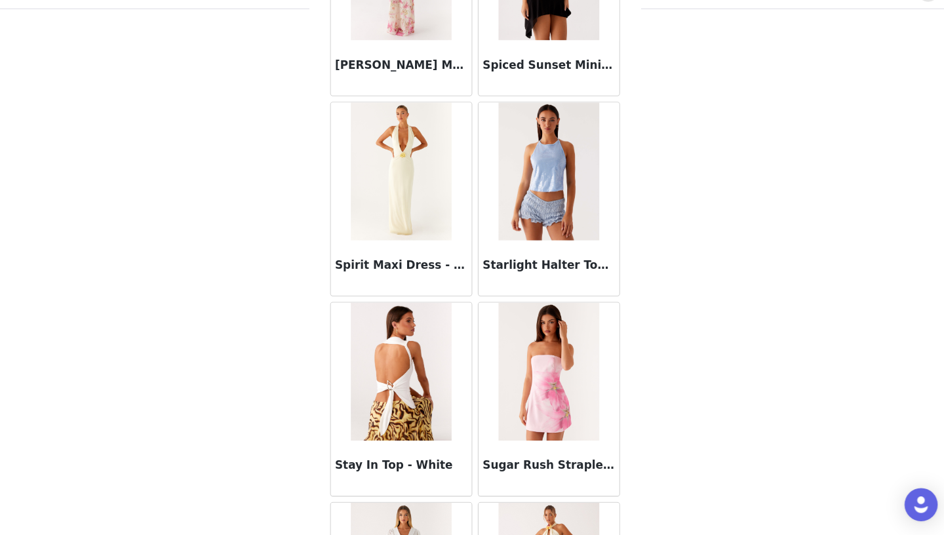
scroll to position [71790, 0]
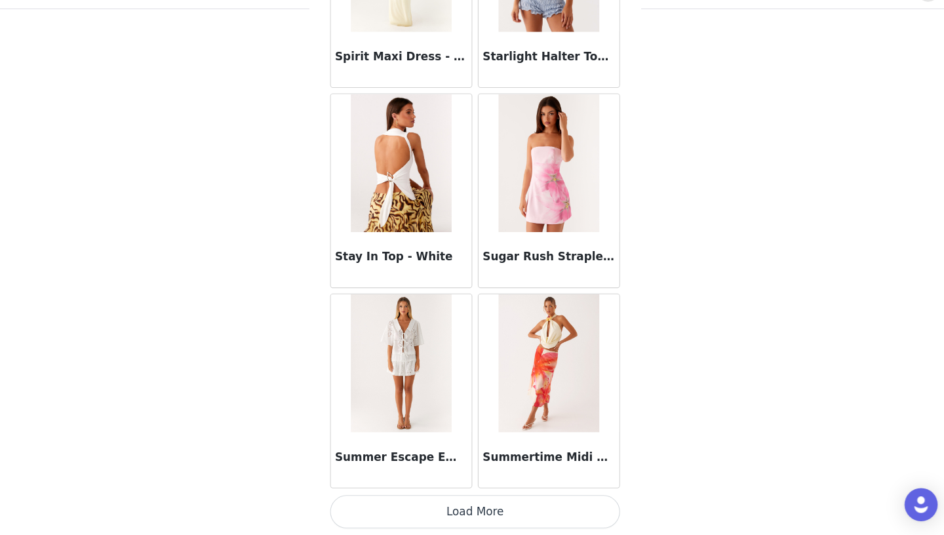
click at [480, 495] on button "Load More" at bounding box center [471, 512] width 275 height 31
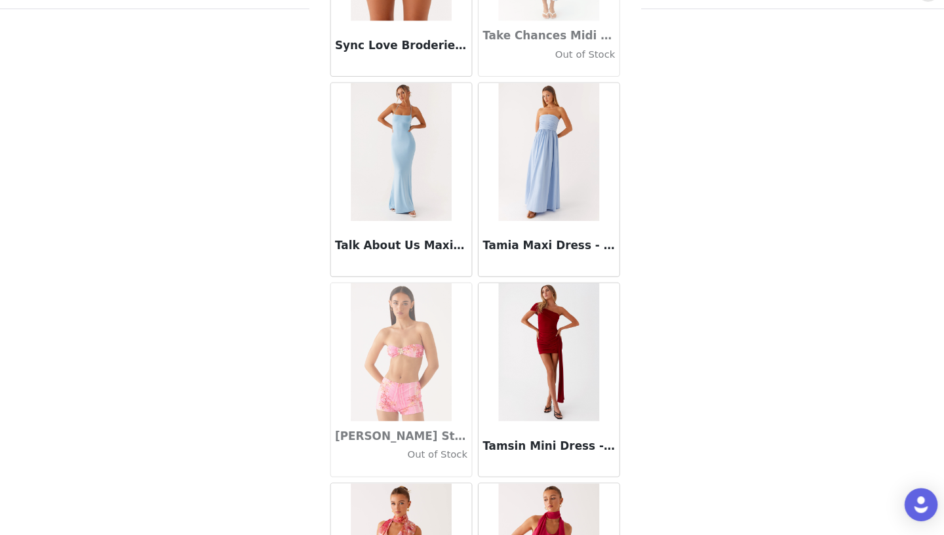
scroll to position [73691, 0]
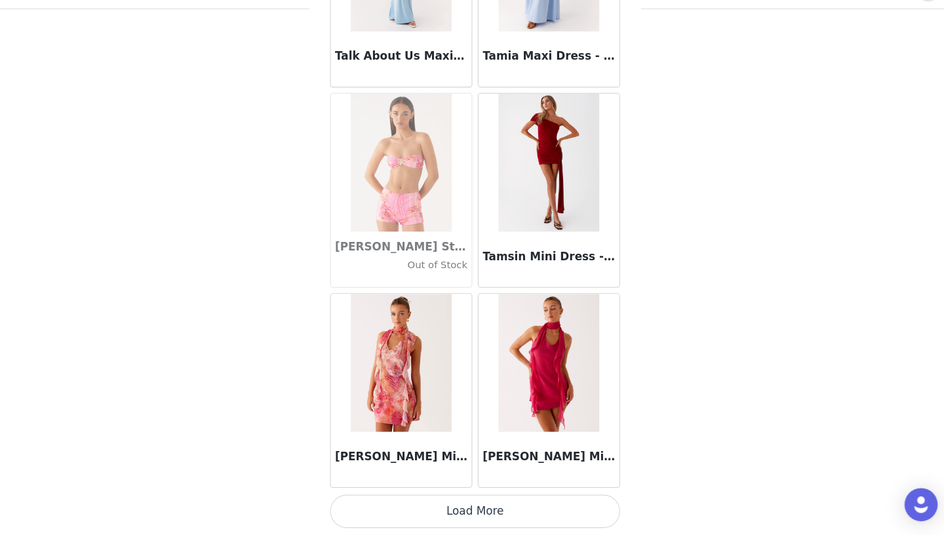
click at [452, 495] on button "Load More" at bounding box center [471, 512] width 275 height 31
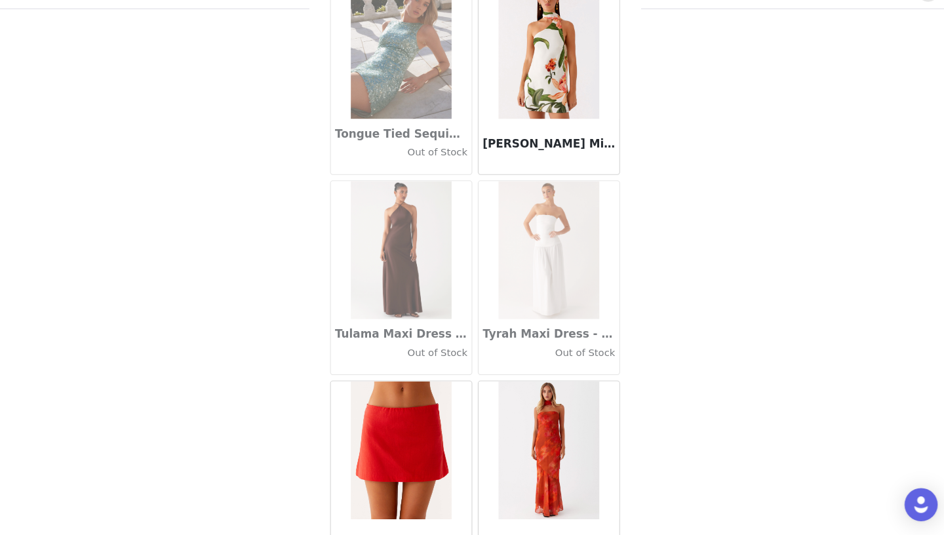
scroll to position [75591, 0]
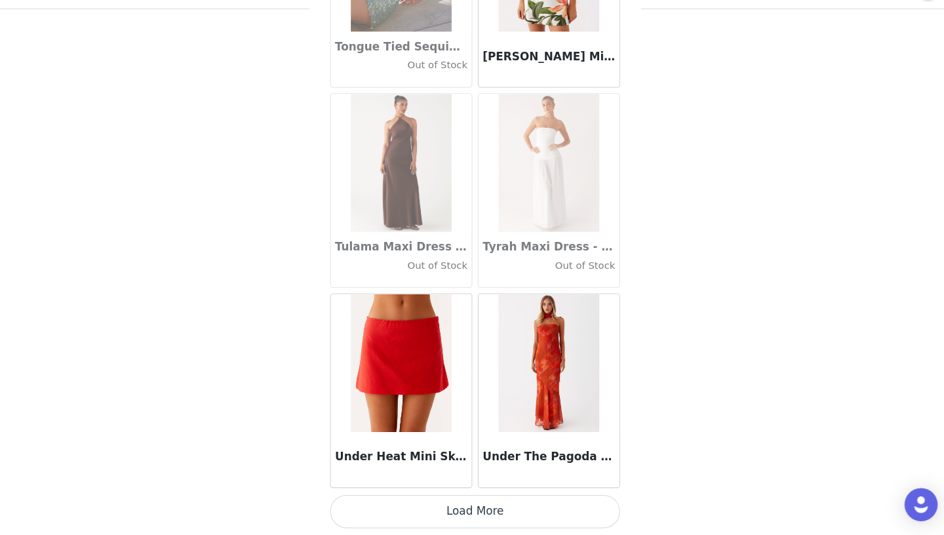
click at [473, 495] on button "Load More" at bounding box center [471, 512] width 275 height 31
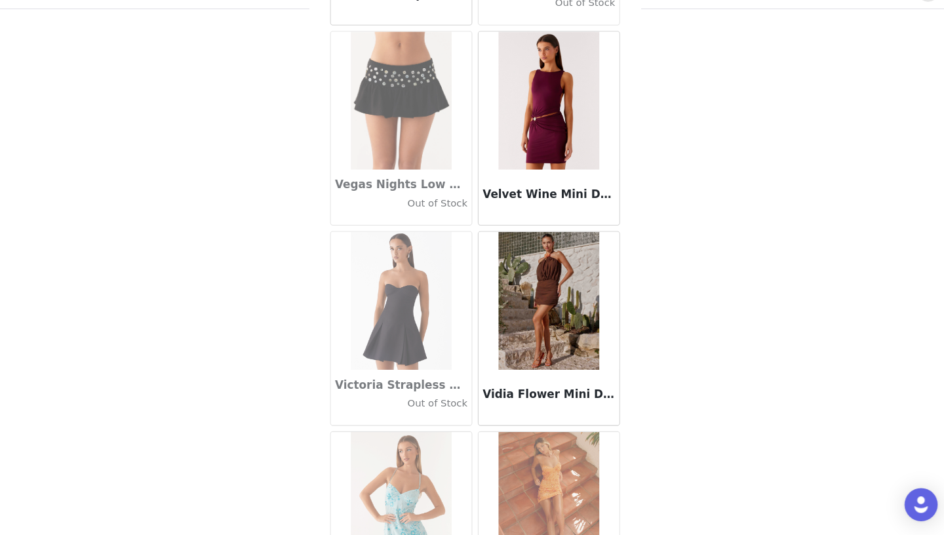
scroll to position [77492, 0]
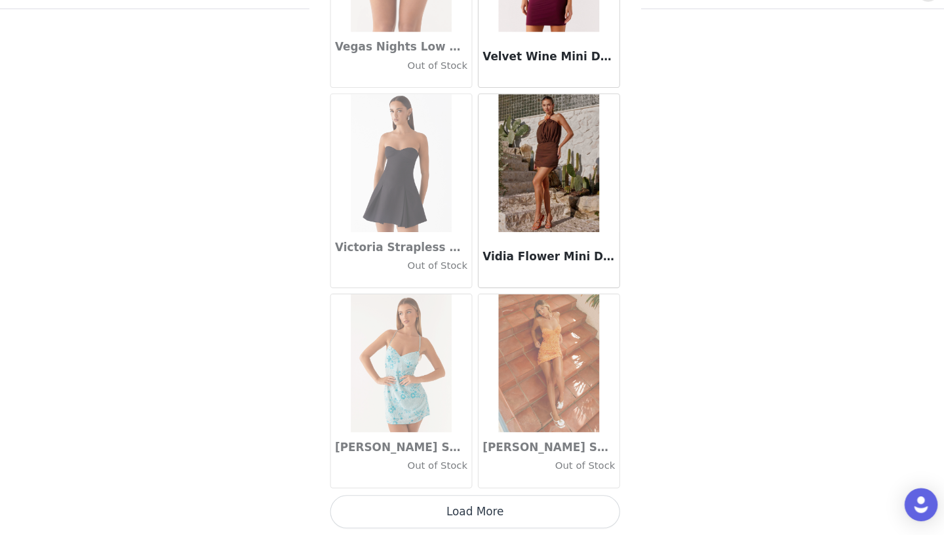
click at [476, 495] on button "Load More" at bounding box center [471, 512] width 275 height 31
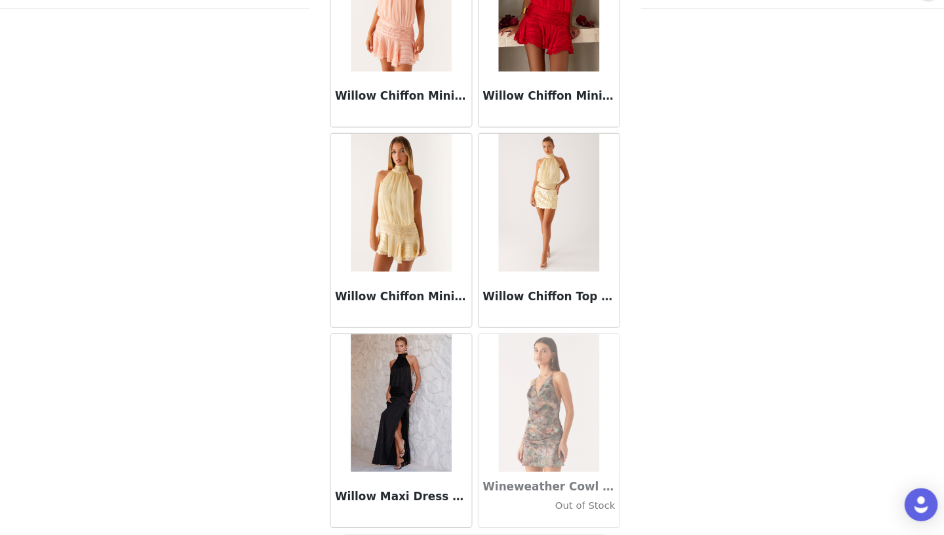
scroll to position [79392, 0]
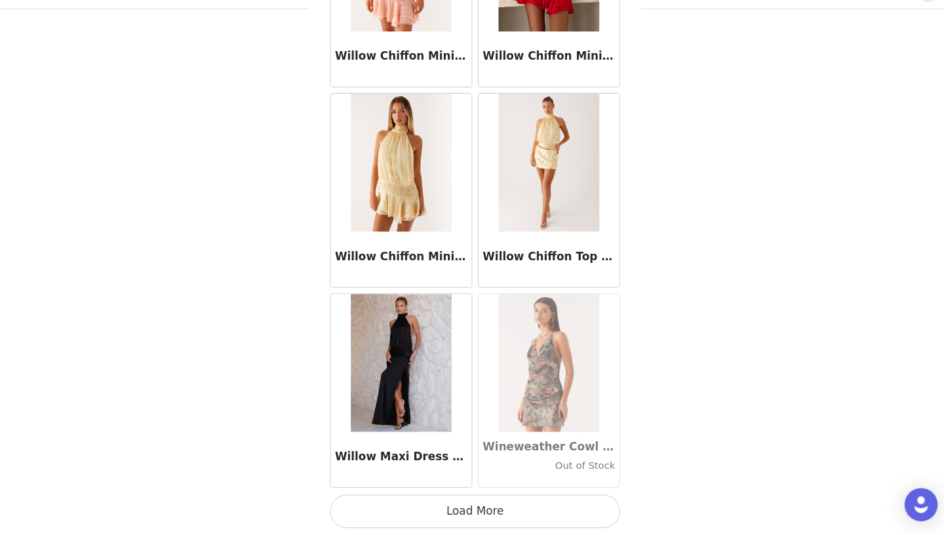
click at [461, 495] on button "Load More" at bounding box center [471, 512] width 275 height 31
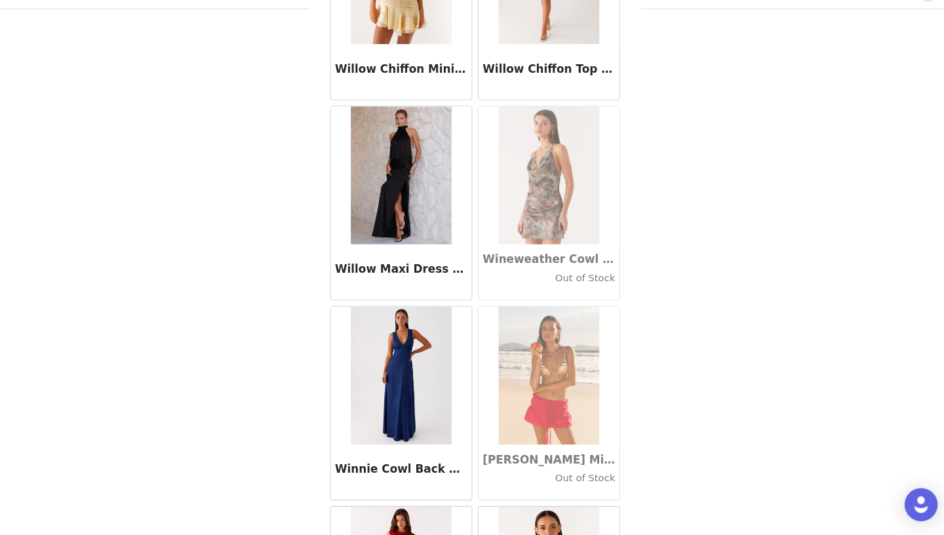
scroll to position [79574, 0]
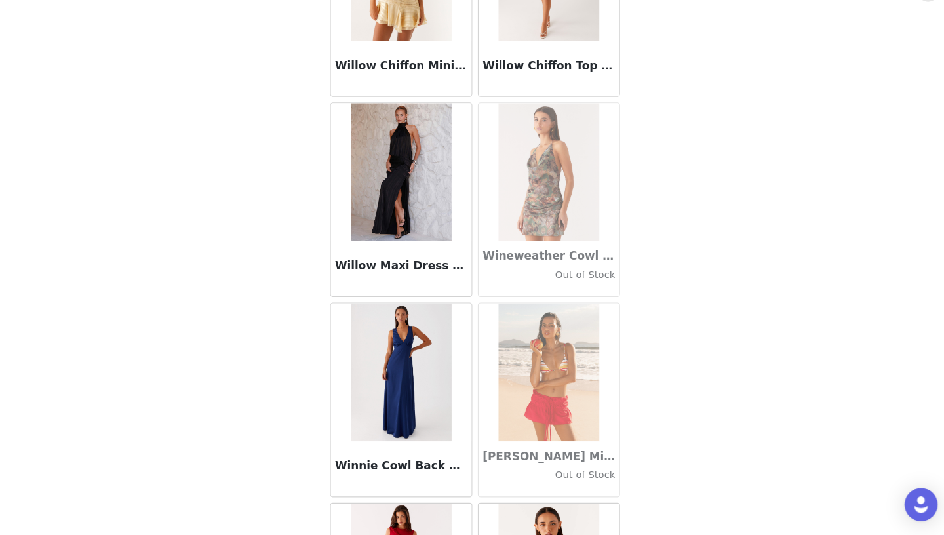
click at [414, 214] on img at bounding box center [401, 190] width 95 height 131
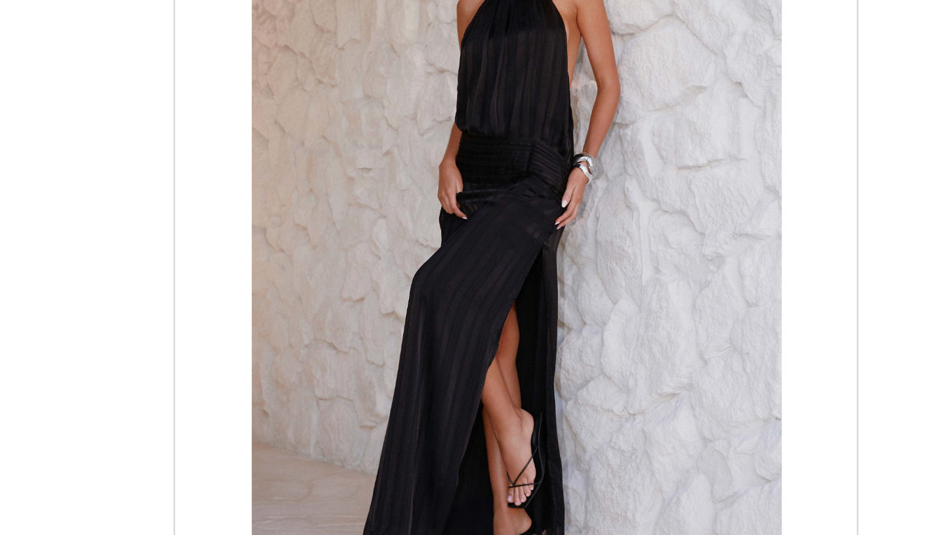
scroll to position [153, 0]
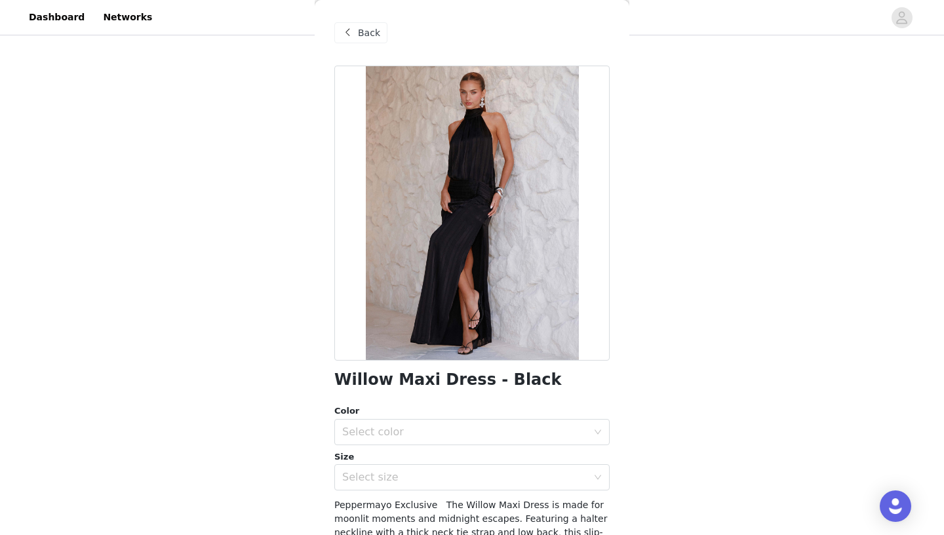
click at [370, 30] on span "Back" at bounding box center [369, 33] width 22 height 14
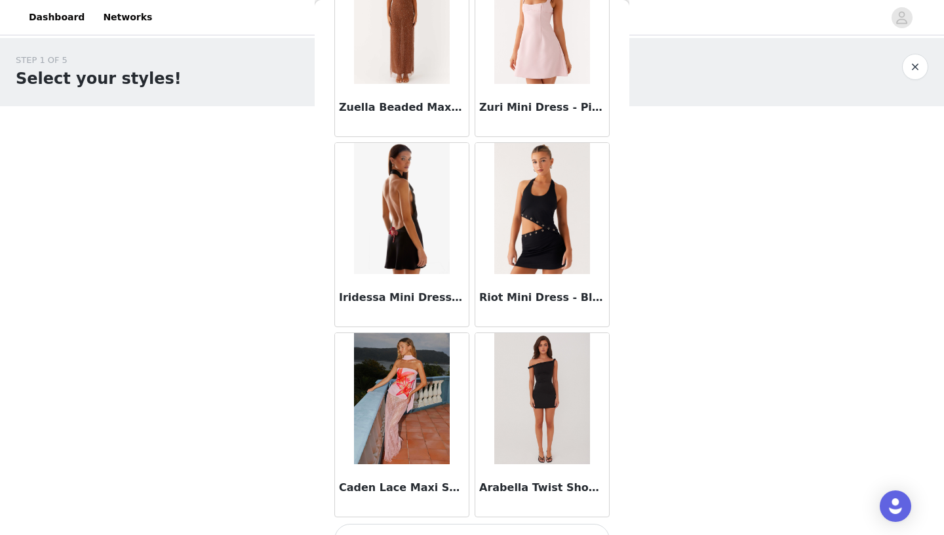
scroll to position [81293, 0]
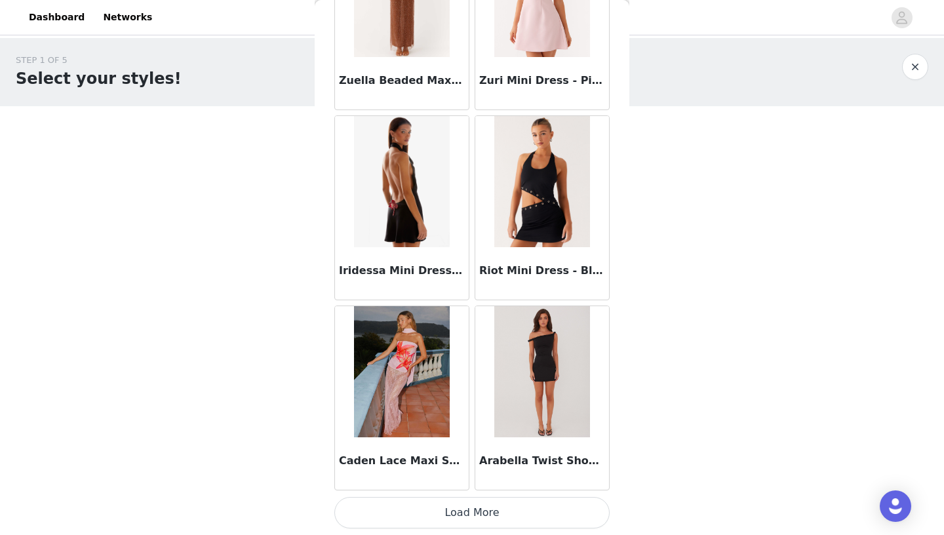
click at [474, 495] on button "Load More" at bounding box center [471, 512] width 275 height 31
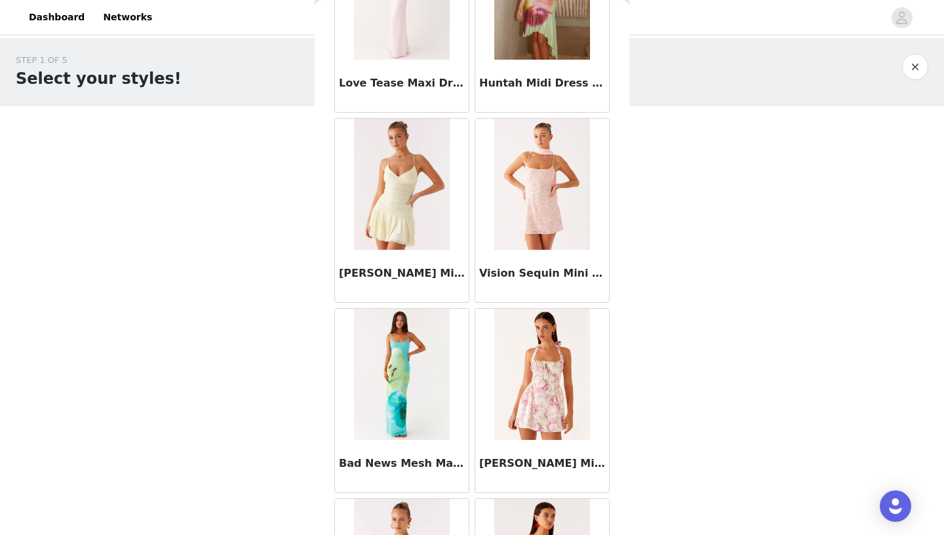
scroll to position [83193, 0]
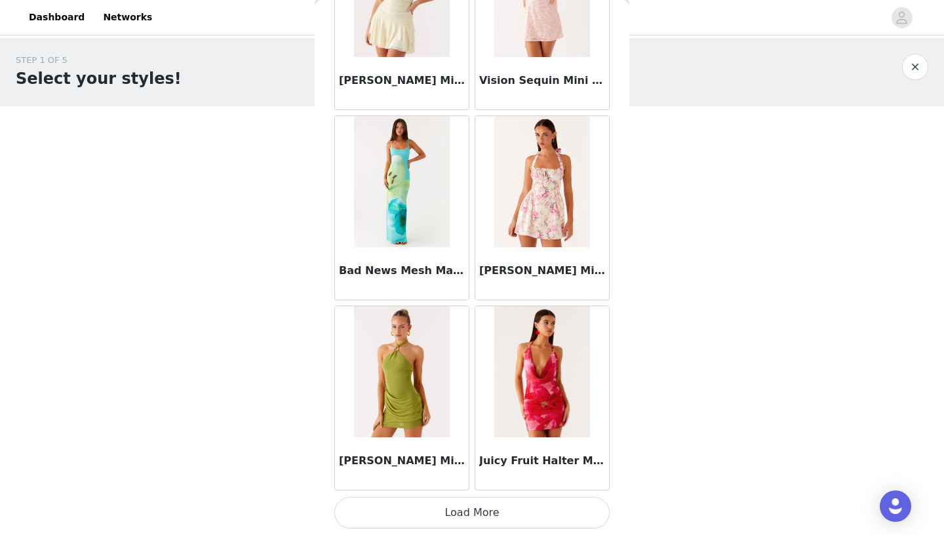
click at [484, 495] on button "Load More" at bounding box center [471, 512] width 275 height 31
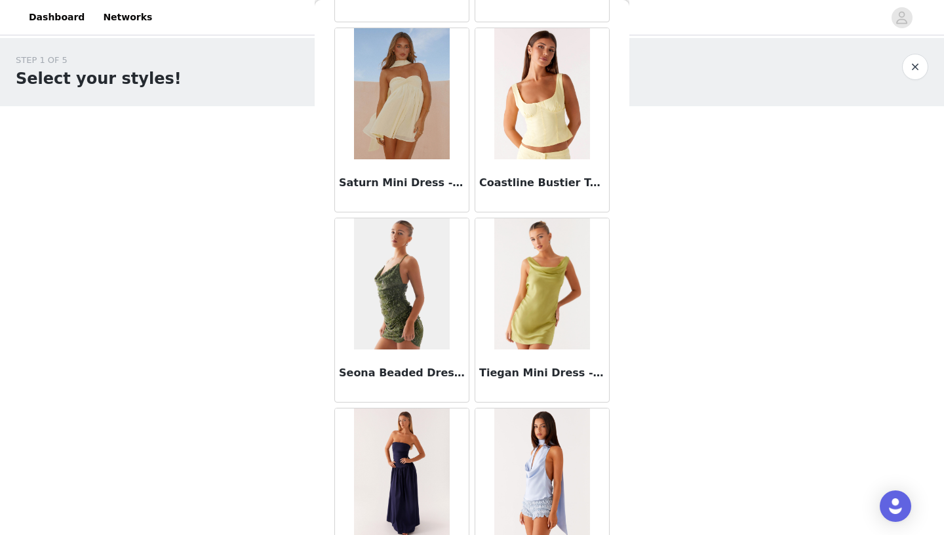
scroll to position [85094, 0]
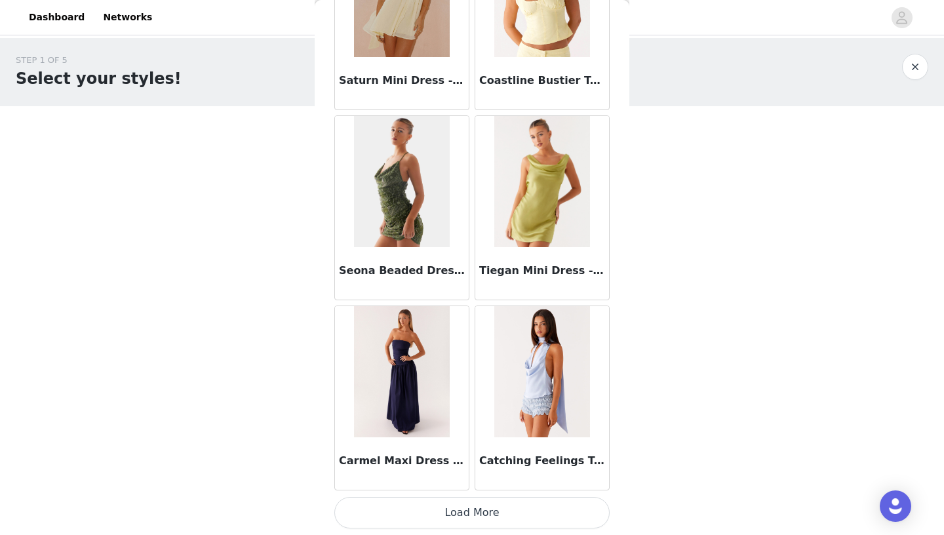
click at [480, 495] on button "Load More" at bounding box center [471, 512] width 275 height 31
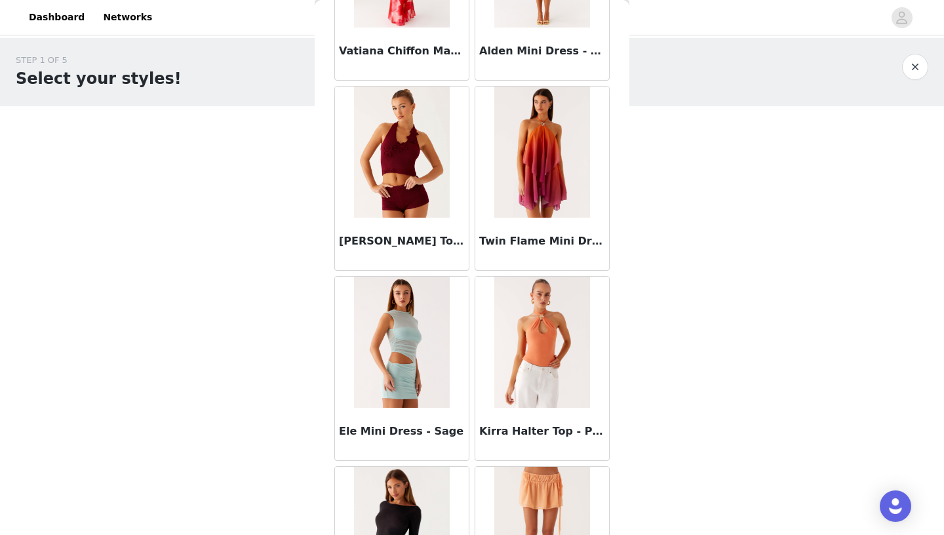
scroll to position [86994, 0]
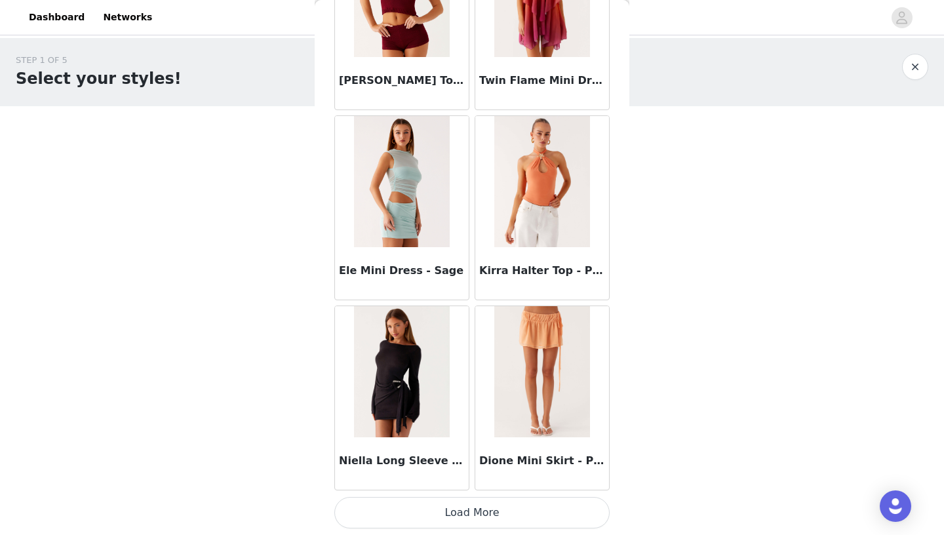
click at [459, 495] on button "Load More" at bounding box center [471, 512] width 275 height 31
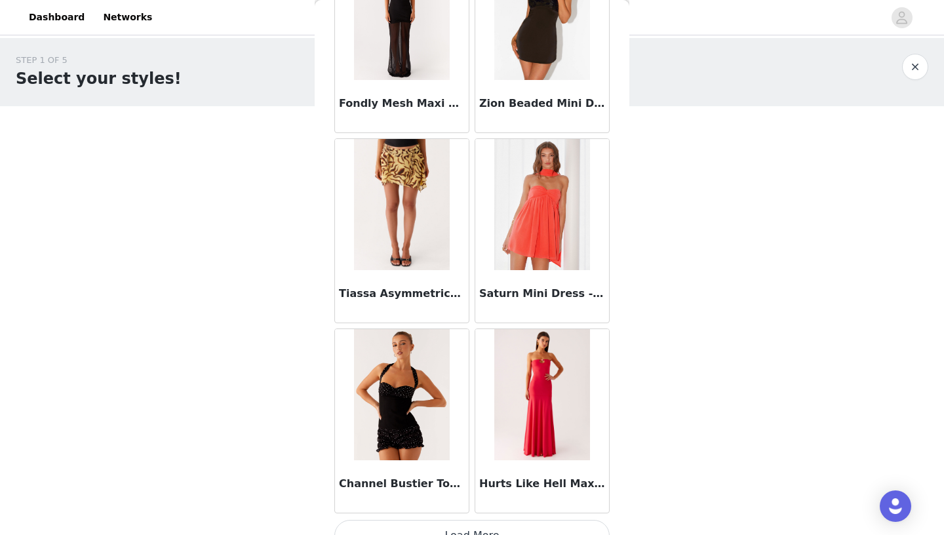
scroll to position [88895, 0]
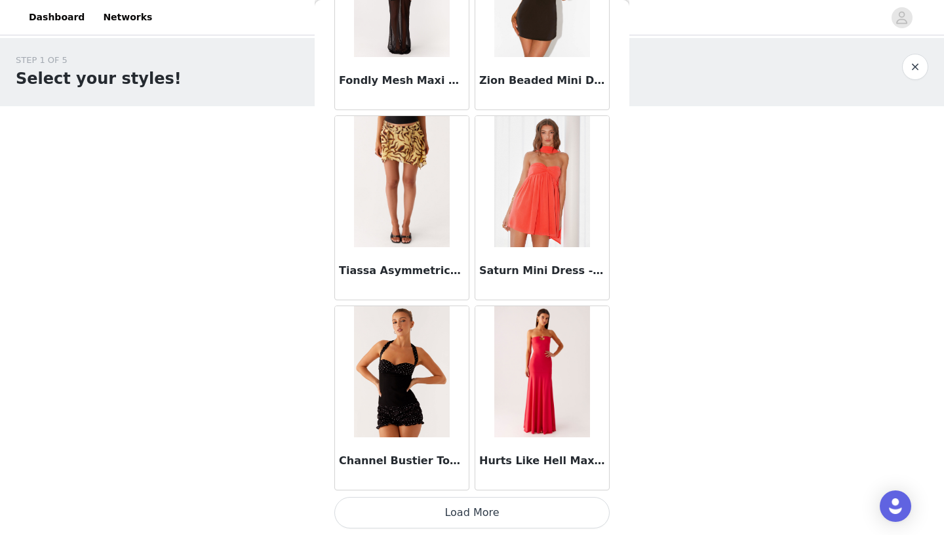
click at [473, 495] on button "Load More" at bounding box center [471, 512] width 275 height 31
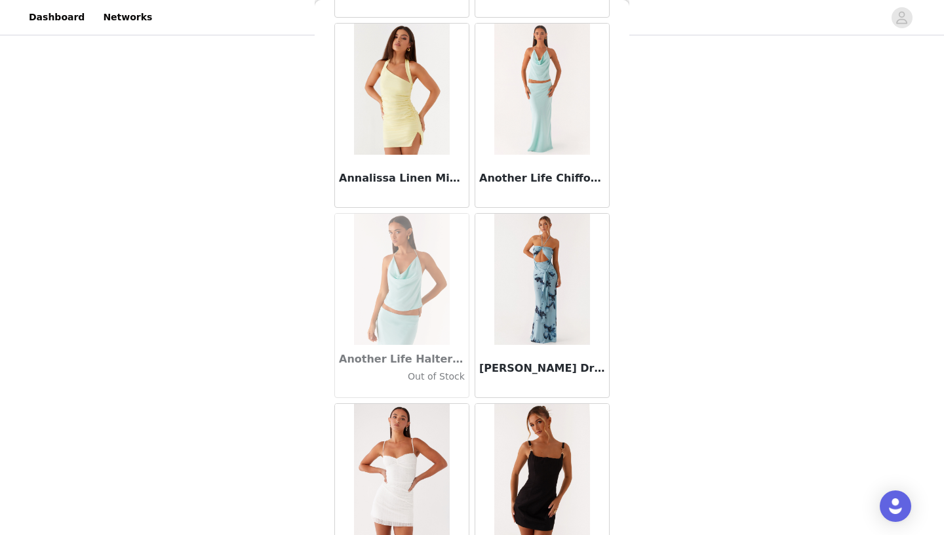
scroll to position [0, 0]
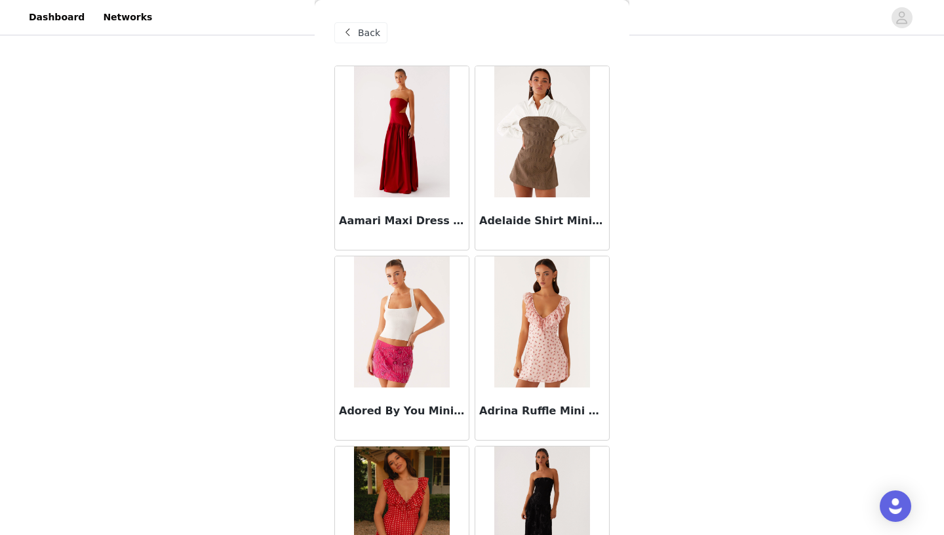
click at [406, 117] on img at bounding box center [401, 131] width 95 height 131
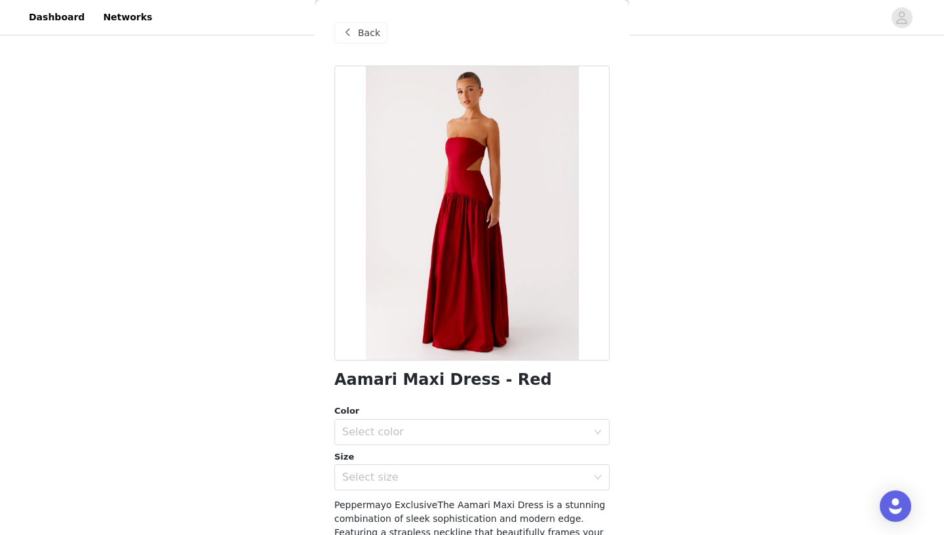
click at [373, 33] on span "Back" at bounding box center [369, 33] width 22 height 14
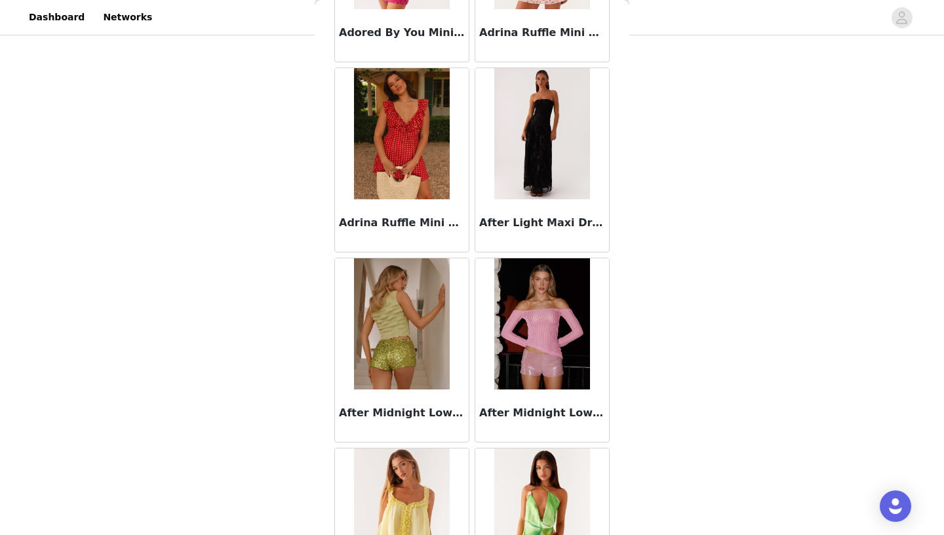
scroll to position [381, 0]
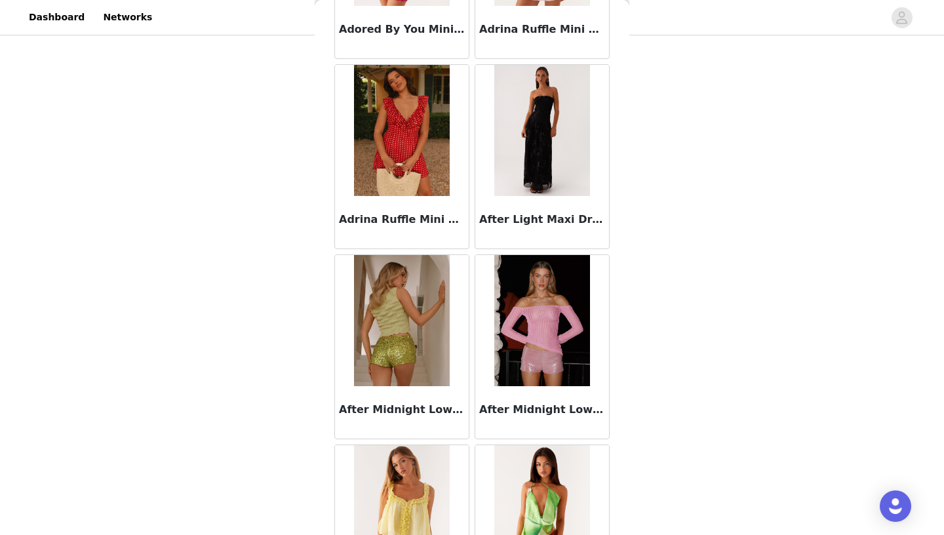
click at [550, 169] on img at bounding box center [541, 130] width 95 height 131
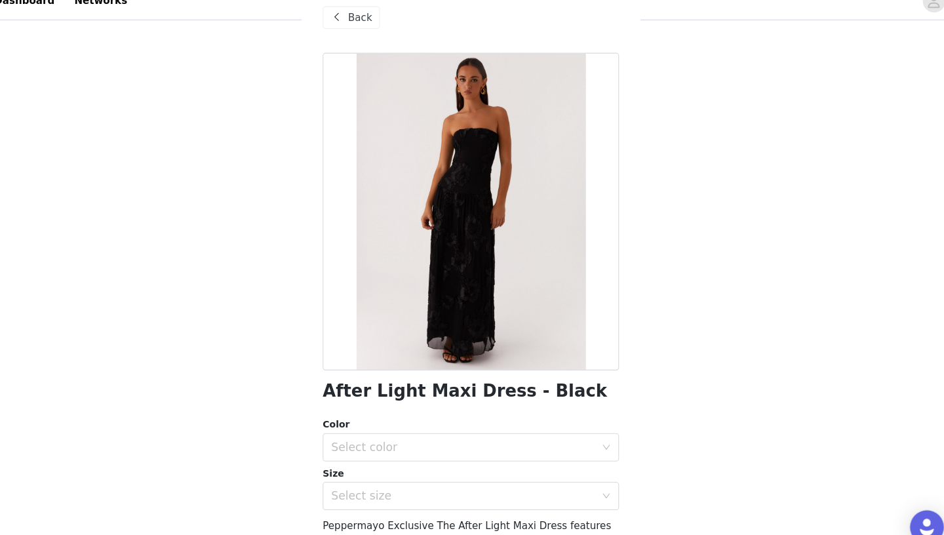
scroll to position [153, 0]
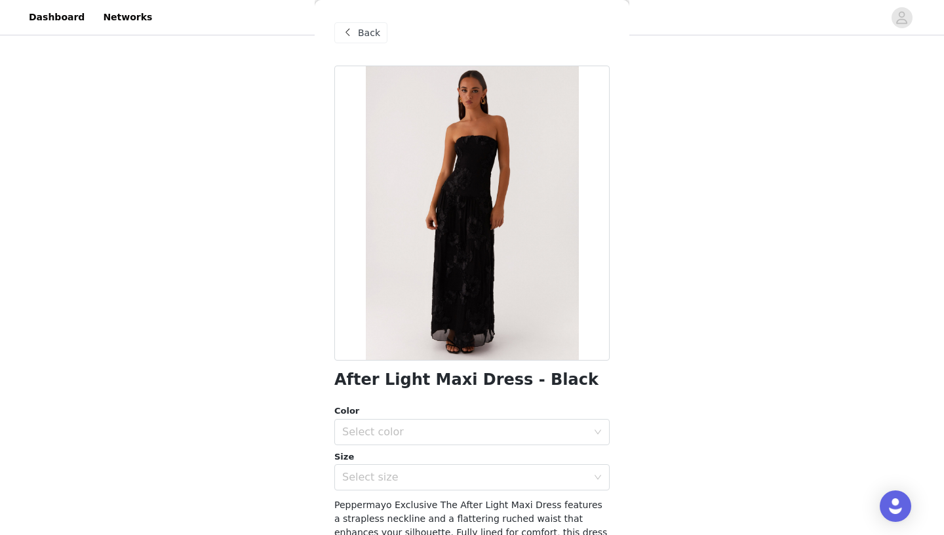
click at [362, 28] on span "Back" at bounding box center [369, 33] width 22 height 14
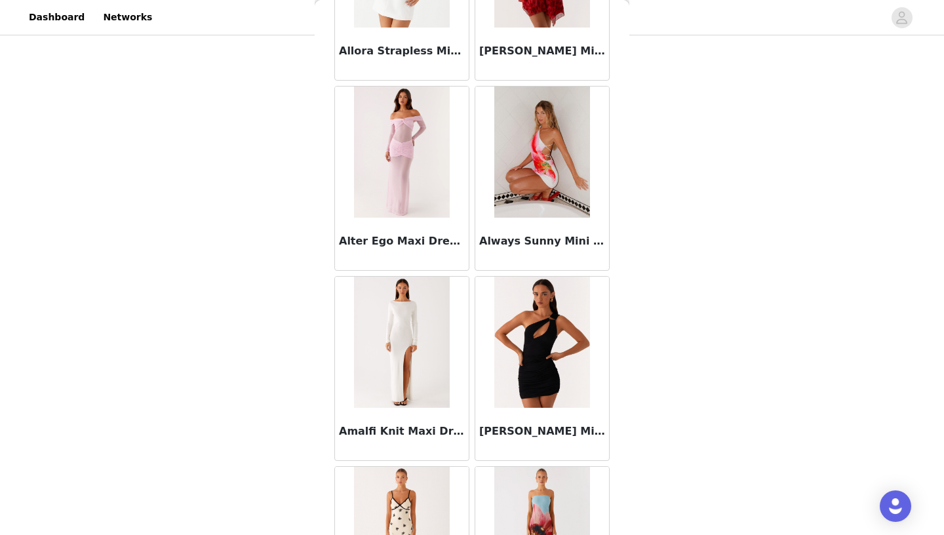
scroll to position [3351, 0]
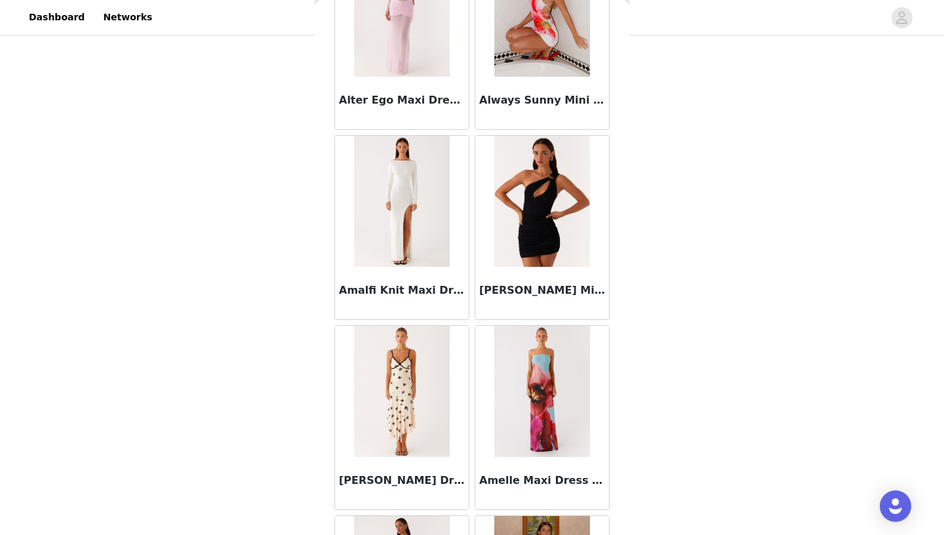
click at [408, 184] on img at bounding box center [401, 201] width 95 height 131
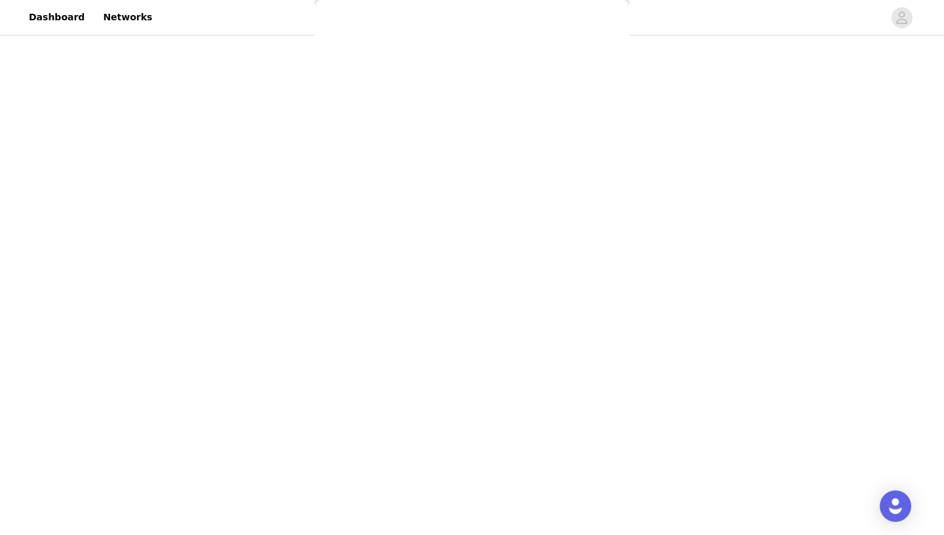
scroll to position [0, 0]
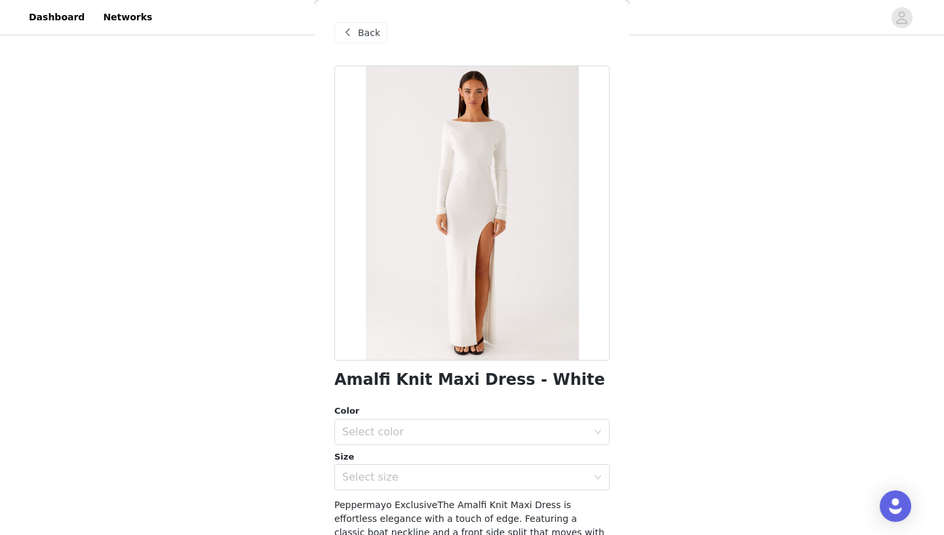
click at [357, 31] on div "Back" at bounding box center [360, 32] width 53 height 21
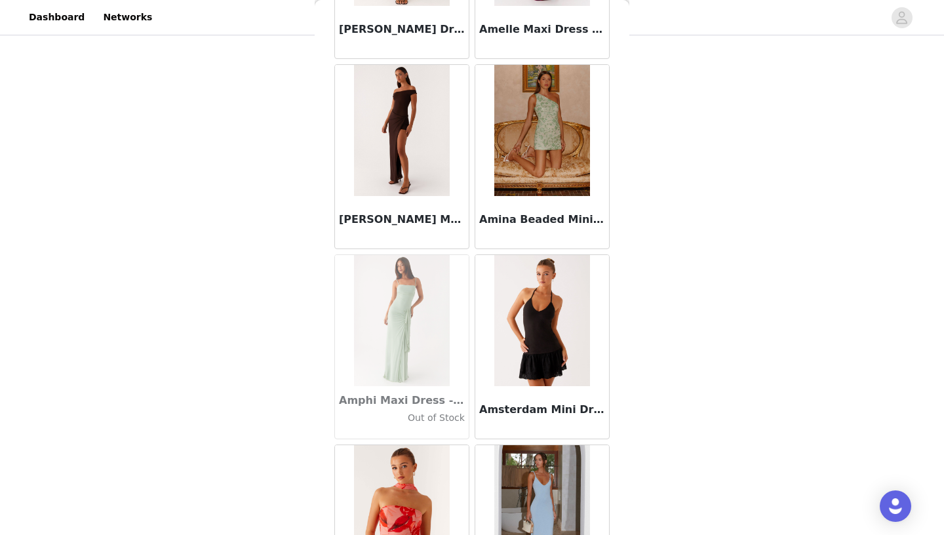
scroll to position [3804, 0]
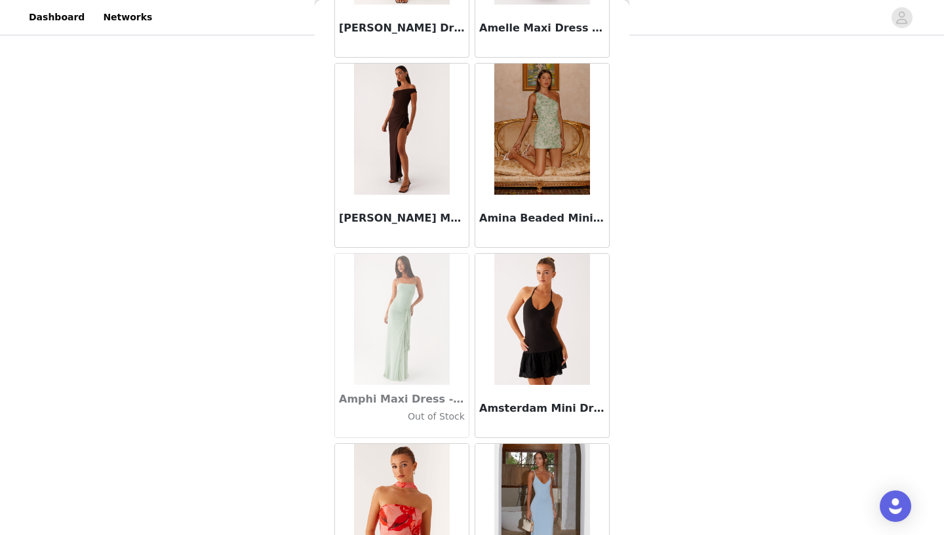
click at [420, 115] on img at bounding box center [401, 129] width 95 height 131
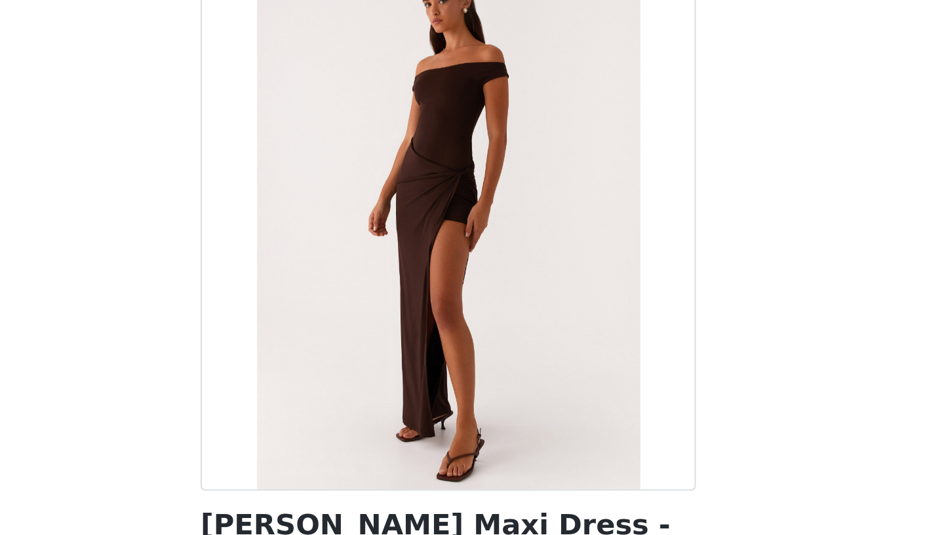
scroll to position [153, 0]
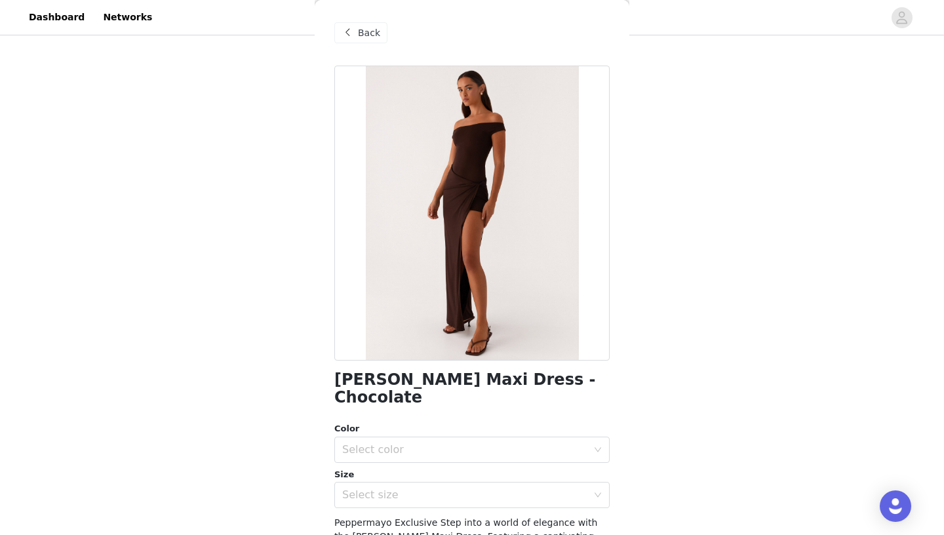
click at [366, 33] on span "Back" at bounding box center [369, 33] width 22 height 14
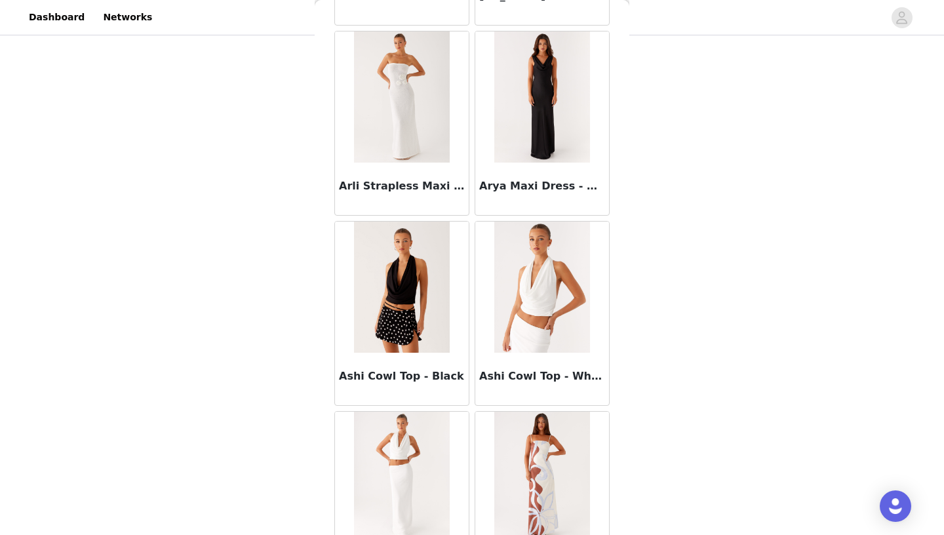
scroll to position [6469, 0]
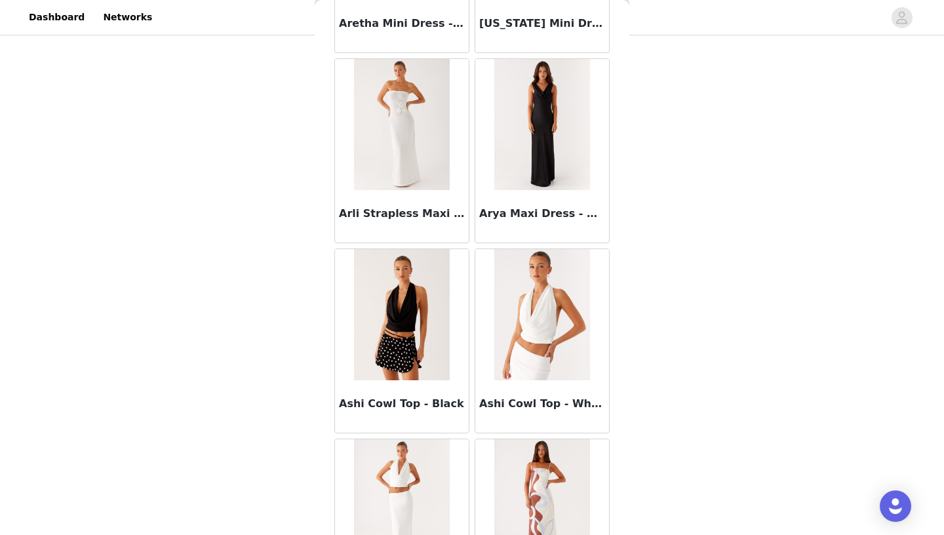
click at [417, 134] on img at bounding box center [401, 124] width 95 height 131
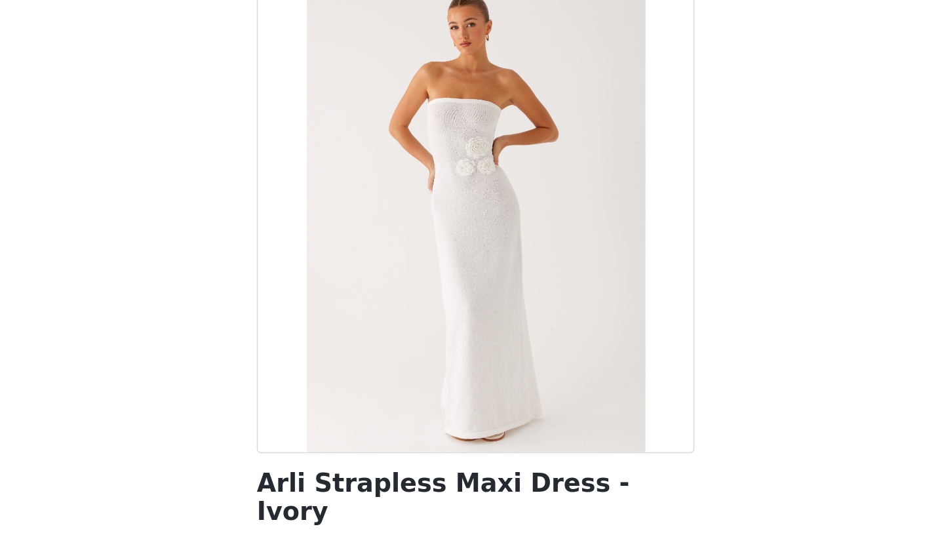
scroll to position [153, 0]
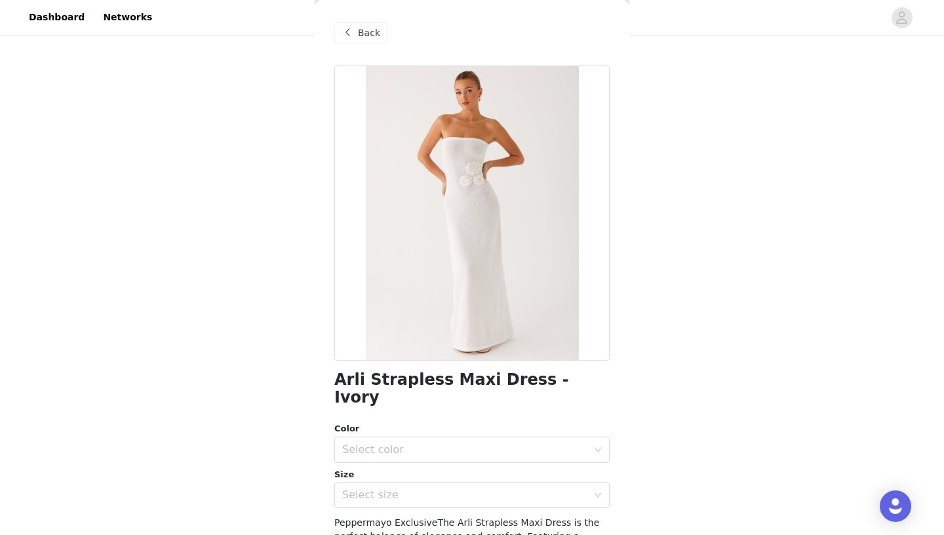
click at [372, 40] on div "Back" at bounding box center [360, 32] width 53 height 21
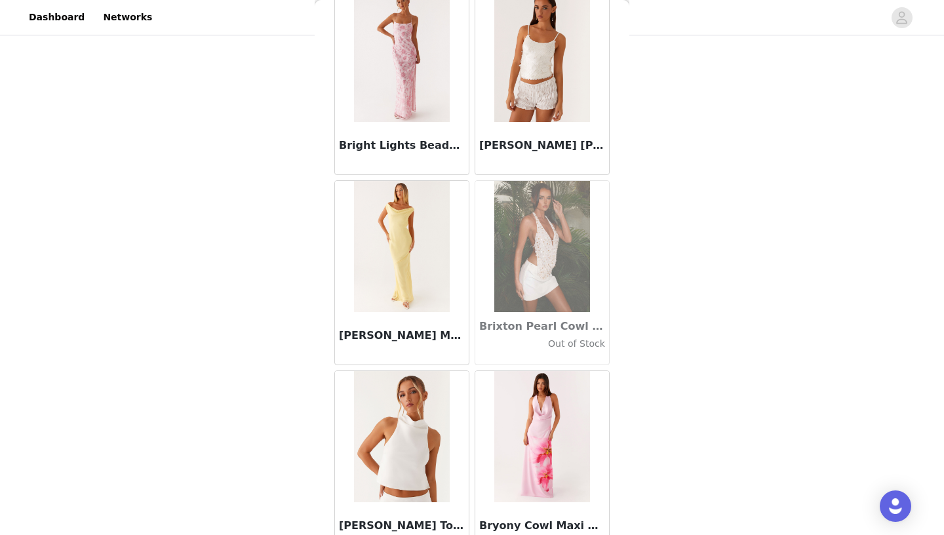
scroll to position [12154, 0]
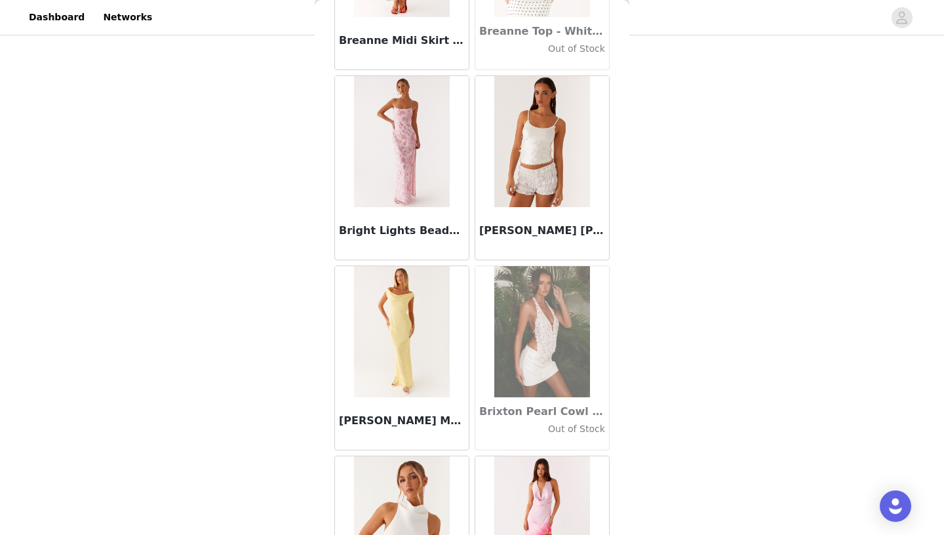
click at [421, 151] on img at bounding box center [401, 141] width 95 height 131
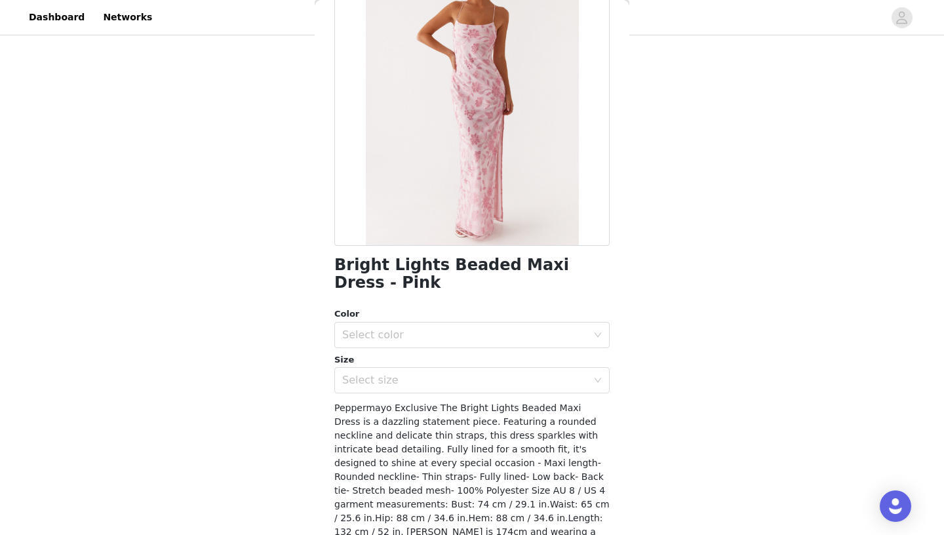
scroll to position [115, 0]
click at [432, 336] on div "Select color" at bounding box center [464, 334] width 245 height 13
click at [425, 370] on li "Pink" at bounding box center [471, 363] width 275 height 21
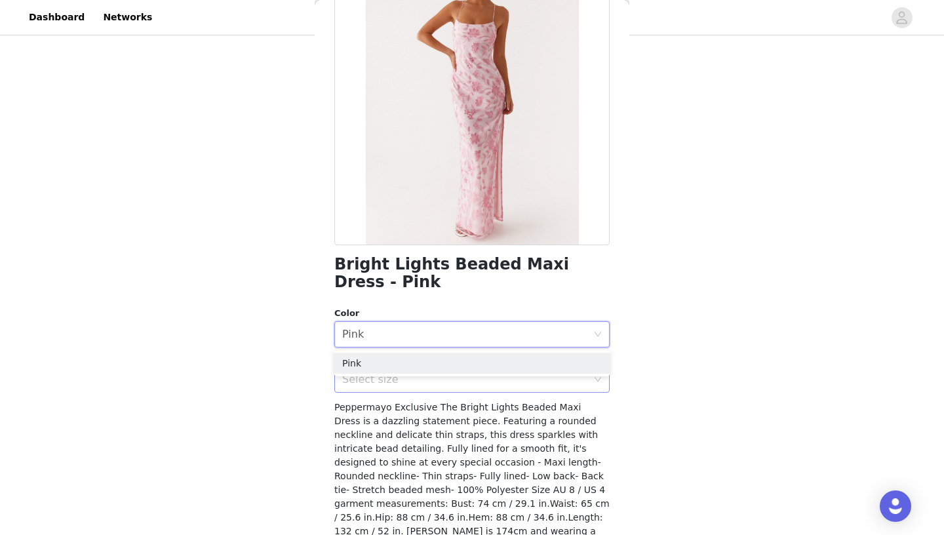
click at [404, 378] on div "Select size" at bounding box center [464, 379] width 245 height 13
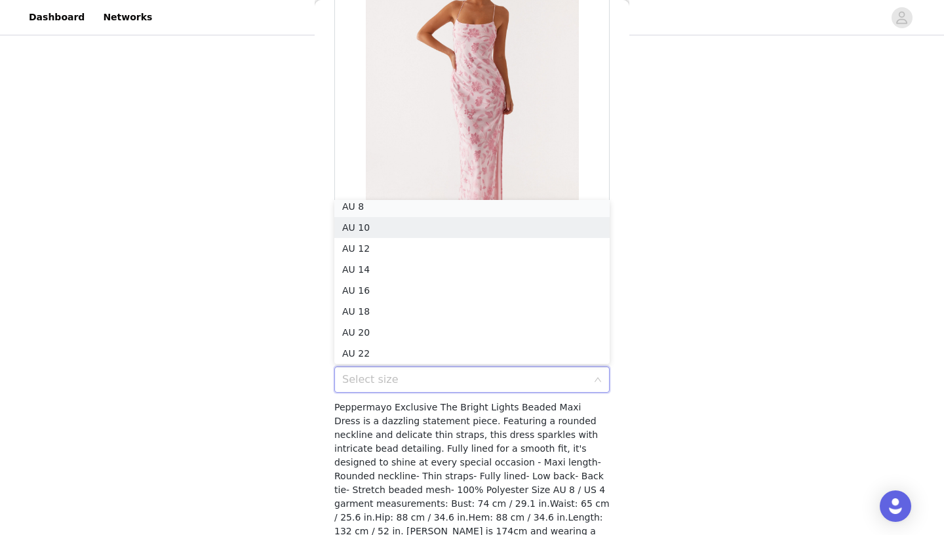
scroll to position [45, 0]
click at [389, 210] on li "AU 8" at bounding box center [471, 210] width 275 height 21
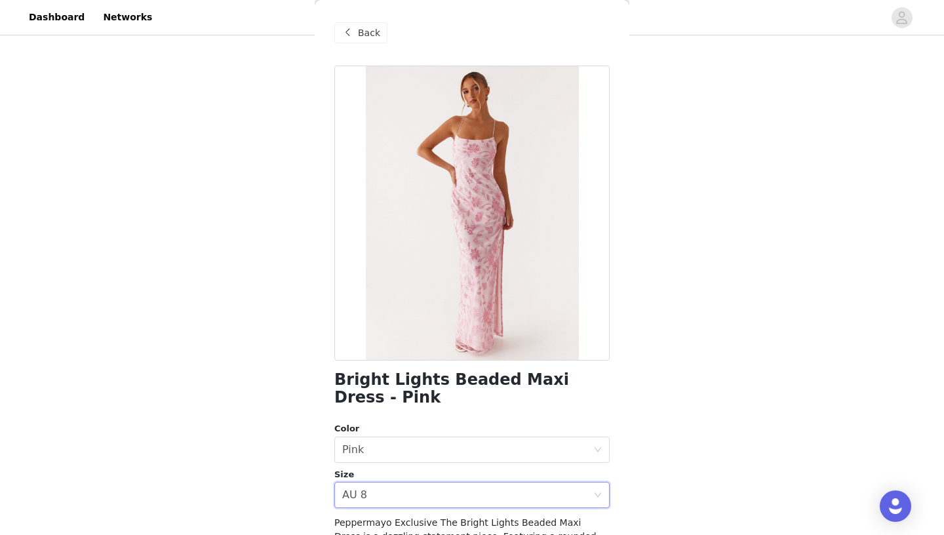
scroll to position [174, 0]
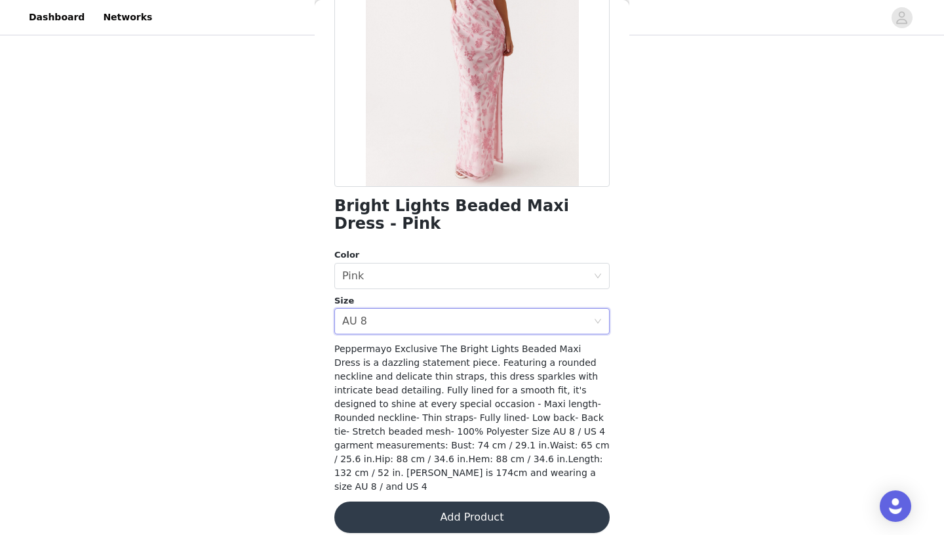
click at [432, 495] on button "Add Product" at bounding box center [471, 516] width 275 height 31
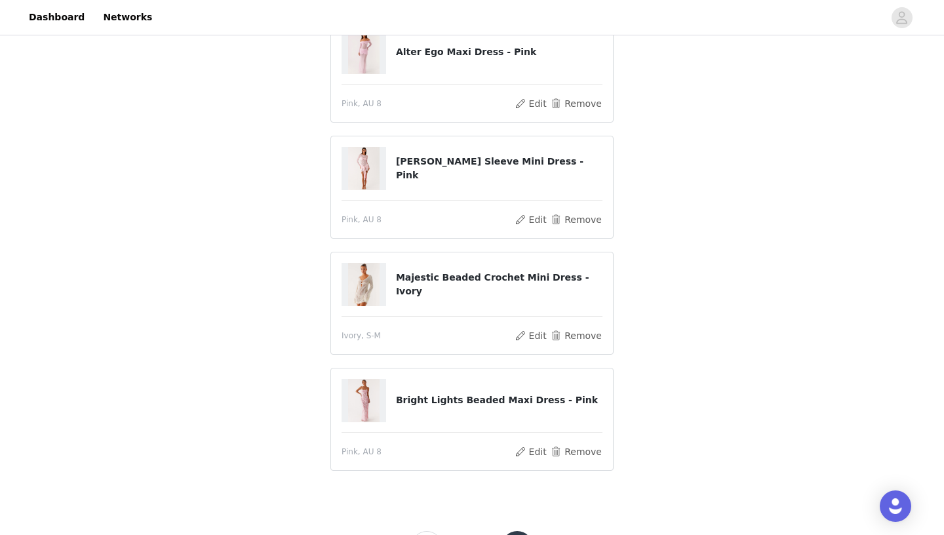
scroll to position [127, 0]
click at [533, 338] on button "Edit" at bounding box center [530, 334] width 33 height 16
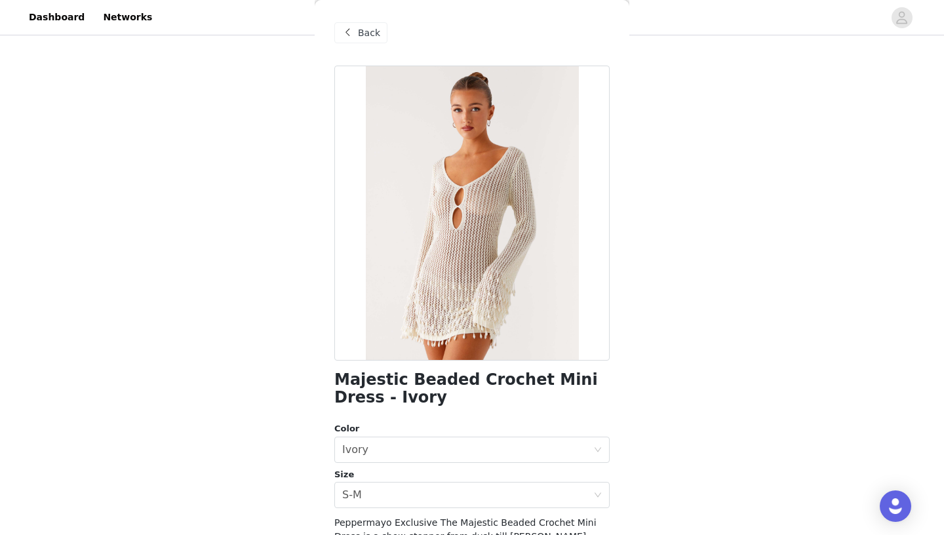
click at [377, 38] on span "Back" at bounding box center [369, 33] width 22 height 14
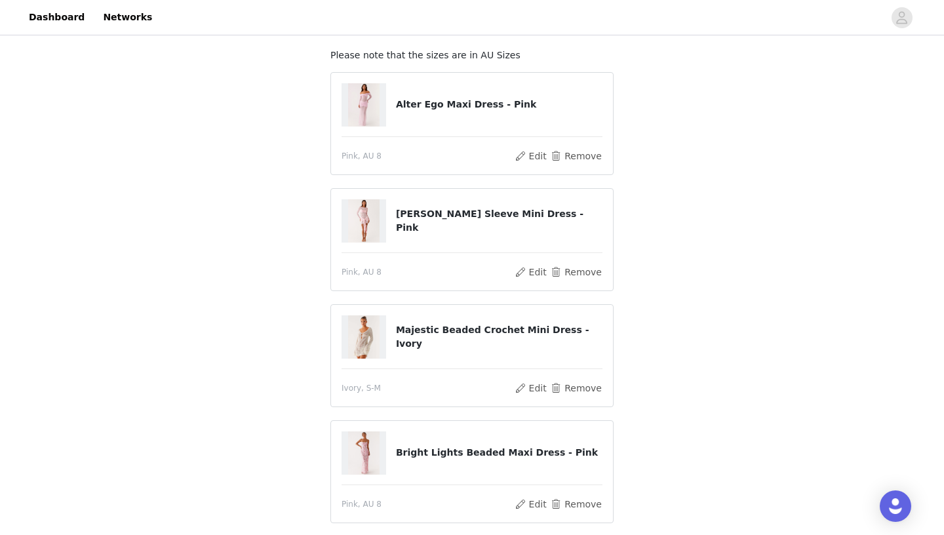
scroll to position [72, 0]
